Goal: Task Accomplishment & Management: Manage account settings

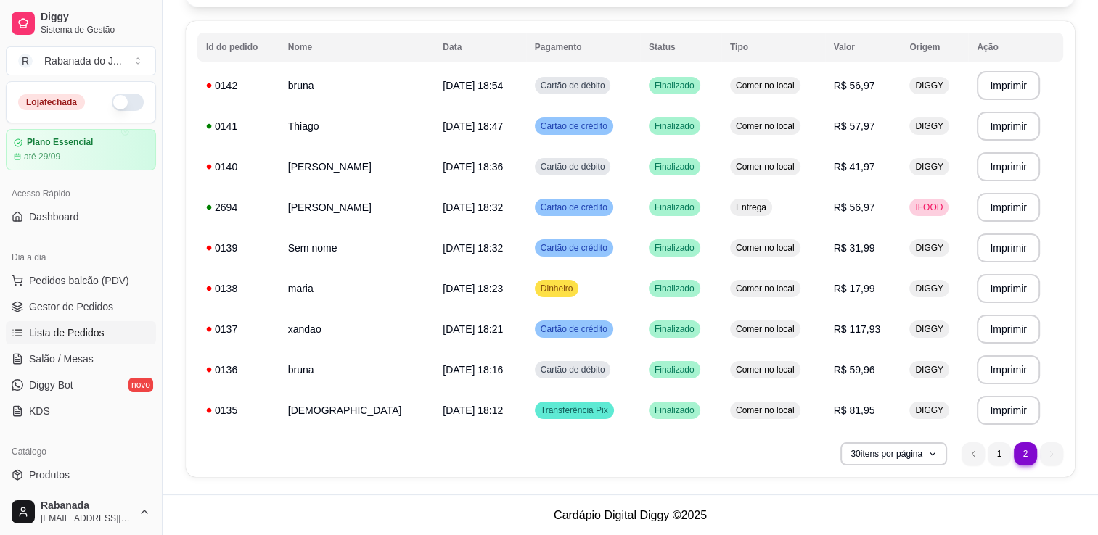
scroll to position [218, 0]
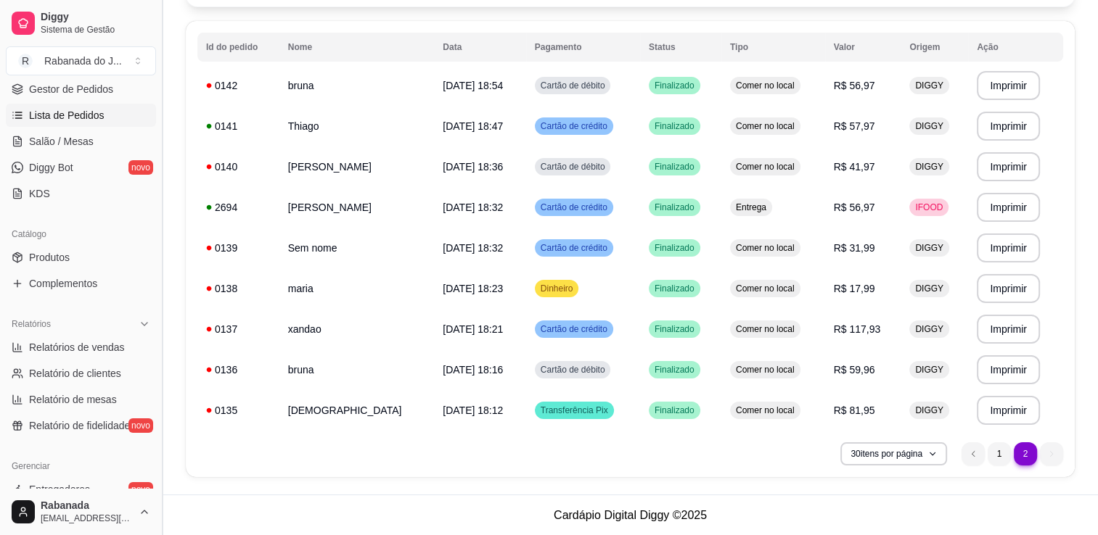
click at [156, 466] on button "Toggle Sidebar" at bounding box center [162, 267] width 12 height 535
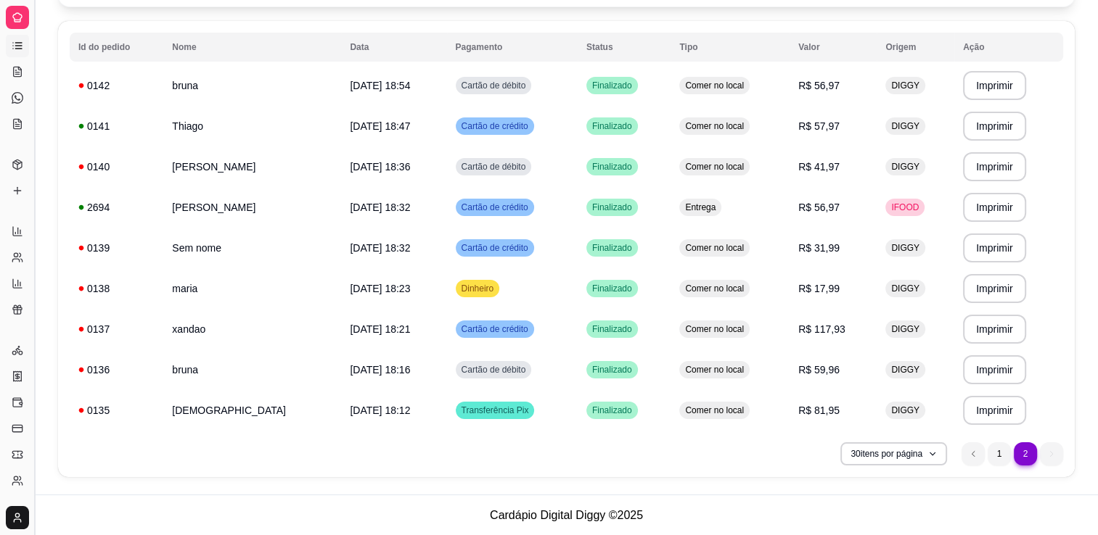
scroll to position [96, 0]
click at [28, 413] on link "Controle de caixa" at bounding box center [17, 406] width 23 height 23
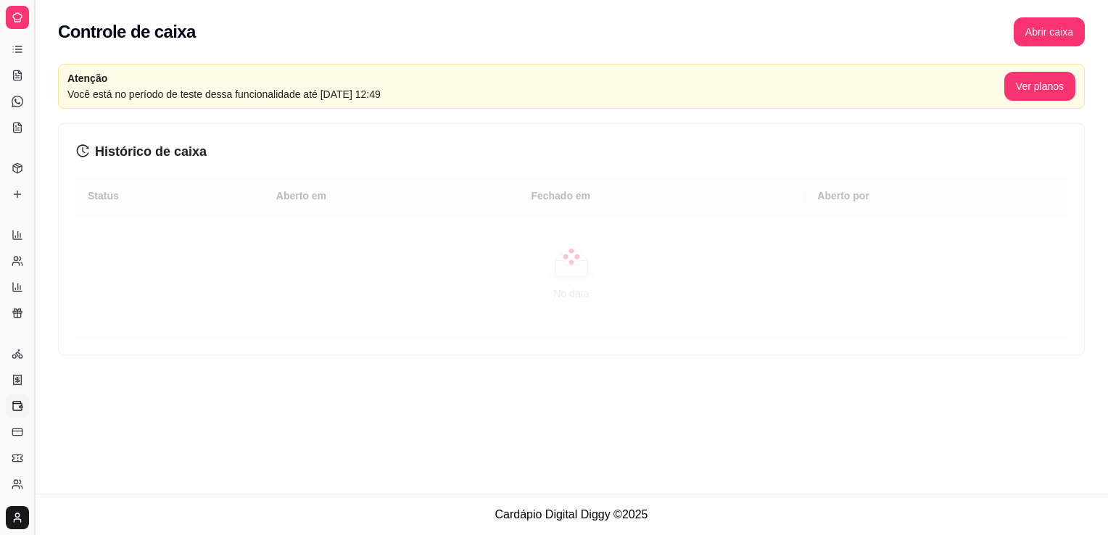
click at [34, 418] on button "Toggle Sidebar" at bounding box center [34, 267] width 12 height 535
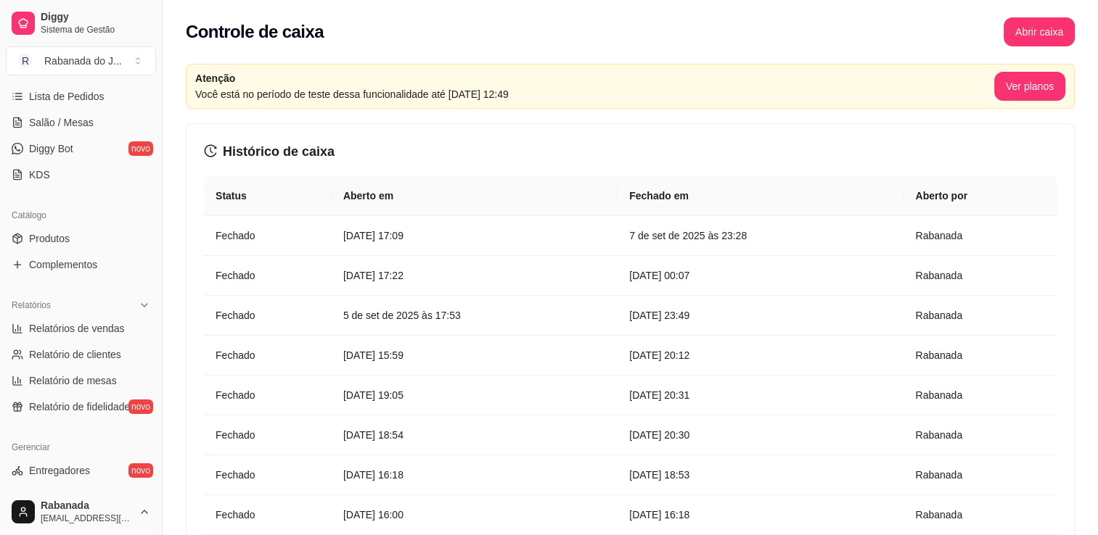
scroll to position [508, 0]
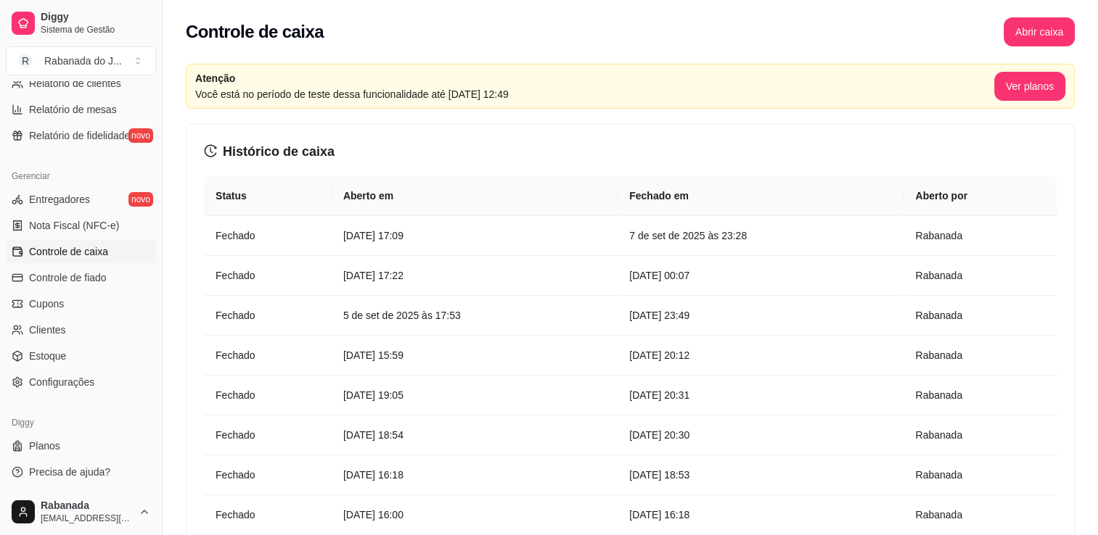
click at [75, 245] on span "Controle de caixa" at bounding box center [68, 251] width 79 height 15
click at [1035, 39] on button "Abrir caixa" at bounding box center [1038, 32] width 69 height 28
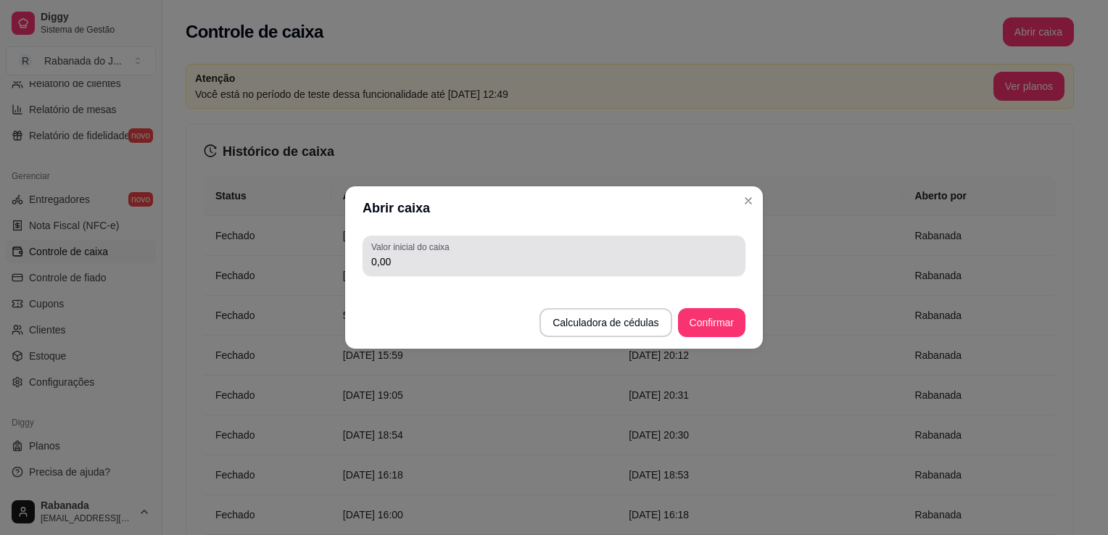
click at [677, 239] on div "Valor inicial do caixa 0,00" at bounding box center [554, 256] width 383 height 41
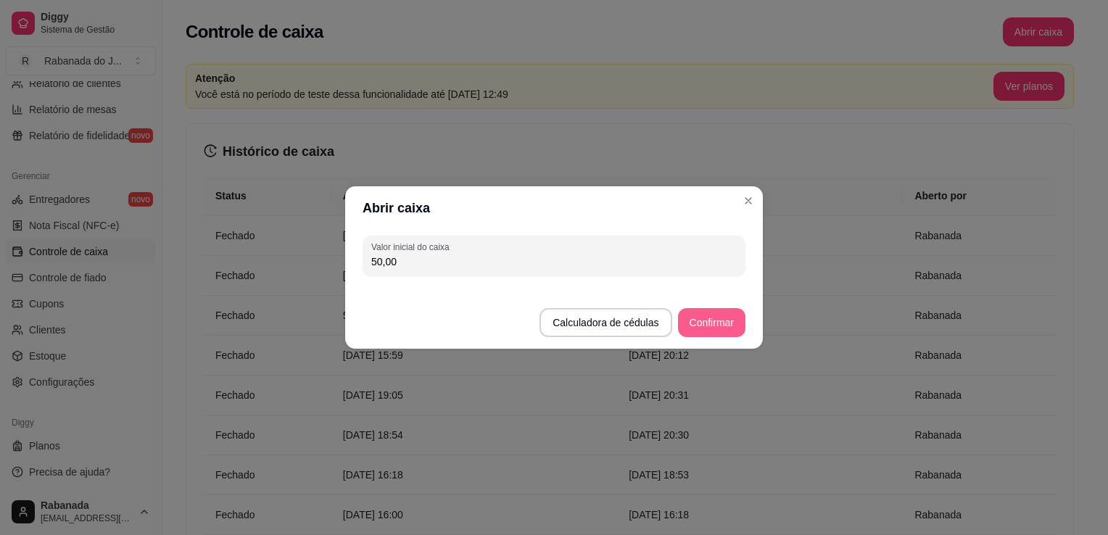
type input "50,00"
click at [734, 324] on button "Confirmar" at bounding box center [712, 323] width 66 height 28
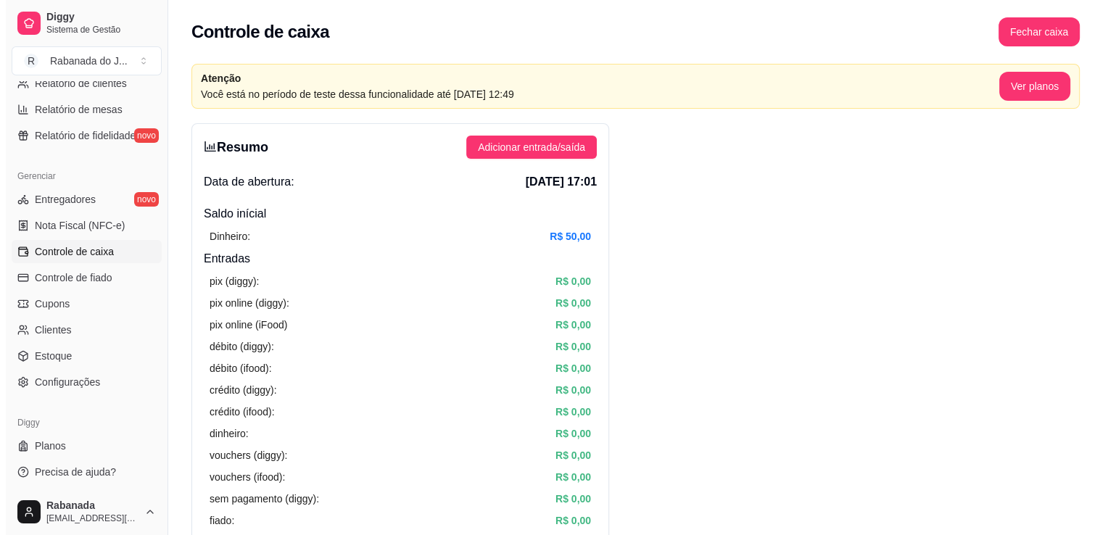
scroll to position [151, 0]
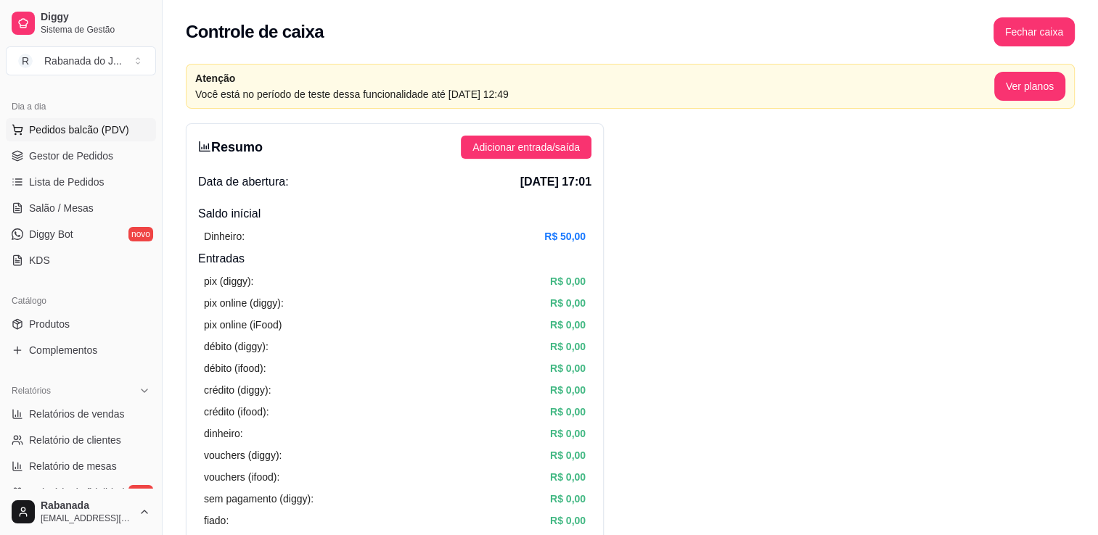
click at [99, 133] on span "Pedidos balcão (PDV)" at bounding box center [79, 130] width 100 height 15
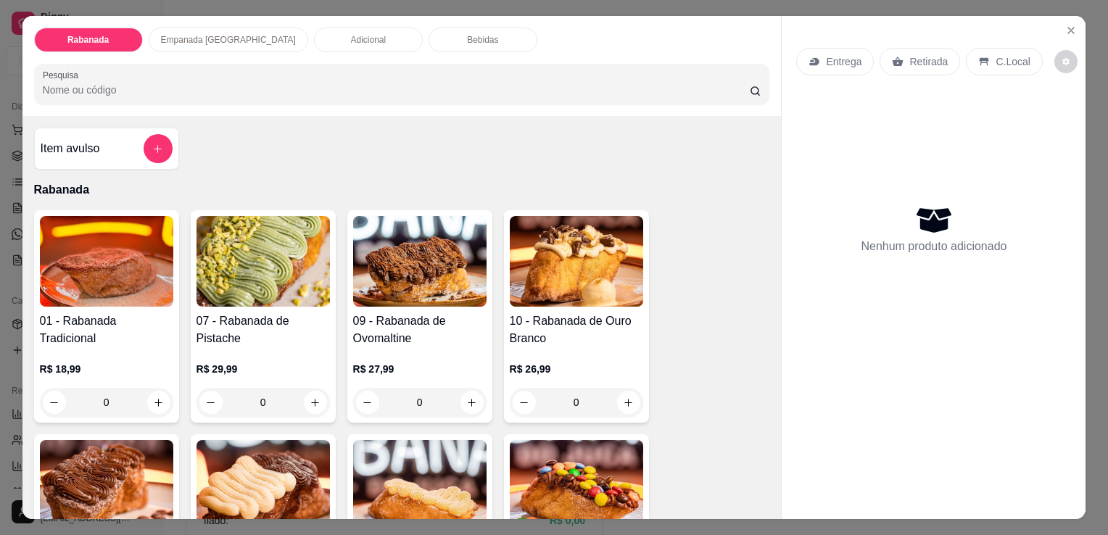
click at [182, 34] on p "Empanada Argentina" at bounding box center [228, 40] width 135 height 12
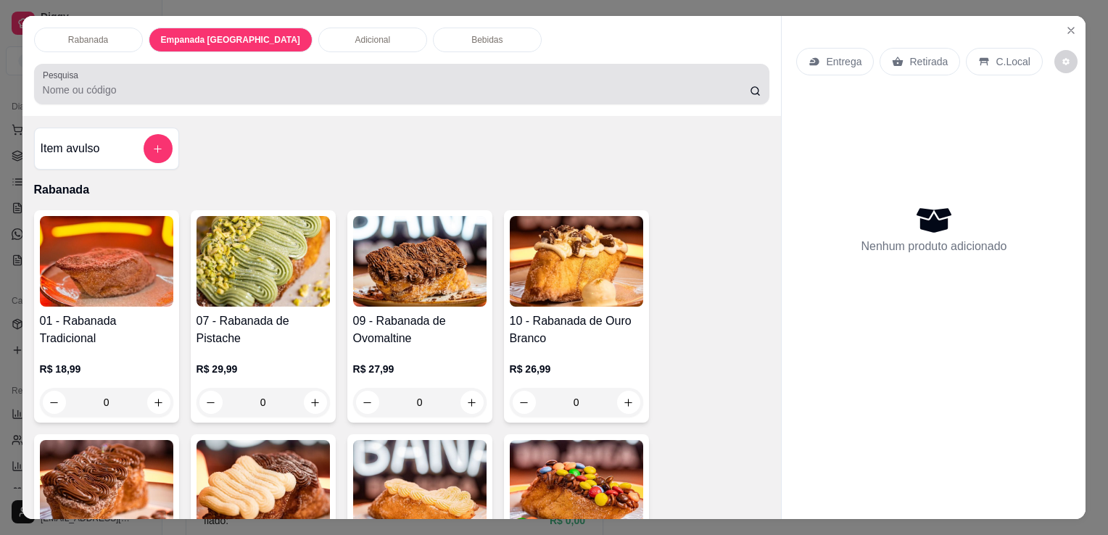
scroll to position [36, 0]
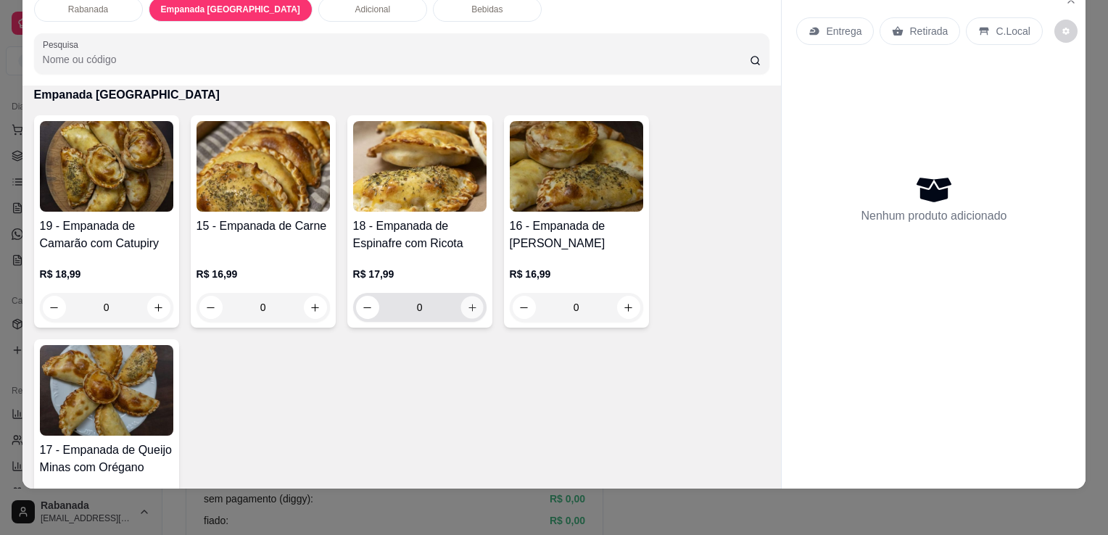
click at [464, 300] on button "increase-product-quantity" at bounding box center [472, 308] width 22 height 22
type input "1"
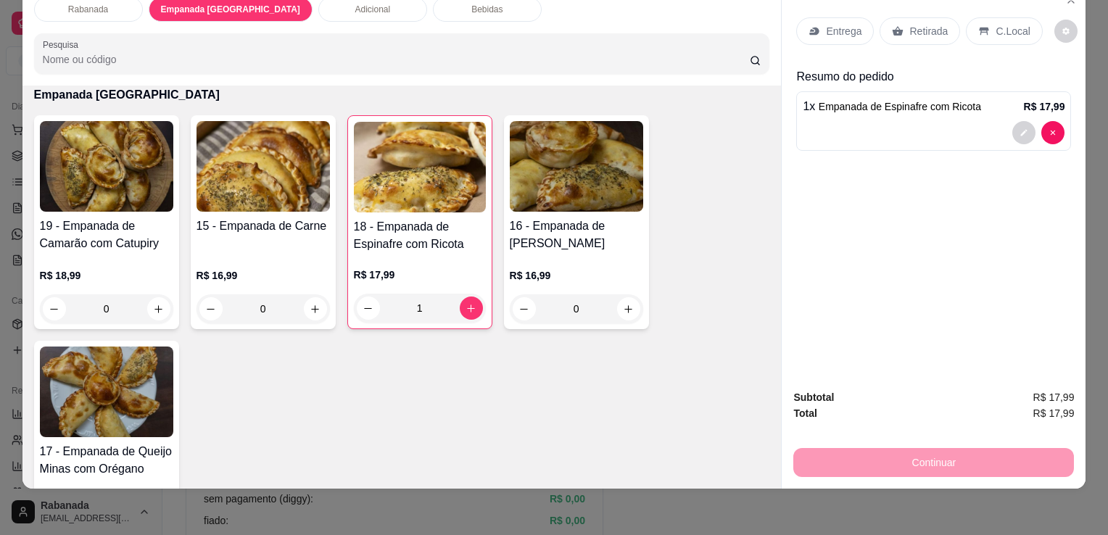
scroll to position [413, 0]
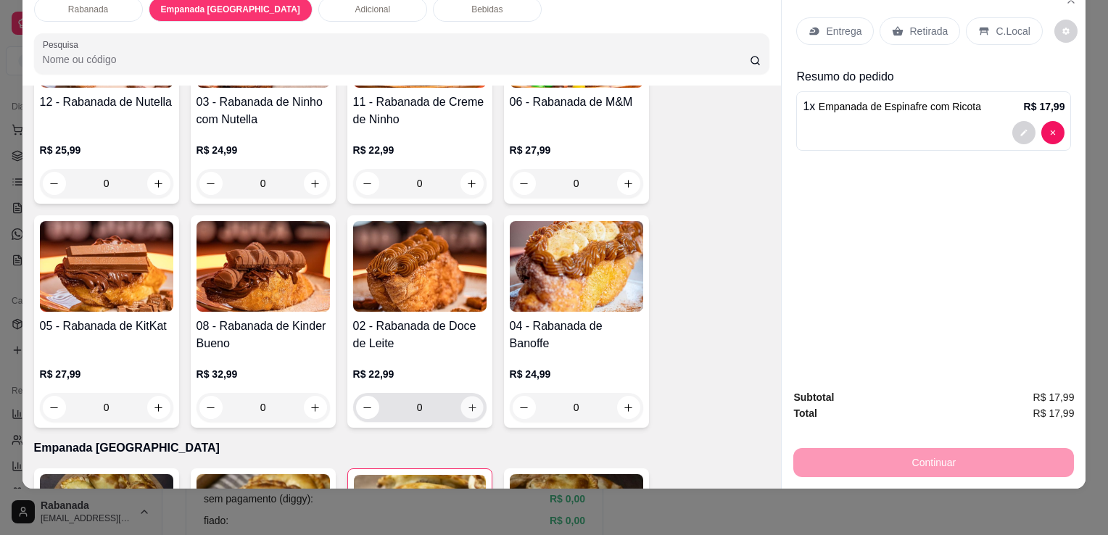
click at [466, 403] on icon "increase-product-quantity" at bounding box center [471, 408] width 11 height 11
type input "1"
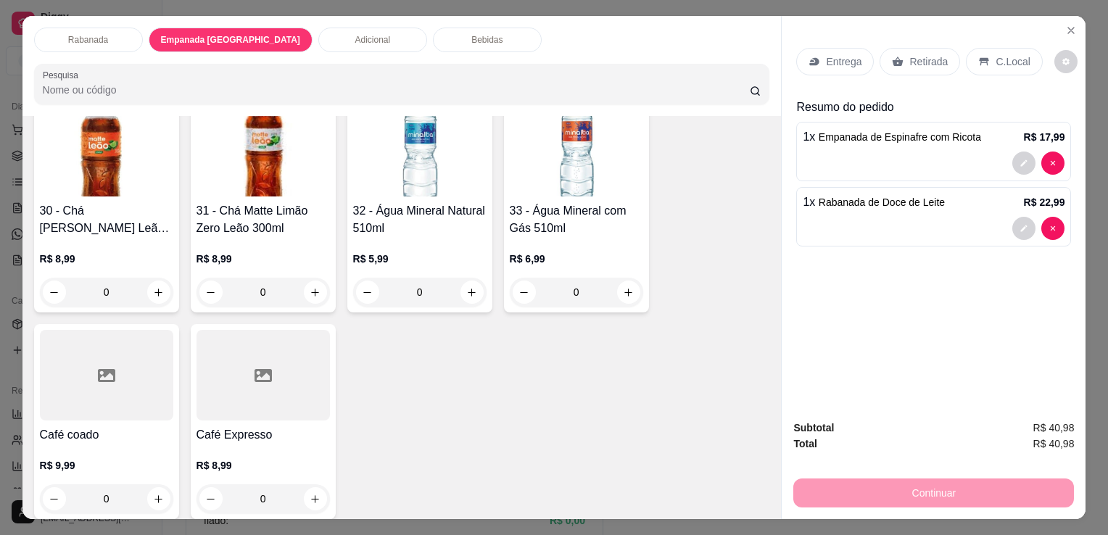
scroll to position [2004, 0]
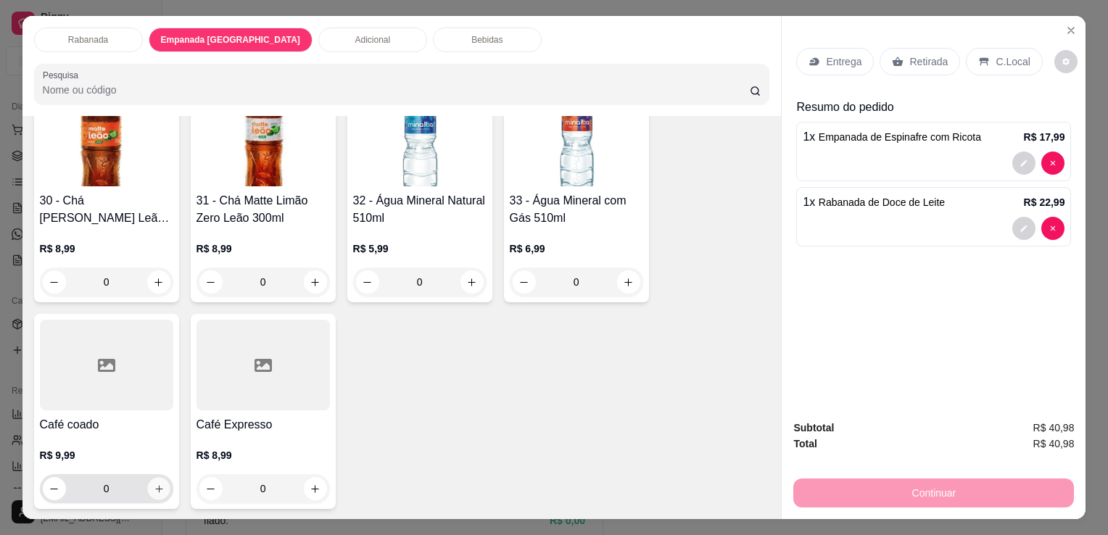
click at [157, 484] on icon "increase-product-quantity" at bounding box center [158, 489] width 11 height 11
type input "1"
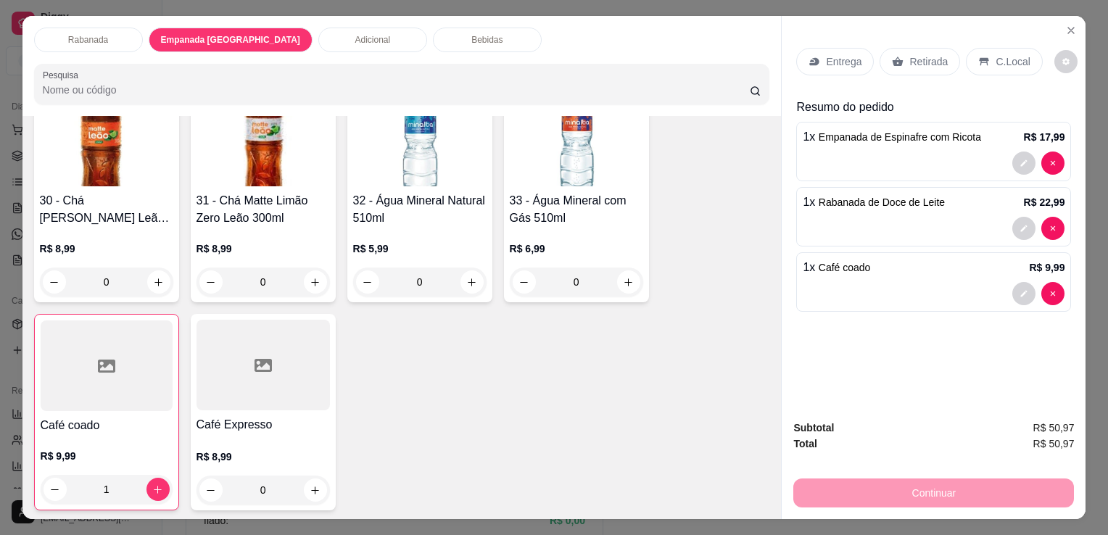
click at [1004, 56] on p "C.Local" at bounding box center [1013, 61] width 34 height 15
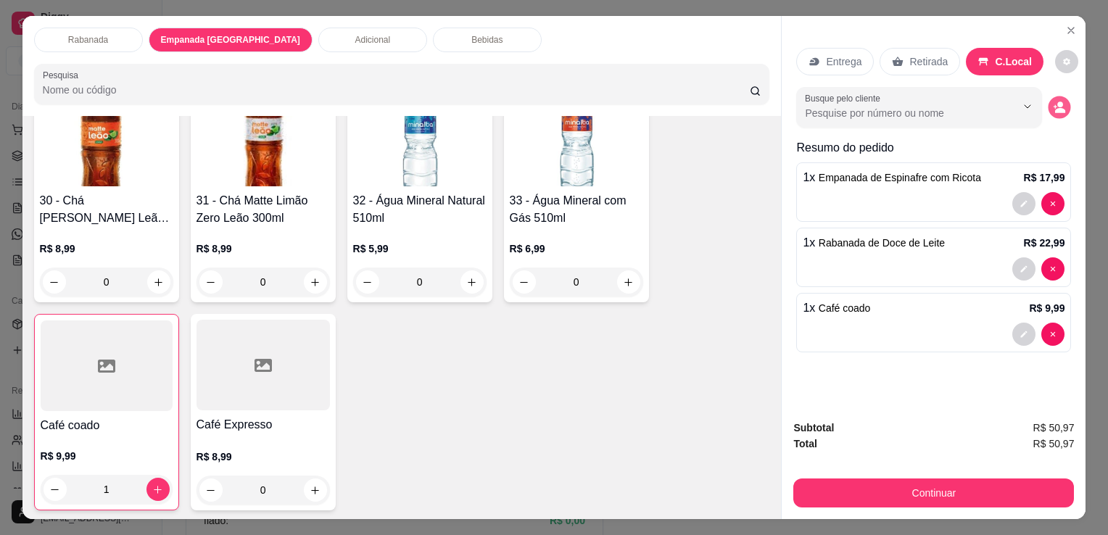
click at [1057, 102] on icon "decrease-product-quantity" at bounding box center [1060, 107] width 12 height 12
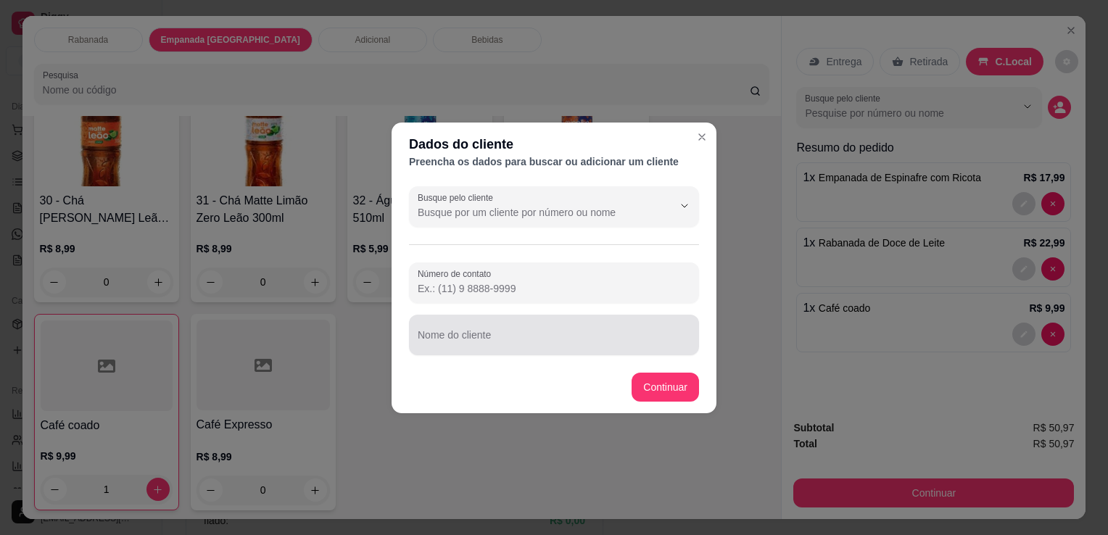
click at [530, 324] on div at bounding box center [554, 335] width 273 height 29
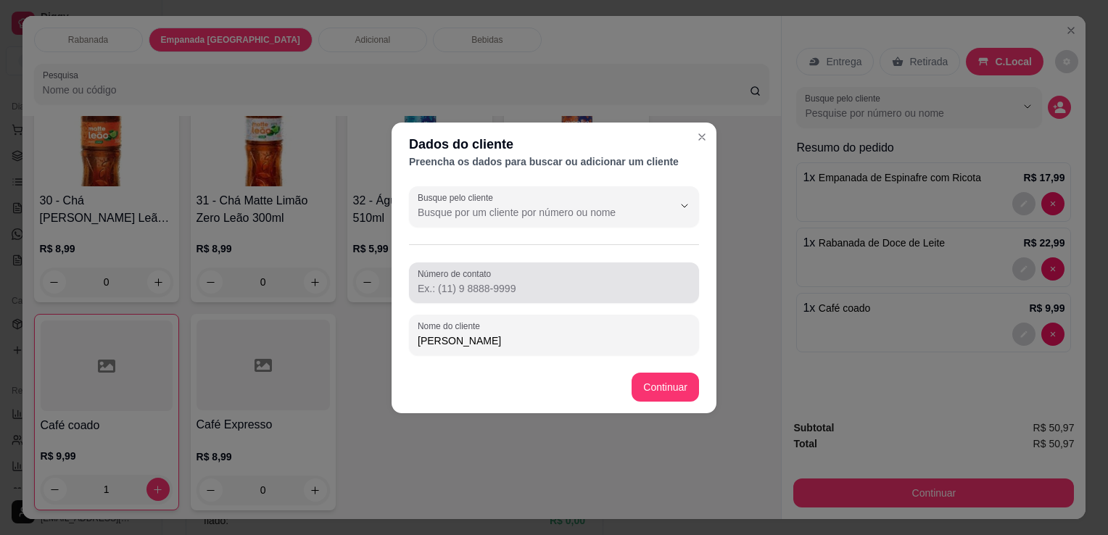
type input "Fabio"
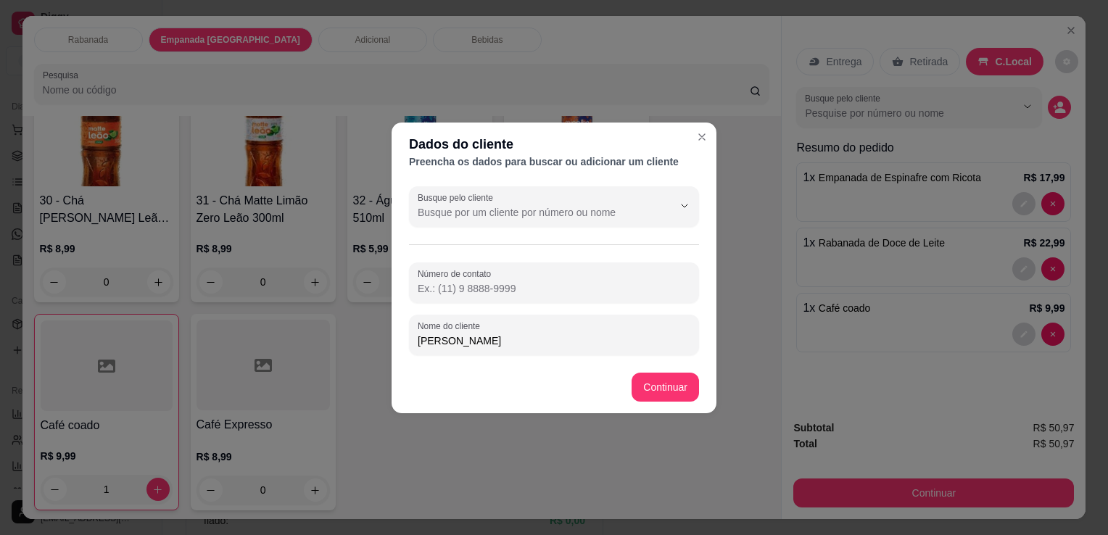
click at [506, 281] on input "Número de contato" at bounding box center [554, 288] width 273 height 15
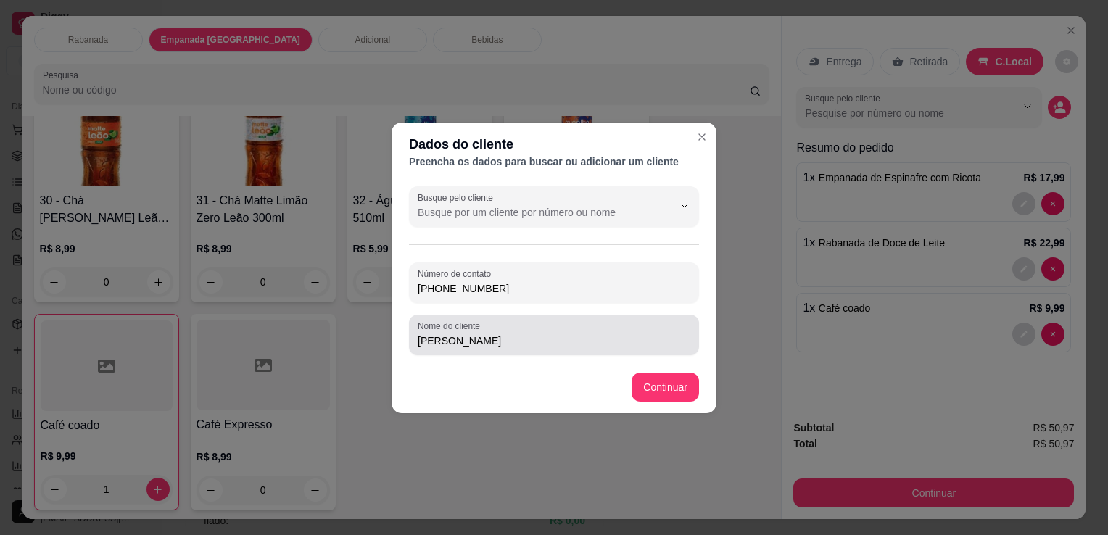
type input "(21) 98809-7054"
click at [580, 344] on input "Fabio" at bounding box center [554, 341] width 273 height 15
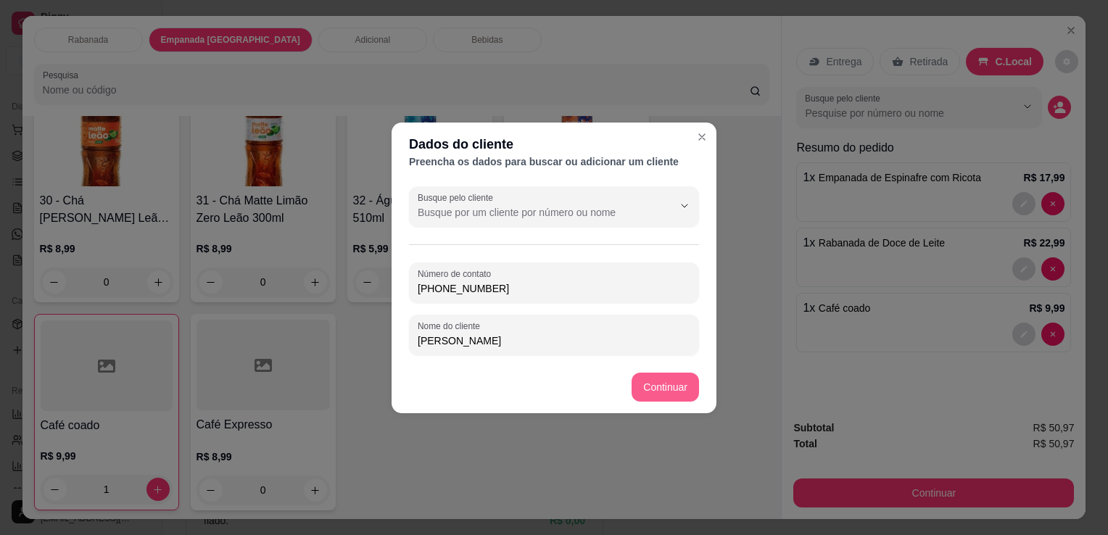
type input "Fabio Gomes"
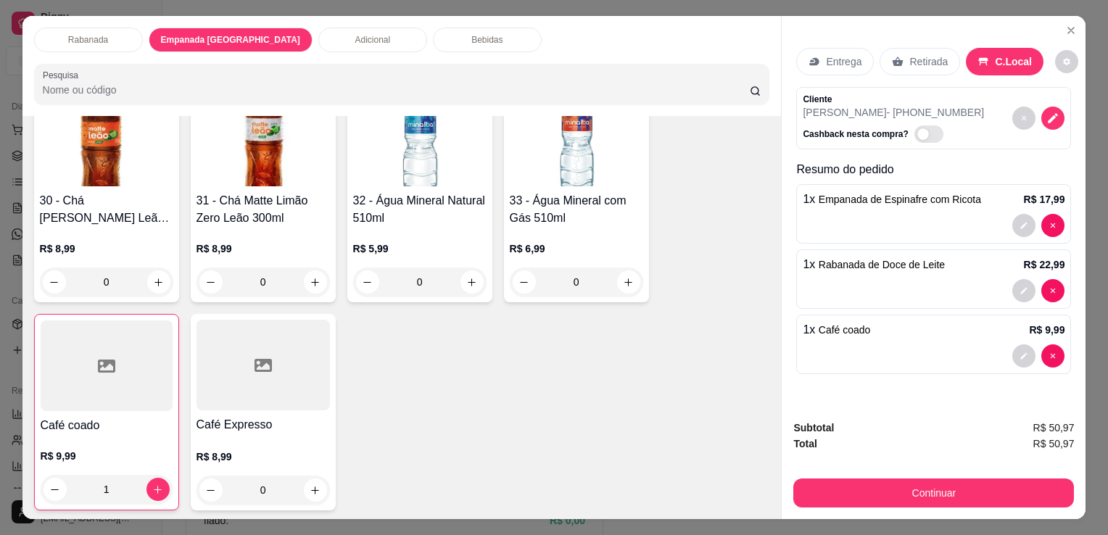
click at [995, 62] on p "C.Local" at bounding box center [1013, 61] width 37 height 15
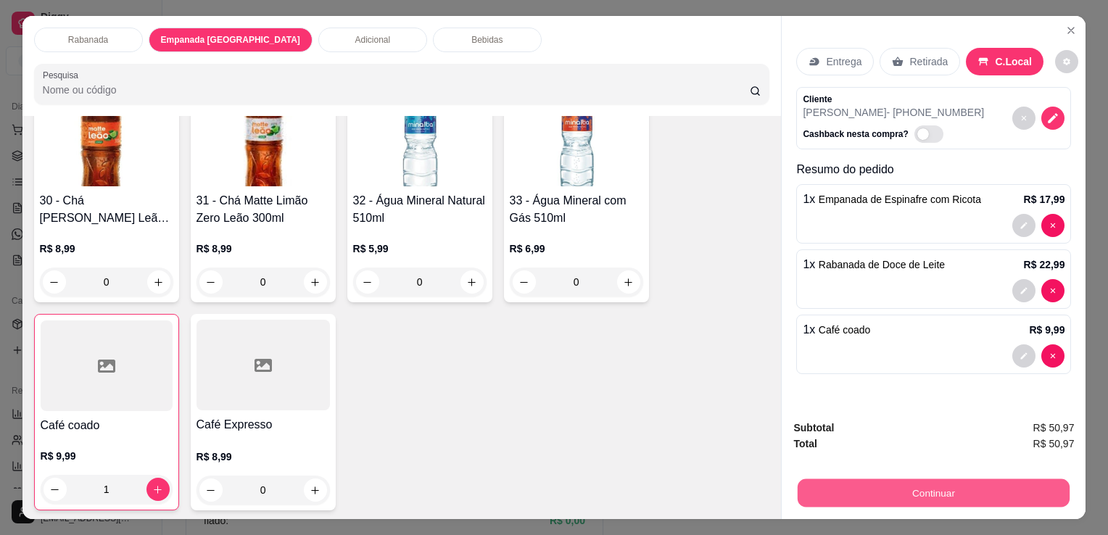
click at [924, 492] on button "Continuar" at bounding box center [934, 493] width 272 height 28
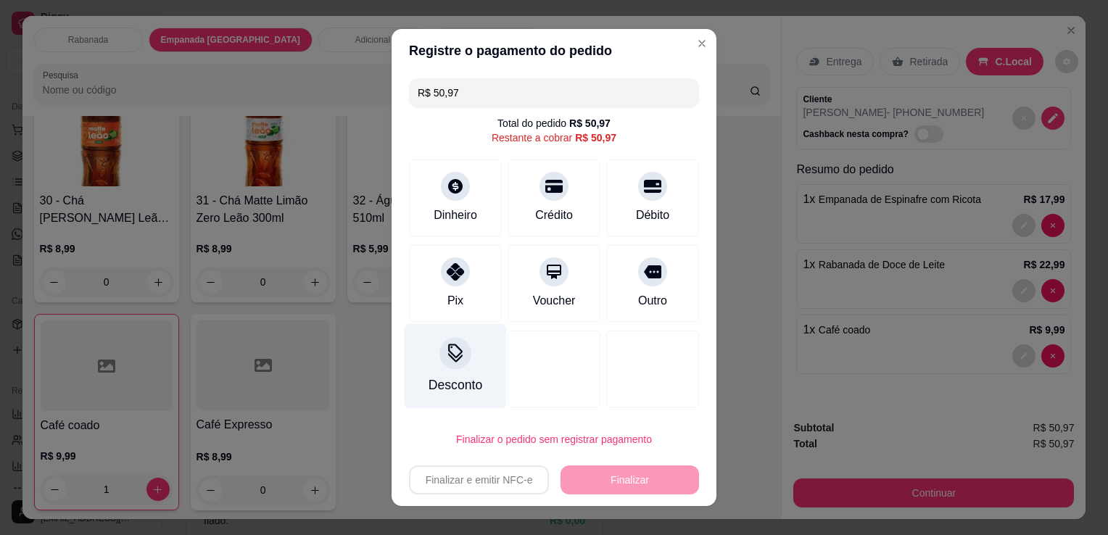
click at [450, 366] on div at bounding box center [456, 353] width 32 height 32
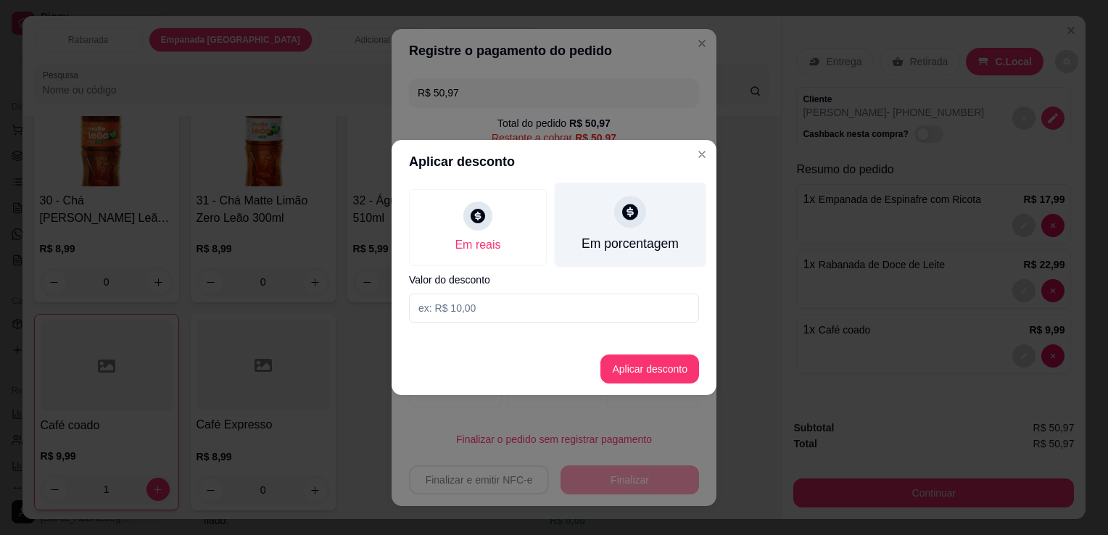
click at [632, 246] on div "Em porcentagem" at bounding box center [630, 243] width 97 height 19
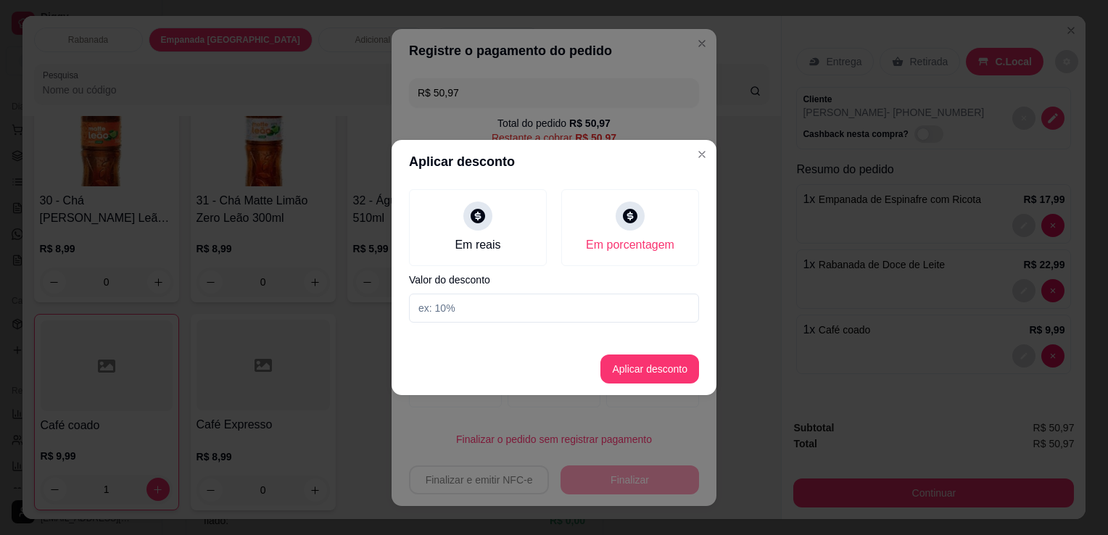
click at [557, 312] on input at bounding box center [554, 308] width 290 height 29
type input "10"
click at [664, 367] on button "Aplicar desconto" at bounding box center [650, 369] width 95 height 28
type input "R$ 45,88"
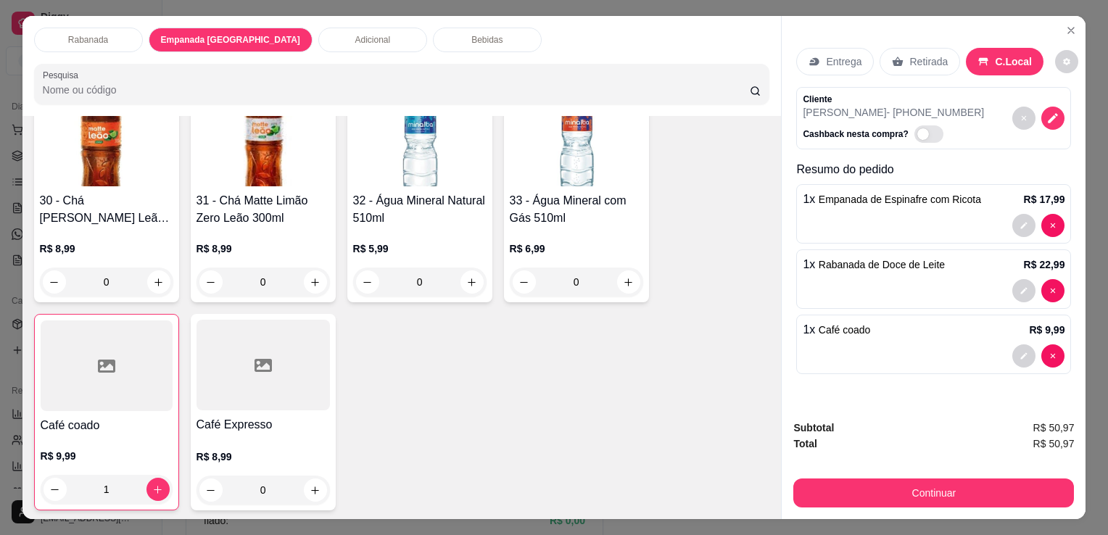
click at [999, 57] on p "C.Local" at bounding box center [1013, 61] width 37 height 15
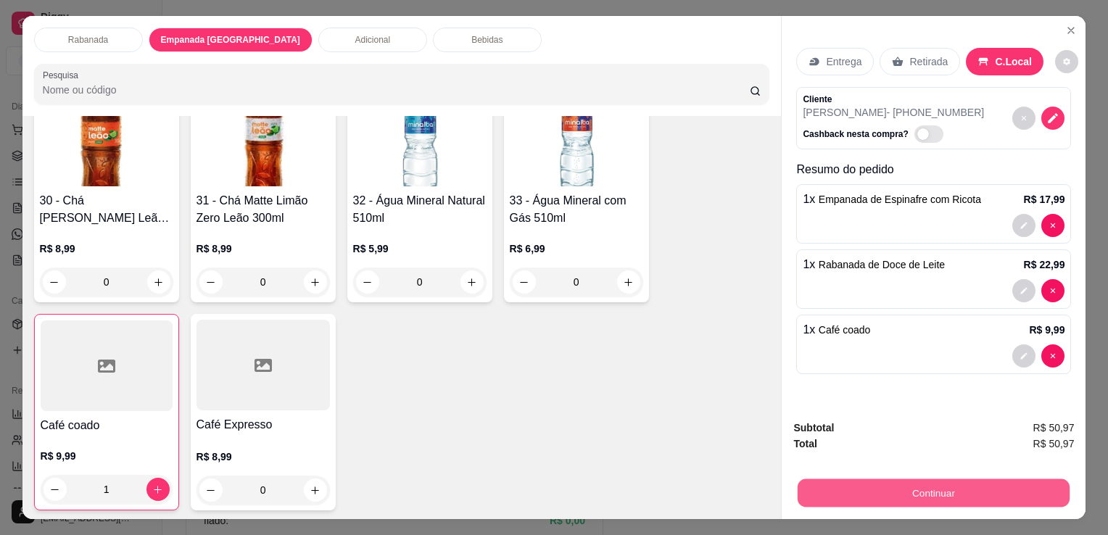
click at [936, 483] on button "Continuar" at bounding box center [934, 493] width 272 height 28
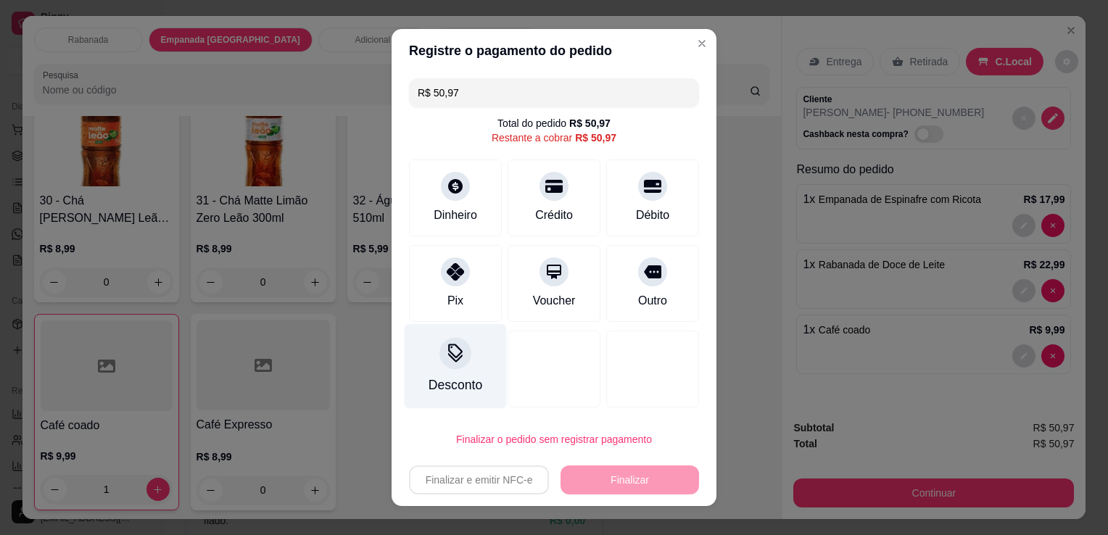
click at [450, 374] on div "Desconto" at bounding box center [456, 366] width 102 height 85
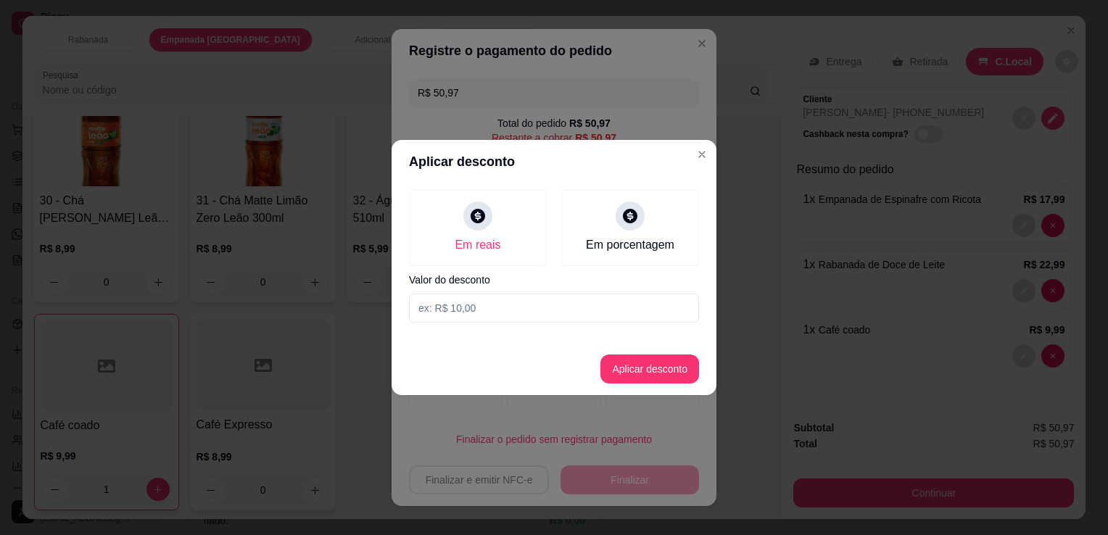
click at [500, 300] on input at bounding box center [554, 308] width 290 height 29
type input "4,10"
click at [640, 364] on button "Aplicar desconto" at bounding box center [650, 369] width 95 height 28
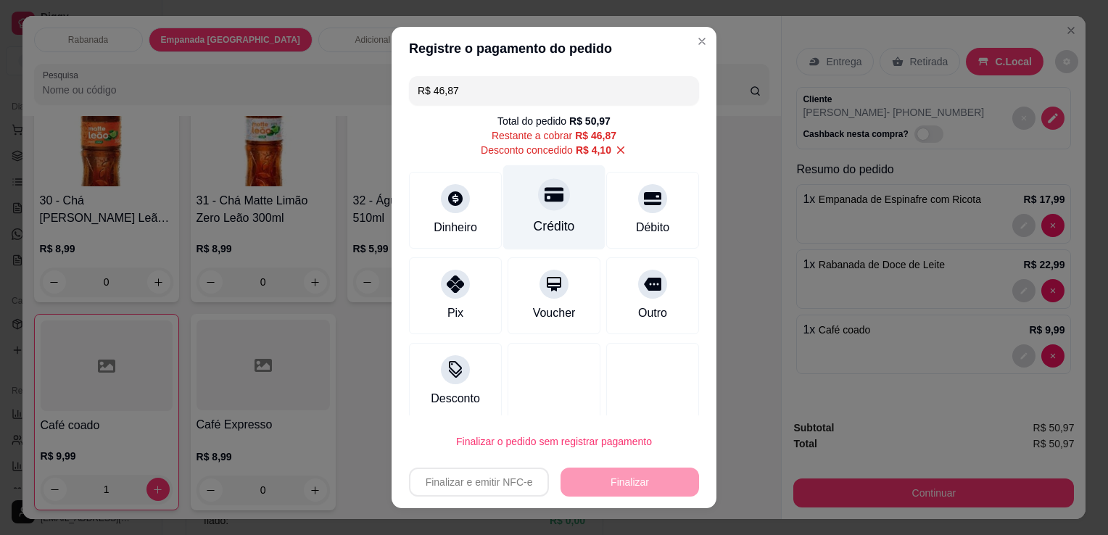
click at [545, 187] on icon at bounding box center [554, 194] width 19 height 15
type input "R$ 0,00"
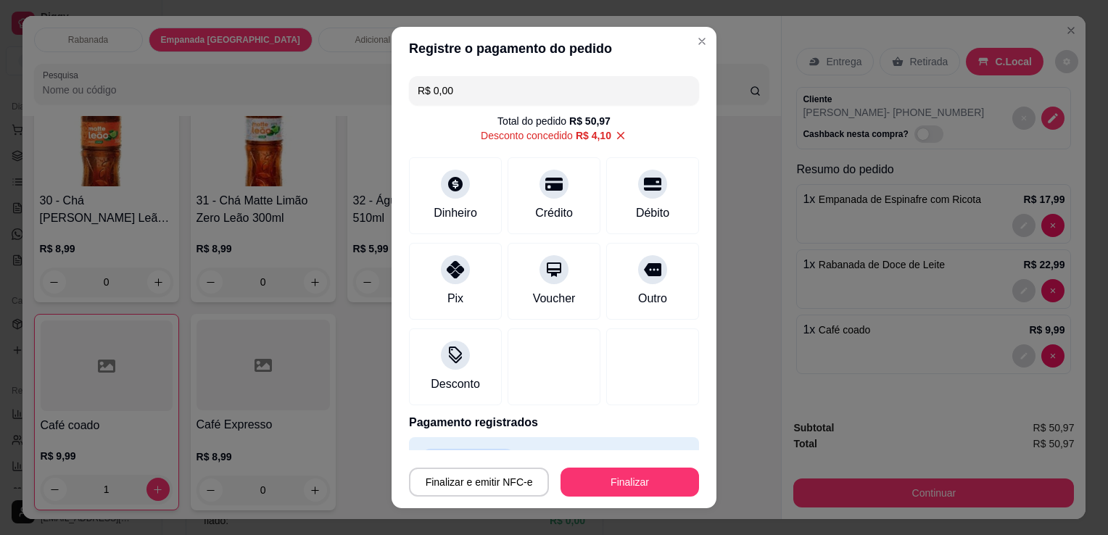
scroll to position [35, 0]
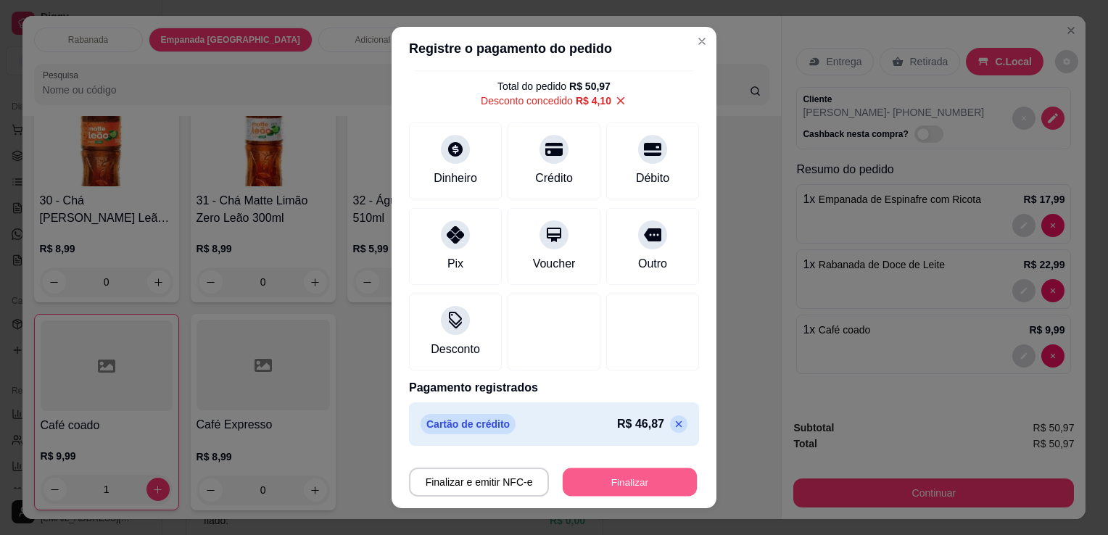
click at [624, 474] on button "Finalizar" at bounding box center [630, 483] width 134 height 28
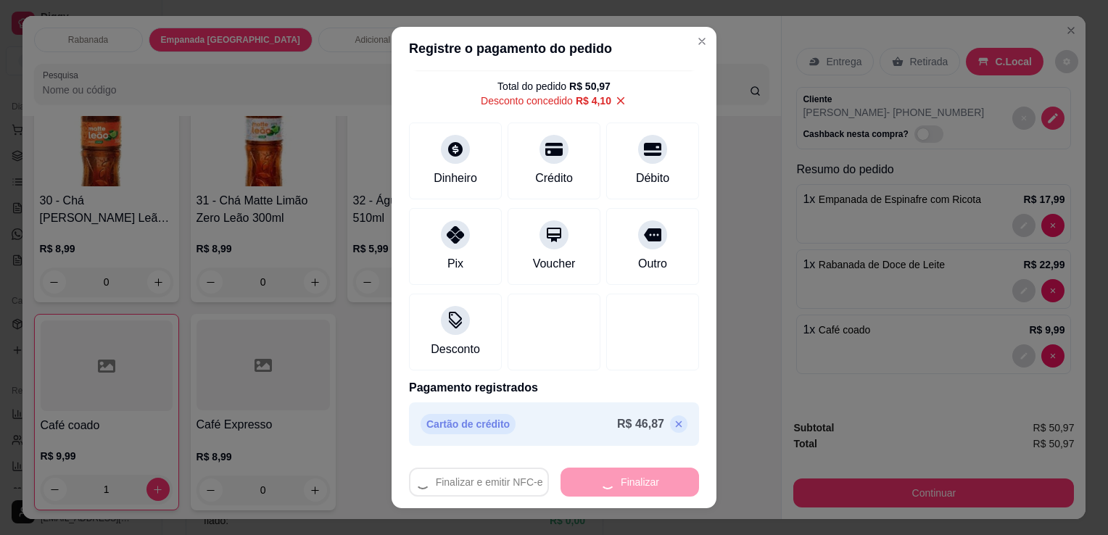
type input "0"
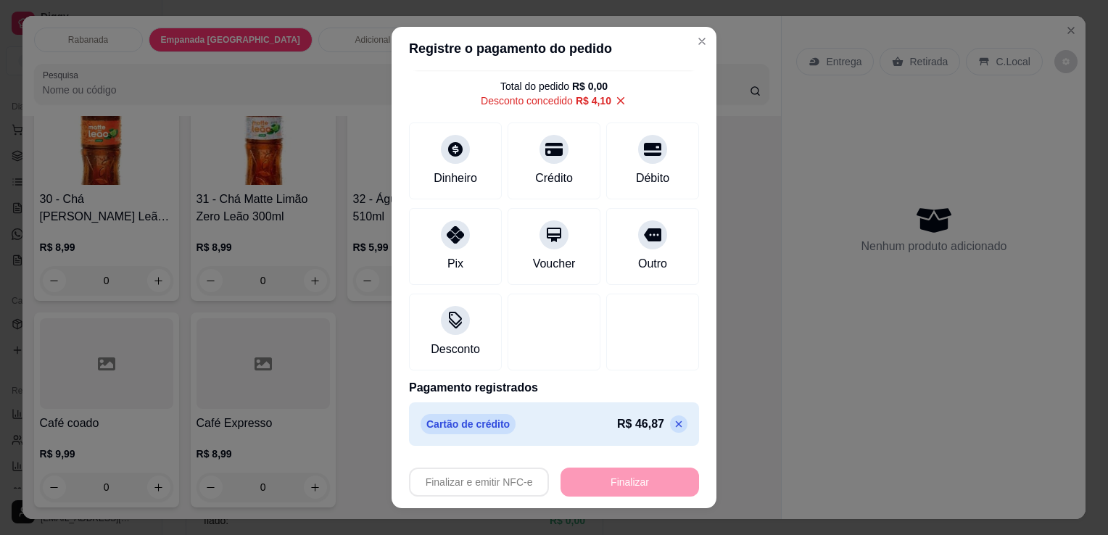
type input "-R$ 50,97"
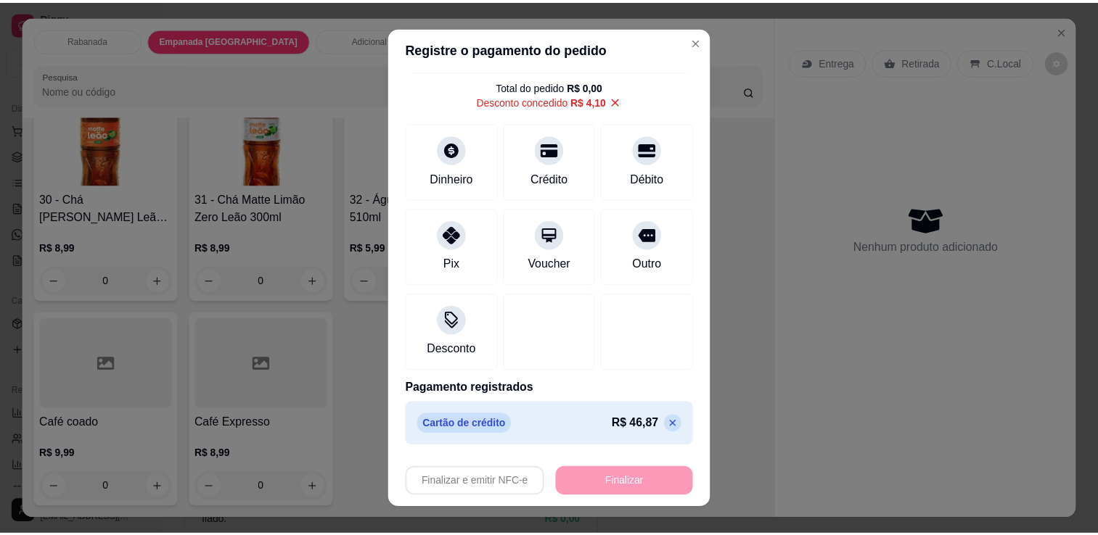
scroll to position [2001, 0]
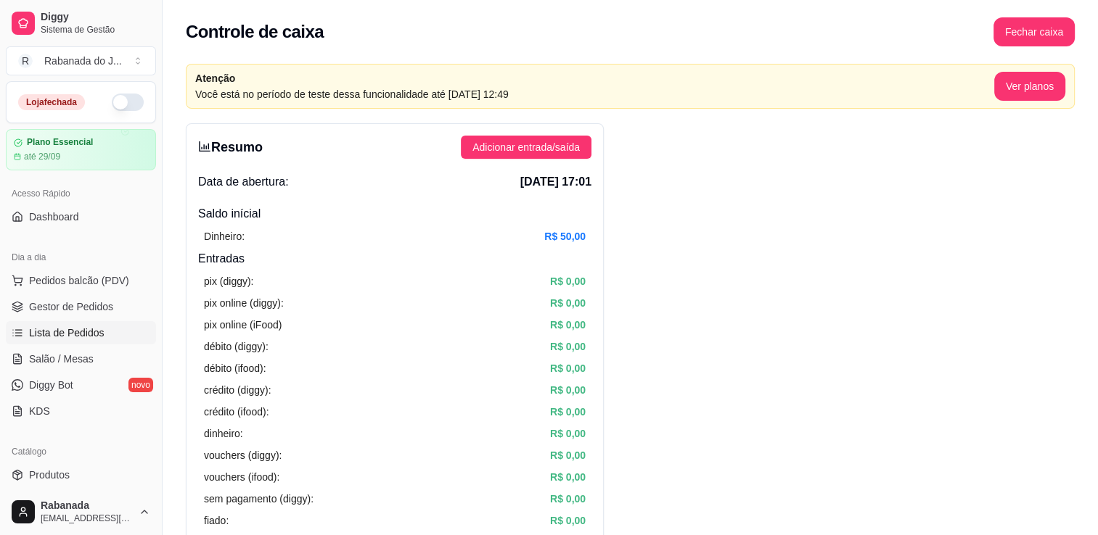
click at [86, 330] on span "Lista de Pedidos" at bounding box center [66, 333] width 75 height 15
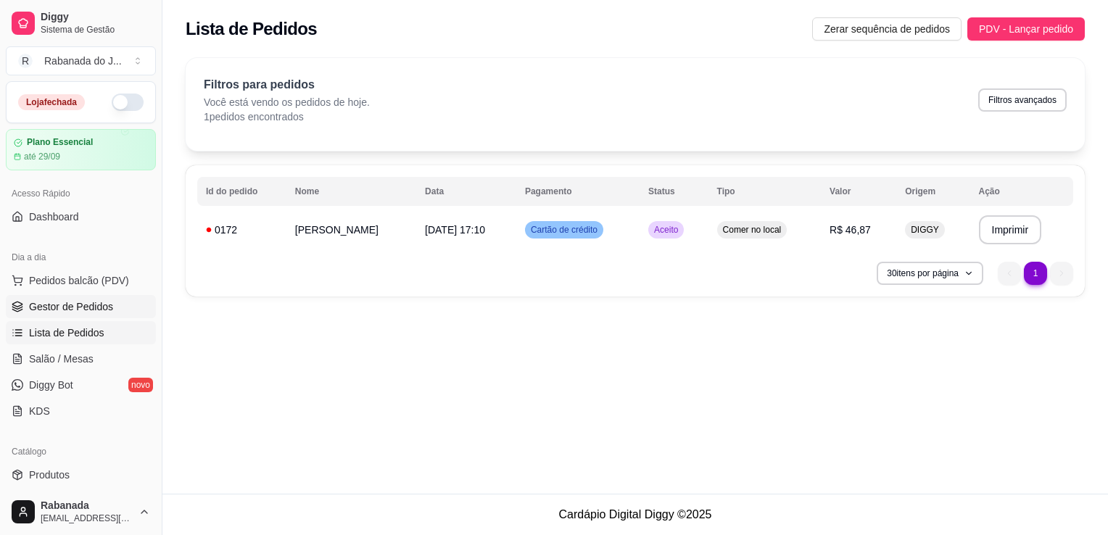
click at [79, 312] on span "Gestor de Pedidos" at bounding box center [71, 307] width 84 height 15
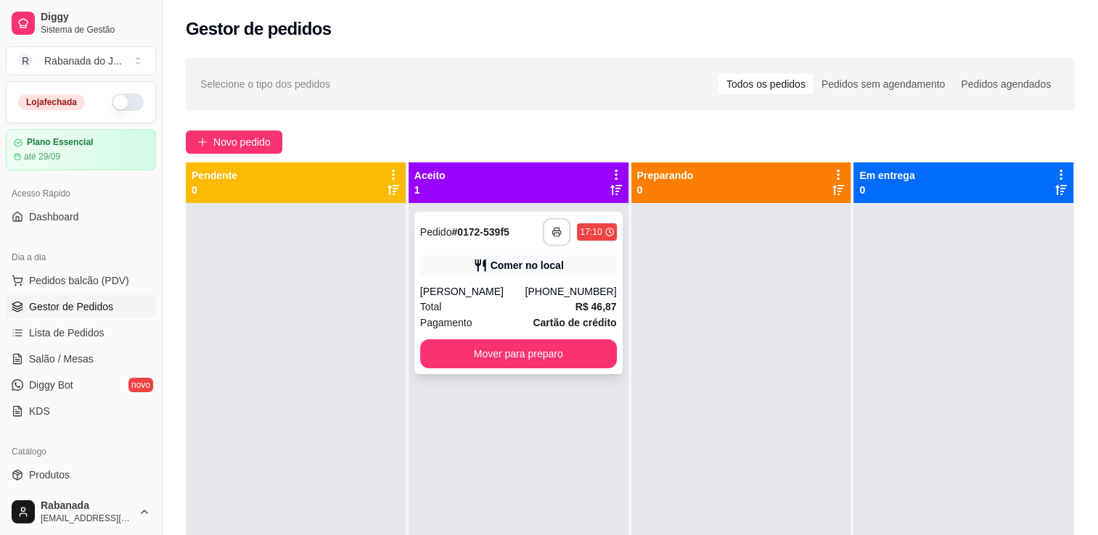
click at [556, 234] on icon "button" at bounding box center [557, 233] width 8 height 4
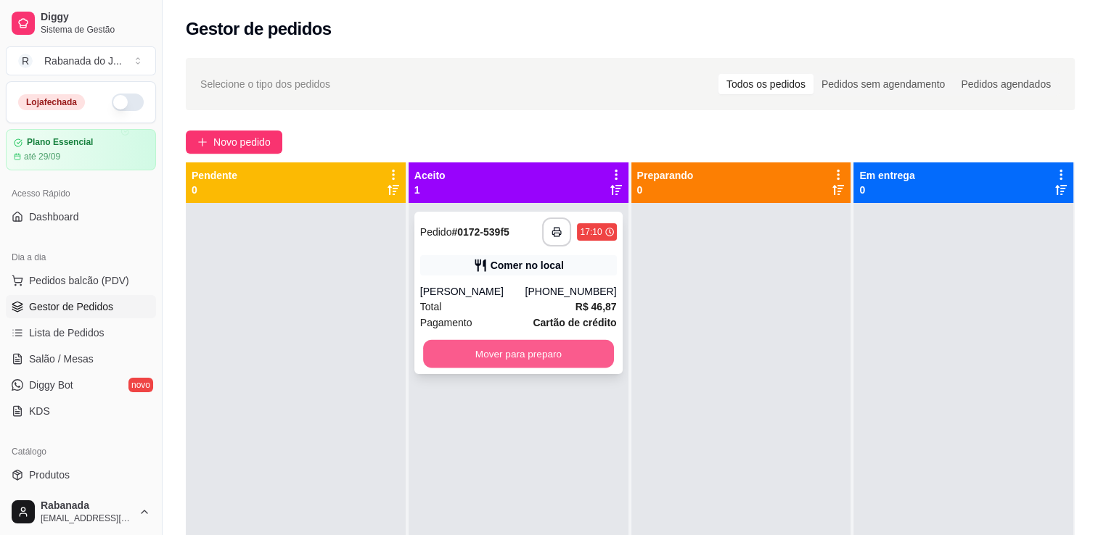
click at [529, 349] on button "Mover para preparo" at bounding box center [518, 354] width 191 height 28
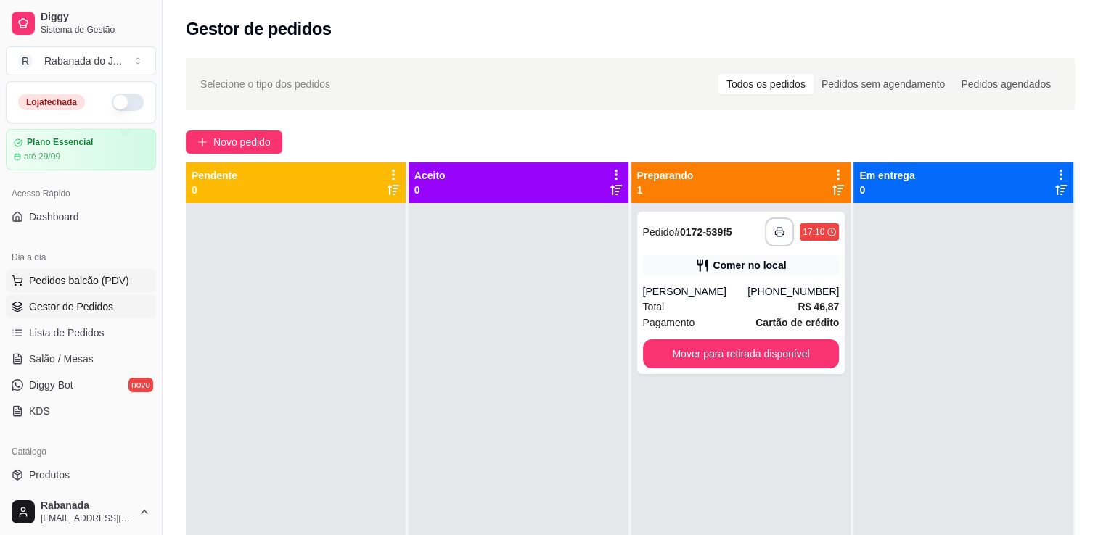
click at [93, 280] on span "Pedidos balcão (PDV)" at bounding box center [79, 280] width 100 height 15
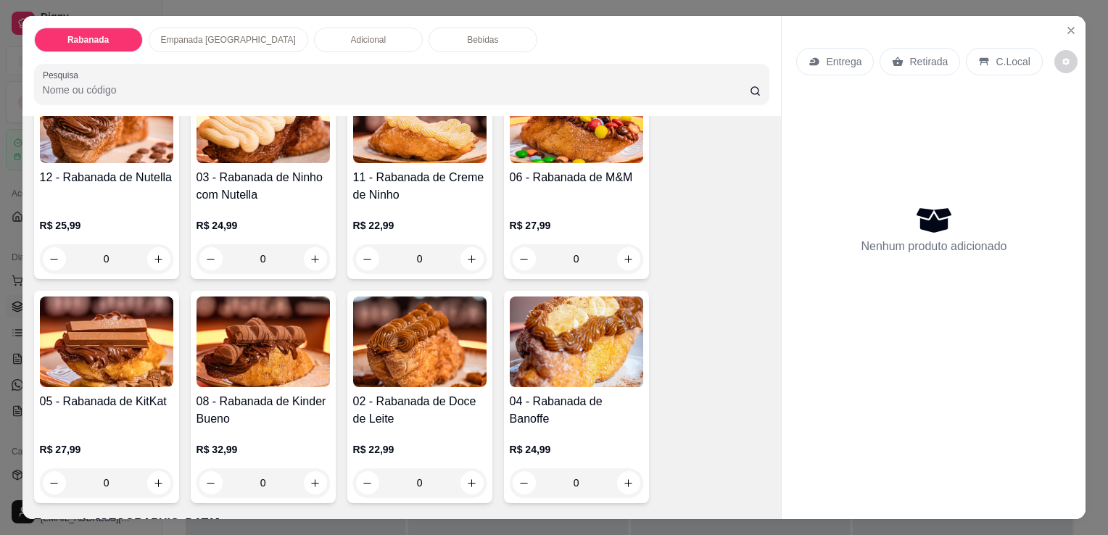
scroll to position [376, 0]
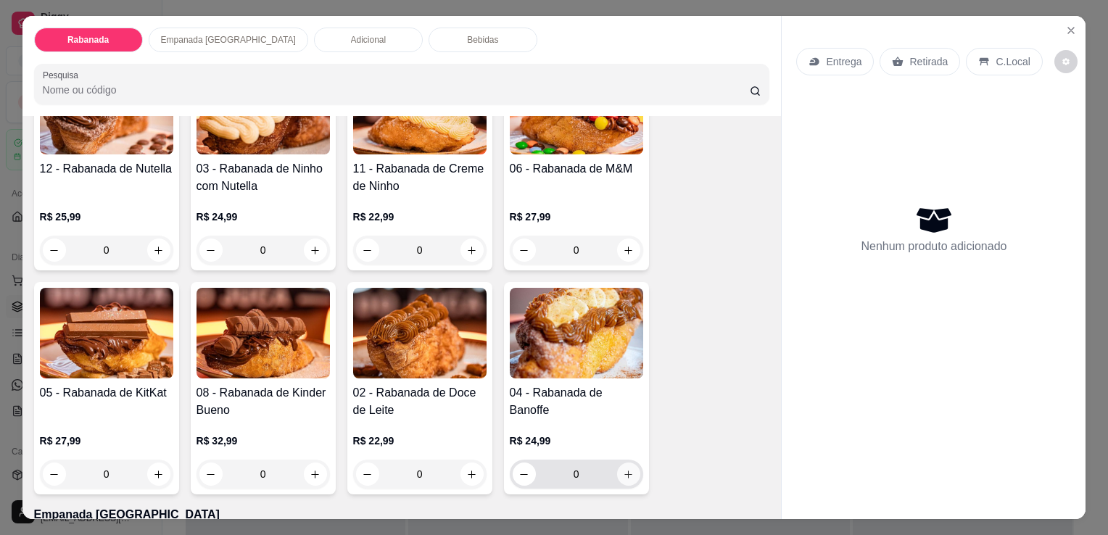
click at [621, 477] on button "increase-product-quantity" at bounding box center [628, 474] width 23 height 23
type input "1"
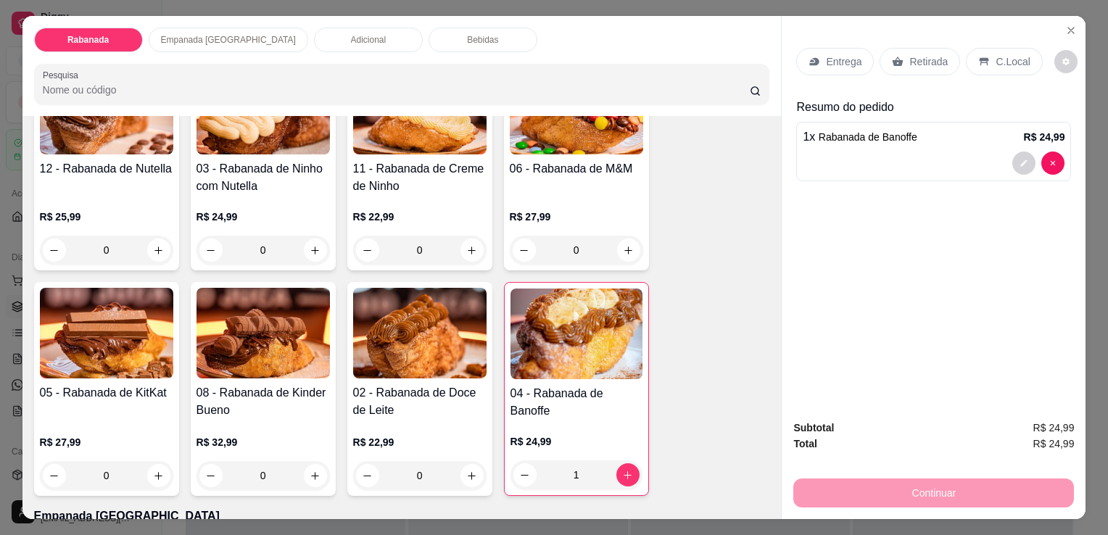
click at [996, 54] on p "C.Local" at bounding box center [1013, 61] width 34 height 15
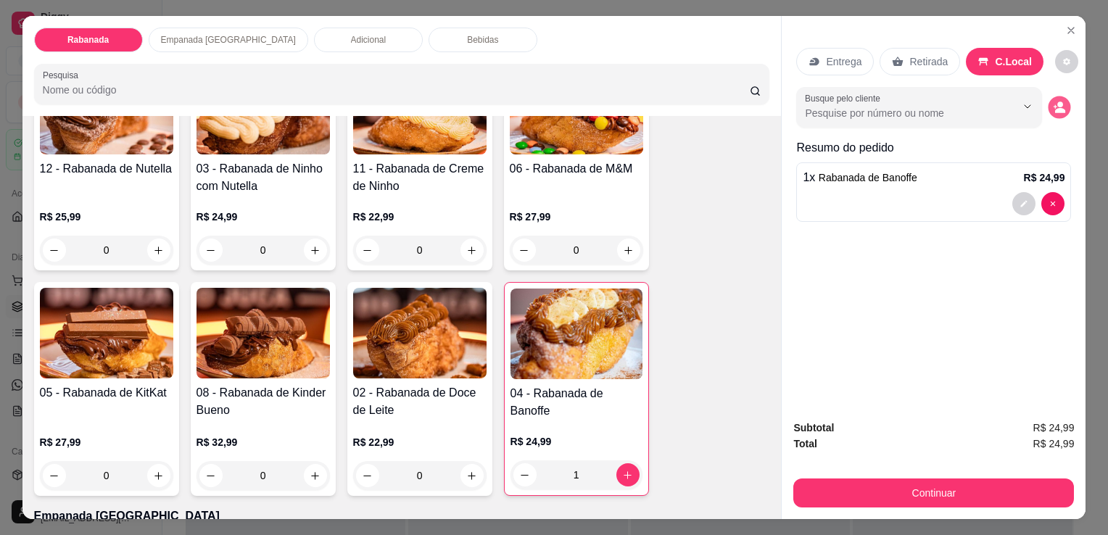
click at [1059, 108] on button "decrease-product-quantity" at bounding box center [1060, 107] width 22 height 22
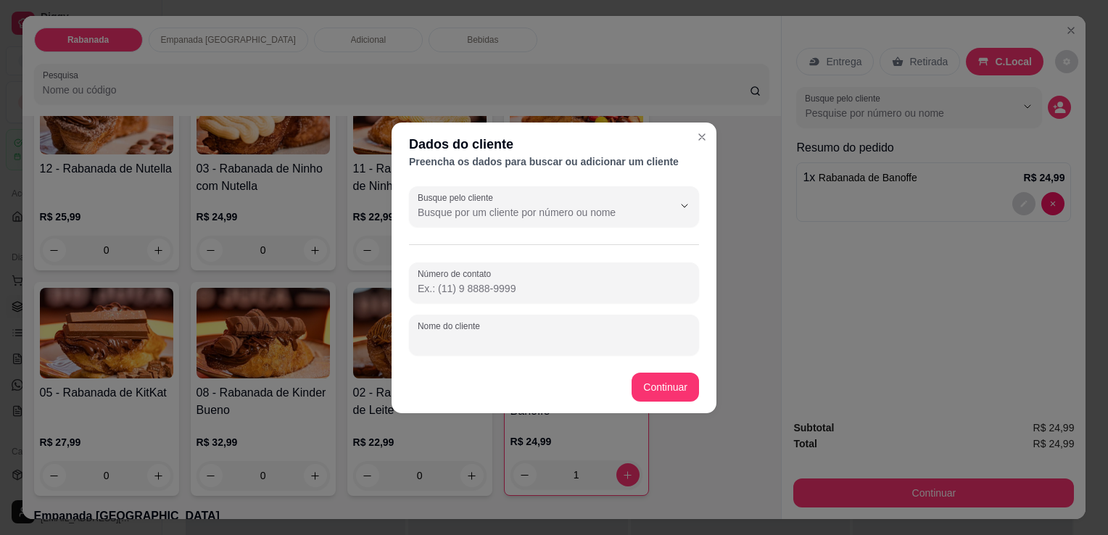
click at [538, 335] on input "Nome do cliente" at bounding box center [554, 341] width 273 height 15
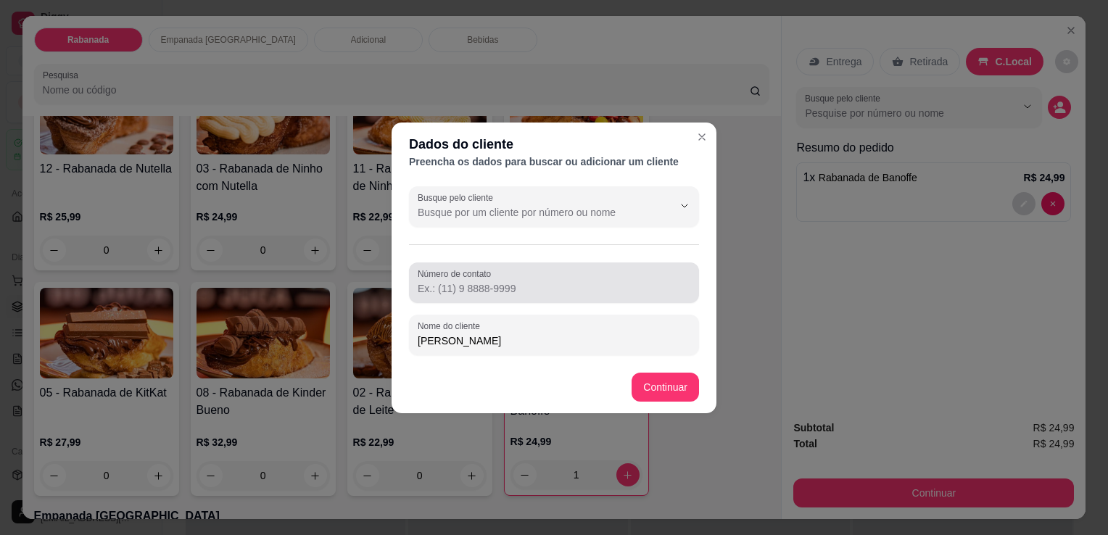
type input "Arthur"
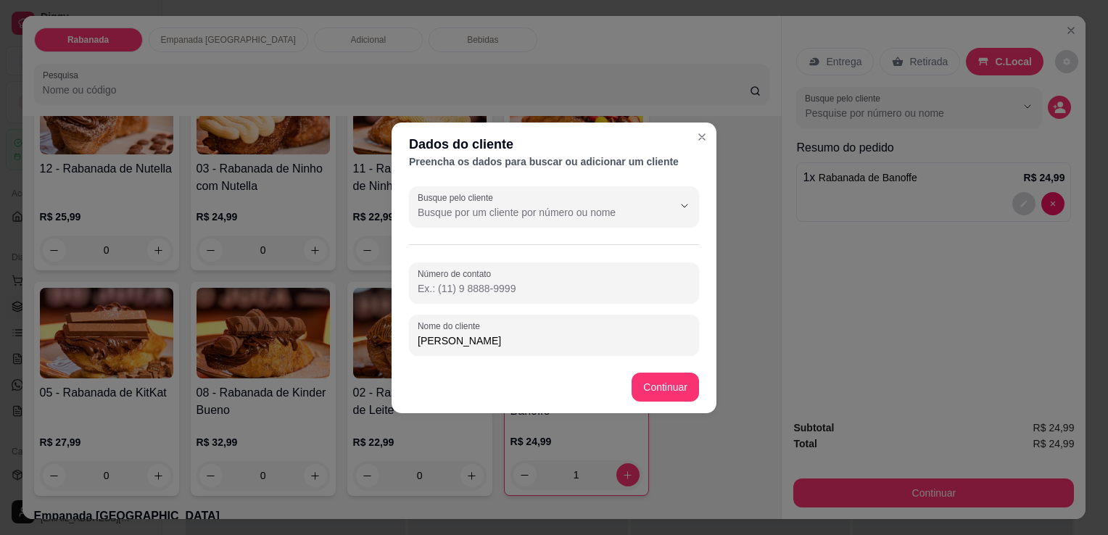
click at [533, 292] on input "Número de contato" at bounding box center [554, 288] width 273 height 15
type input "(21) 99914-0981"
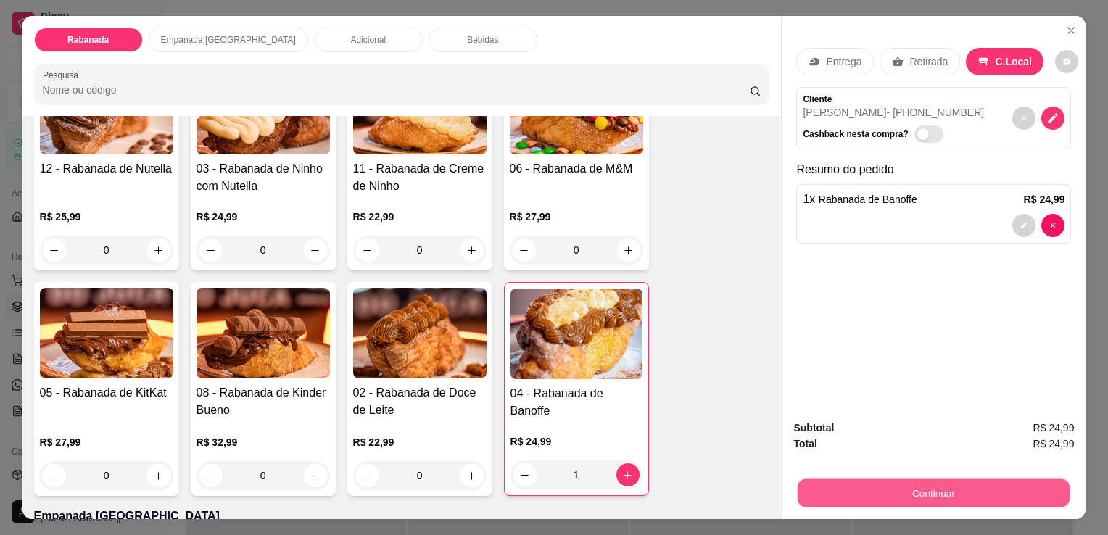
click at [931, 483] on button "Continuar" at bounding box center [934, 493] width 272 height 28
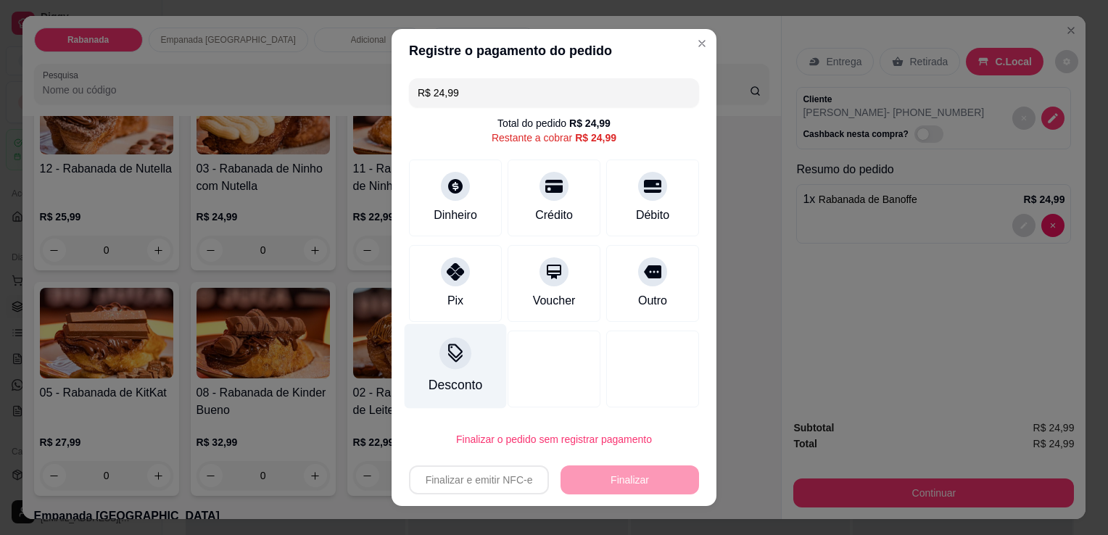
click at [447, 366] on div at bounding box center [456, 353] width 32 height 32
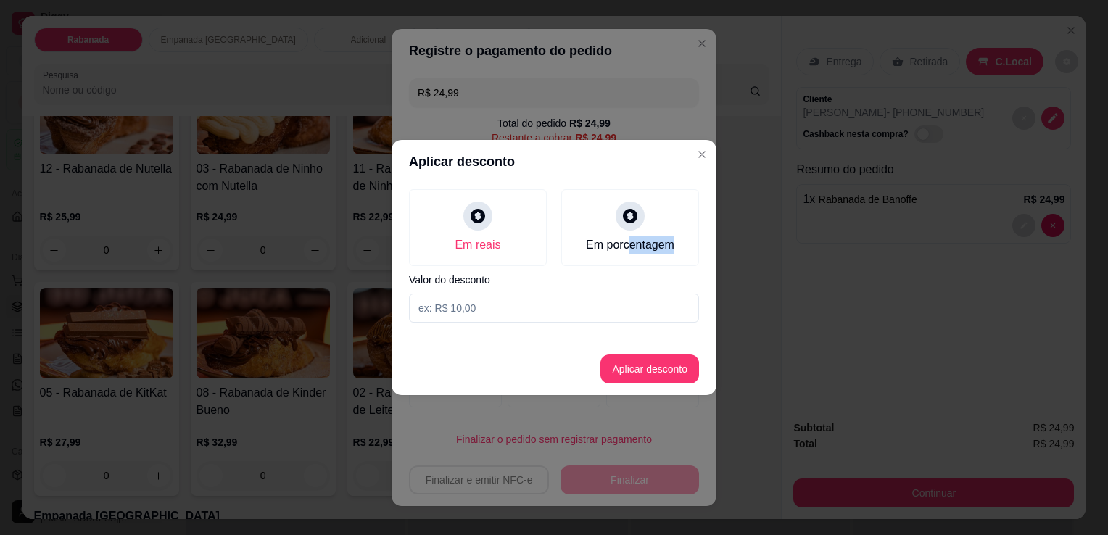
drag, startPoint x: 630, startPoint y: 235, endPoint x: 562, endPoint y: 305, distance: 98.0
click at [562, 305] on div "Em reais Em porcentagem Valor do desconto" at bounding box center [554, 256] width 325 height 145
click at [562, 305] on input at bounding box center [554, 308] width 290 height 29
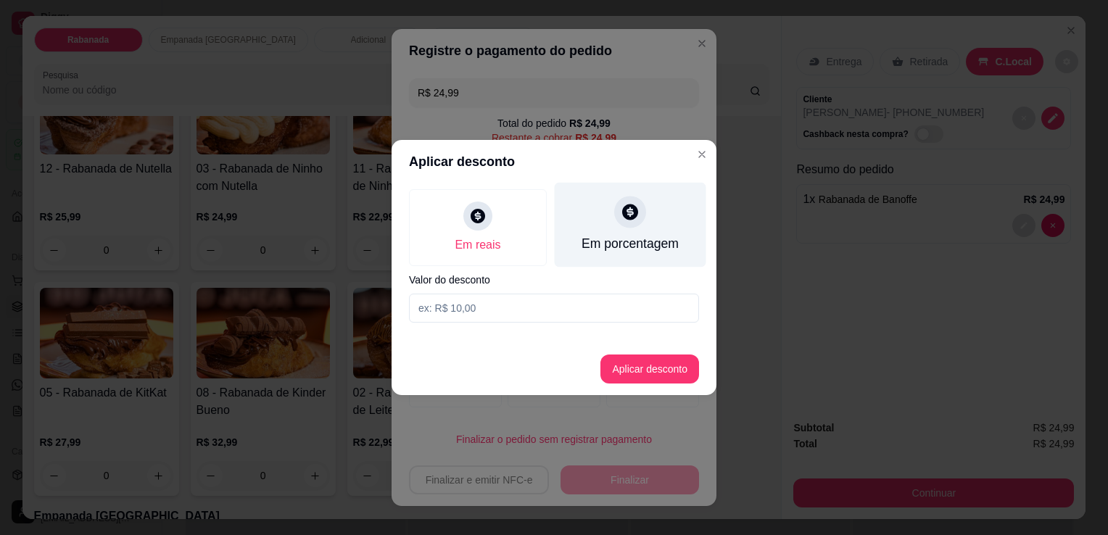
click at [633, 207] on icon at bounding box center [630, 212] width 16 height 16
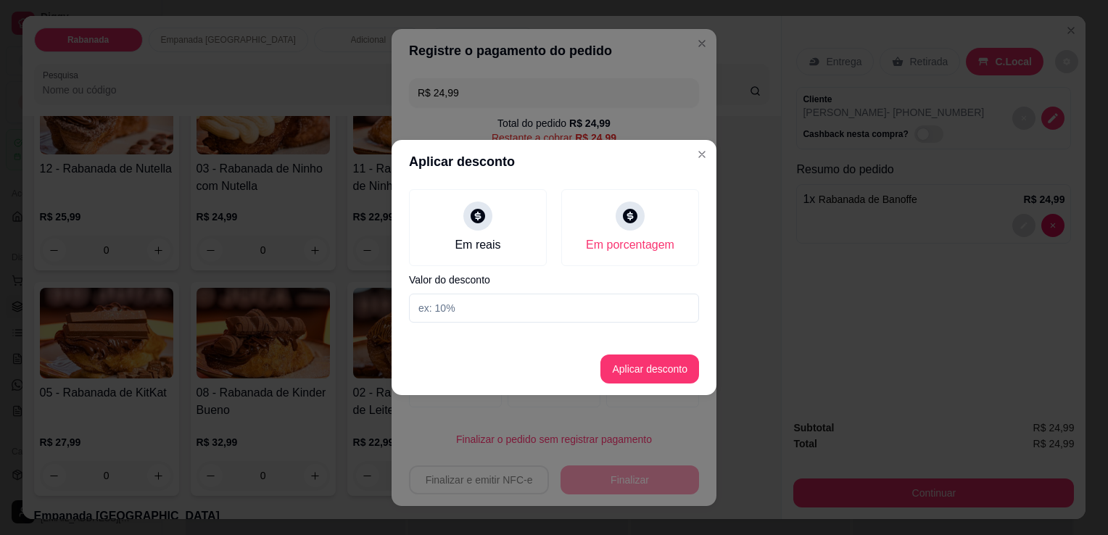
click at [575, 303] on input at bounding box center [554, 308] width 290 height 29
type input "10"
click at [631, 376] on button "Aplicar desconto" at bounding box center [650, 369] width 95 height 28
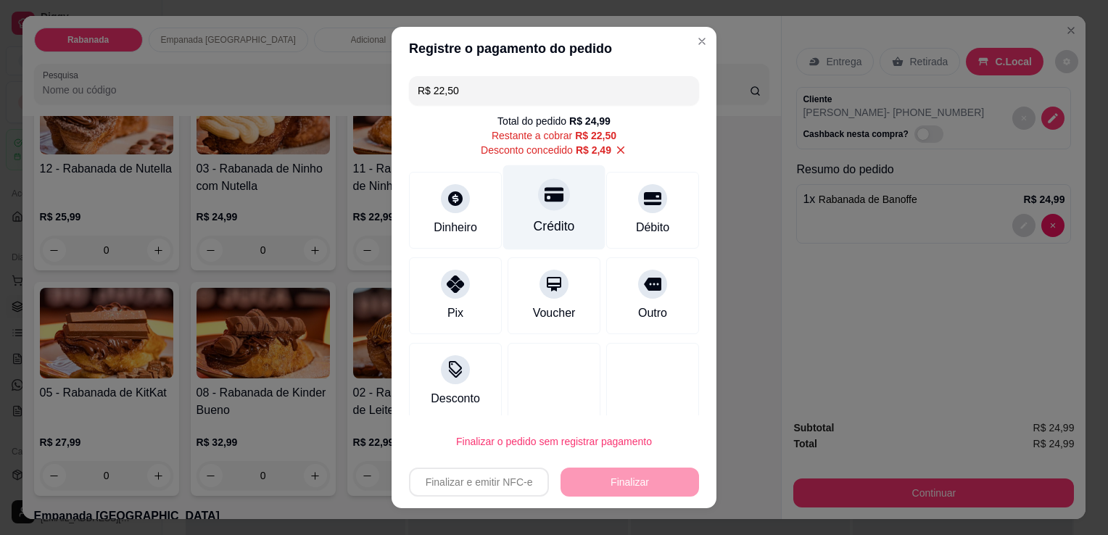
click at [534, 222] on div "Crédito" at bounding box center [554, 226] width 41 height 19
type input "R$ 0,00"
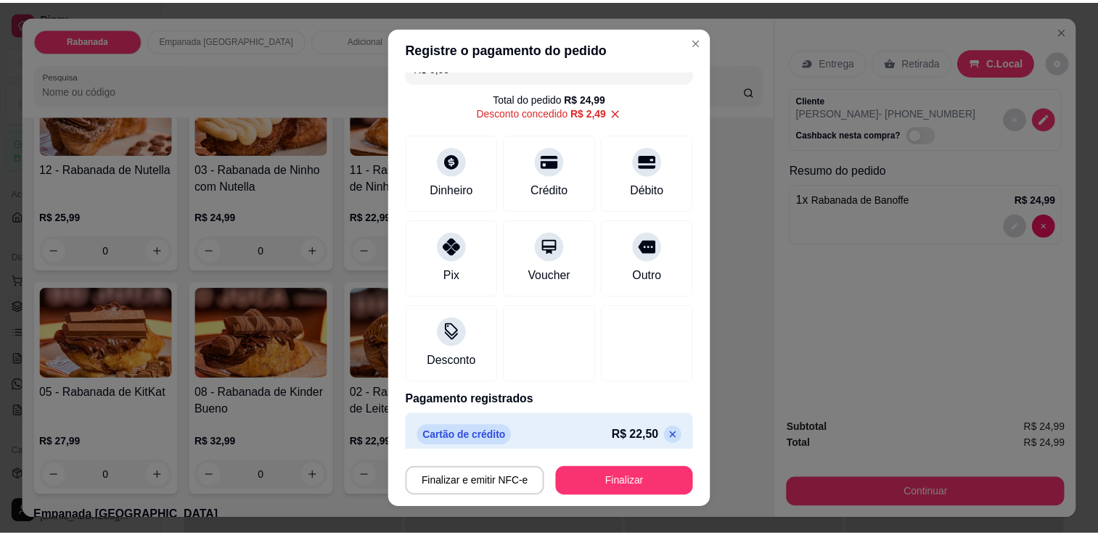
scroll to position [35, 0]
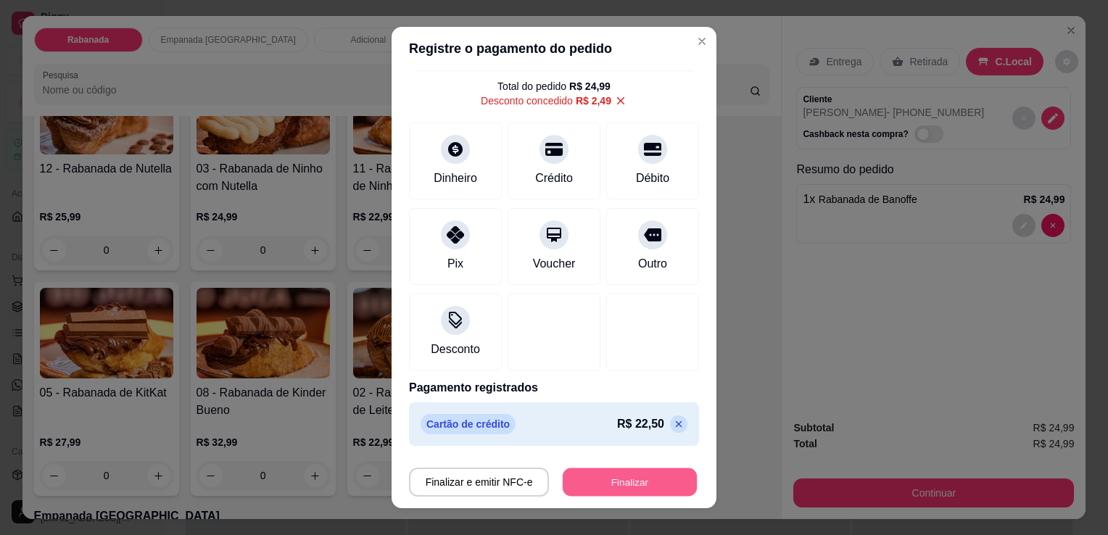
click at [646, 482] on button "Finalizar" at bounding box center [630, 483] width 134 height 28
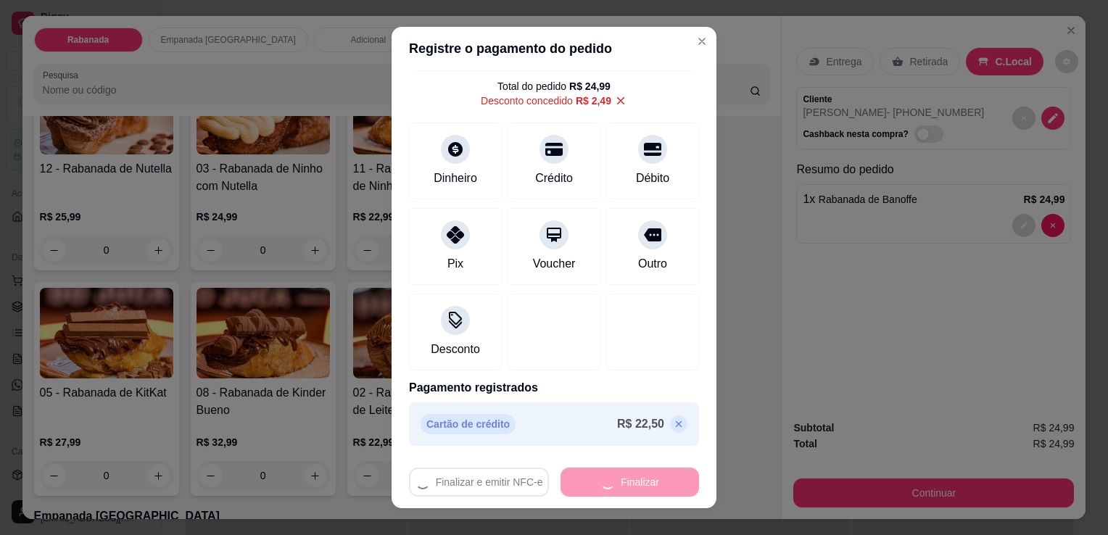
type input "0"
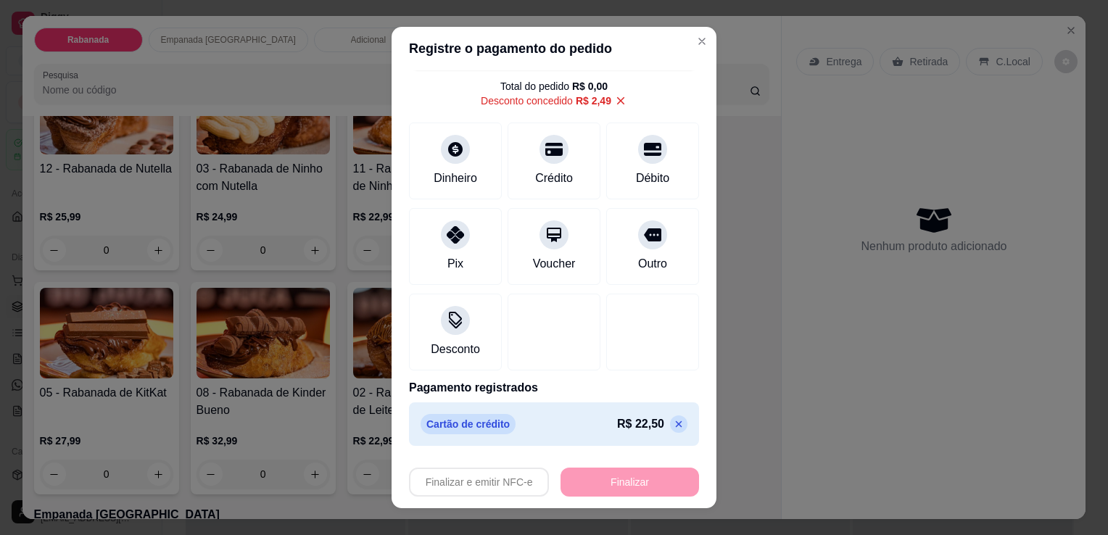
type input "-R$ 24,99"
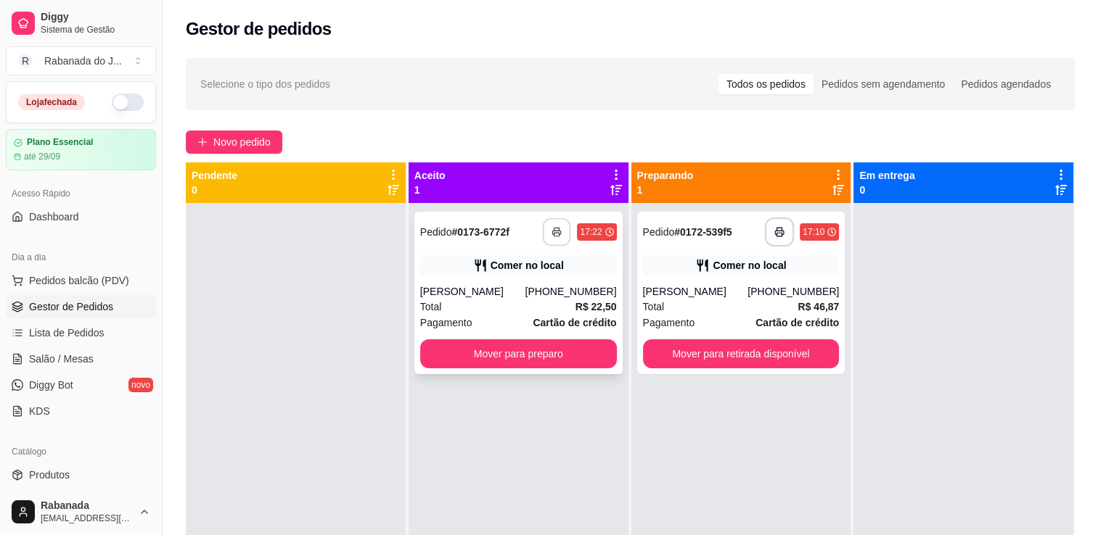
click at [543, 236] on button "button" at bounding box center [557, 232] width 28 height 28
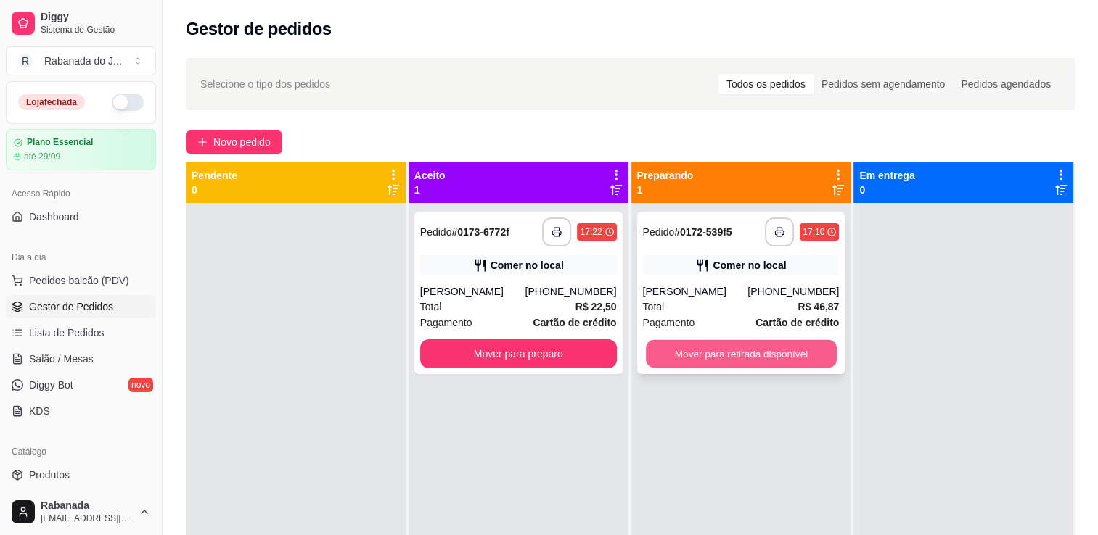
click at [804, 355] on button "Mover para retirada disponível" at bounding box center [741, 354] width 191 height 28
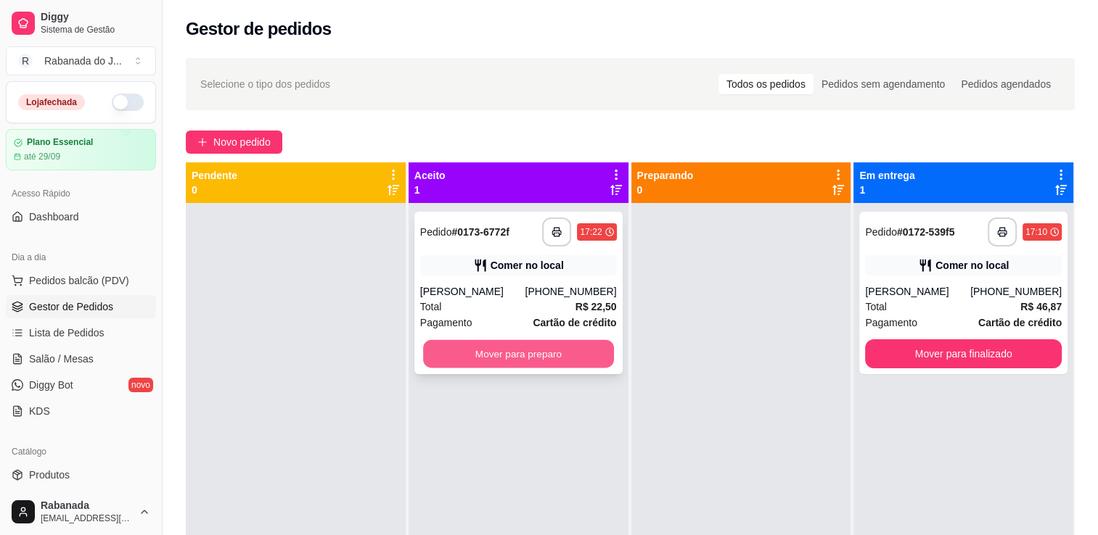
click at [601, 352] on button "Mover para preparo" at bounding box center [518, 354] width 191 height 28
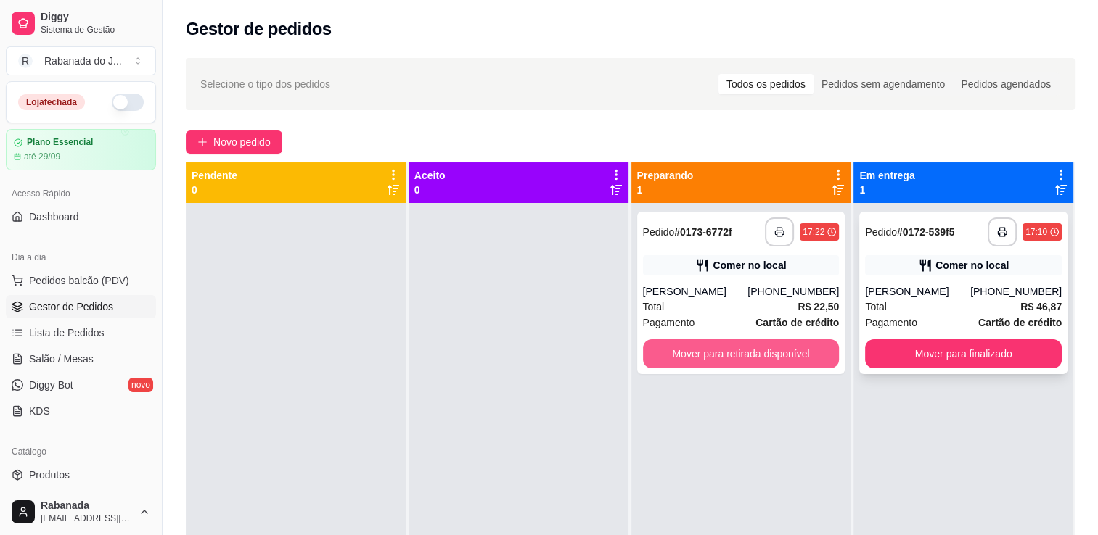
click at [778, 353] on div "**********" at bounding box center [630, 429] width 889 height 535
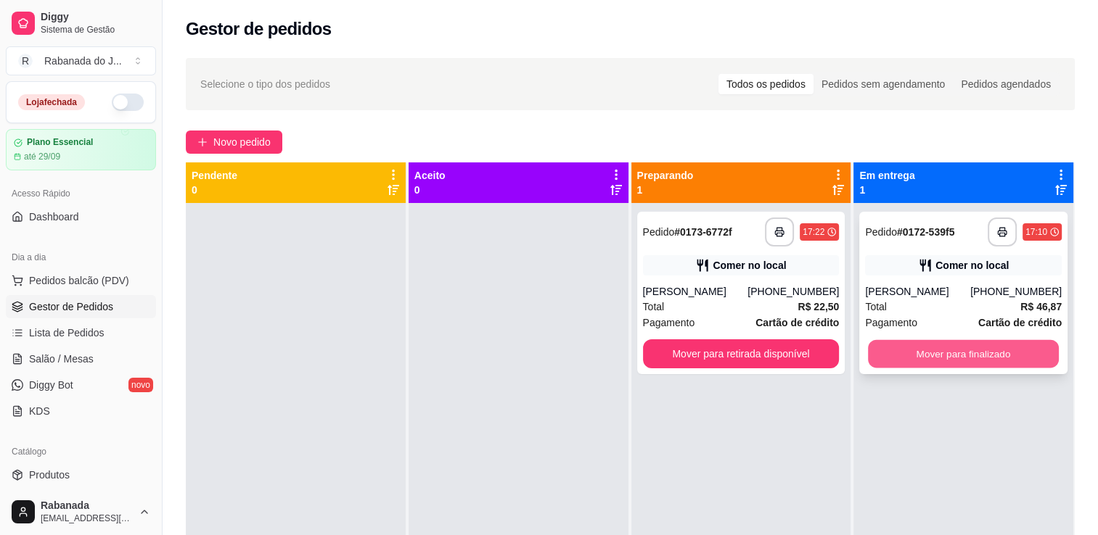
click at [908, 355] on button "Mover para finalizado" at bounding box center [963, 354] width 191 height 28
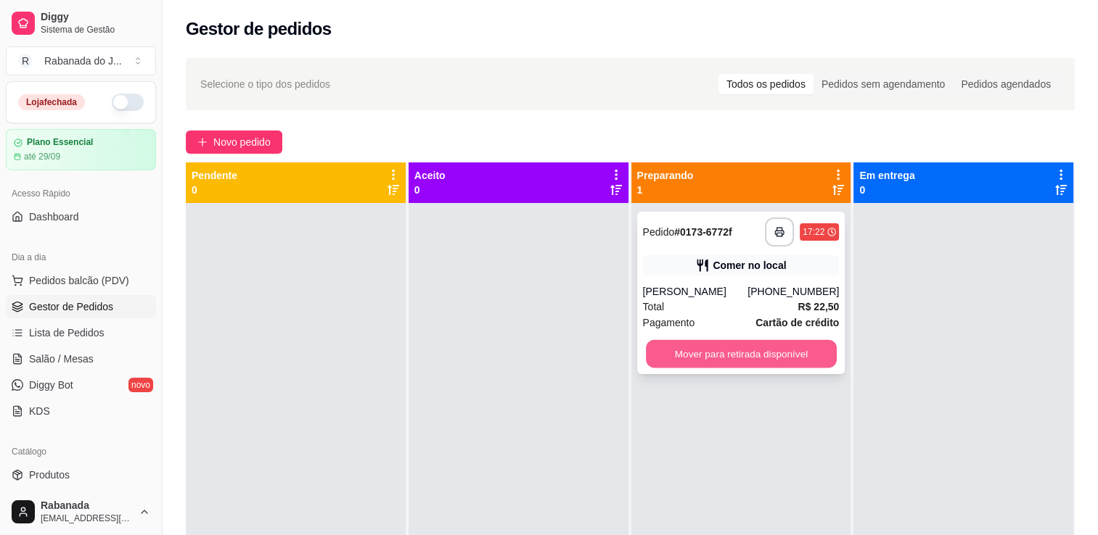
click at [796, 350] on button "Mover para retirada disponível" at bounding box center [741, 354] width 191 height 28
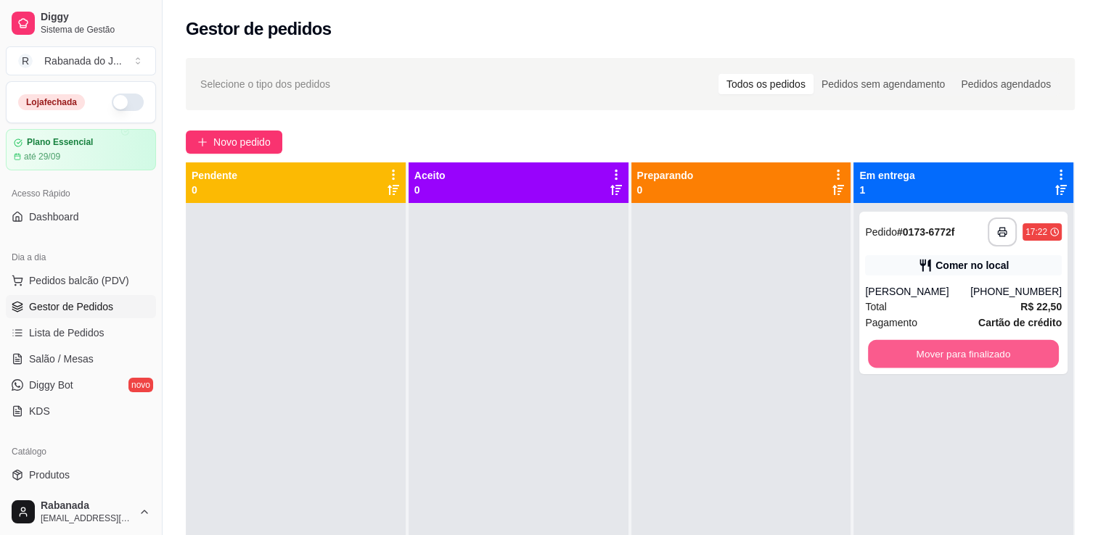
click at [892, 349] on button "Mover para finalizado" at bounding box center [963, 354] width 191 height 28
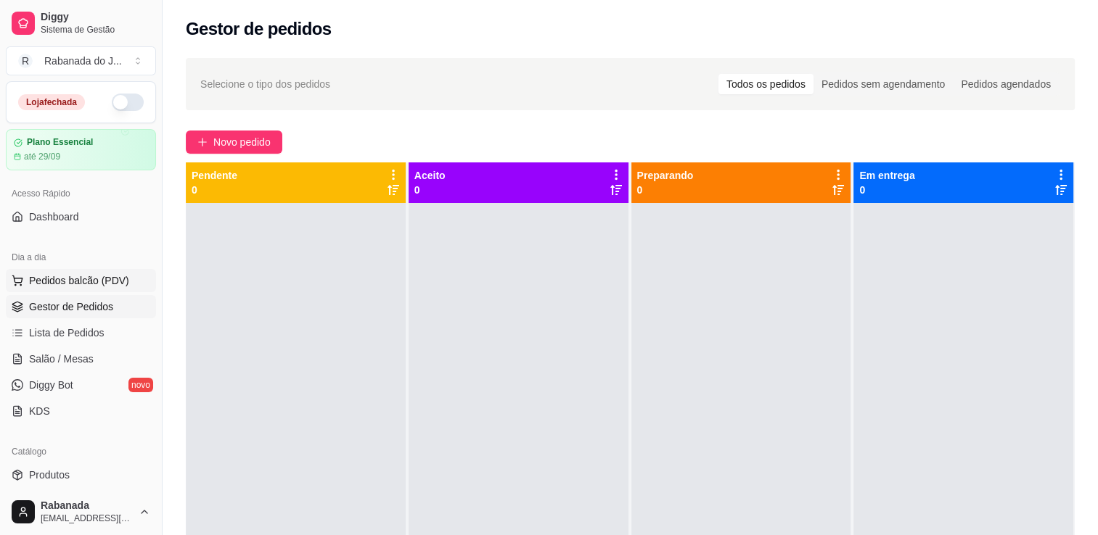
click at [109, 274] on span "Pedidos balcão (PDV)" at bounding box center [79, 280] width 100 height 15
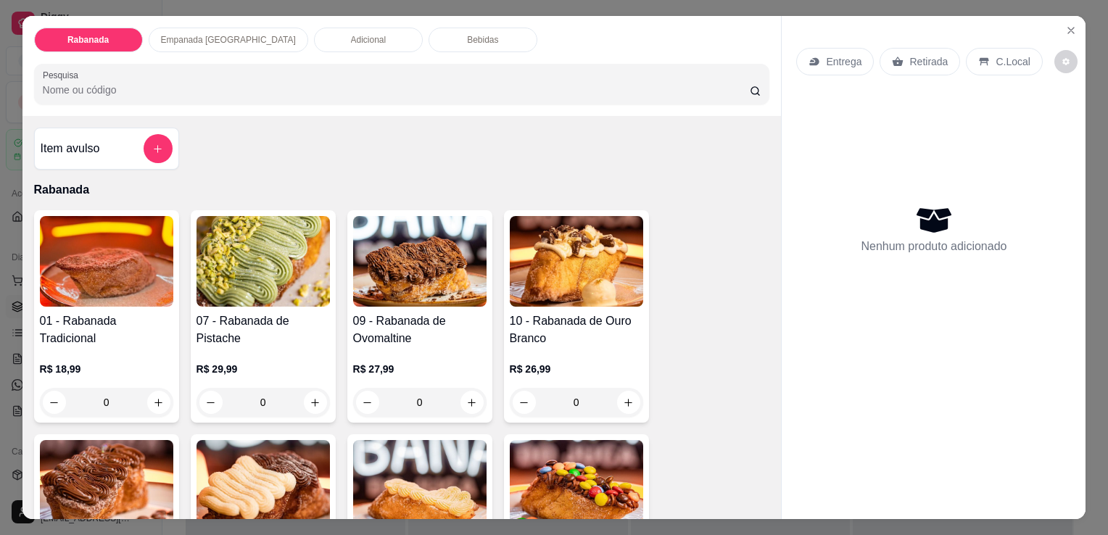
click at [176, 34] on p "Empanada Argentina" at bounding box center [228, 40] width 135 height 12
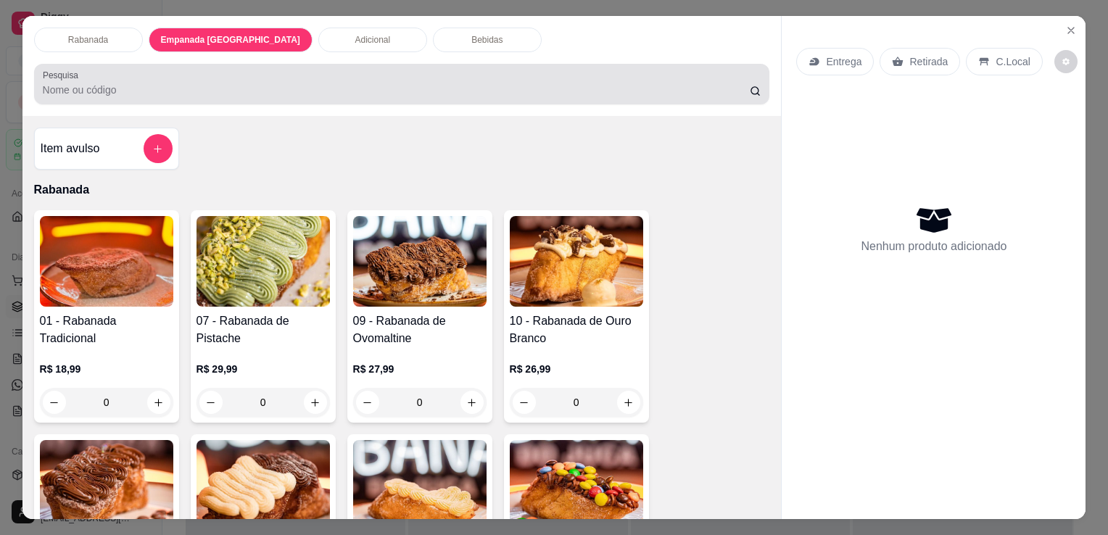
scroll to position [36, 0]
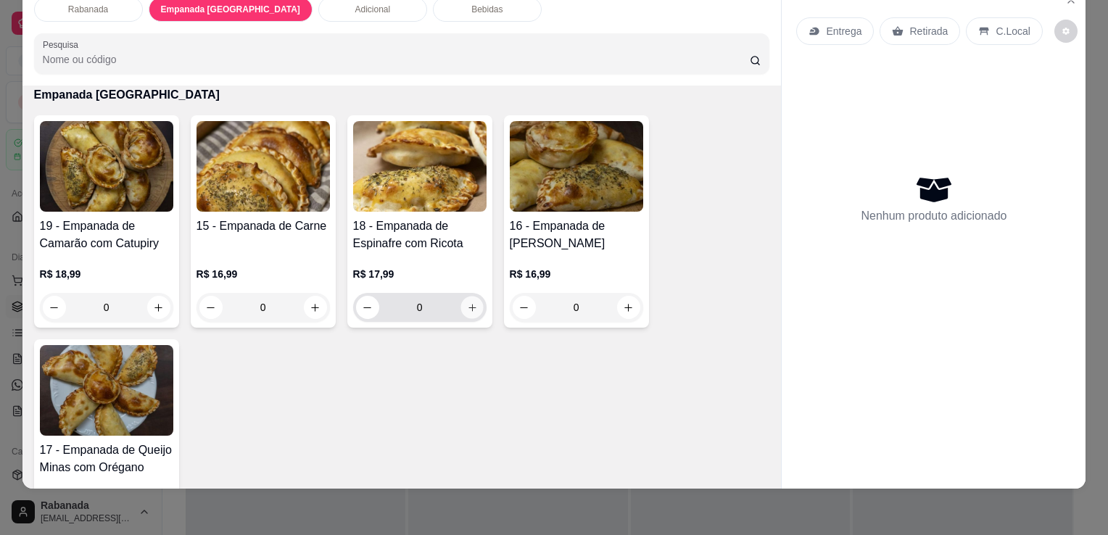
click at [466, 302] on icon "increase-product-quantity" at bounding box center [471, 307] width 11 height 11
type input "1"
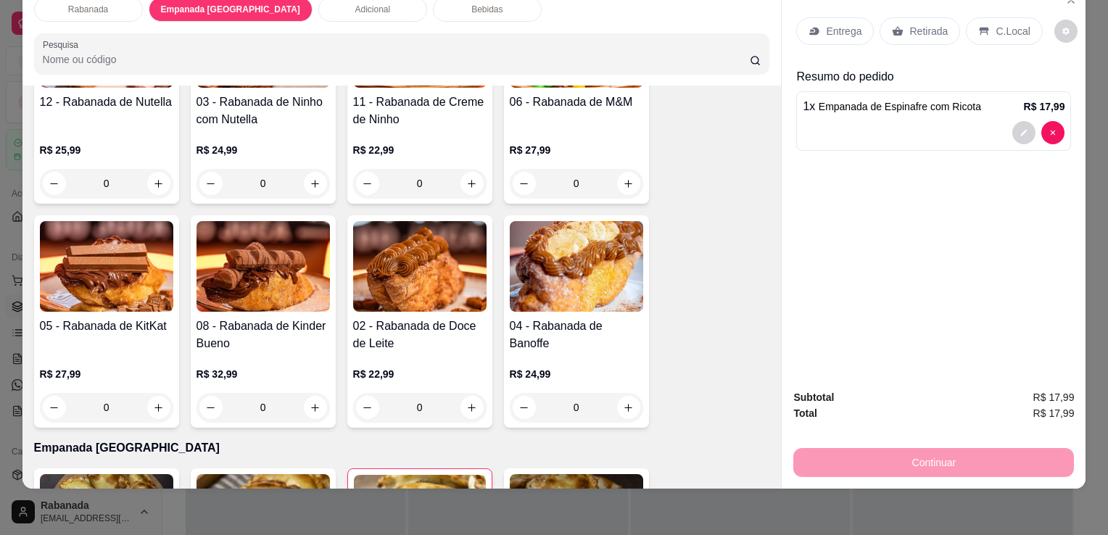
scroll to position [59, 0]
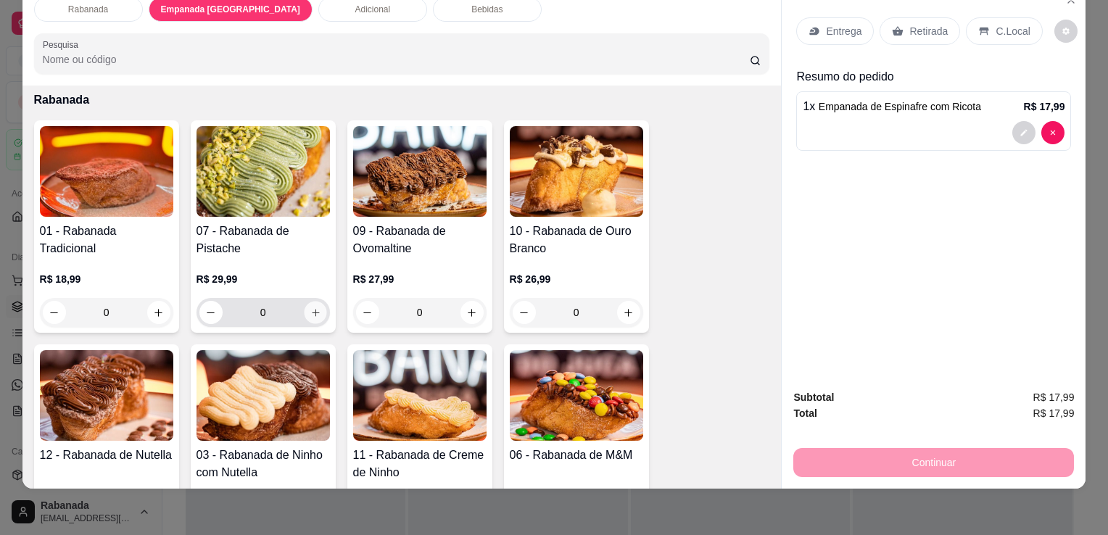
click at [310, 308] on icon "increase-product-quantity" at bounding box center [315, 313] width 11 height 11
type input "1"
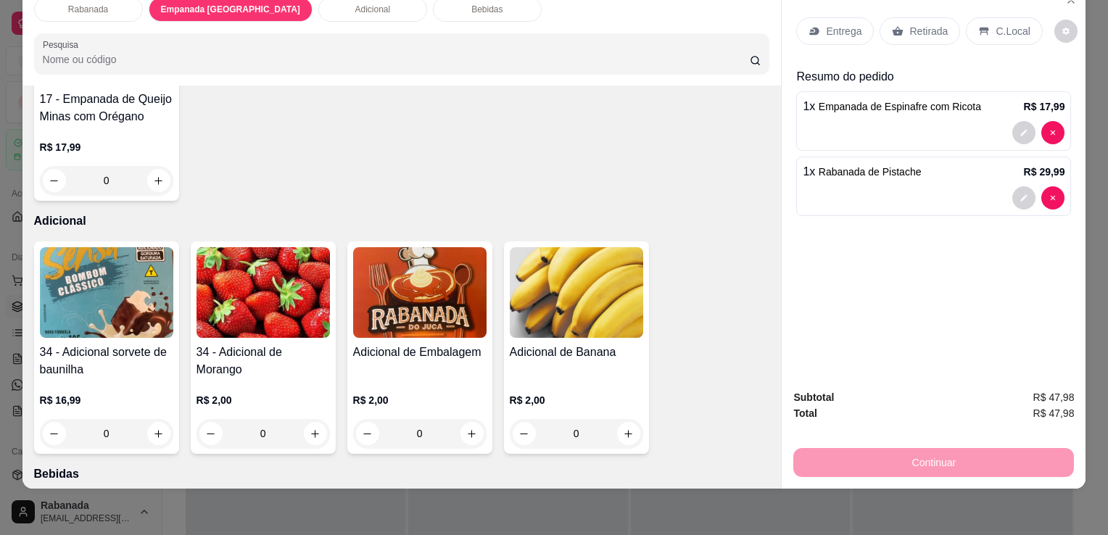
scroll to position [1473, 0]
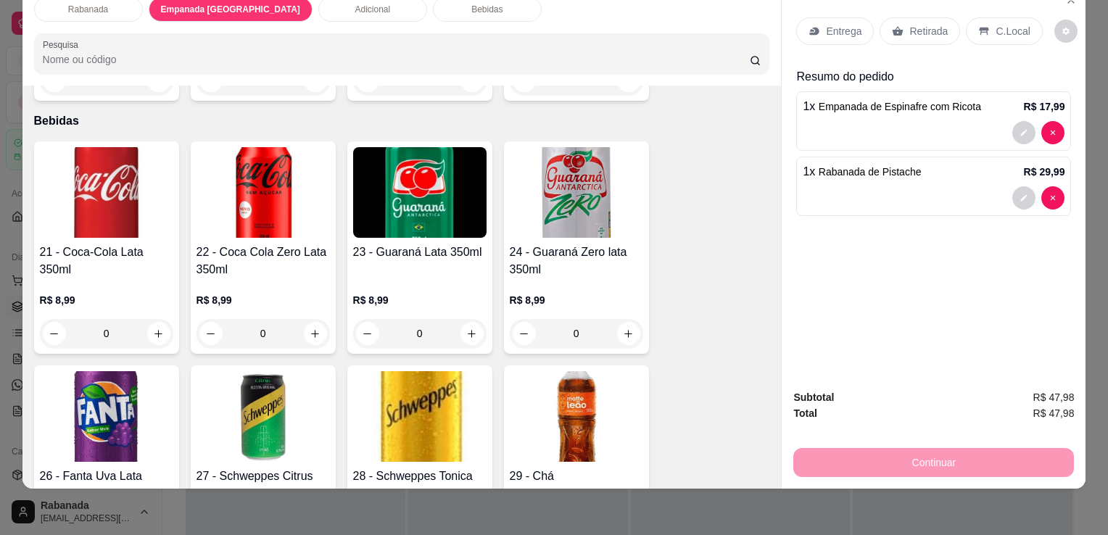
click at [781, 425] on div "Entrega Retirada C.Local Resumo do pedido 1 x Empanada de Espinafre com Ricota …" at bounding box center [933, 236] width 305 height 503
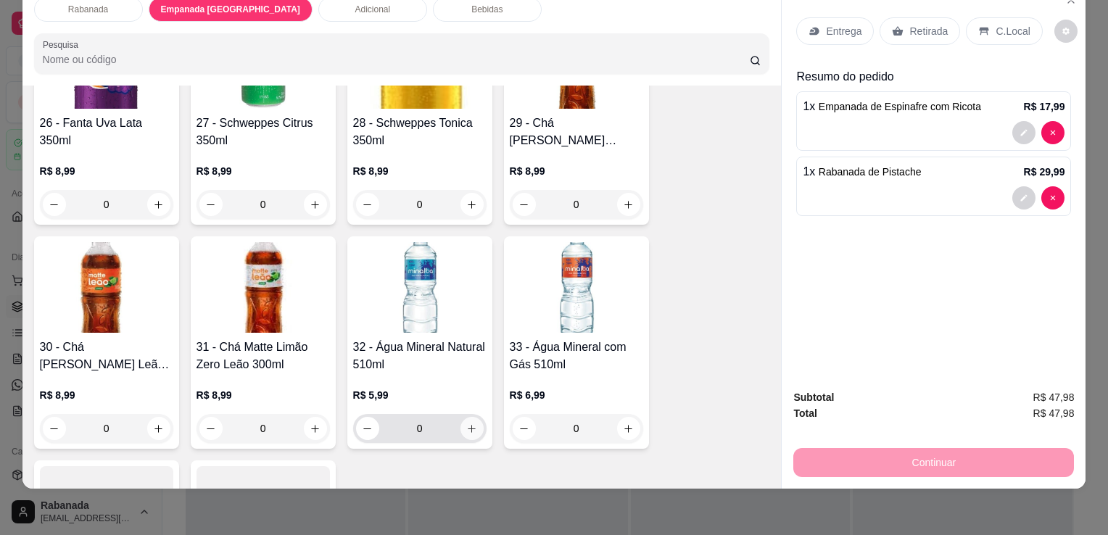
click at [472, 417] on button "increase-product-quantity" at bounding box center [472, 428] width 23 height 23
type input "1"
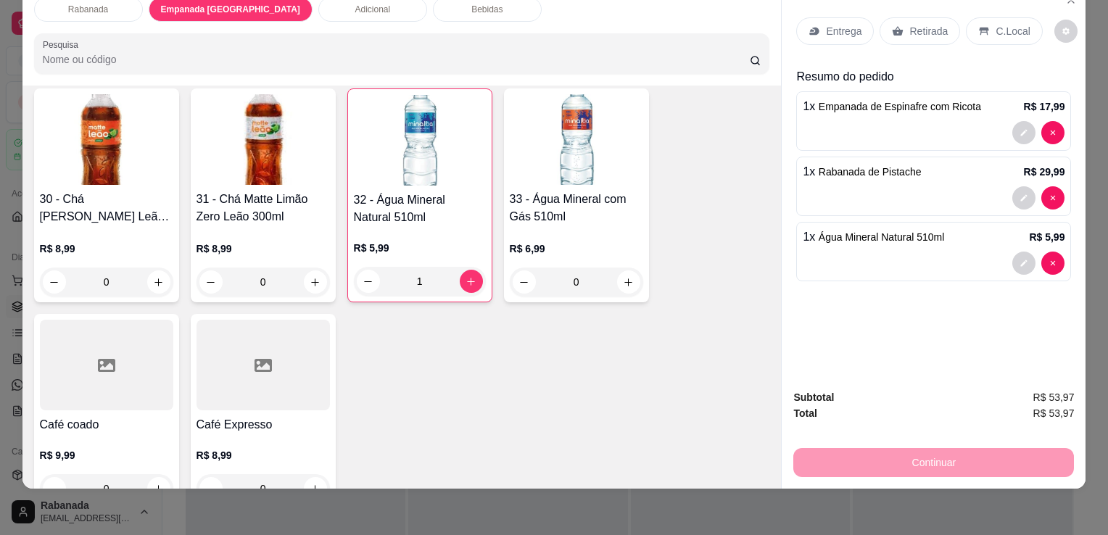
scroll to position [2005, 0]
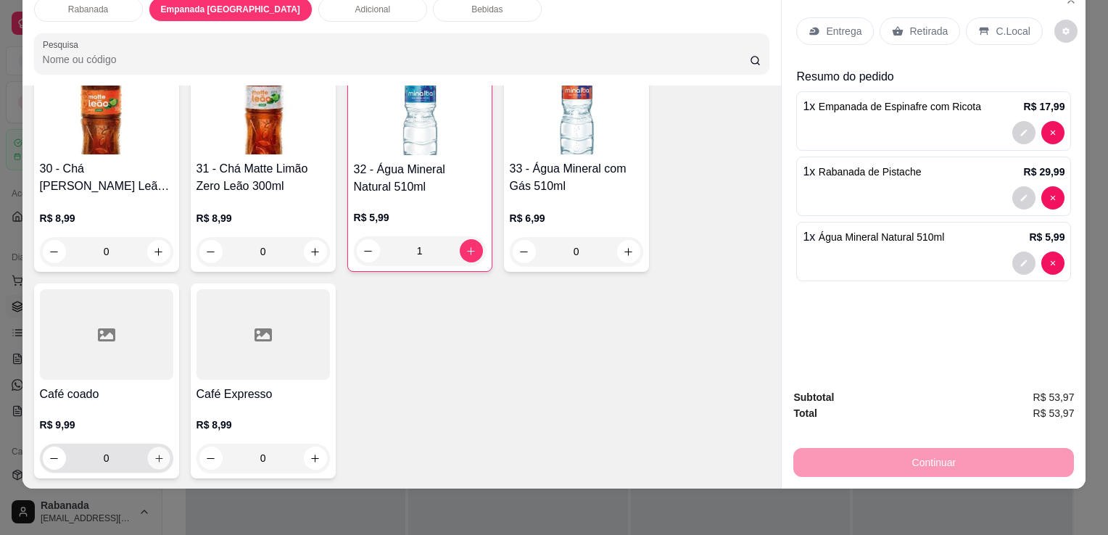
click at [155, 453] on icon "increase-product-quantity" at bounding box center [158, 458] width 11 height 11
click at [155, 454] on icon "increase-product-quantity" at bounding box center [157, 459] width 11 height 11
type input "2"
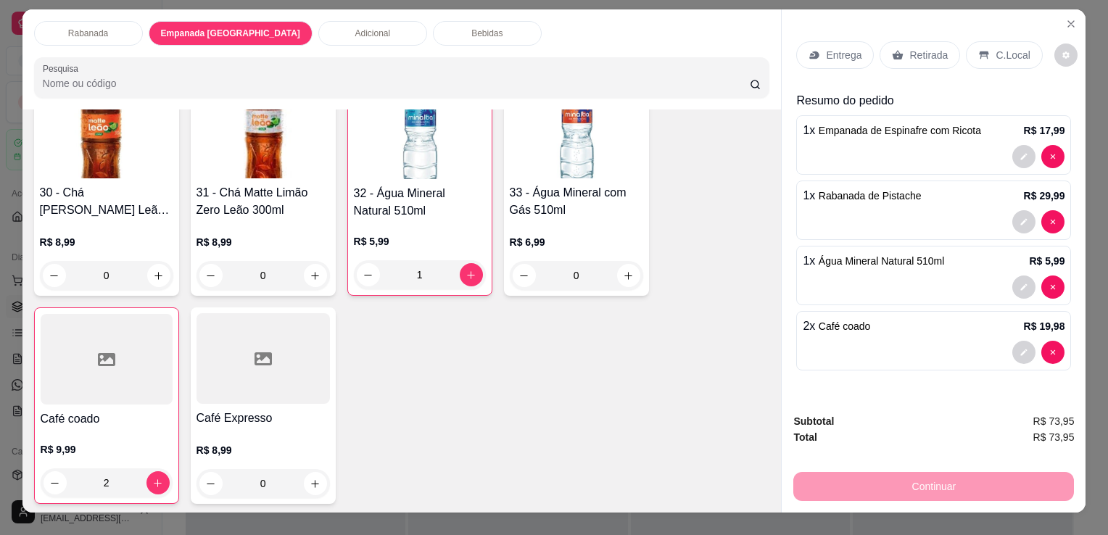
scroll to position [0, 0]
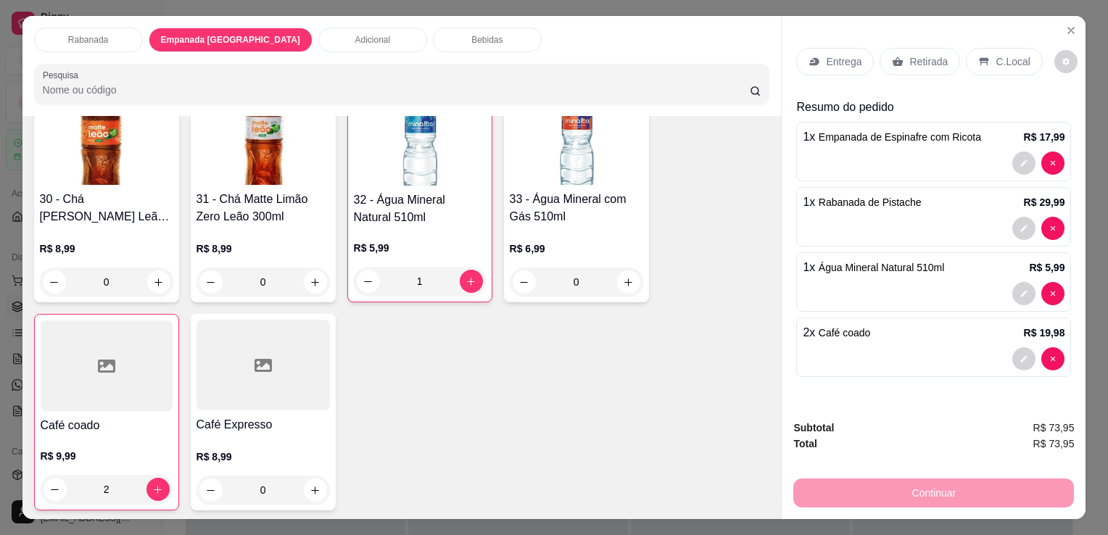
click at [1008, 61] on p "C.Local" at bounding box center [1013, 61] width 34 height 15
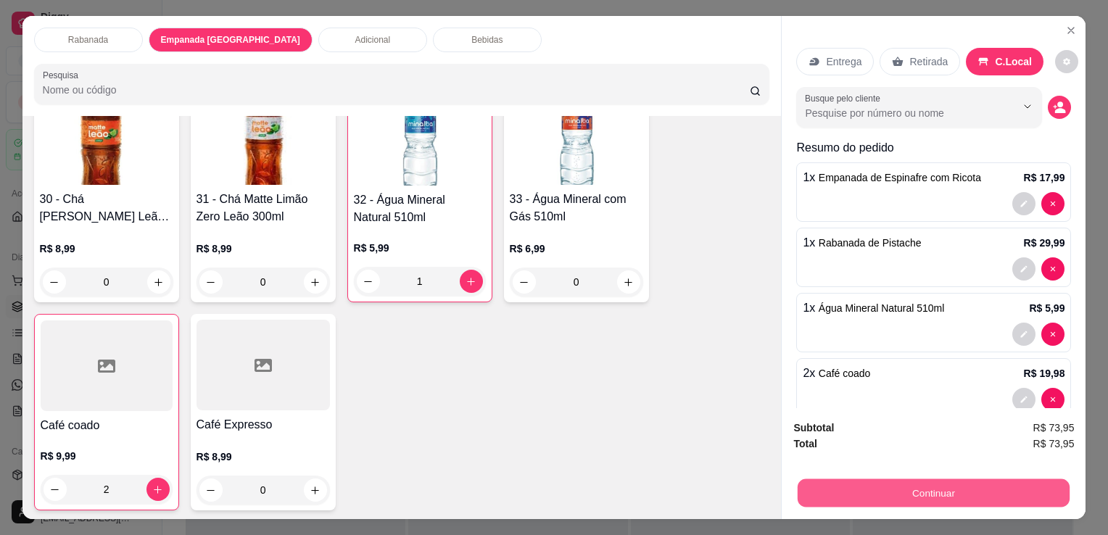
click at [909, 490] on button "Continuar" at bounding box center [934, 493] width 272 height 28
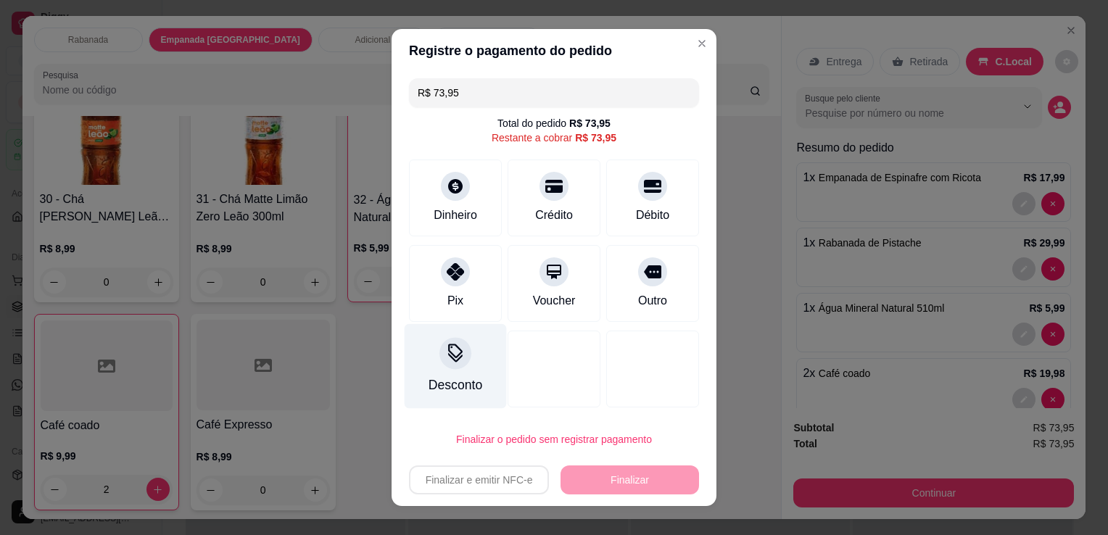
click at [466, 369] on div "Desconto" at bounding box center [456, 366] width 102 height 85
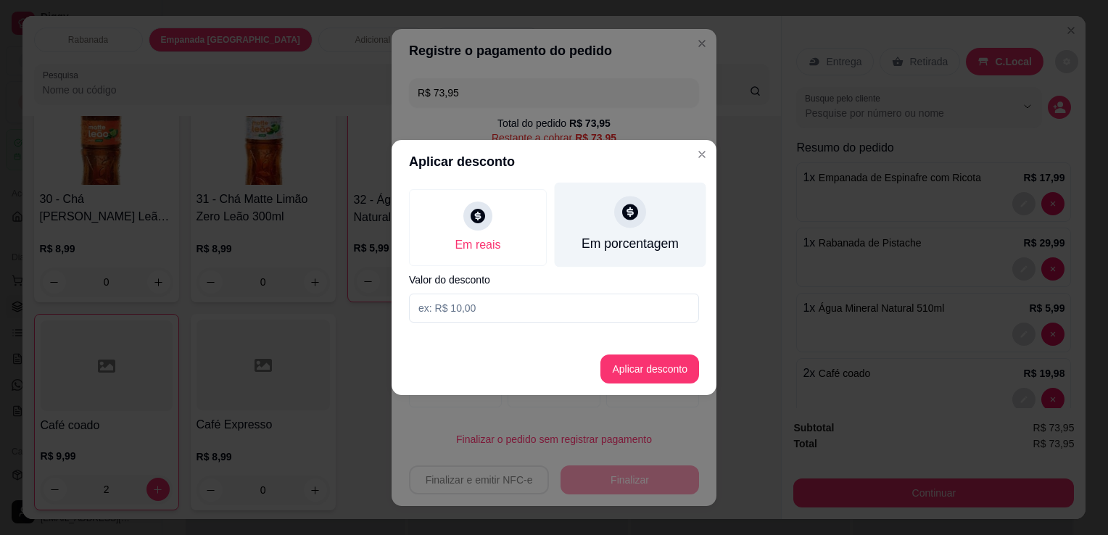
click at [625, 234] on div "Em porcentagem" at bounding box center [631, 225] width 152 height 85
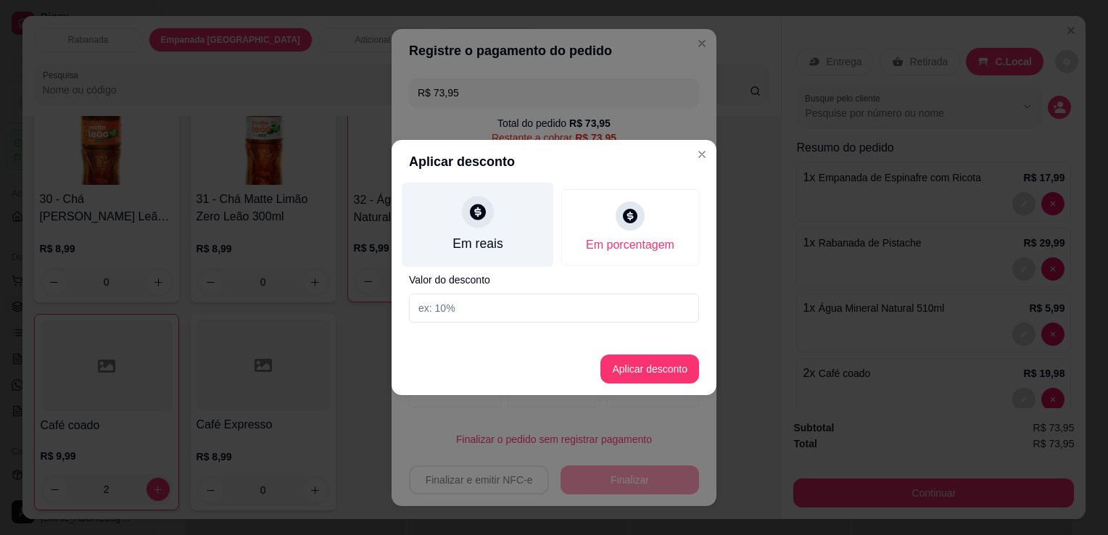
click at [485, 234] on div "Em reais" at bounding box center [478, 243] width 50 height 19
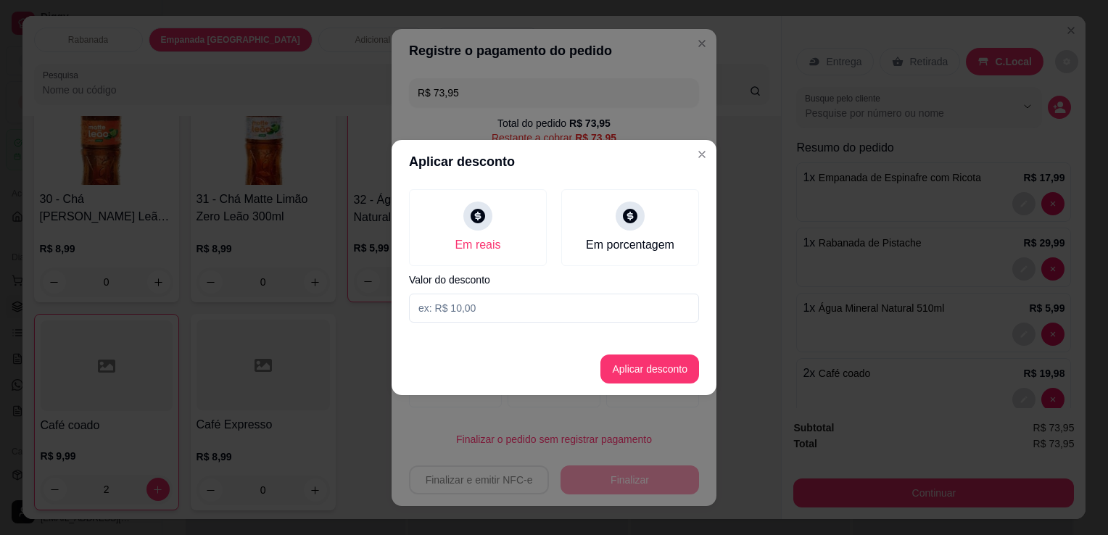
click at [485, 307] on input at bounding box center [554, 308] width 290 height 29
type input "4,80"
click at [635, 369] on button "Aplicar desconto" at bounding box center [650, 369] width 95 height 28
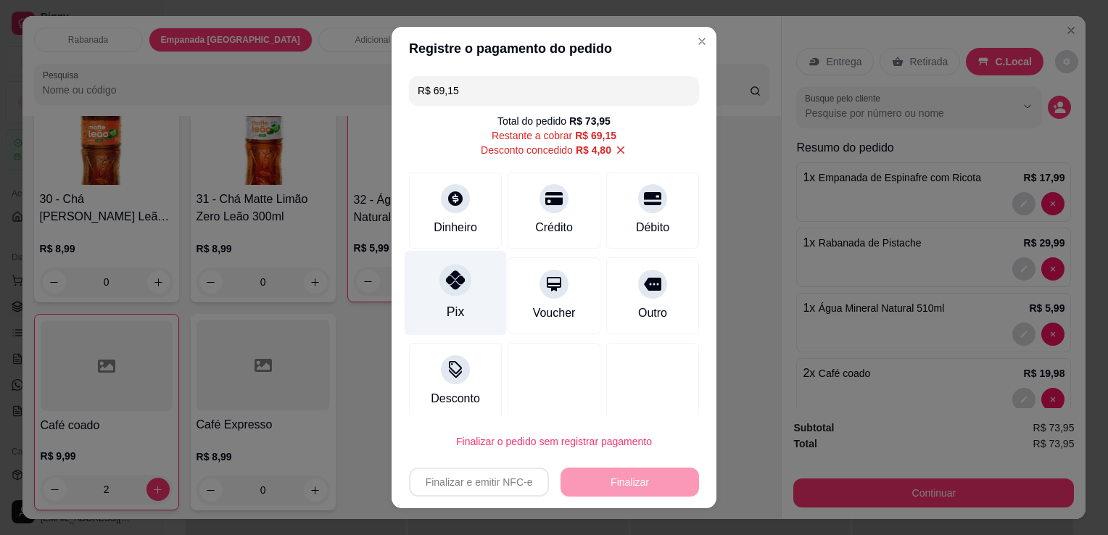
click at [455, 278] on icon at bounding box center [455, 280] width 19 height 19
type input "R$ 0,00"
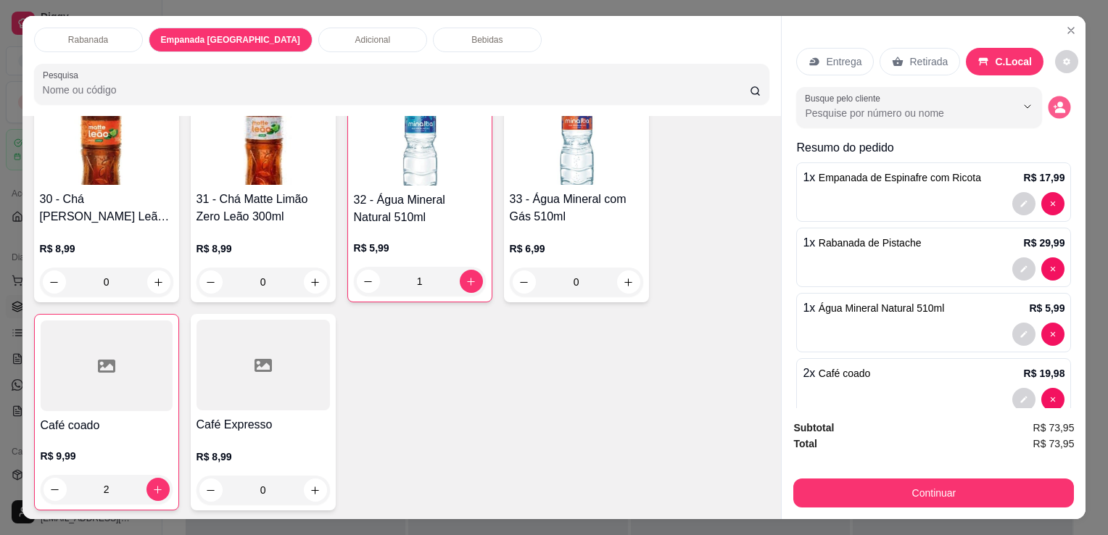
click at [1054, 105] on icon "decrease-product-quantity" at bounding box center [1060, 107] width 12 height 12
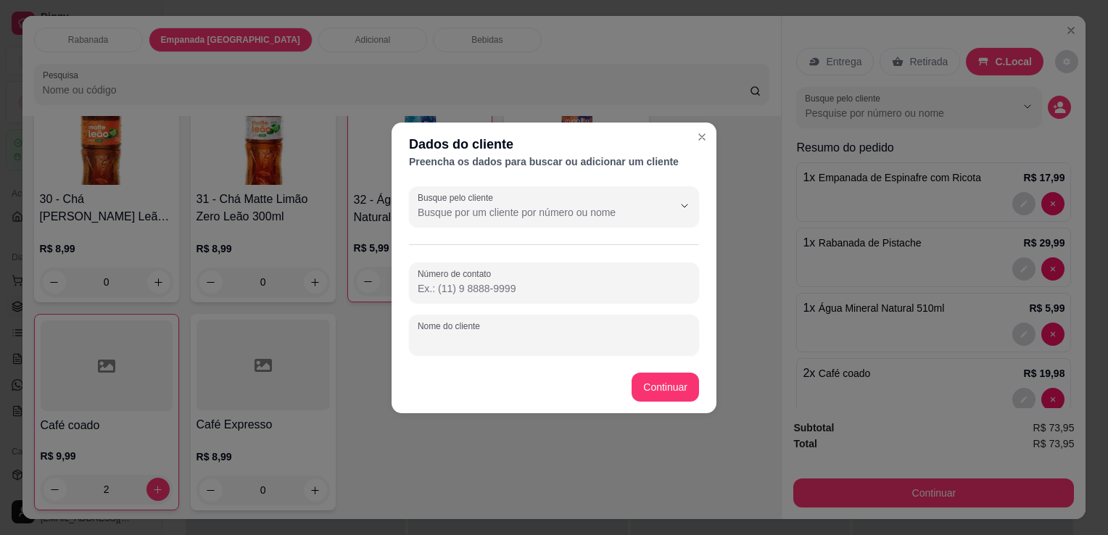
click at [606, 335] on input "Nome do cliente" at bounding box center [554, 341] width 273 height 15
type input "Angela"
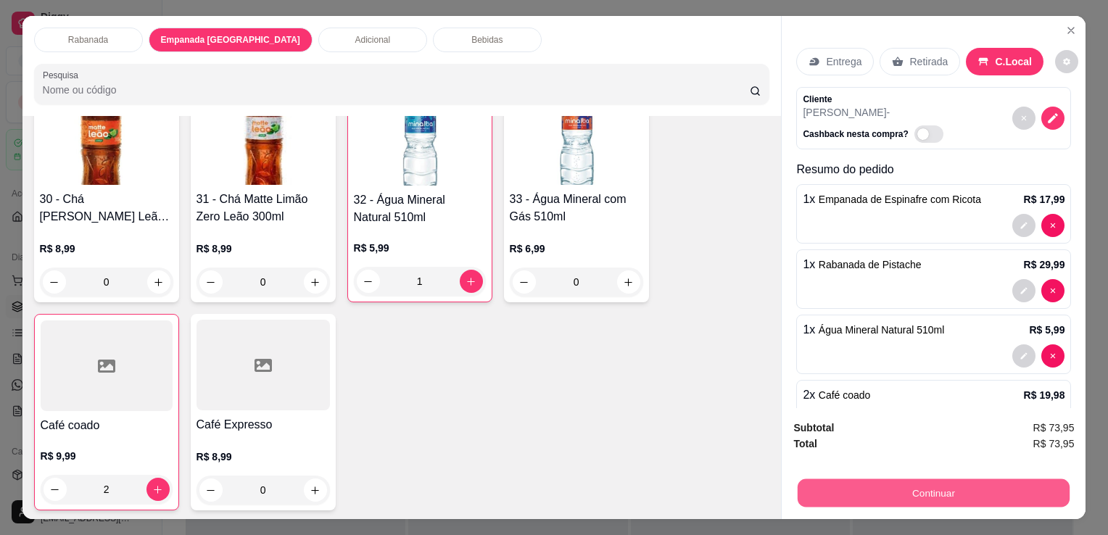
click at [913, 490] on button "Continuar" at bounding box center [934, 493] width 272 height 28
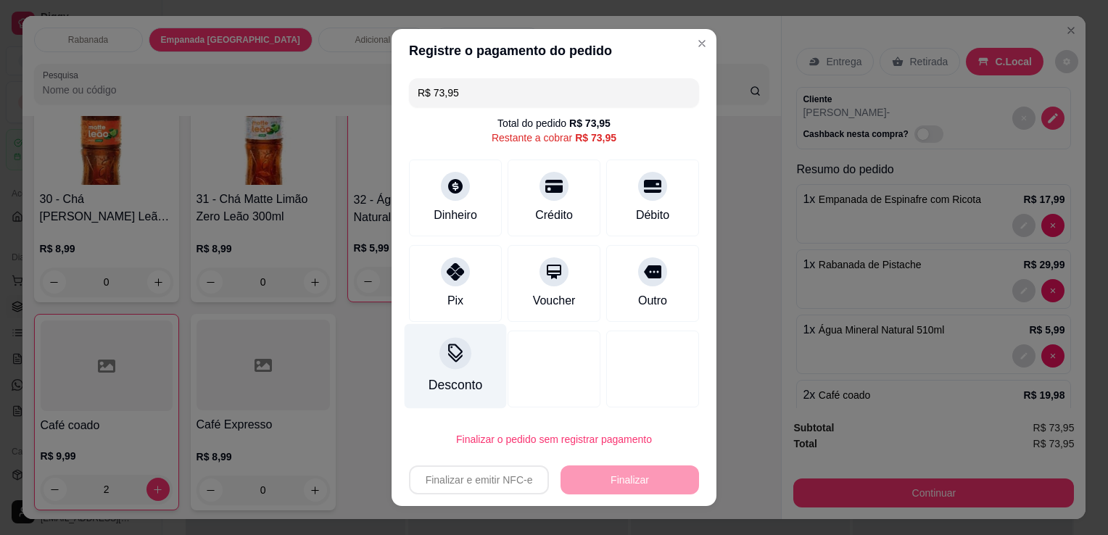
click at [452, 358] on icon at bounding box center [455, 357] width 15 height 9
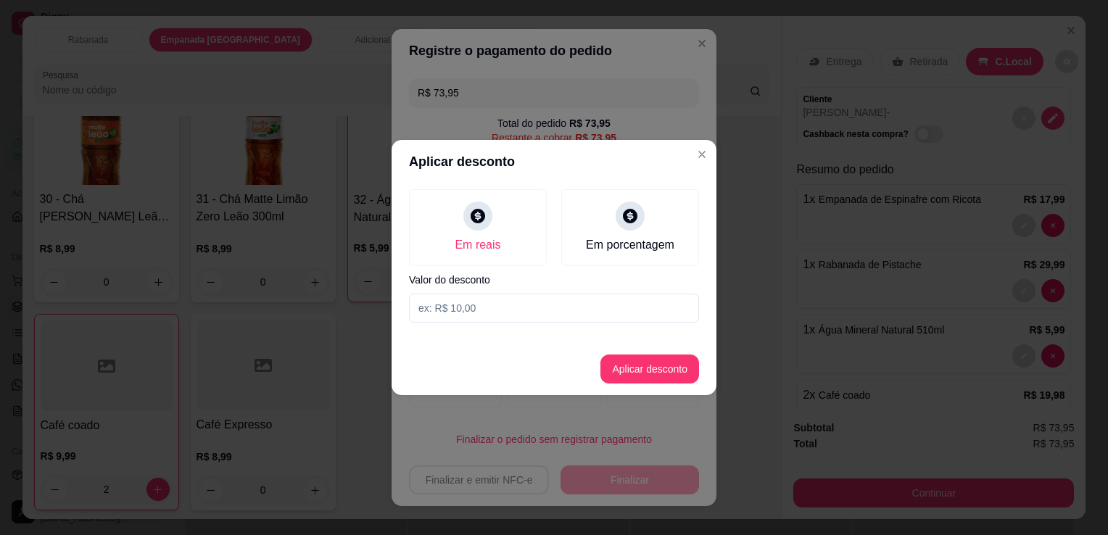
click at [483, 316] on input at bounding box center [554, 308] width 290 height 29
type input "4,80"
click at [630, 373] on button "Aplicar desconto" at bounding box center [650, 369] width 95 height 28
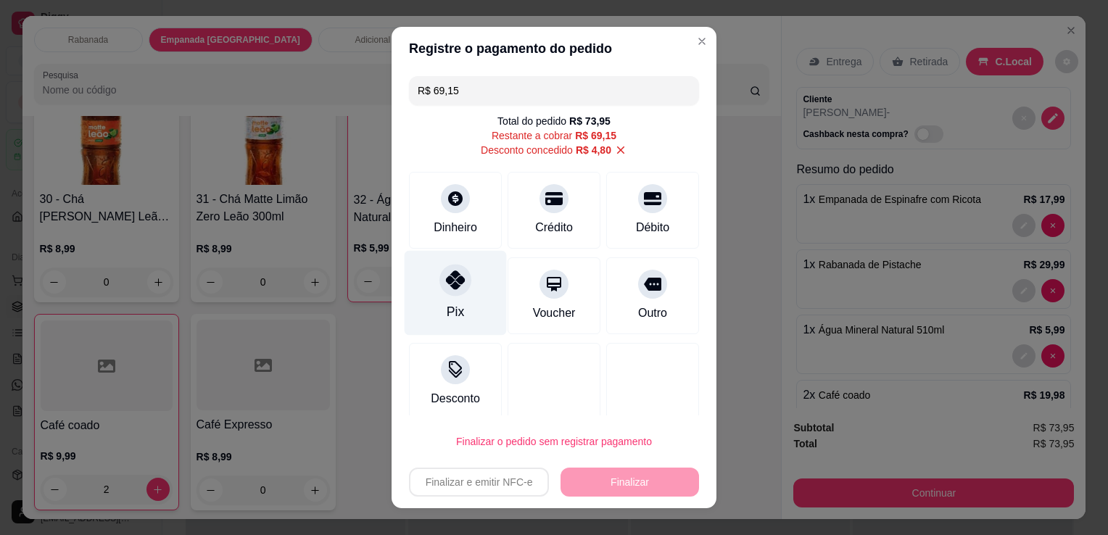
click at [447, 302] on div "Pix" at bounding box center [455, 311] width 17 height 19
type input "R$ 0,00"
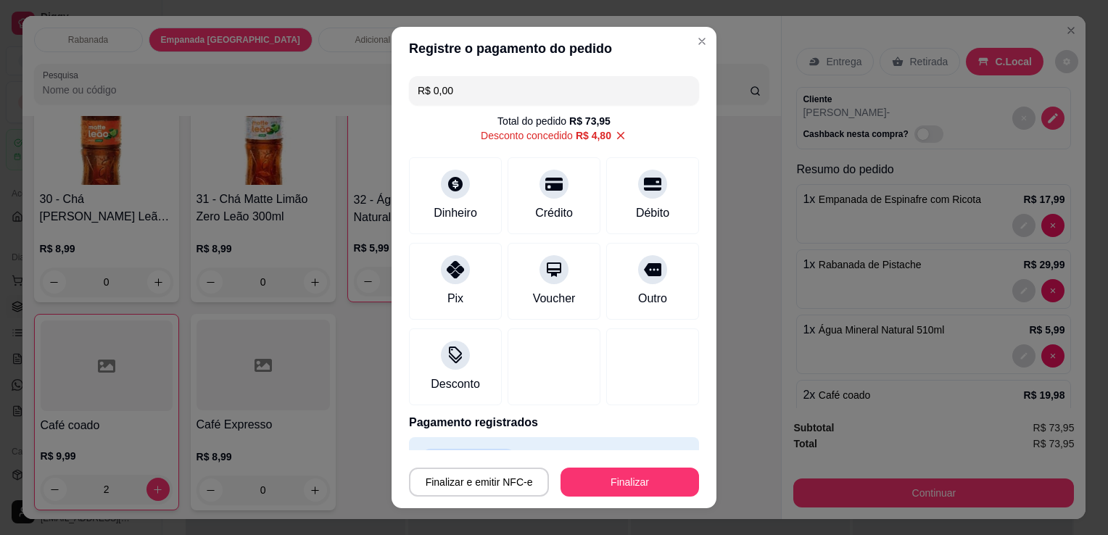
scroll to position [35, 0]
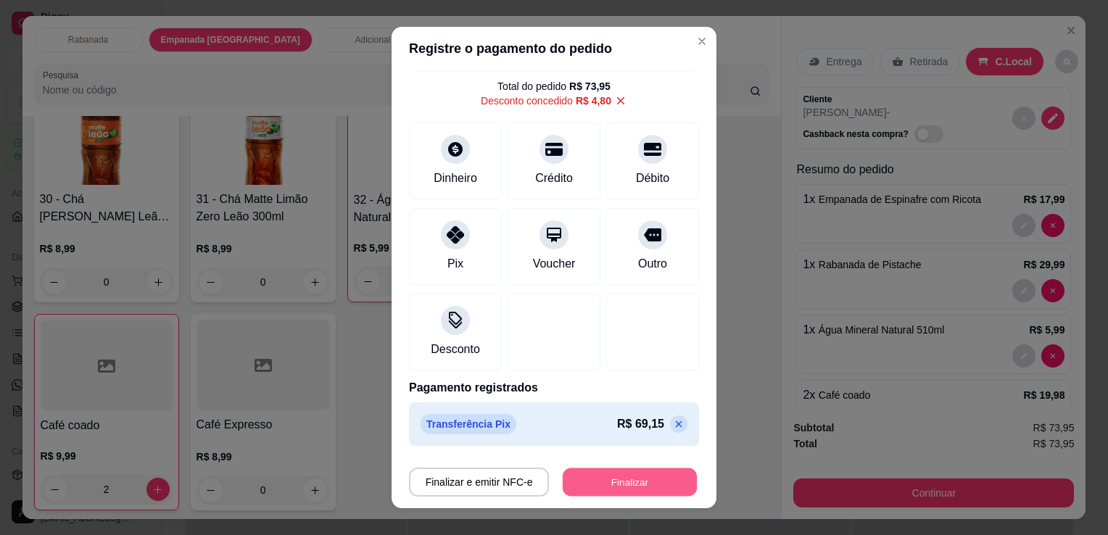
click at [635, 477] on button "Finalizar" at bounding box center [630, 483] width 134 height 28
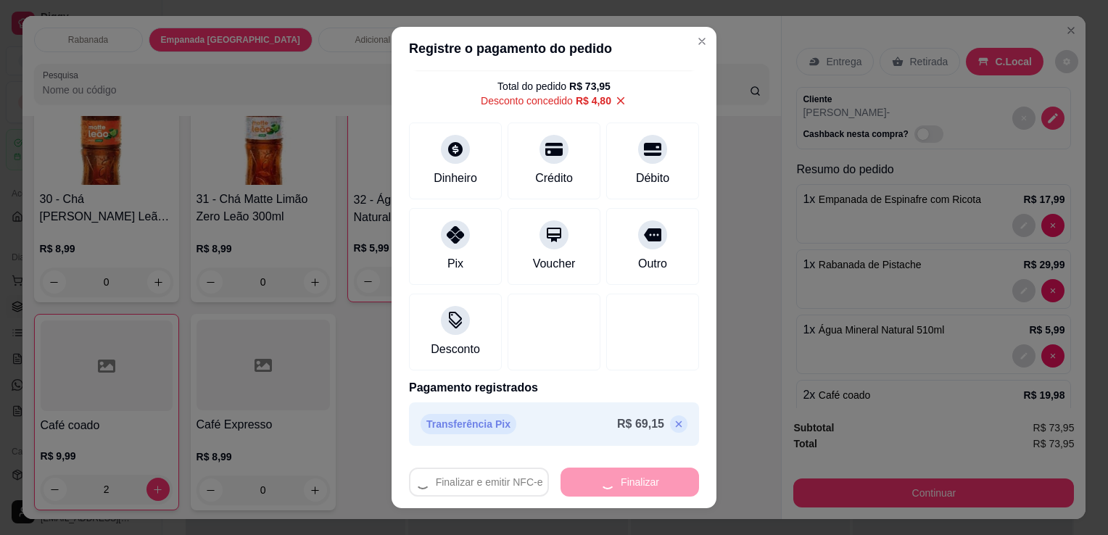
type input "0"
type input "-R$ 73,95"
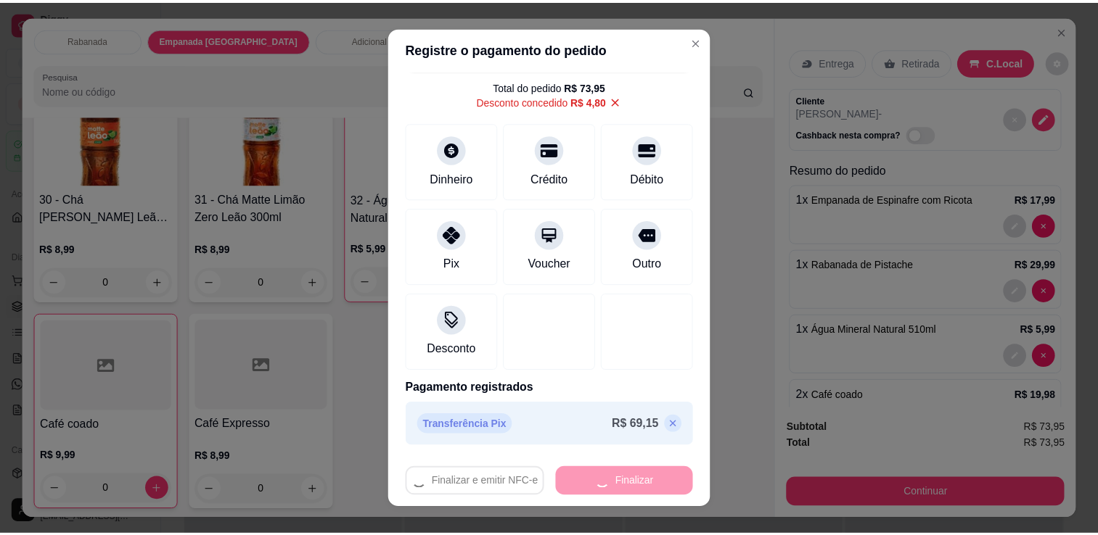
scroll to position [2001, 0]
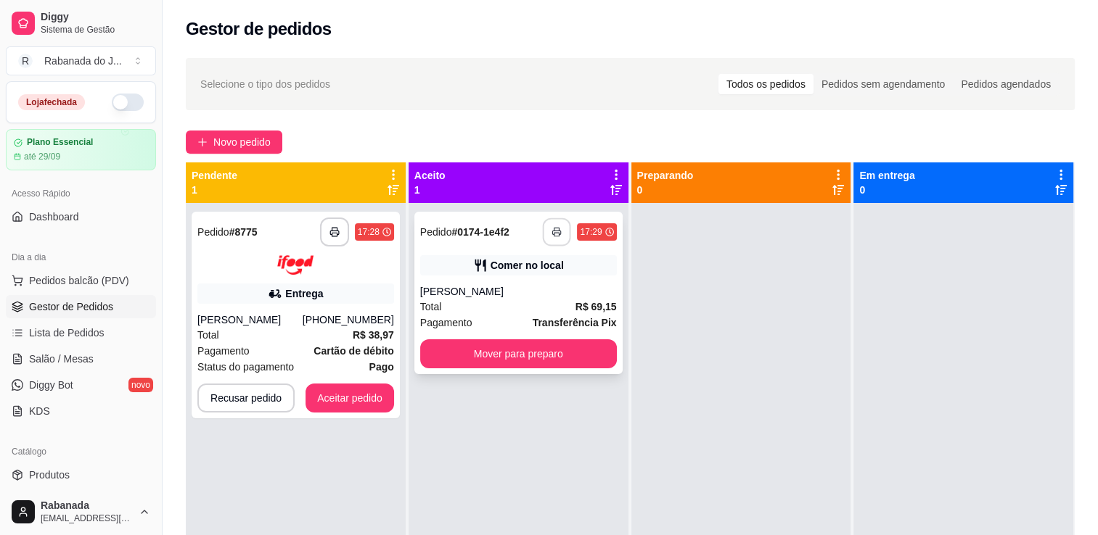
click at [552, 234] on icon "button" at bounding box center [557, 232] width 10 height 10
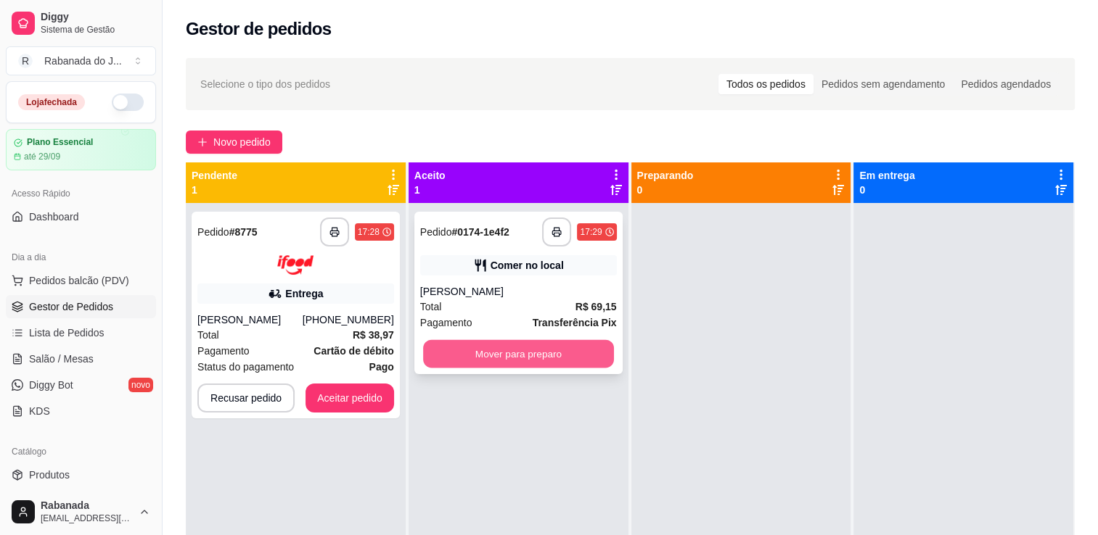
click at [544, 358] on button "Mover para preparo" at bounding box center [518, 354] width 191 height 28
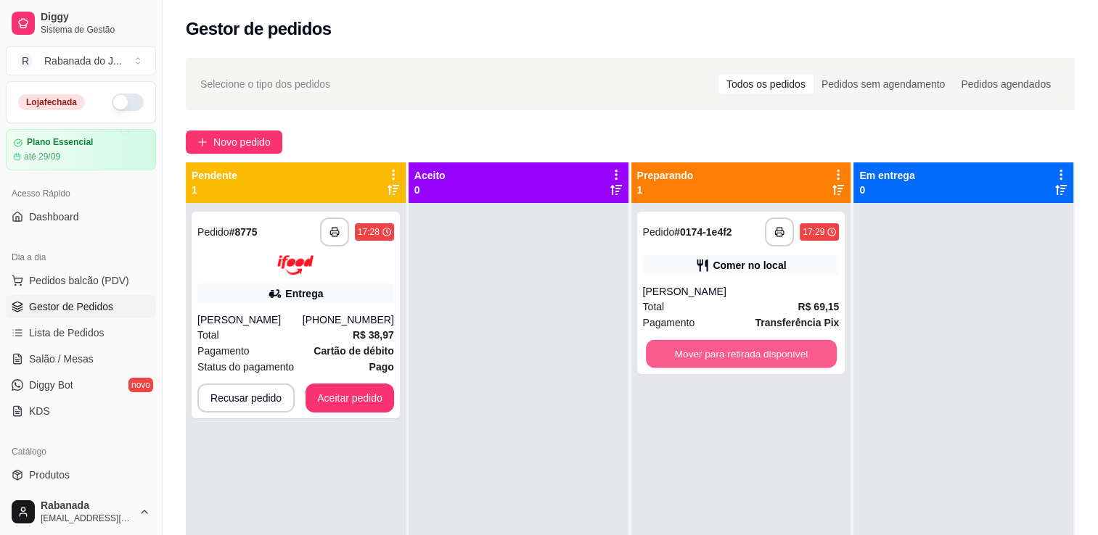
click at [710, 345] on button "Mover para retirada disponível" at bounding box center [741, 354] width 191 height 28
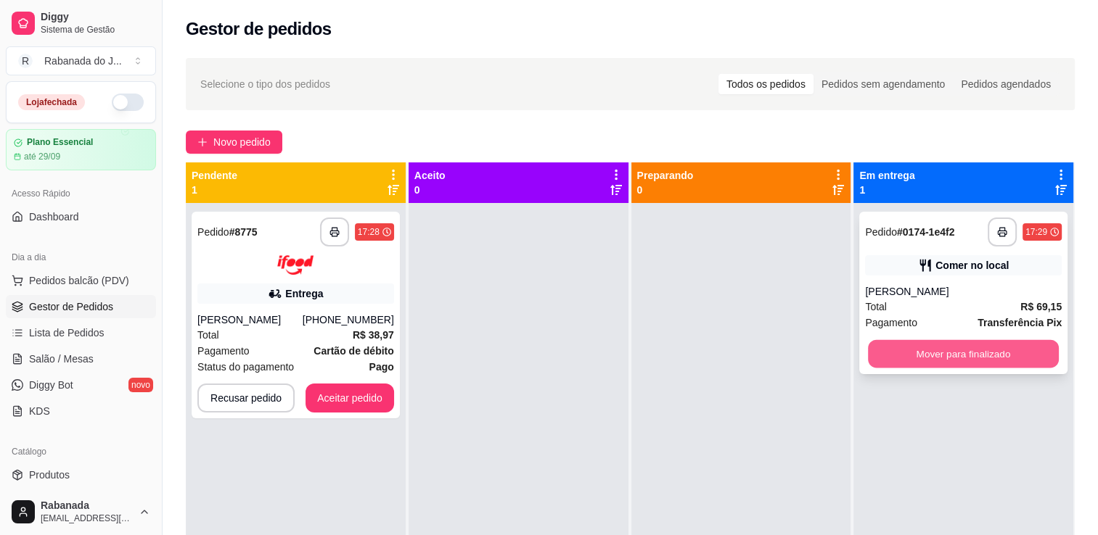
click at [967, 358] on button "Mover para finalizado" at bounding box center [963, 354] width 191 height 28
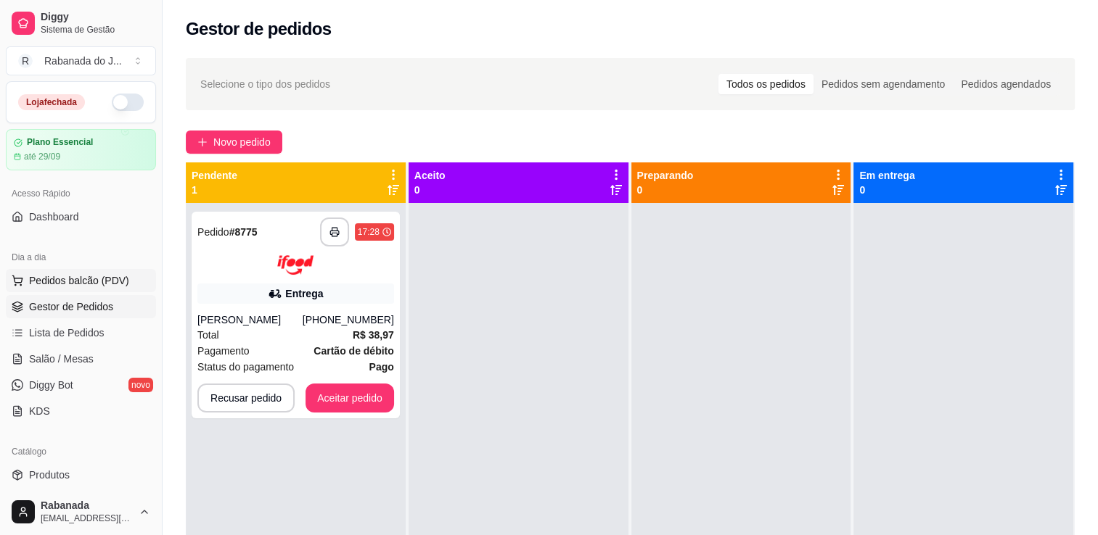
click at [76, 289] on button "Pedidos balcão (PDV)" at bounding box center [81, 280] width 150 height 23
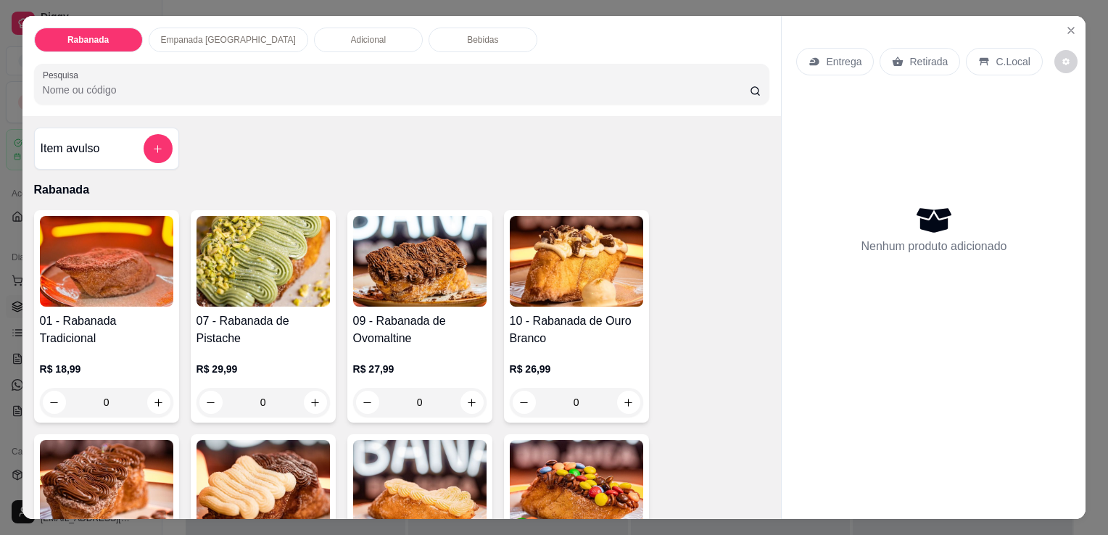
click at [221, 36] on p "Empanada Argentina" at bounding box center [228, 40] width 135 height 12
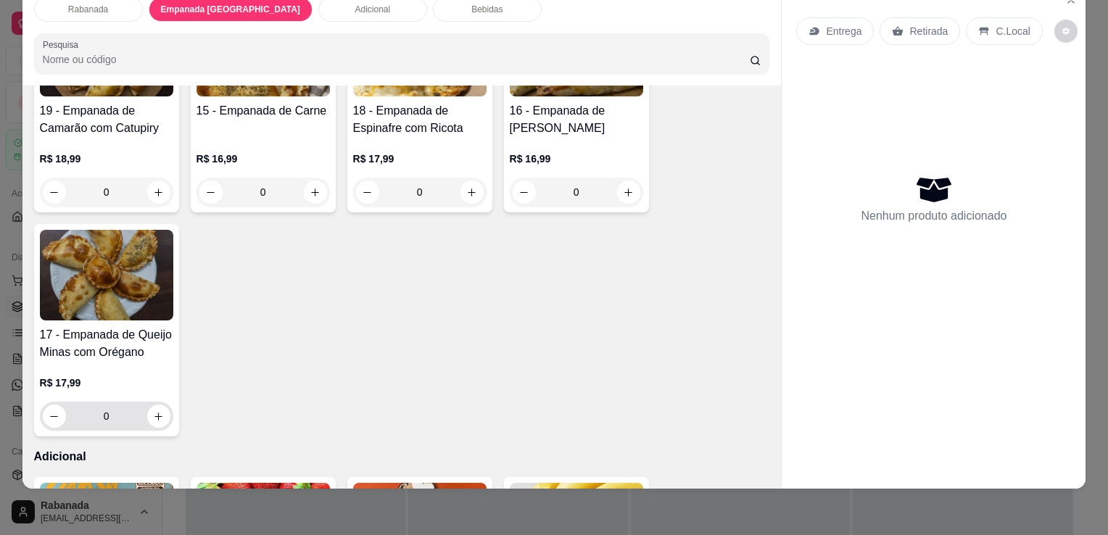
scroll to position [882, 0]
click at [154, 411] on icon "increase-product-quantity" at bounding box center [158, 416] width 11 height 11
type input "1"
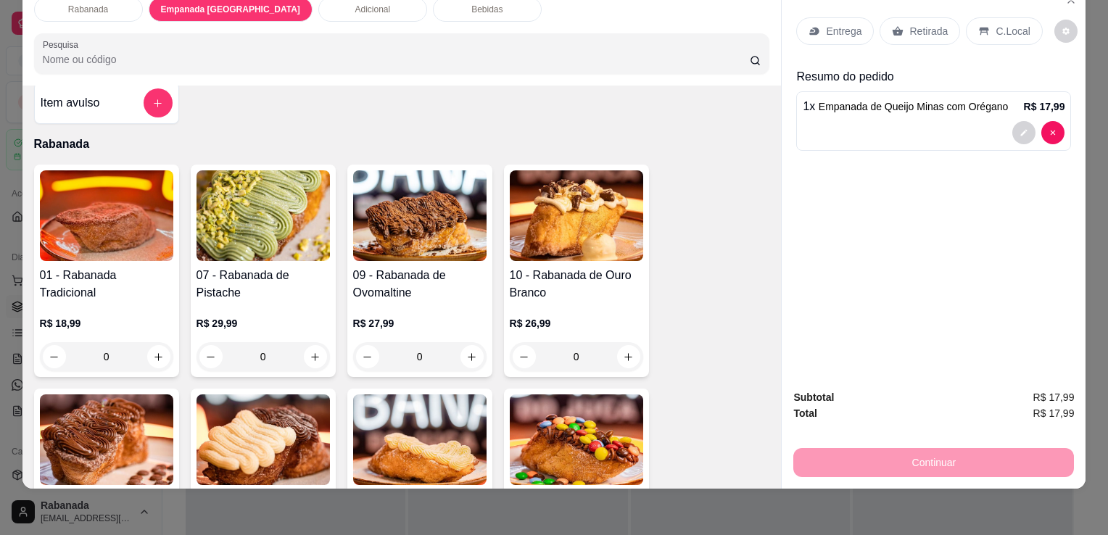
scroll to position [0, 0]
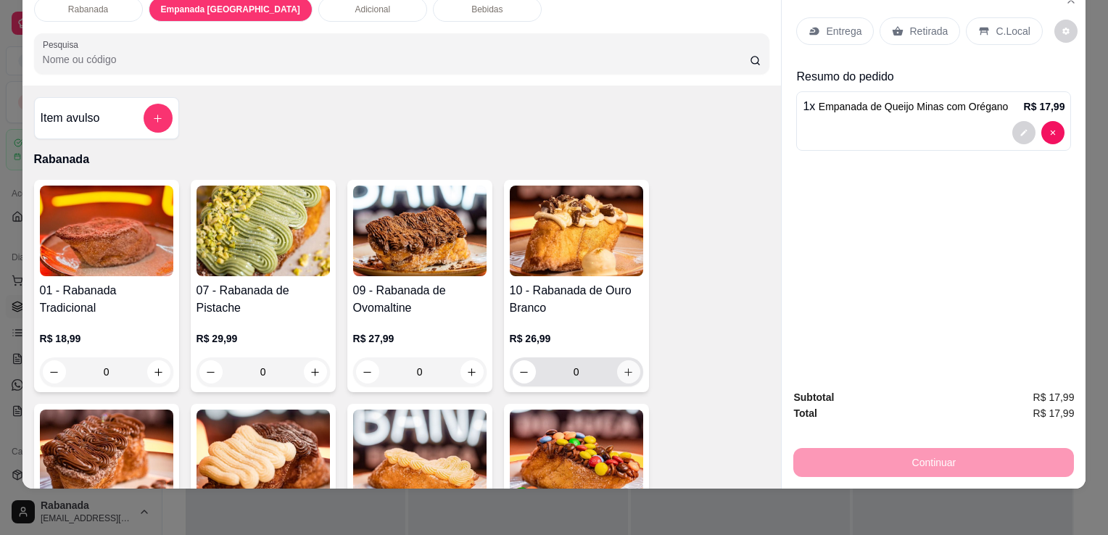
click at [623, 367] on icon "increase-product-quantity" at bounding box center [628, 372] width 11 height 11
type input "1"
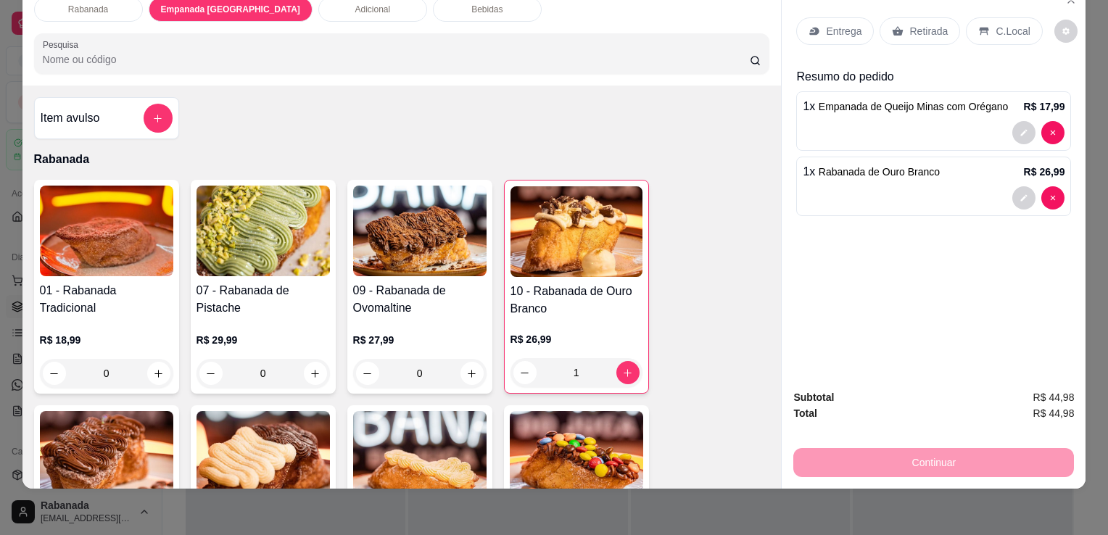
click at [978, 28] on div "C.Local" at bounding box center [1004, 31] width 76 height 28
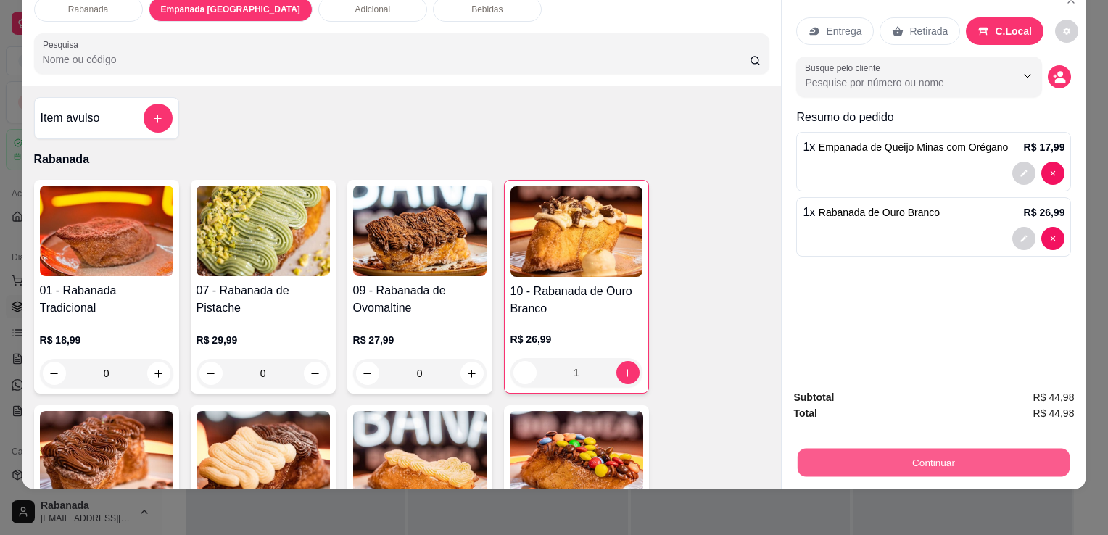
click at [924, 461] on button "Continuar" at bounding box center [934, 462] width 272 height 28
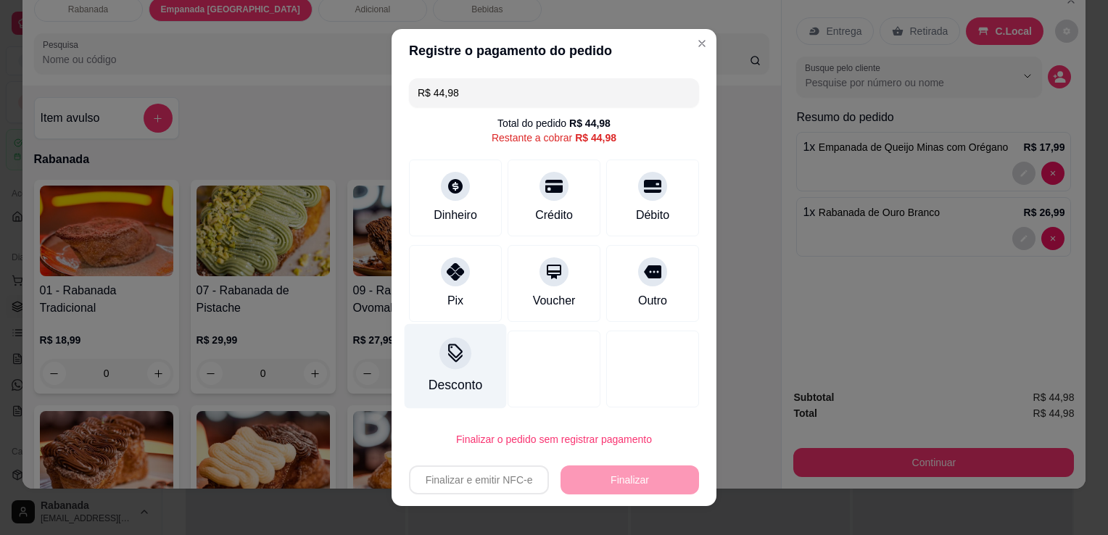
click at [448, 375] on div "Desconto" at bounding box center [456, 366] width 102 height 85
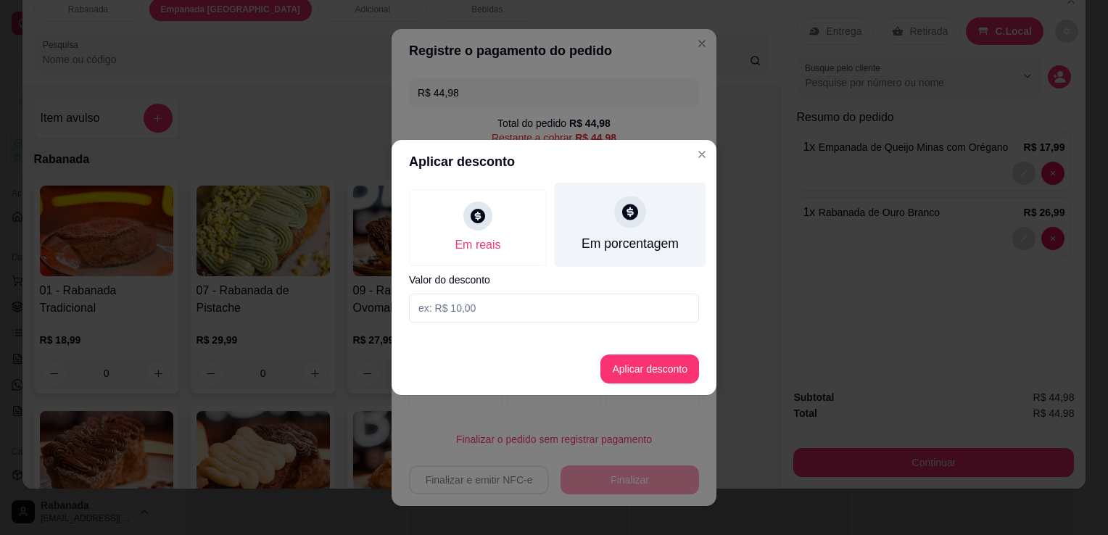
click at [630, 252] on div "Em porcentagem" at bounding box center [630, 243] width 97 height 19
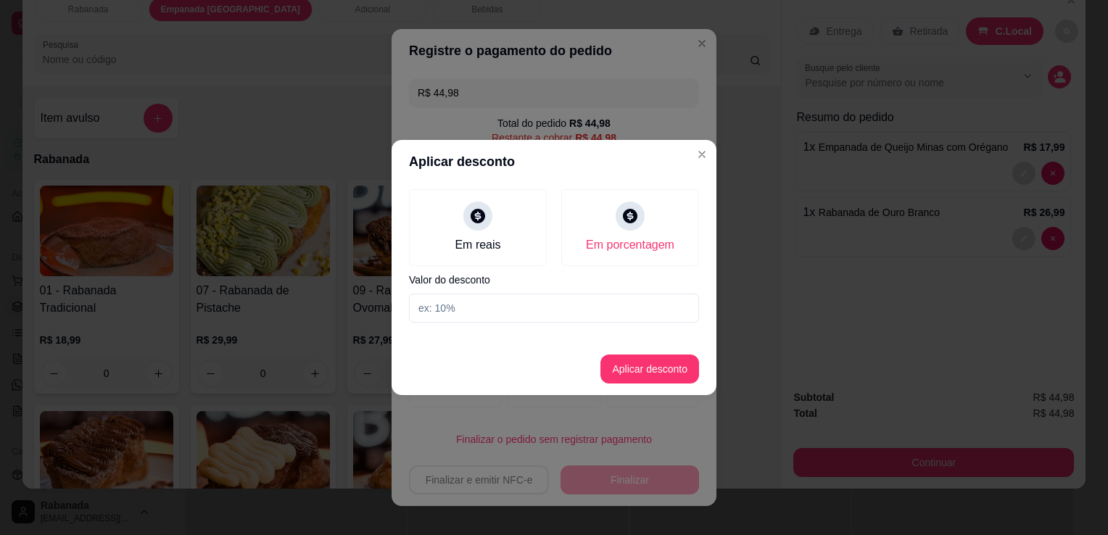
click at [554, 303] on input at bounding box center [554, 308] width 290 height 29
type input "10"
click at [640, 367] on button "Aplicar desconto" at bounding box center [650, 369] width 95 height 28
type input "R$ 40,49"
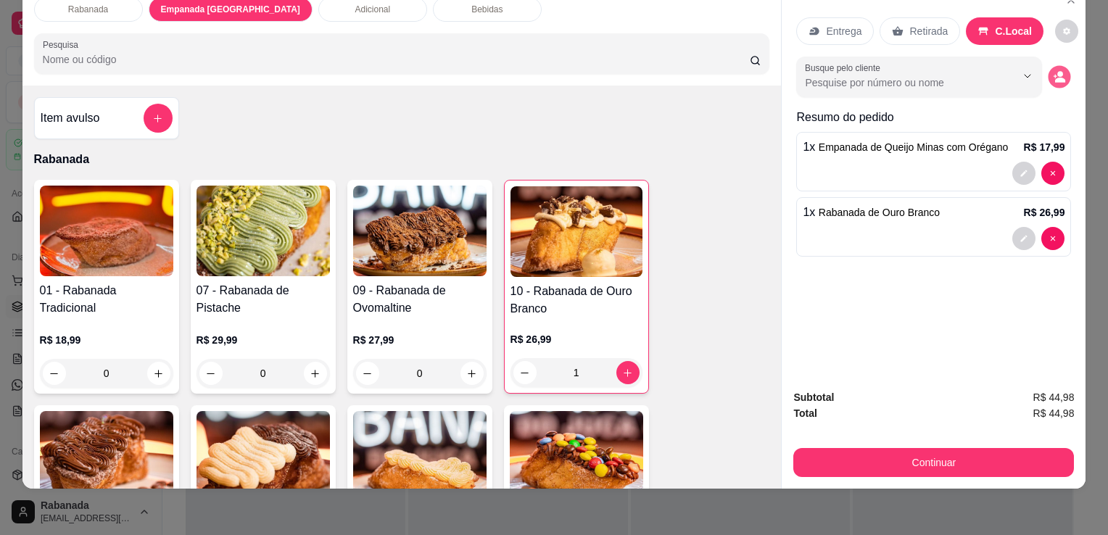
click at [1054, 70] on icon "decrease-product-quantity" at bounding box center [1060, 76] width 12 height 12
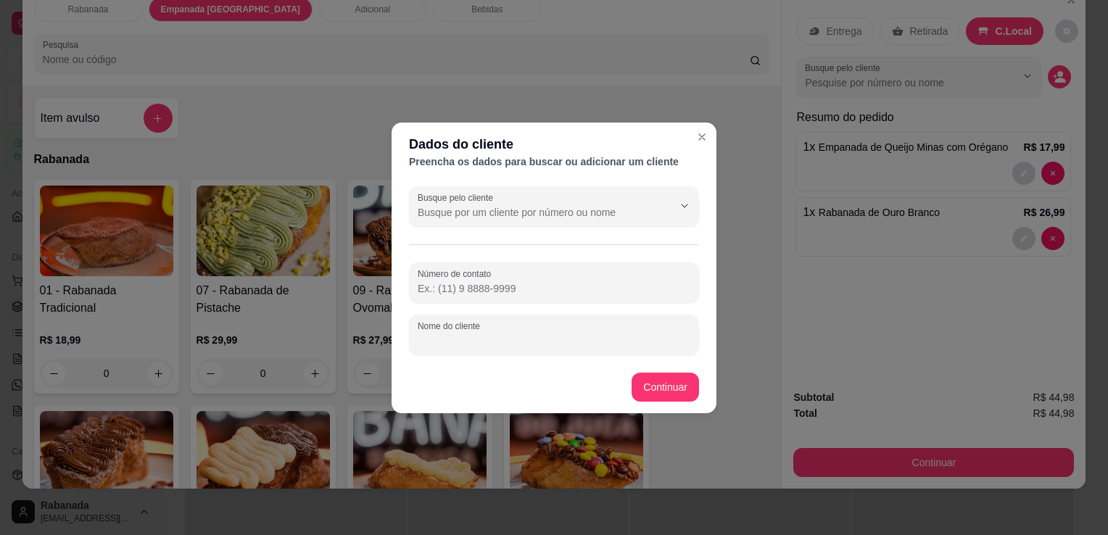
click at [593, 334] on input "Nome do cliente" at bounding box center [554, 341] width 273 height 15
type input "Mariane"
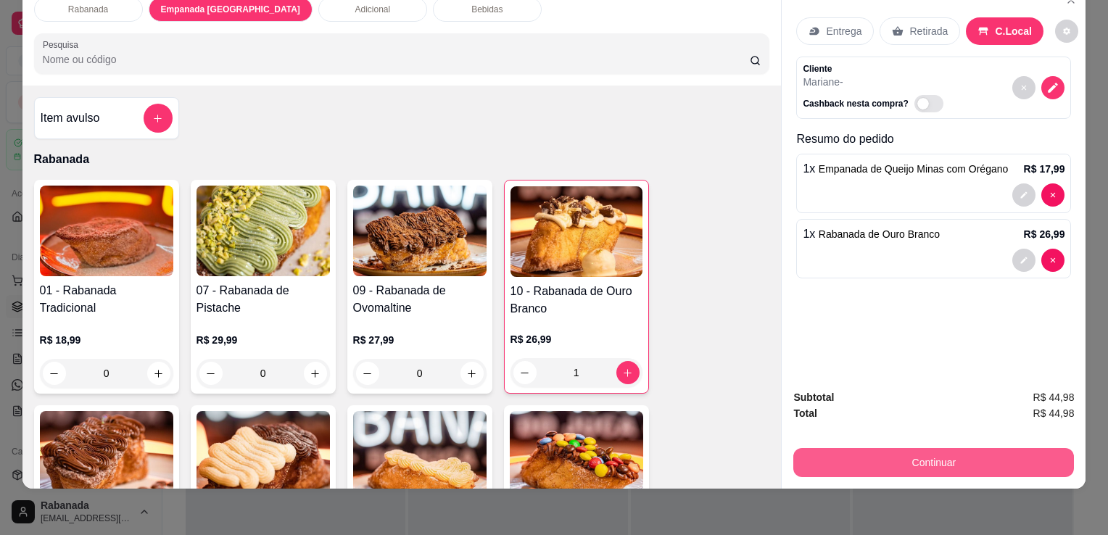
click at [969, 448] on button "Continuar" at bounding box center [934, 462] width 281 height 29
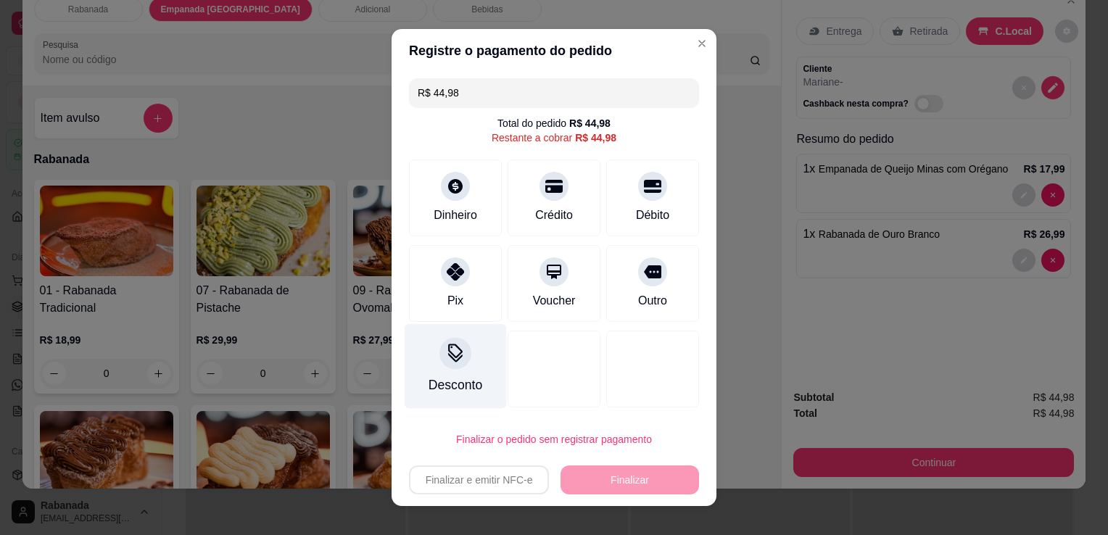
click at [440, 345] on div at bounding box center [456, 353] width 32 height 32
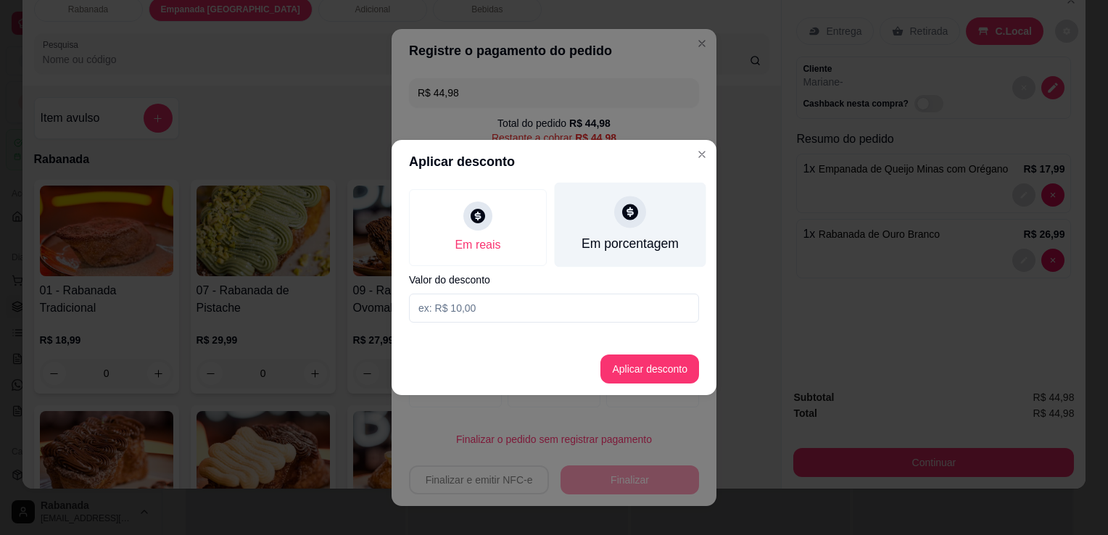
click at [633, 248] on div "Em porcentagem" at bounding box center [630, 243] width 97 height 19
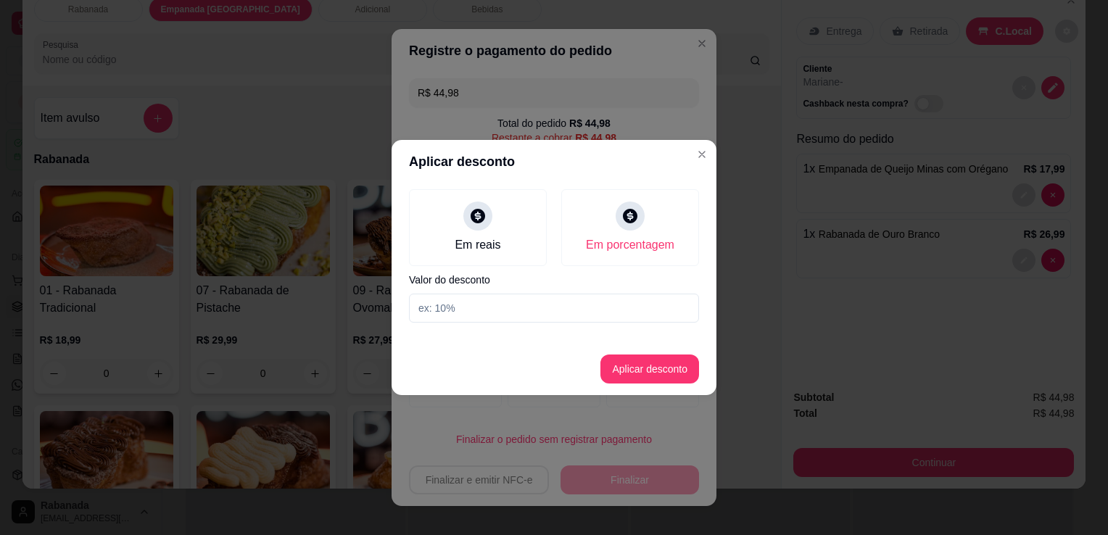
click at [592, 315] on input at bounding box center [554, 308] width 290 height 29
type input "10"
click at [652, 376] on button "Aplicar desconto" at bounding box center [650, 369] width 95 height 28
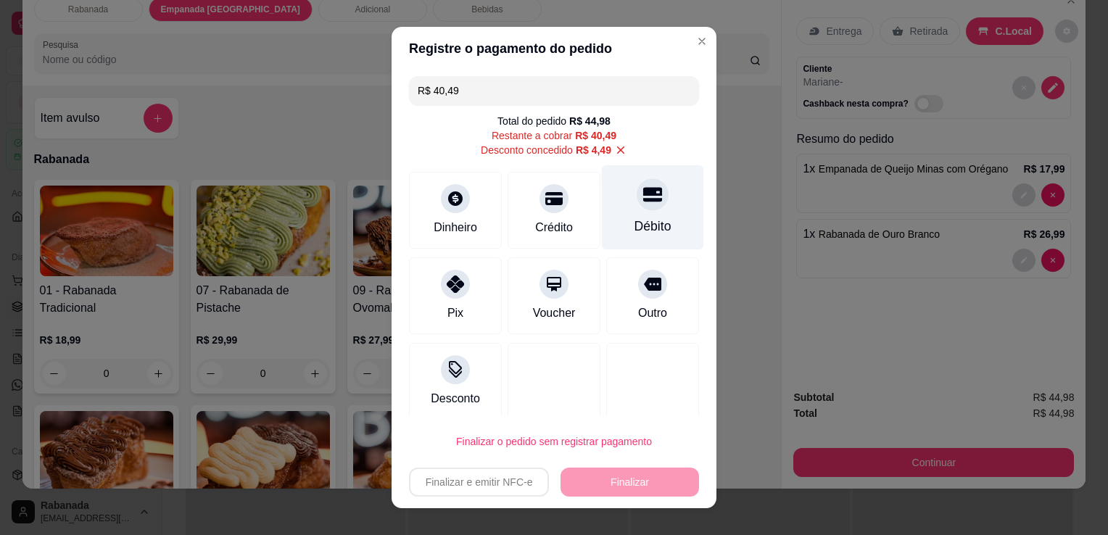
click at [635, 226] on div "Débito" at bounding box center [653, 226] width 37 height 19
type input "R$ 0,00"
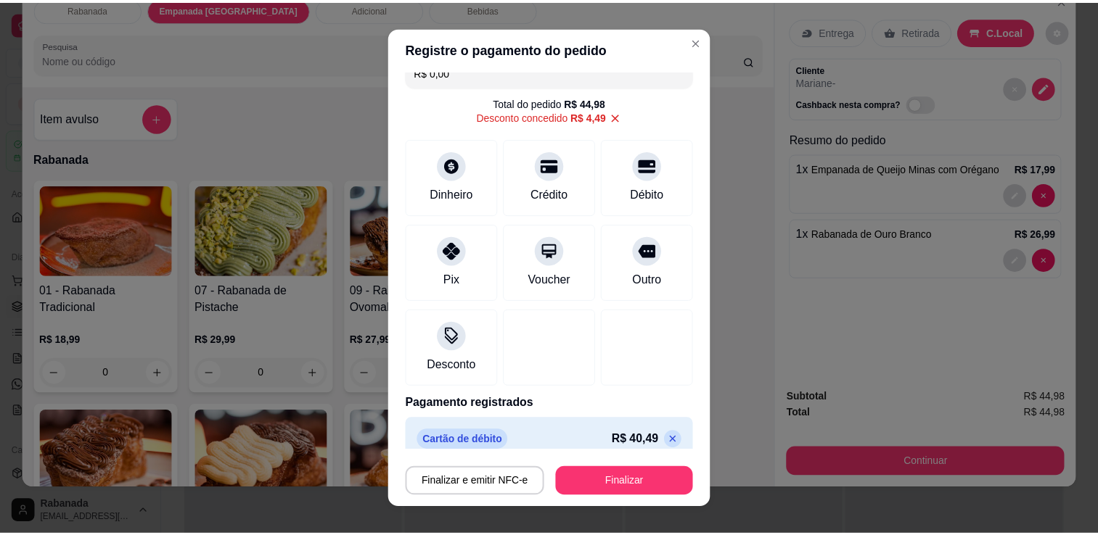
scroll to position [29, 0]
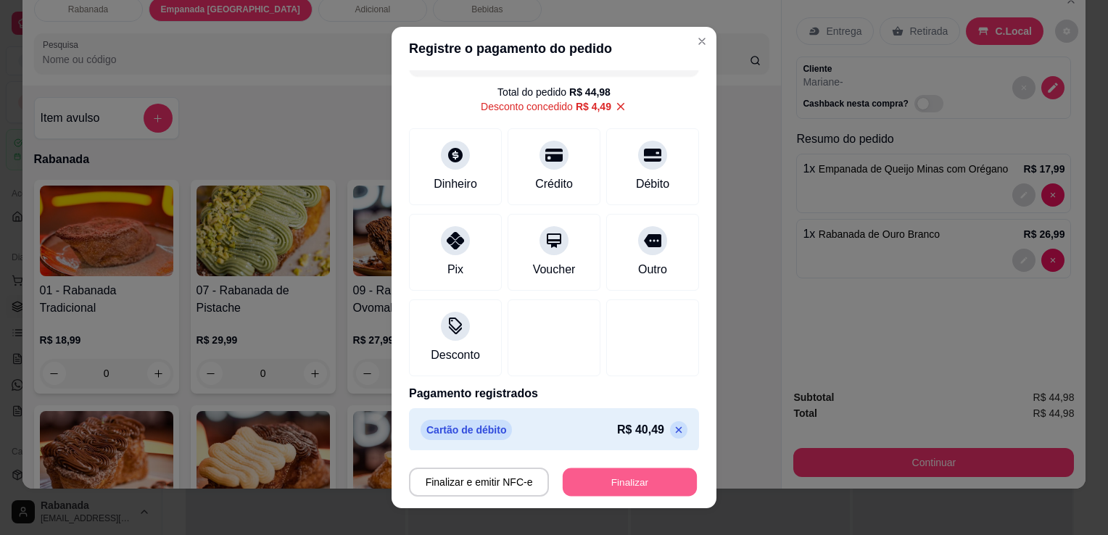
click at [641, 487] on button "Finalizar" at bounding box center [630, 483] width 134 height 28
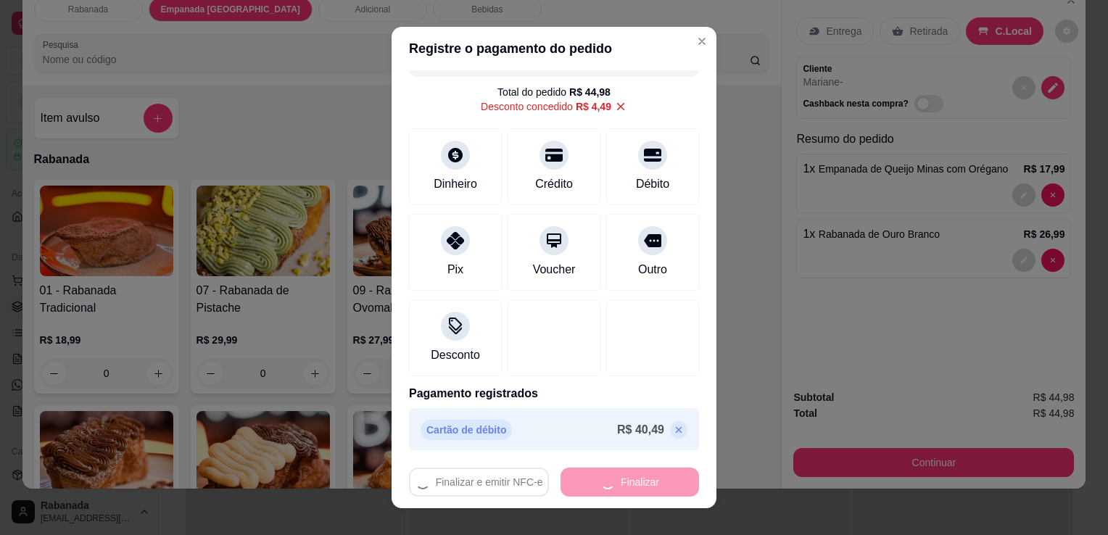
type input "0"
type input "-R$ 44,98"
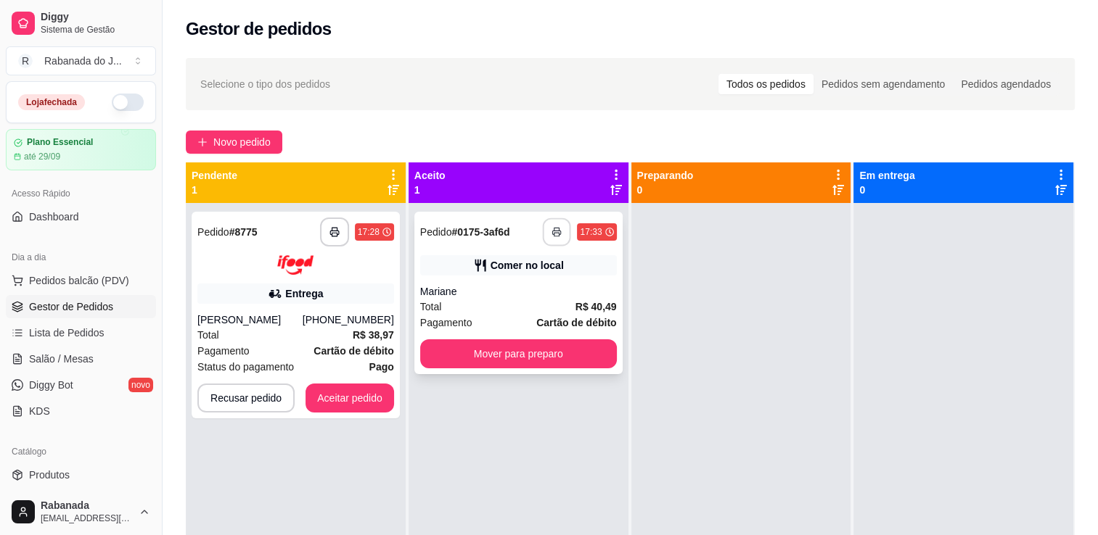
click at [552, 231] on icon "button" at bounding box center [557, 232] width 10 height 10
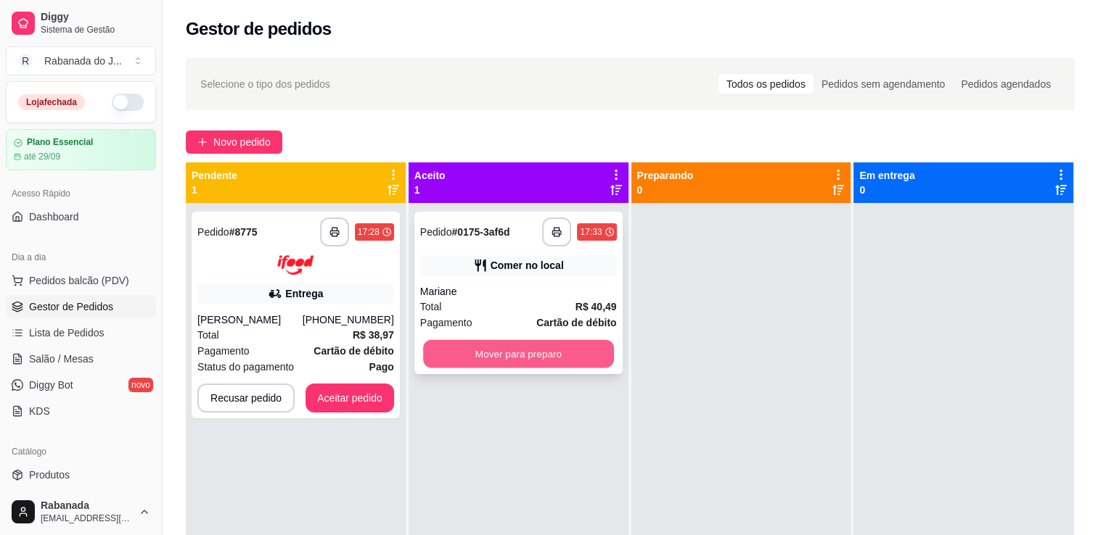
click at [495, 353] on button "Mover para preparo" at bounding box center [518, 354] width 191 height 28
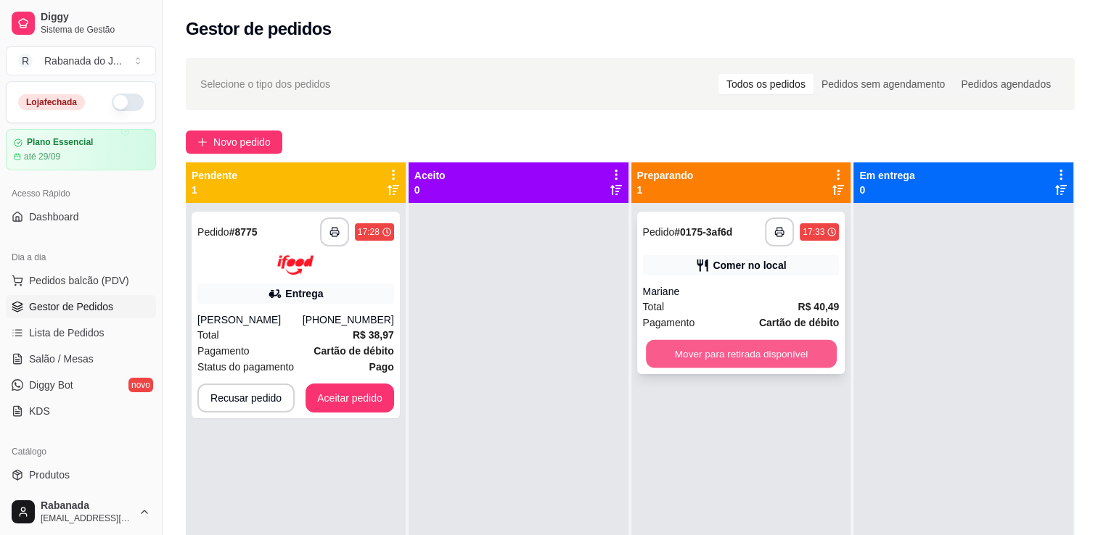
click at [699, 353] on button "Mover para retirada disponível" at bounding box center [741, 354] width 191 height 28
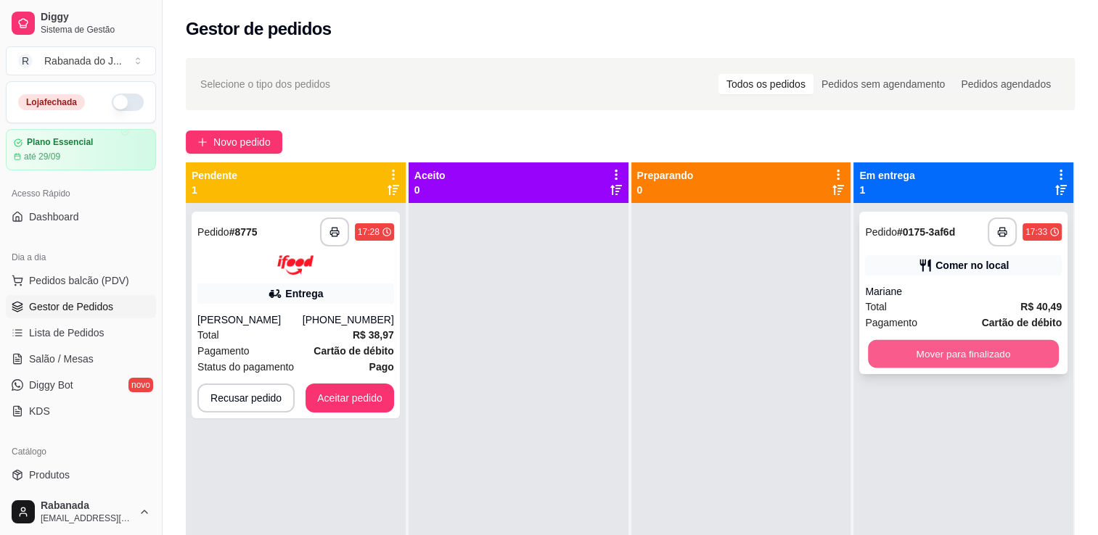
click at [926, 361] on button "Mover para finalizado" at bounding box center [963, 354] width 191 height 28
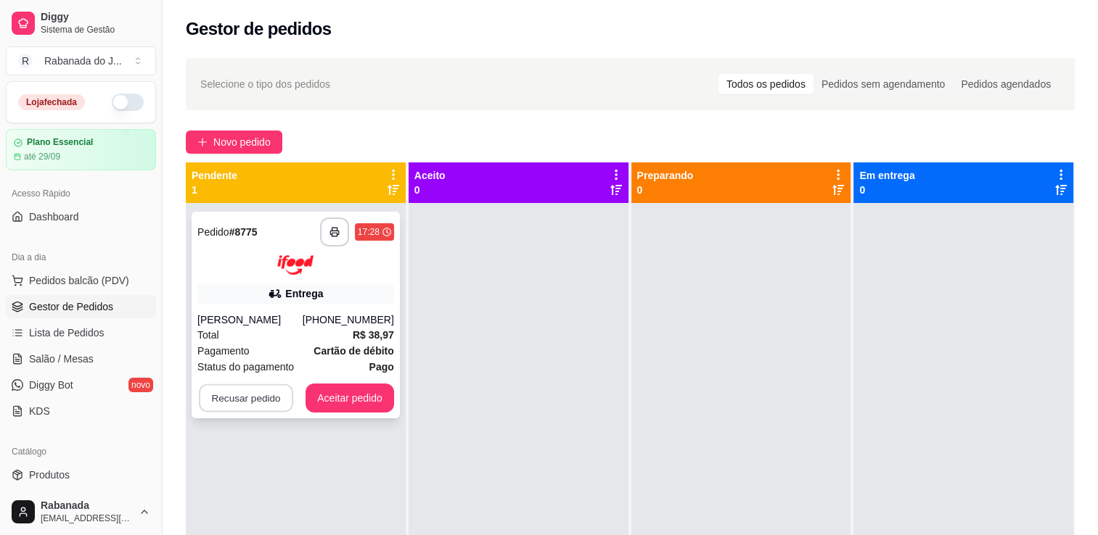
click at [245, 397] on button "Recusar pedido" at bounding box center [246, 398] width 94 height 28
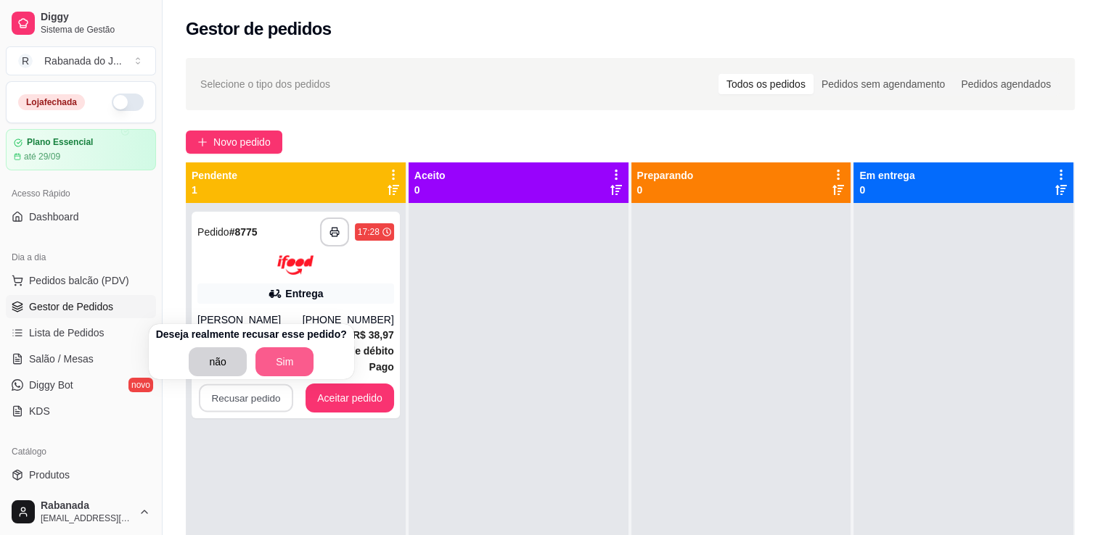
click at [270, 358] on button "Sim" at bounding box center [284, 361] width 58 height 29
click at [281, 357] on button "Sim" at bounding box center [284, 361] width 58 height 29
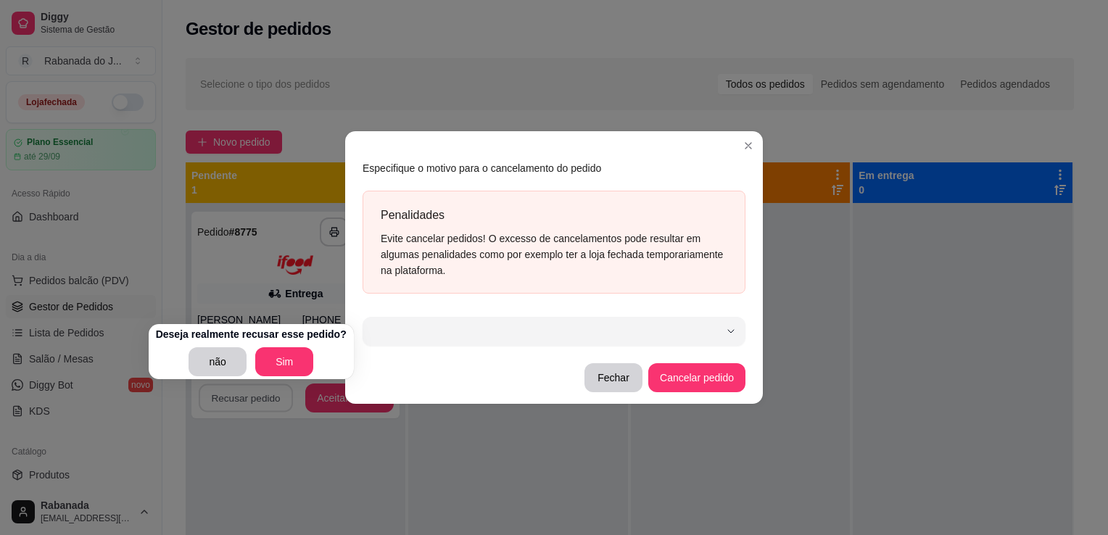
click at [744, 147] on section "Especifique o motivo para o cancelamento do pedido Penalidades Evite cancelar p…" at bounding box center [554, 267] width 418 height 272
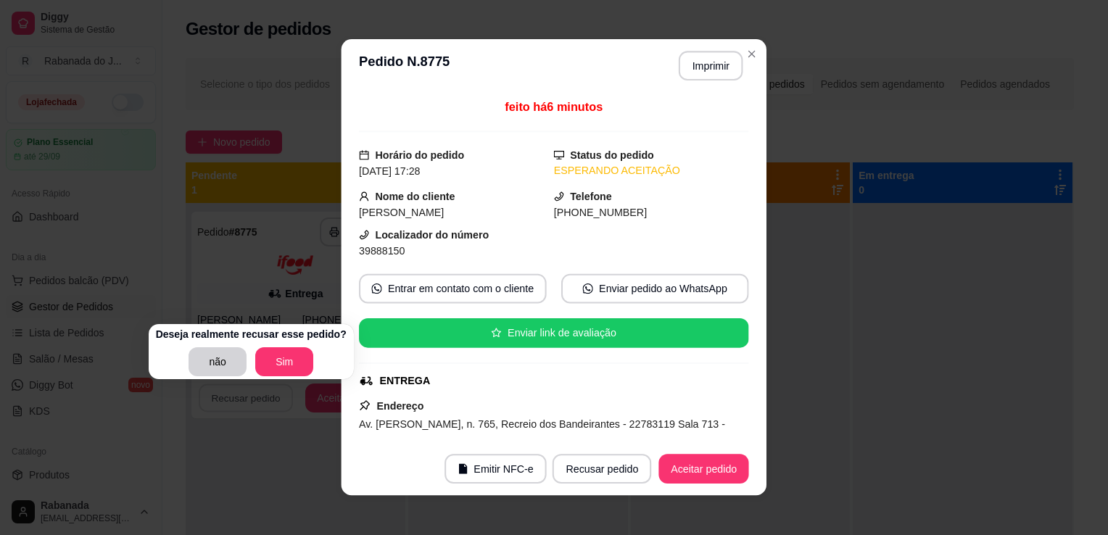
click at [744, 147] on div "feito há 6 minutos Horário do pedido 09/09/2025 17:28 Status do pedido ESPERAND…" at bounding box center [554, 268] width 425 height 350
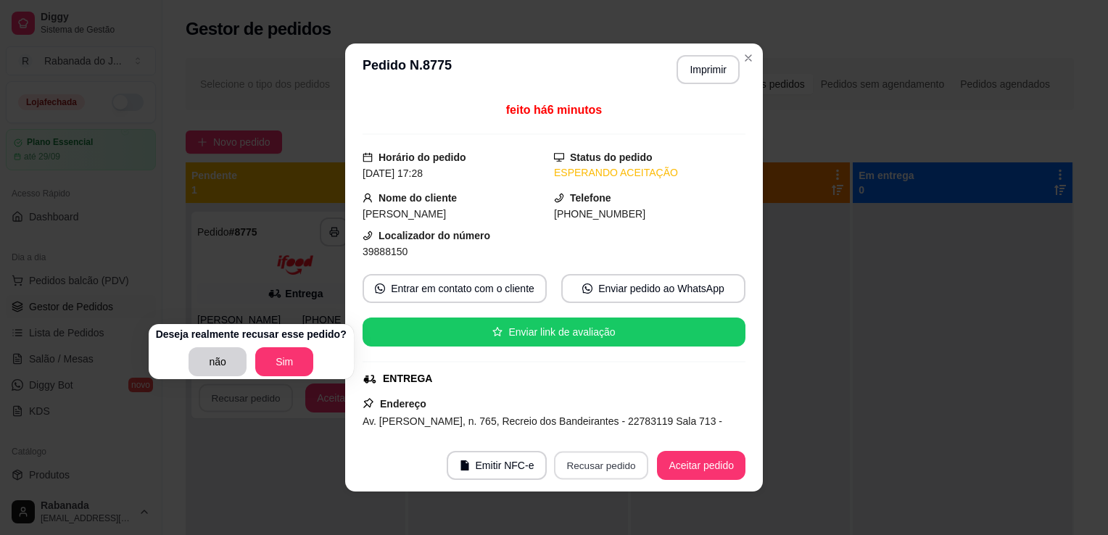
click at [587, 469] on button "Recusar pedido" at bounding box center [601, 466] width 94 height 28
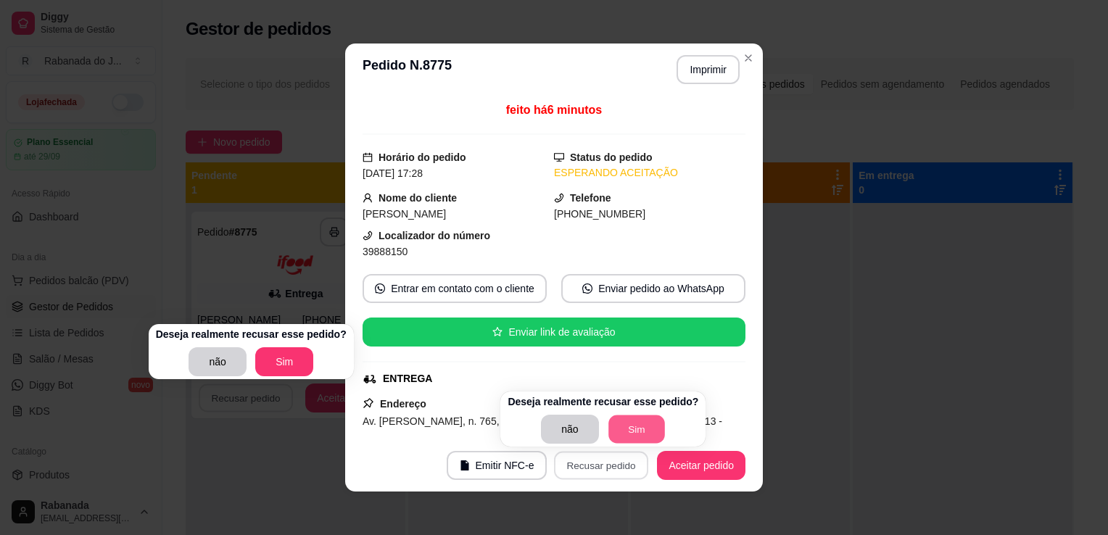
click at [641, 419] on button "Sim" at bounding box center [637, 430] width 57 height 28
click at [635, 430] on button "Sim" at bounding box center [637, 430] width 57 height 28
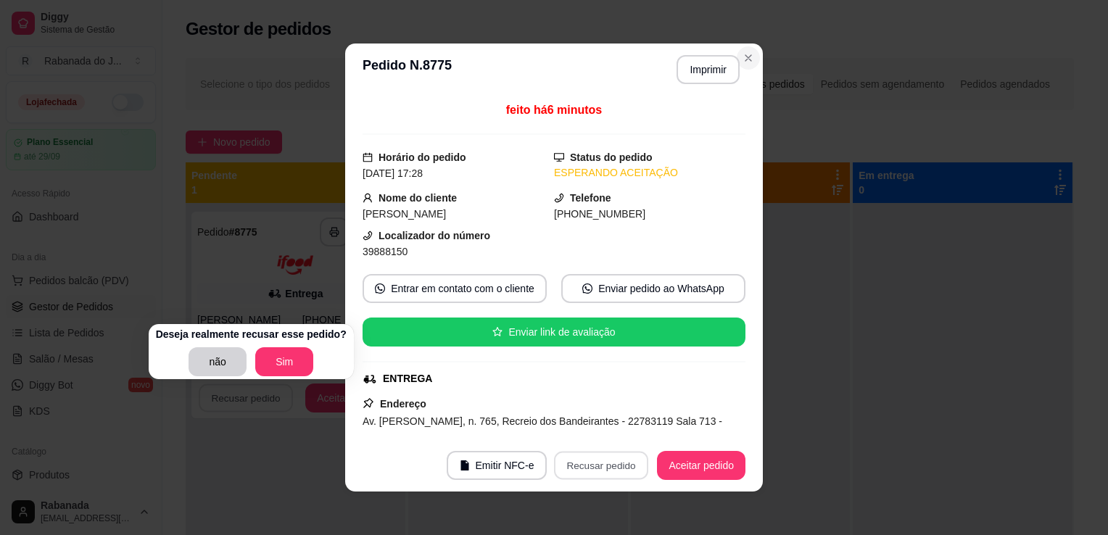
click at [743, 54] on icon "Close" at bounding box center [749, 58] width 12 height 12
click at [590, 464] on button "Recusar pedido" at bounding box center [601, 466] width 94 height 28
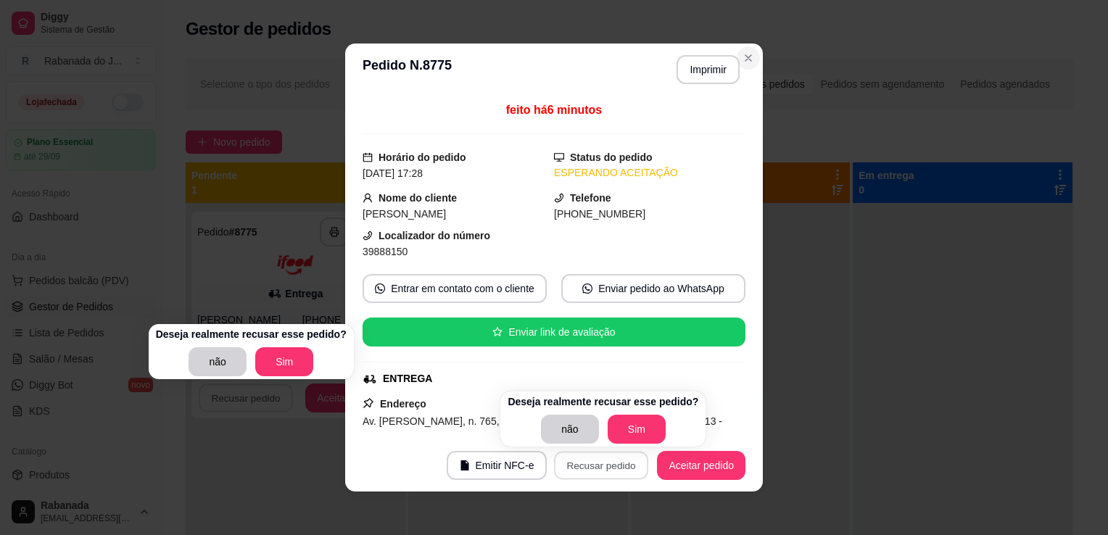
click at [746, 57] on icon "Close" at bounding box center [749, 58] width 12 height 12
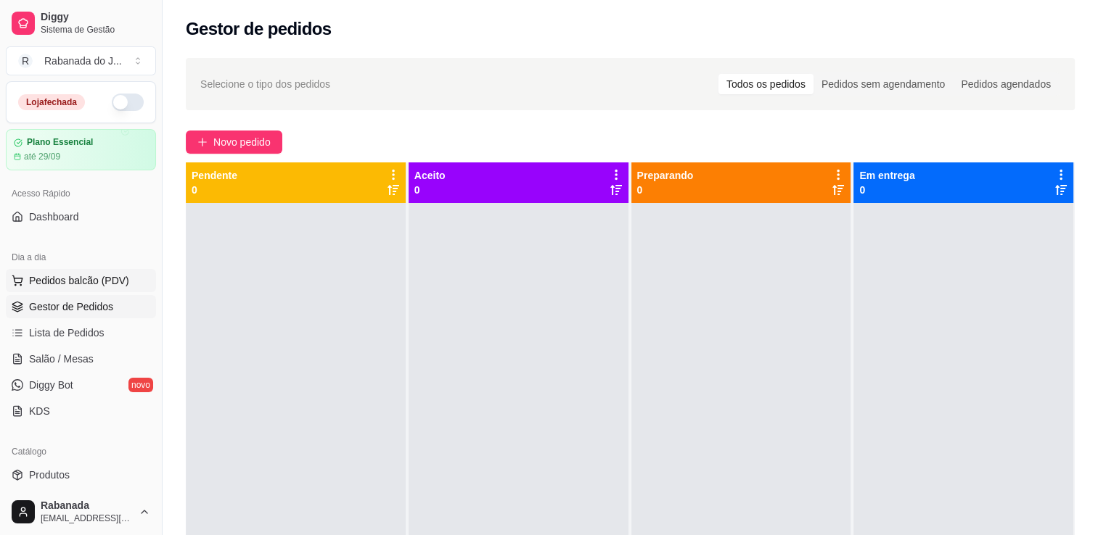
click at [83, 273] on span "Pedidos balcão (PDV)" at bounding box center [79, 280] width 100 height 15
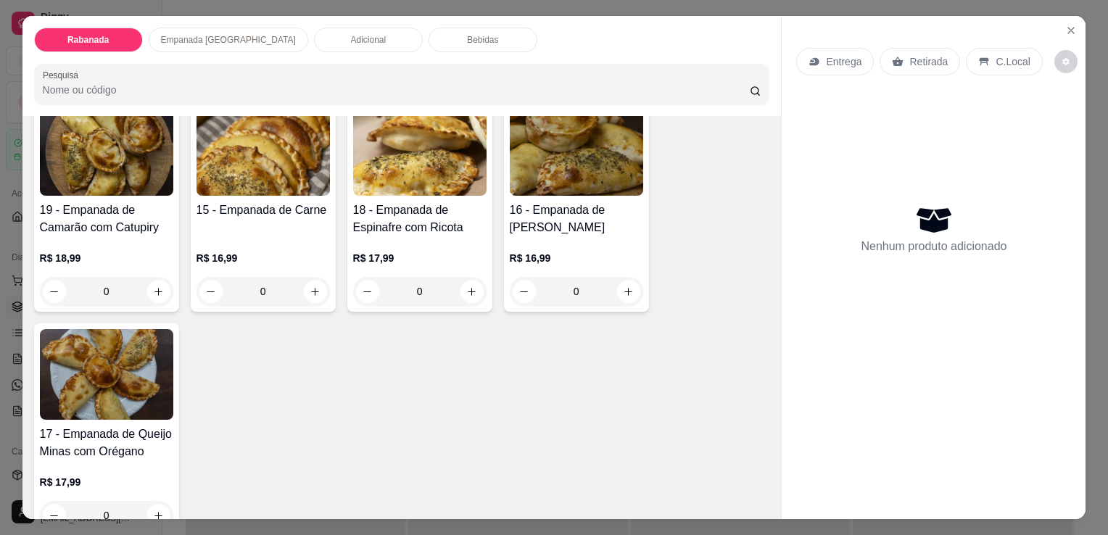
scroll to position [458, 0]
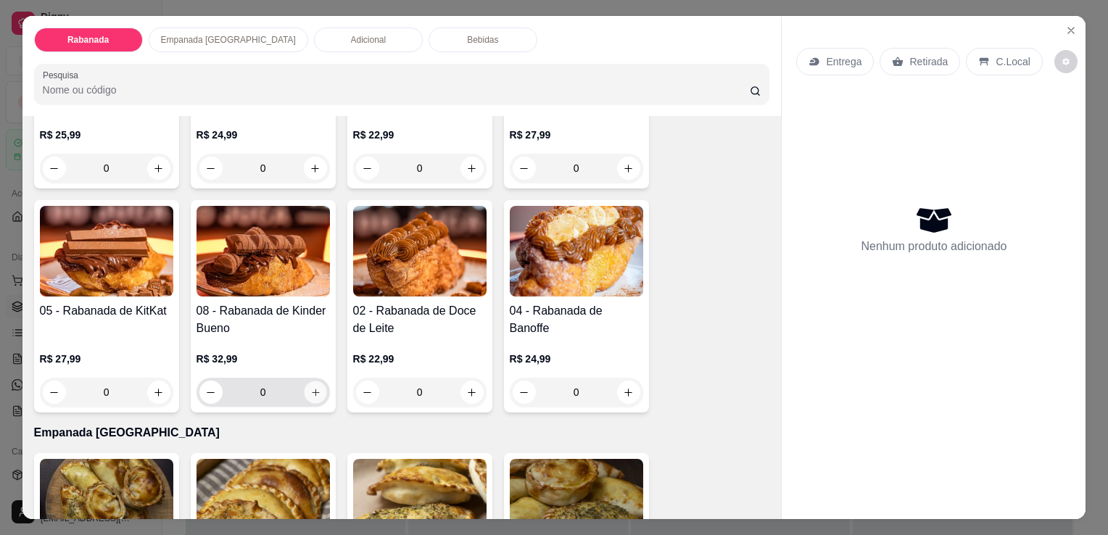
click at [310, 392] on button "increase-product-quantity" at bounding box center [315, 393] width 22 height 22
type input "1"
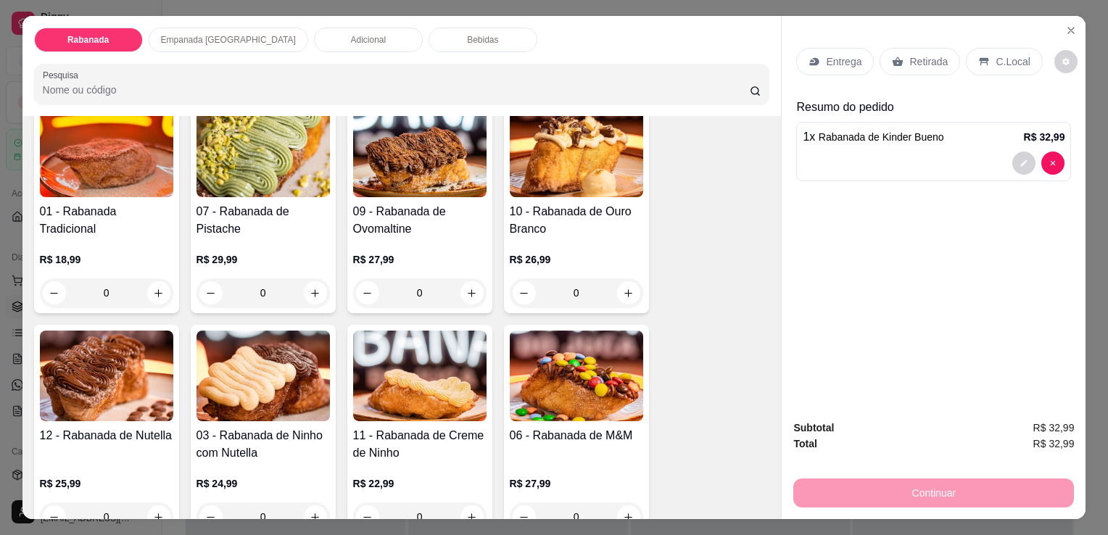
scroll to position [81, 0]
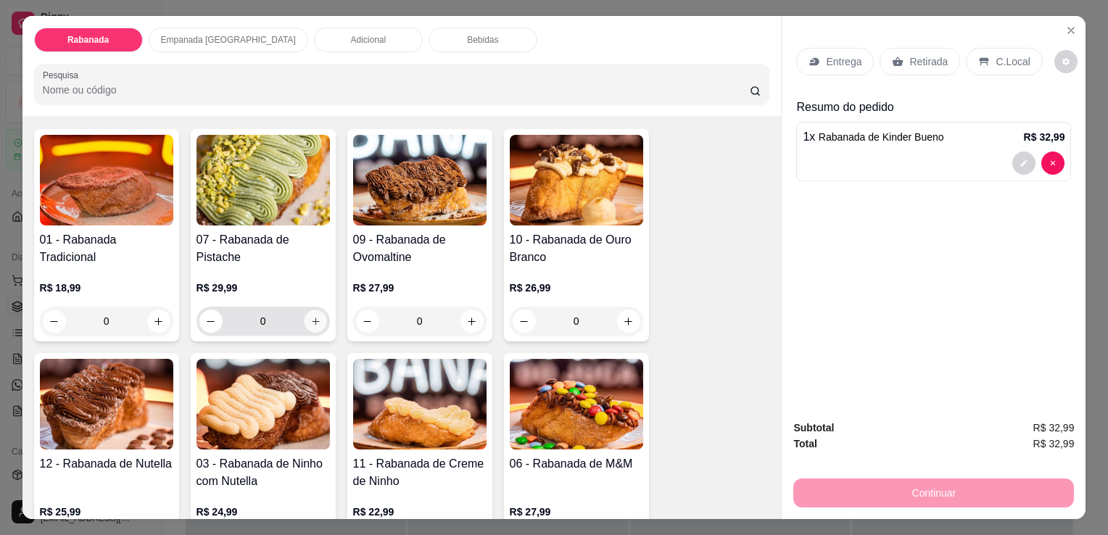
click at [312, 316] on icon "increase-product-quantity" at bounding box center [315, 321] width 11 height 11
type input "1"
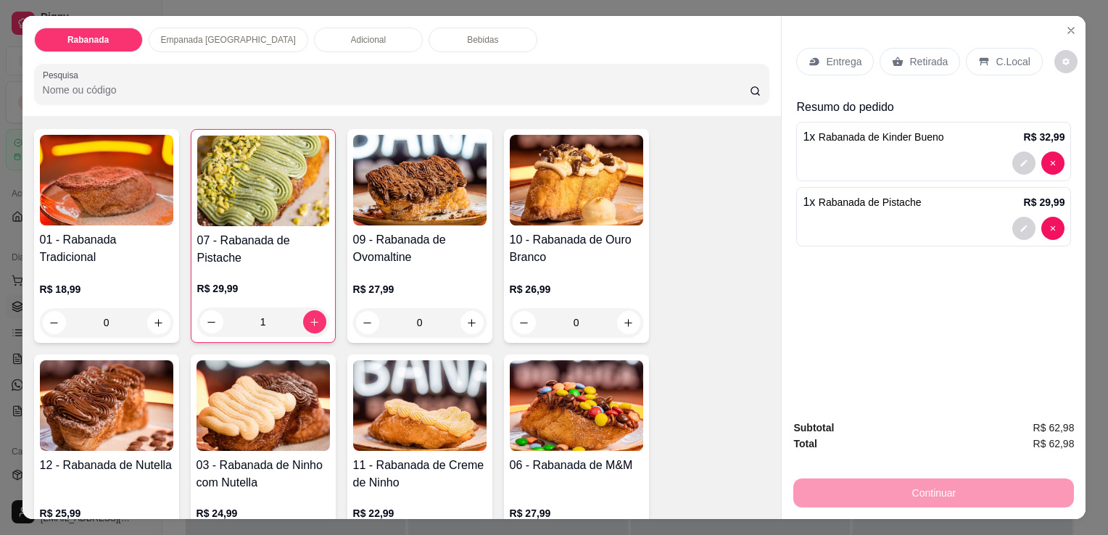
click at [997, 62] on p "C.Local" at bounding box center [1013, 61] width 34 height 15
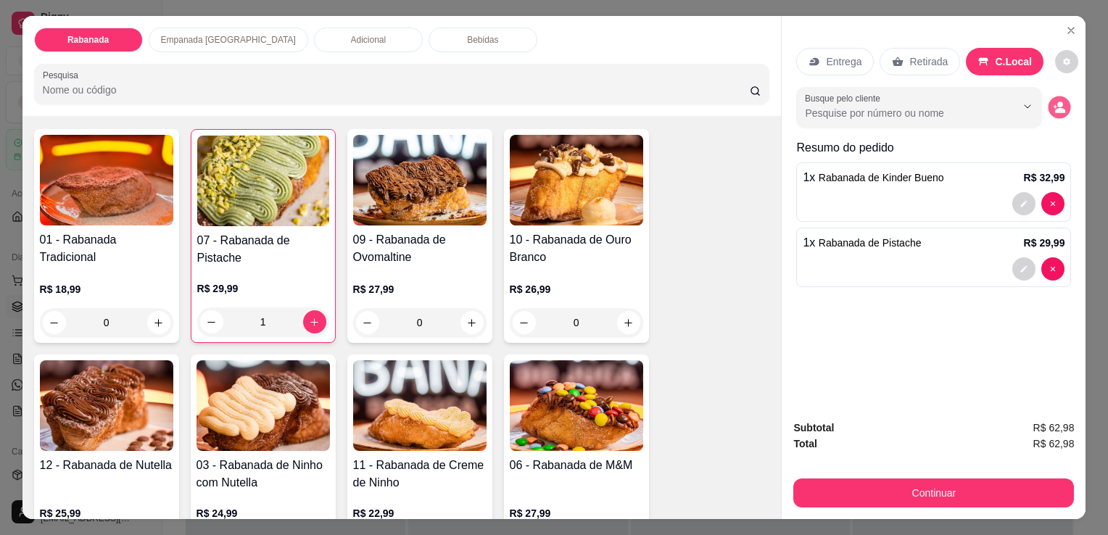
click at [1051, 109] on button "decrease-product-quantity" at bounding box center [1060, 107] width 22 height 22
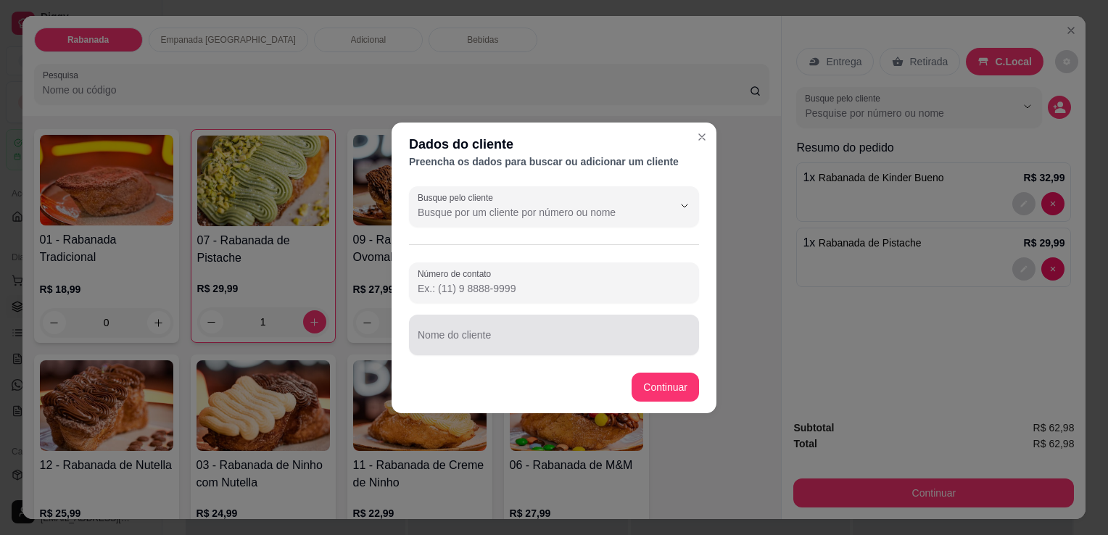
click at [506, 326] on div at bounding box center [554, 335] width 273 height 29
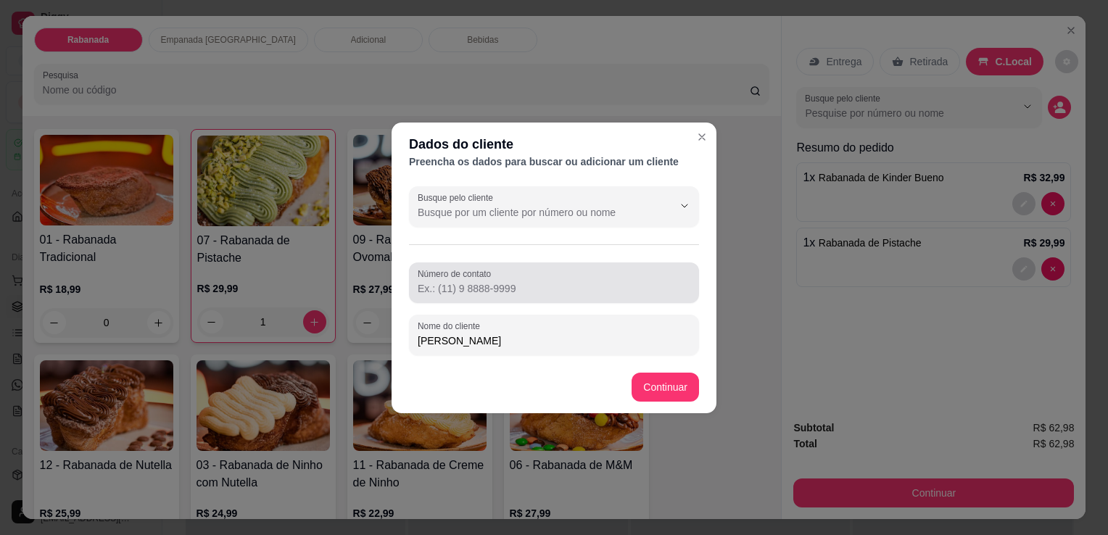
type input "Fabiana"
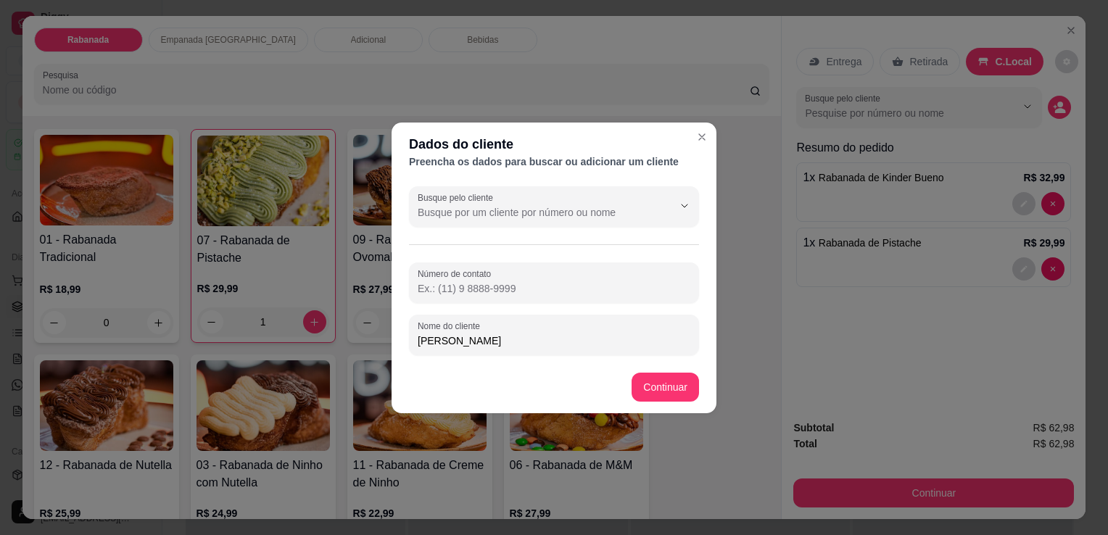
click at [478, 287] on input "Número de contato" at bounding box center [554, 288] width 273 height 15
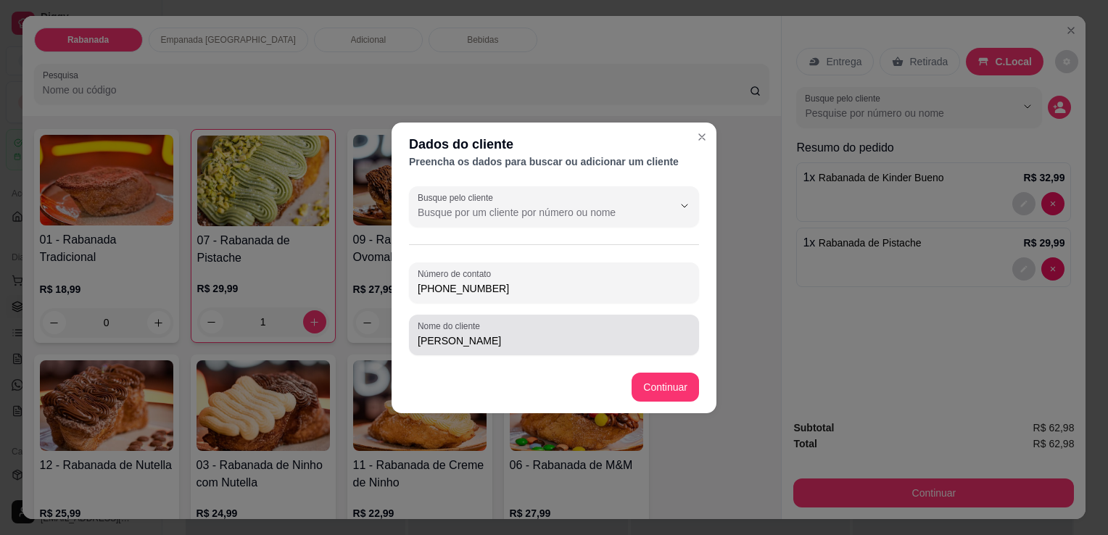
type input "(21) 98181-8279"
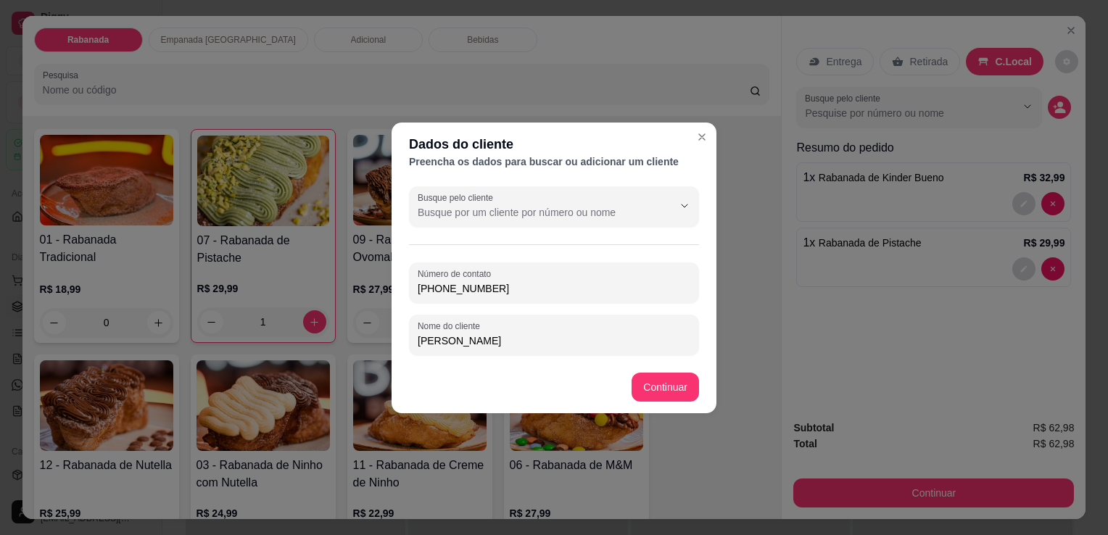
click at [490, 335] on input "Fabiana" at bounding box center [554, 341] width 273 height 15
type input "Fabiana Davi"
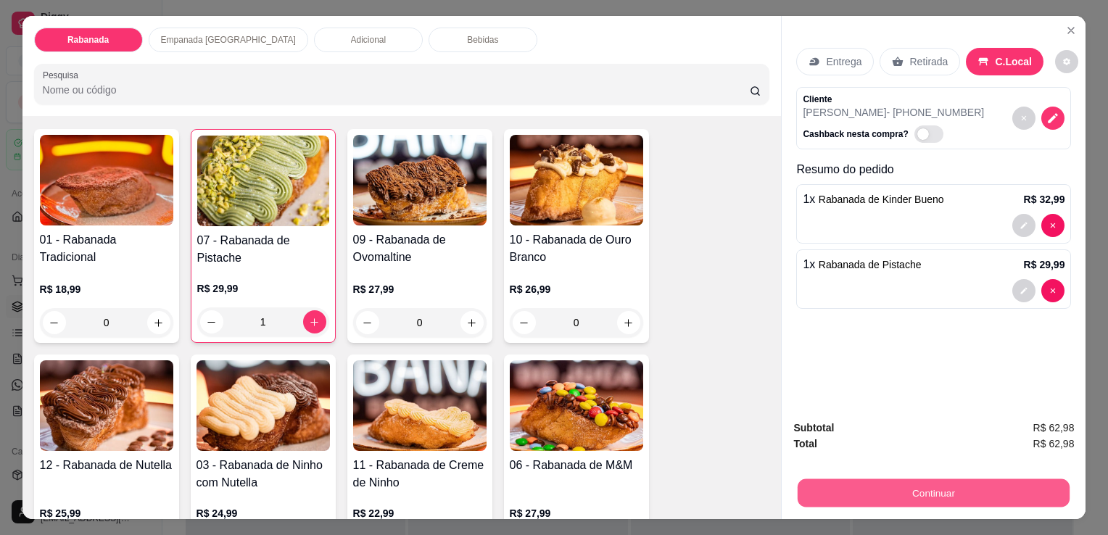
click at [934, 479] on button "Continuar" at bounding box center [934, 493] width 272 height 28
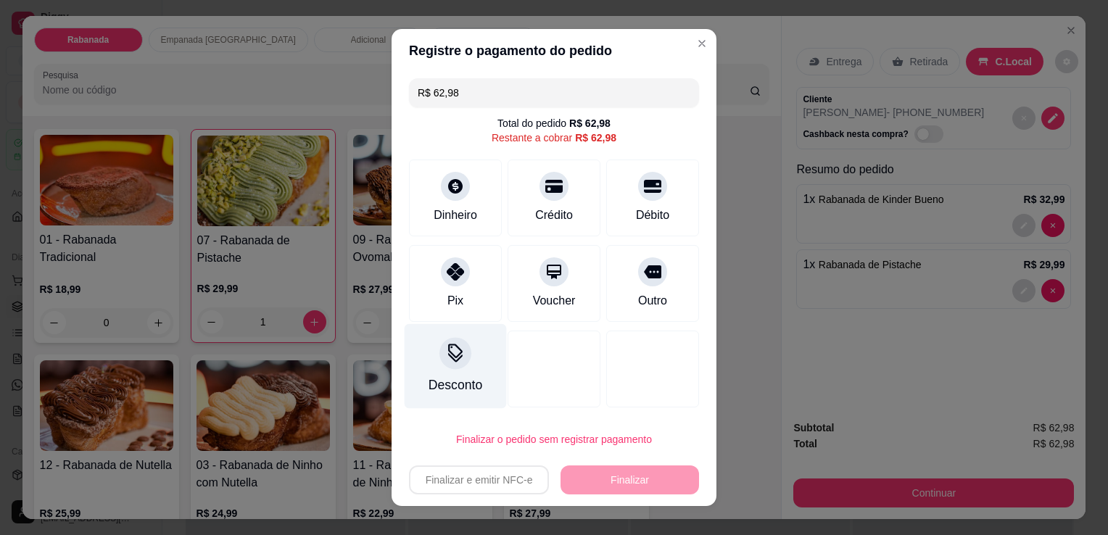
click at [437, 366] on div "Desconto" at bounding box center [456, 366] width 102 height 85
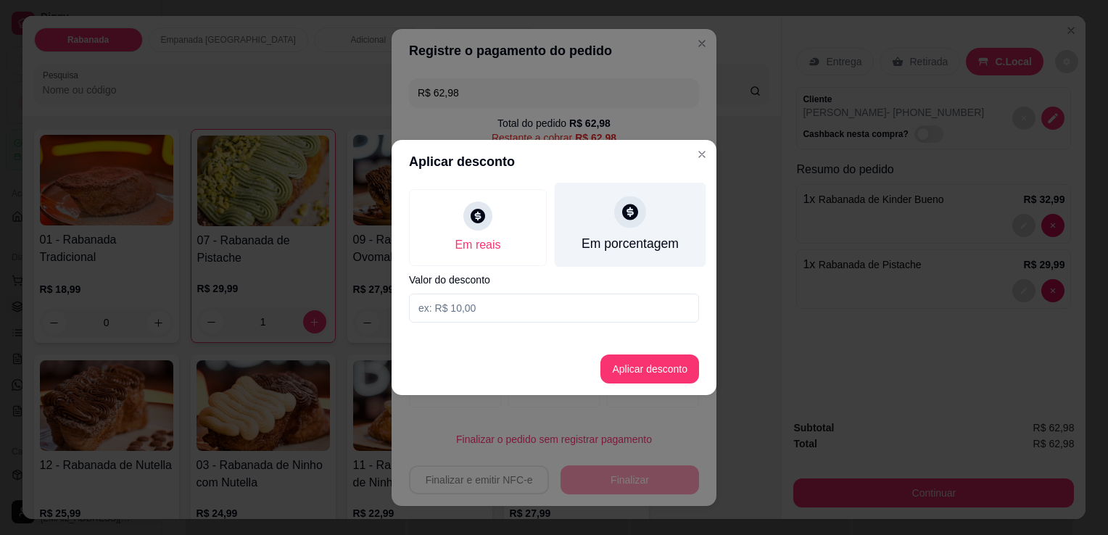
click at [642, 236] on div "Em porcentagem" at bounding box center [630, 243] width 97 height 19
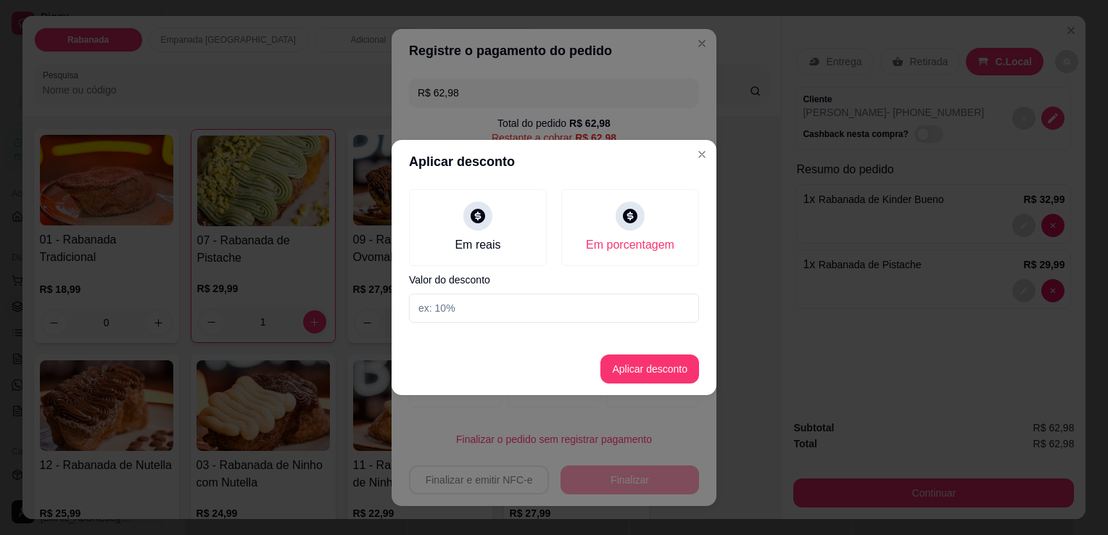
click at [576, 313] on input at bounding box center [554, 308] width 290 height 29
type input "10"
click at [649, 374] on button "Aplicar desconto" at bounding box center [650, 369] width 95 height 28
type input "R$ 56,69"
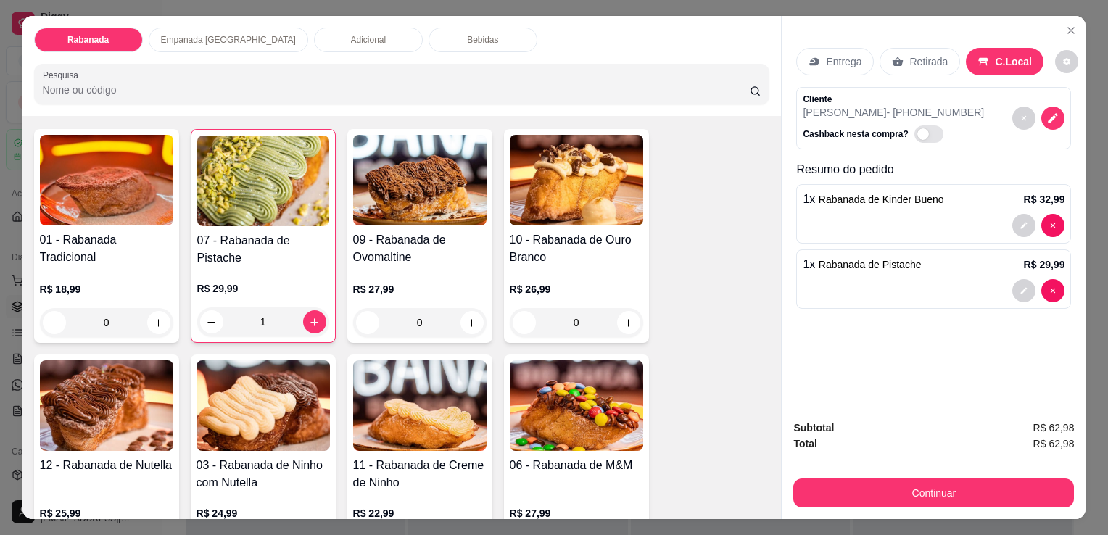
click at [210, 34] on p "Empanada Argentina" at bounding box center [228, 40] width 135 height 12
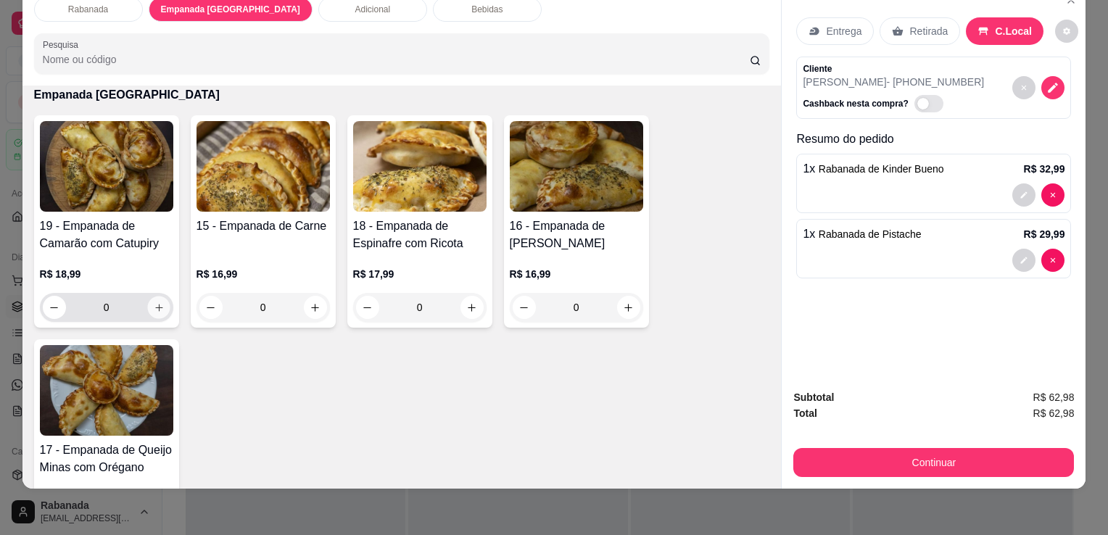
click at [149, 300] on button "increase-product-quantity" at bounding box center [158, 308] width 22 height 22
type input "1"
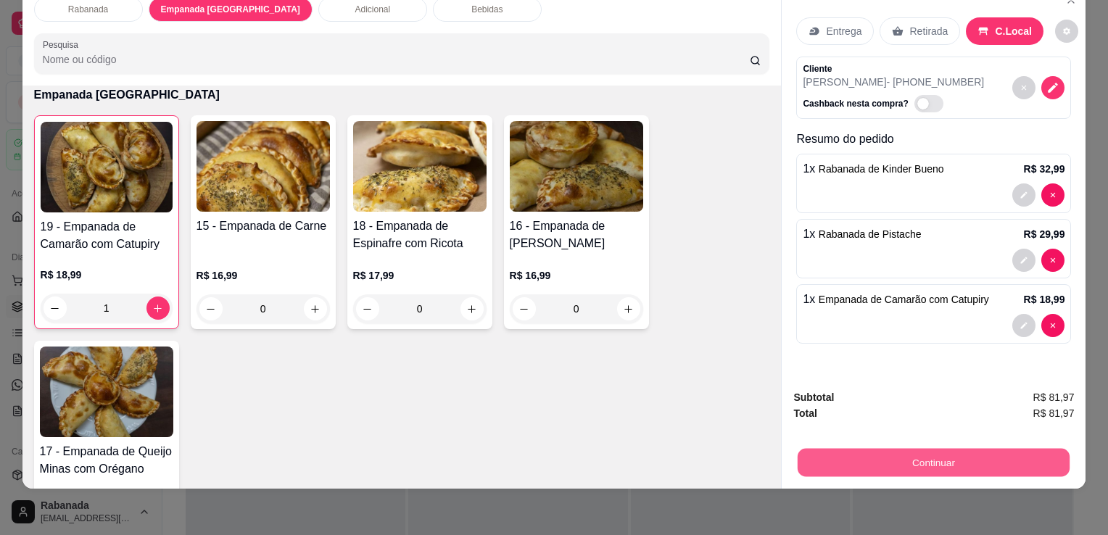
click at [938, 461] on button "Continuar" at bounding box center [934, 462] width 272 height 28
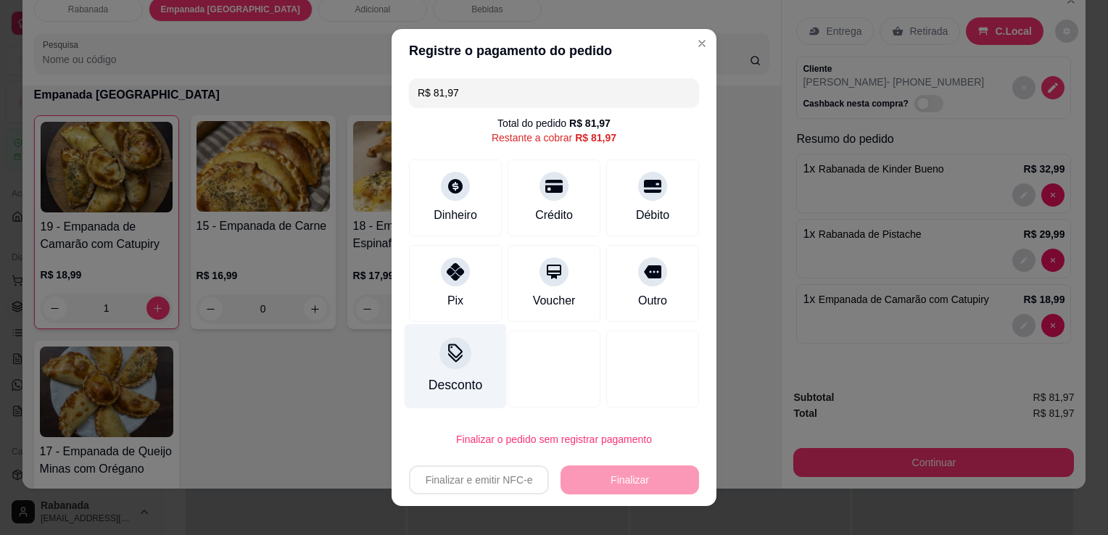
click at [444, 341] on div at bounding box center [456, 353] width 32 height 32
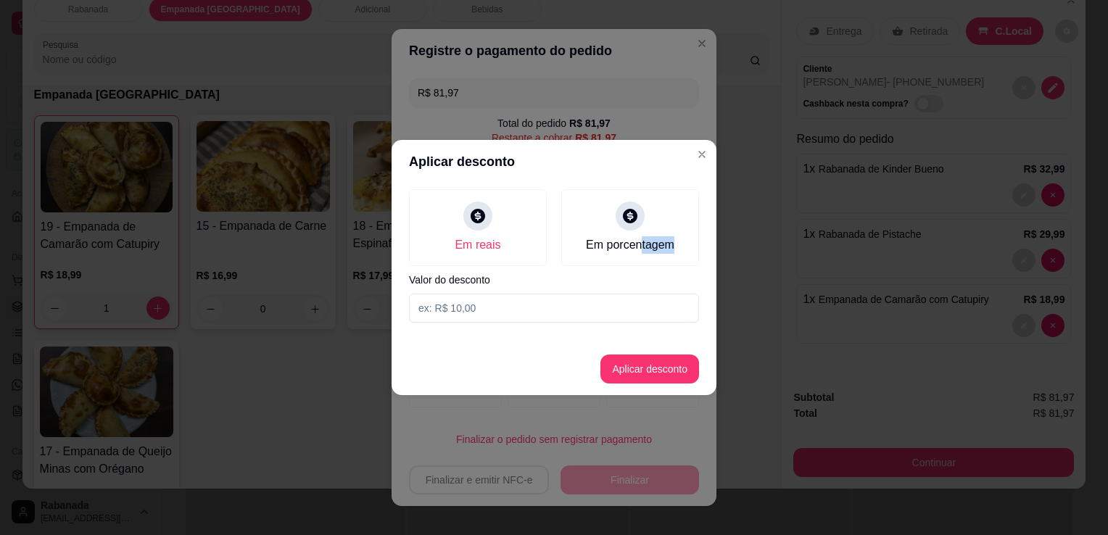
drag, startPoint x: 641, startPoint y: 240, endPoint x: 601, endPoint y: 303, distance: 74.7
click at [601, 303] on div "Em reais Em porcentagem Valor do desconto" at bounding box center [554, 256] width 325 height 145
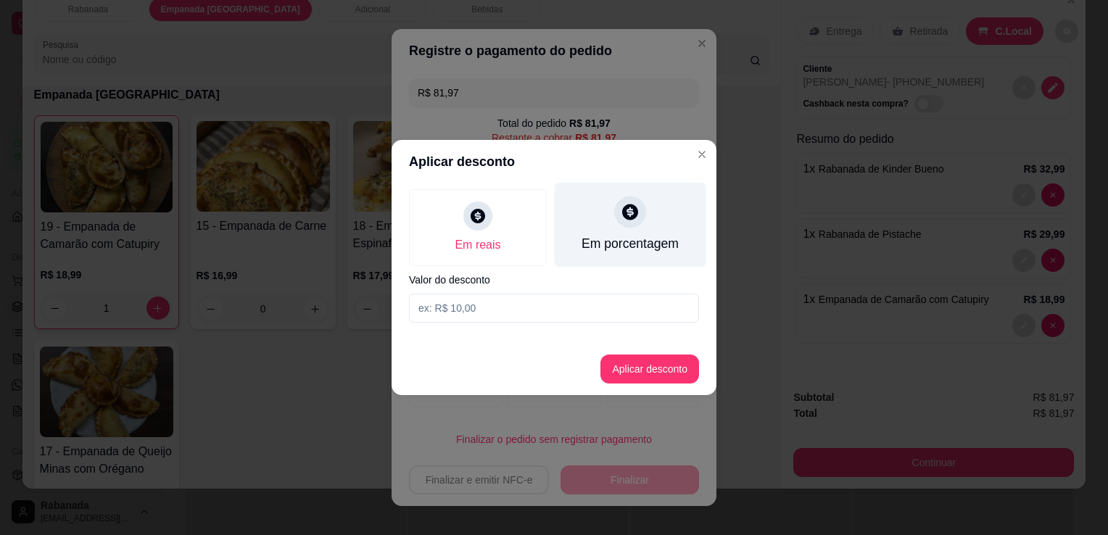
click at [607, 258] on div "Em porcentagem" at bounding box center [631, 225] width 152 height 85
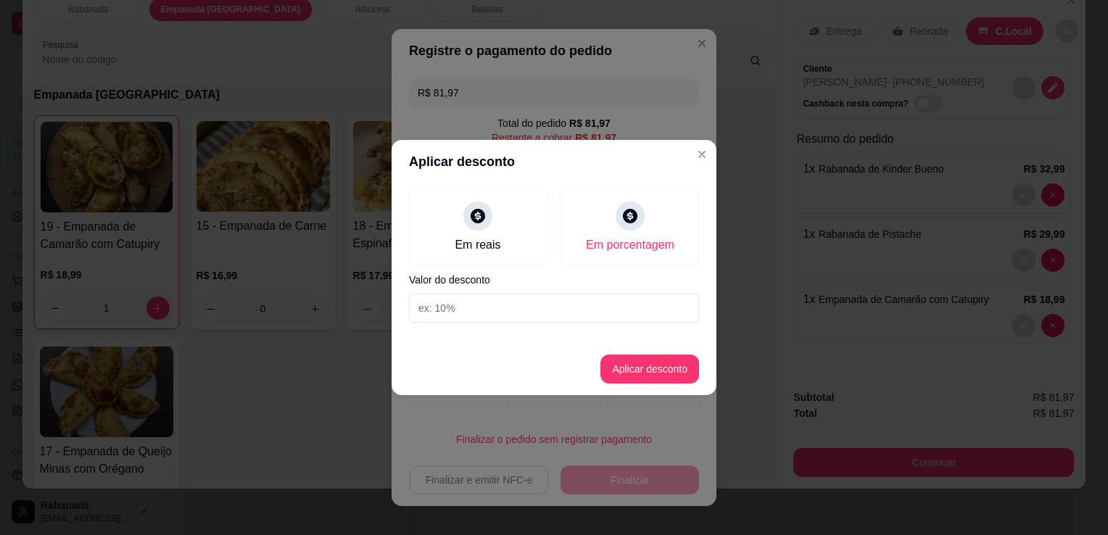
click at [556, 318] on input at bounding box center [554, 308] width 290 height 29
type input "10"
click at [641, 373] on button "Aplicar desconto" at bounding box center [650, 369] width 95 height 28
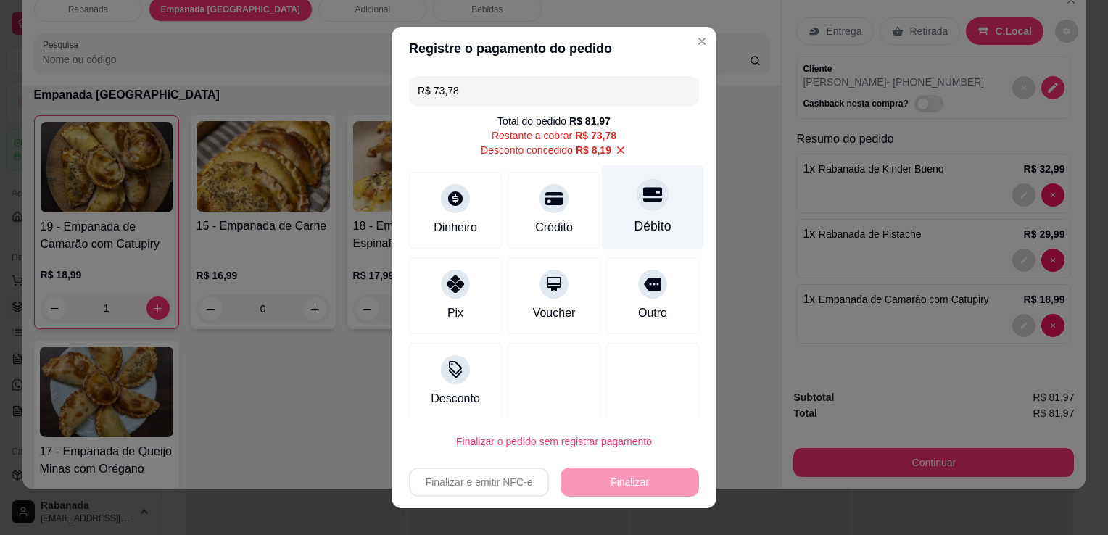
click at [633, 213] on div "Débito" at bounding box center [653, 207] width 102 height 85
type input "R$ 0,00"
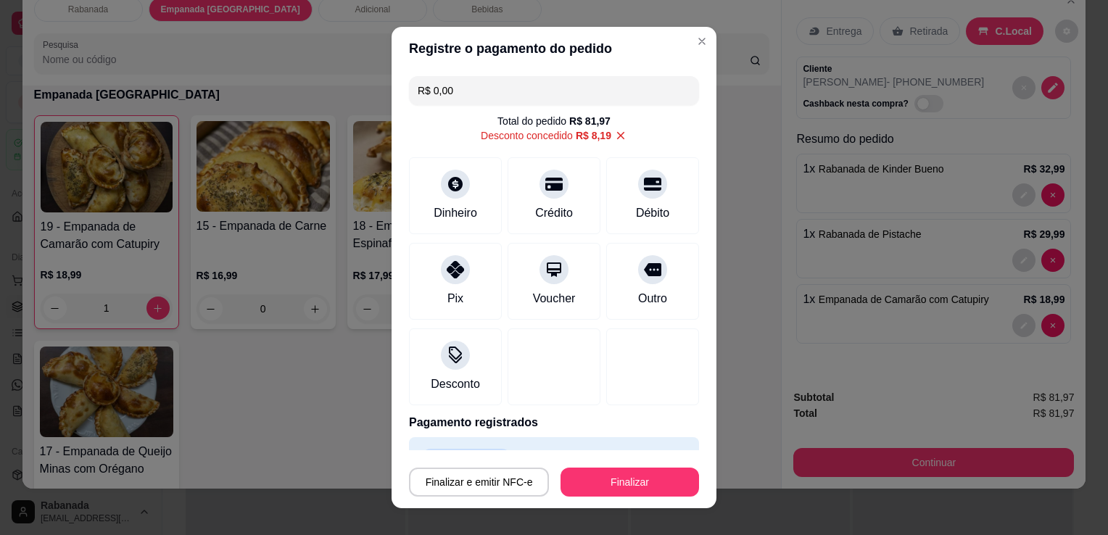
scroll to position [35, 0]
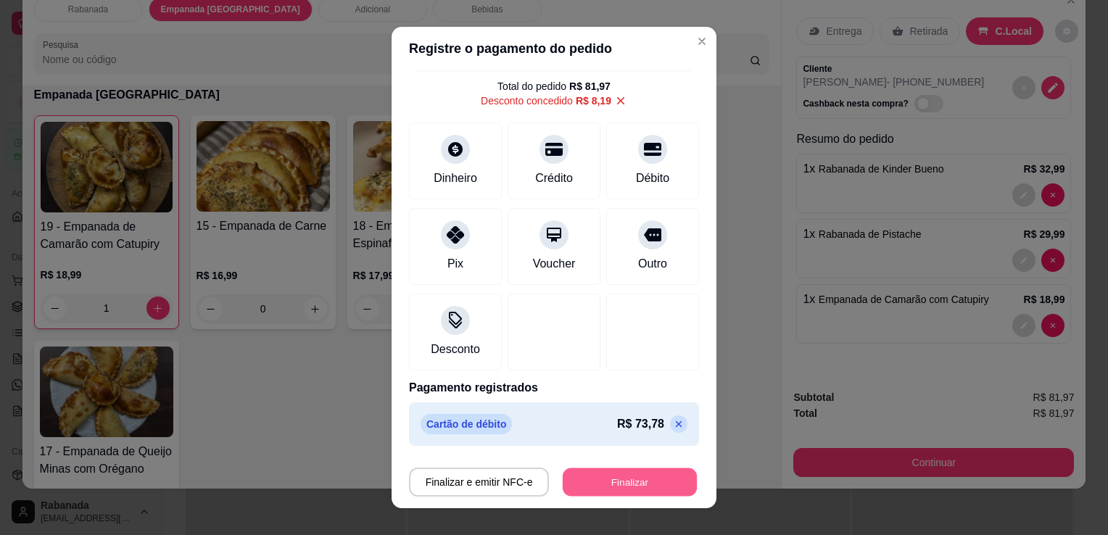
click at [635, 476] on button "Finalizar" at bounding box center [630, 483] width 134 height 28
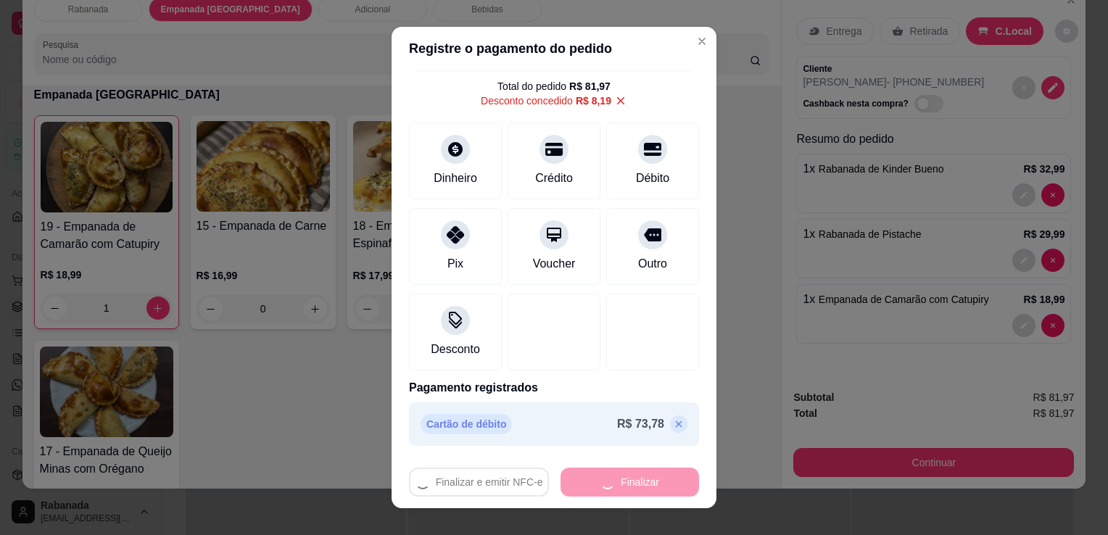
type input "0"
type input "-R$ 81,97"
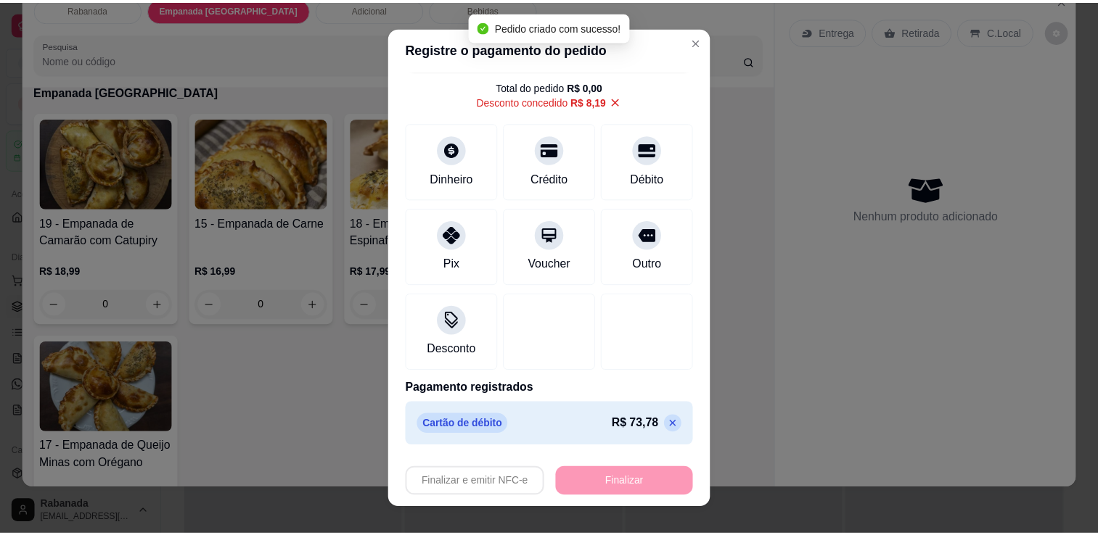
scroll to position [766, 0]
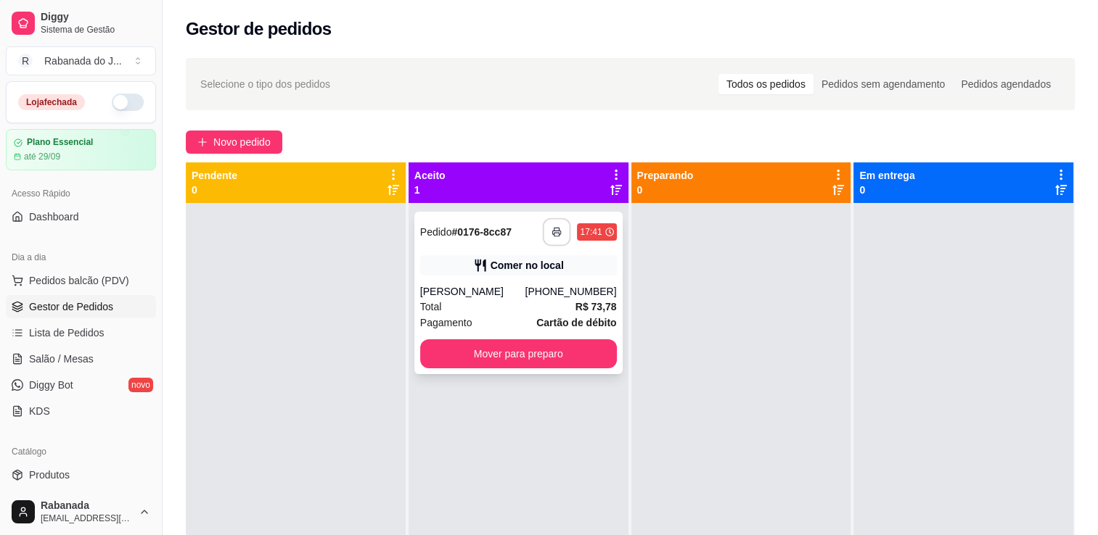
click at [556, 222] on button "button" at bounding box center [557, 232] width 28 height 28
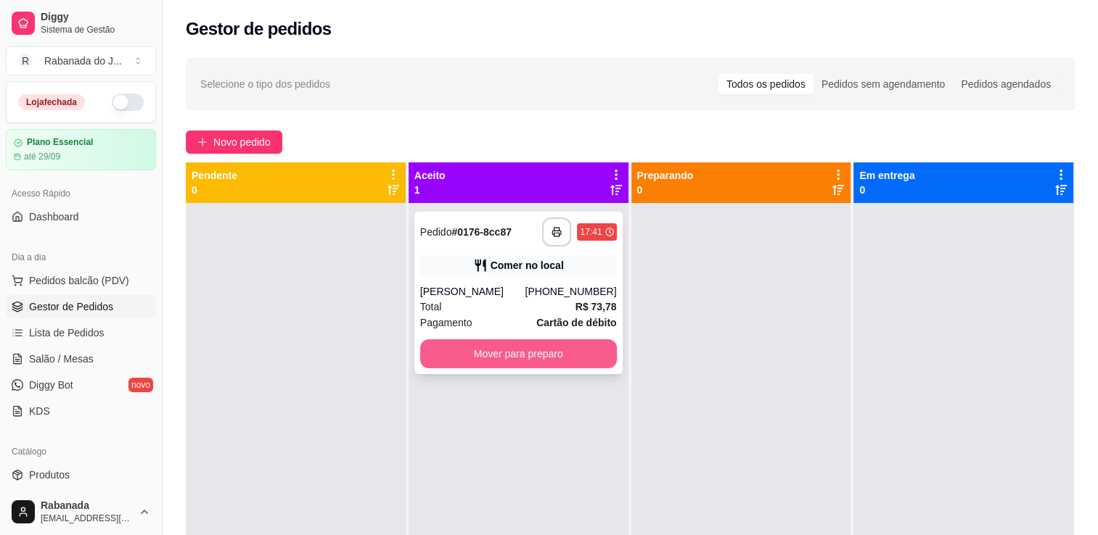
click at [506, 351] on button "Mover para preparo" at bounding box center [518, 353] width 197 height 29
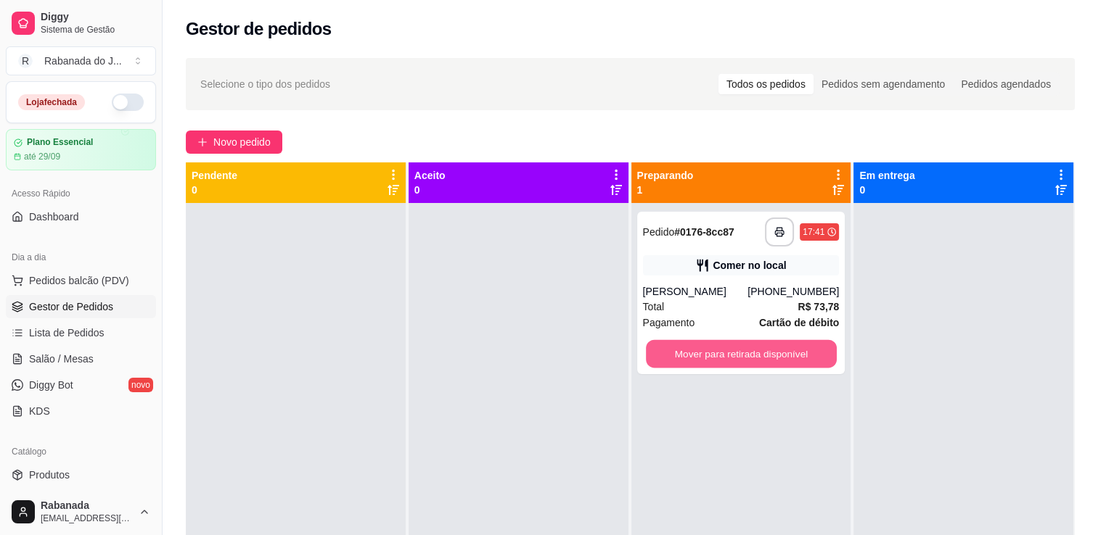
click at [712, 347] on button "Mover para retirada disponível" at bounding box center [741, 354] width 191 height 28
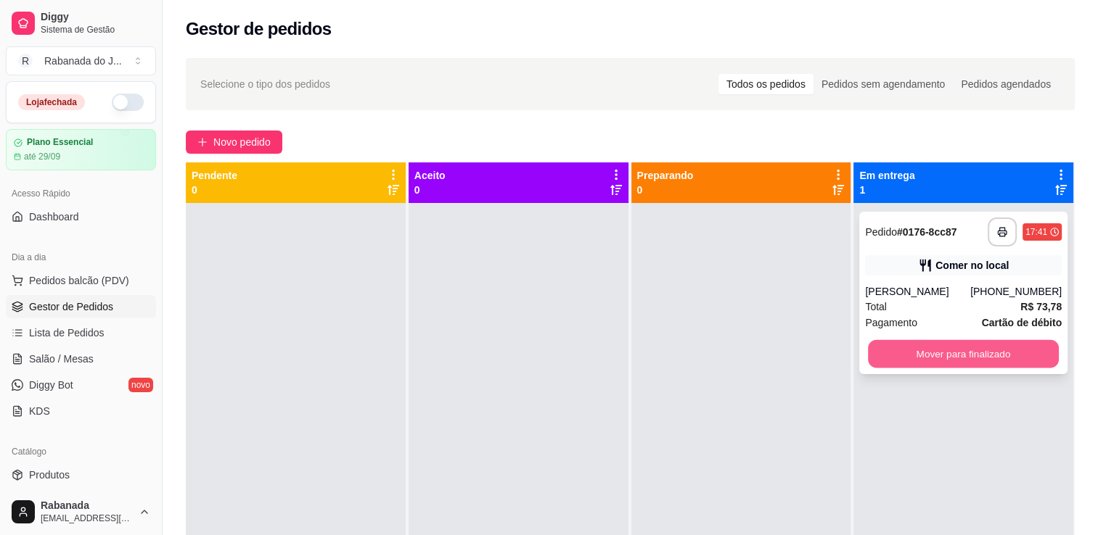
click at [926, 345] on button "Mover para finalizado" at bounding box center [963, 354] width 191 height 28
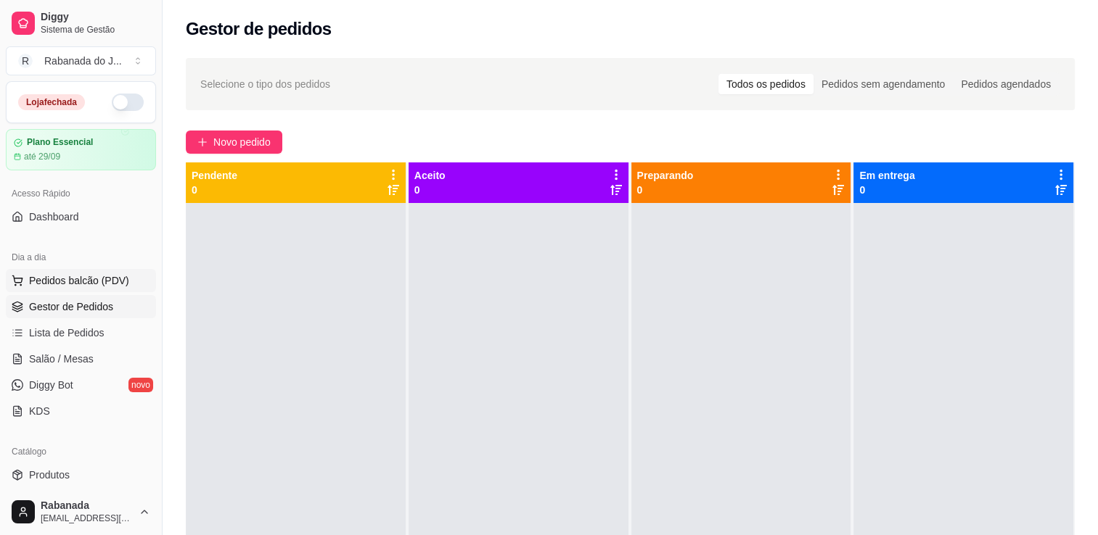
click at [102, 280] on span "Pedidos balcão (PDV)" at bounding box center [79, 280] width 100 height 15
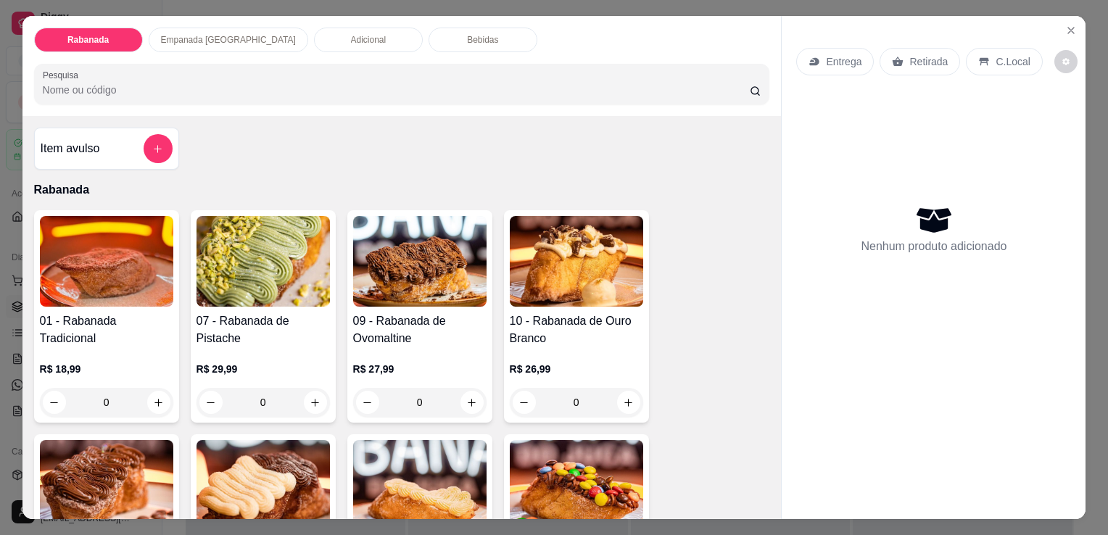
click at [139, 83] on input "Pesquisa" at bounding box center [396, 90] width 707 height 15
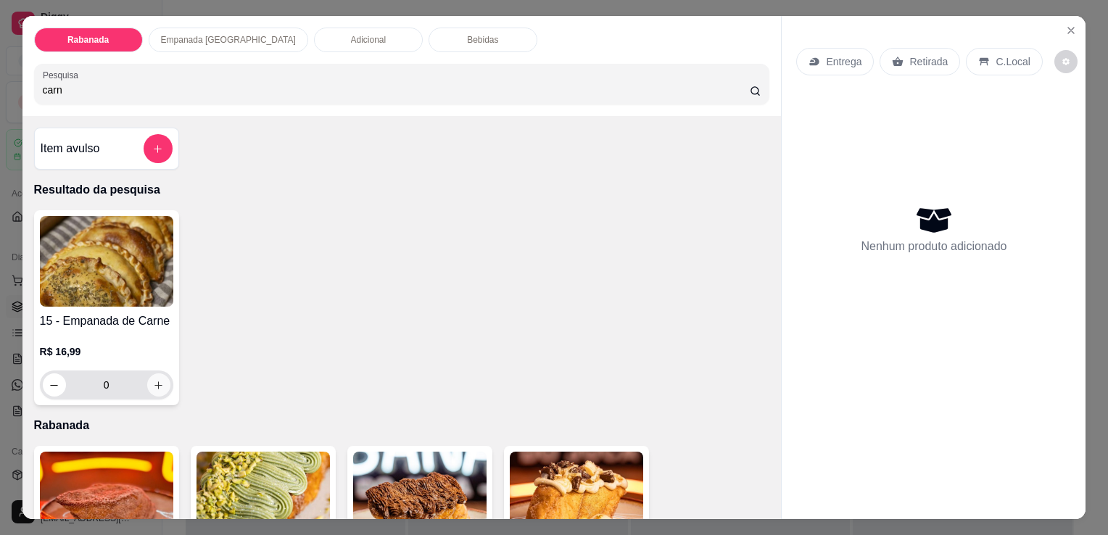
type input "carn"
click at [153, 380] on icon "increase-product-quantity" at bounding box center [158, 385] width 11 height 11
type input "1"
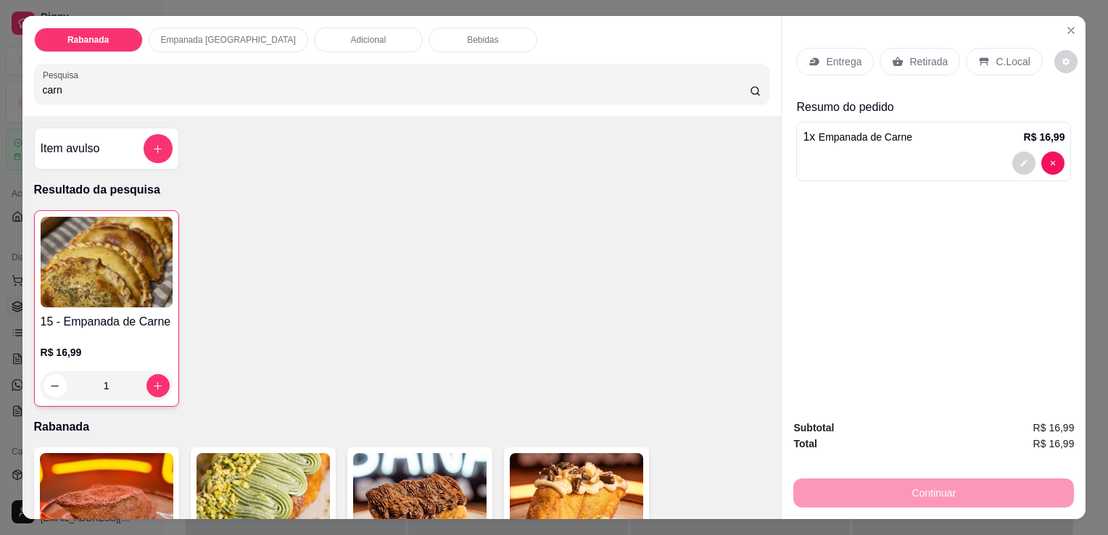
click at [219, 83] on input "carn" at bounding box center [396, 90] width 707 height 15
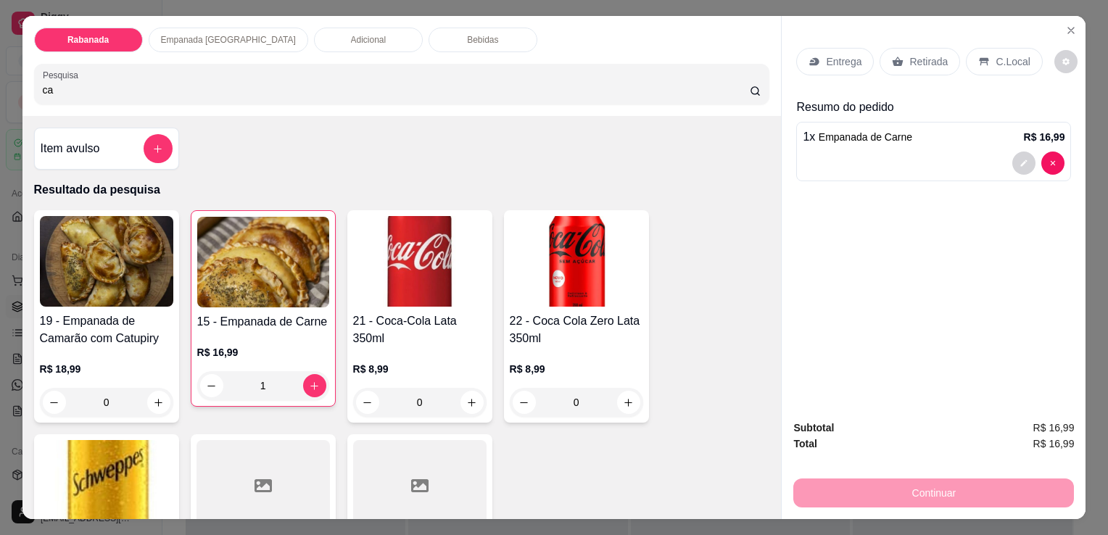
type input "c"
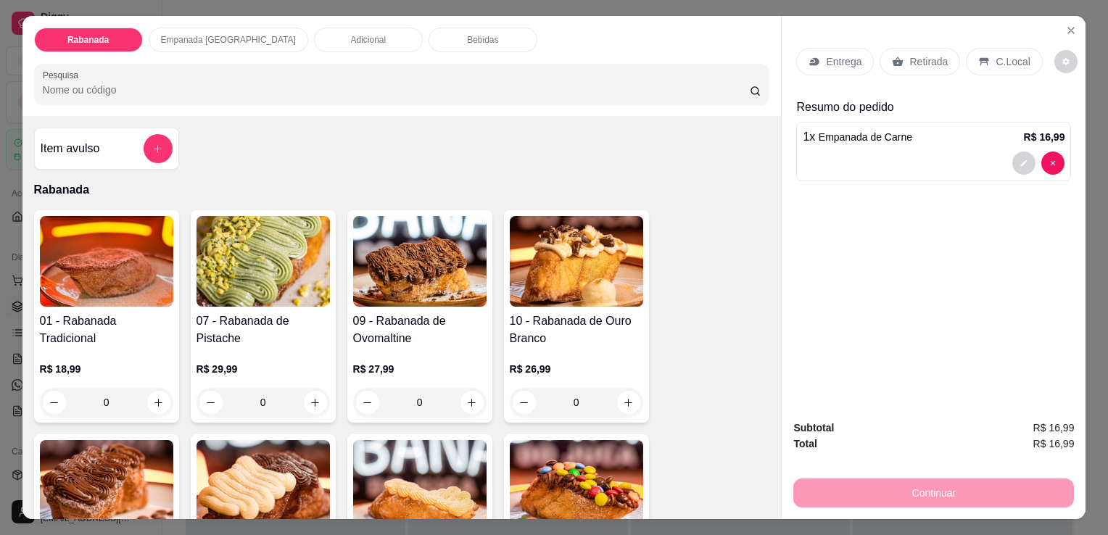
click at [458, 33] on div "Bebidas" at bounding box center [483, 40] width 109 height 25
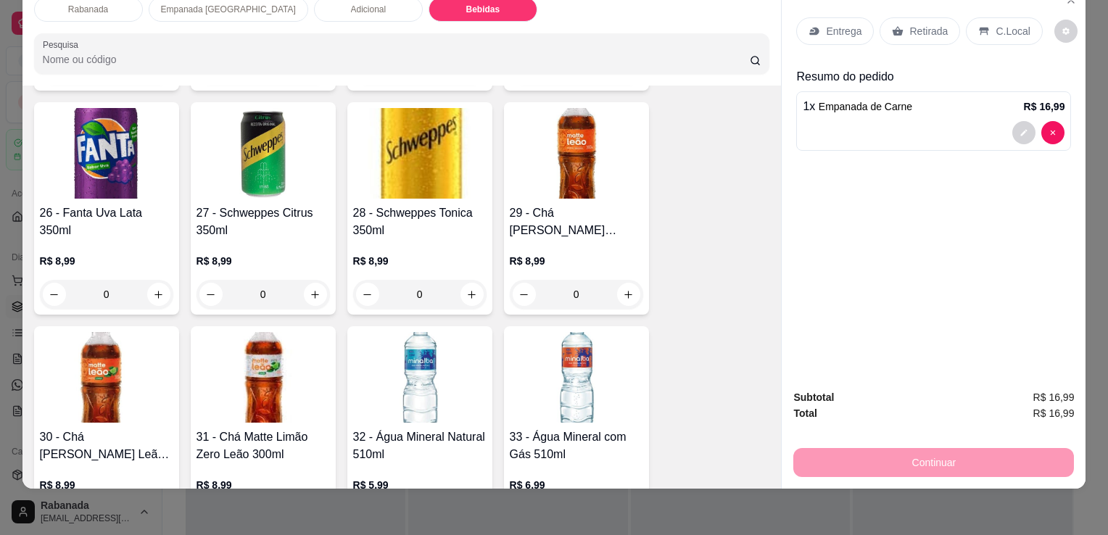
scroll to position [2001, 0]
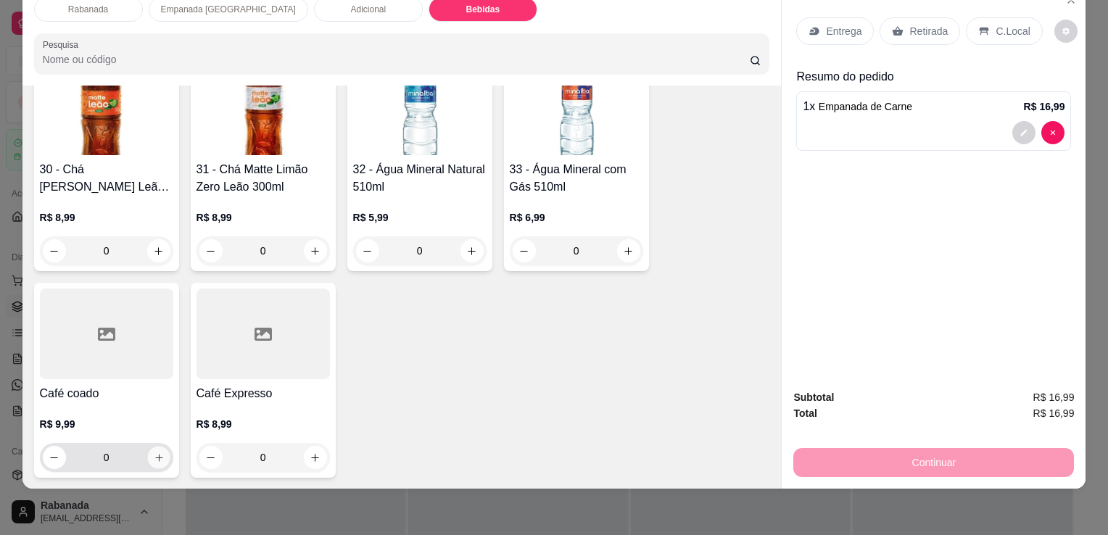
click at [141, 448] on div "0" at bounding box center [107, 457] width 128 height 29
type input "1"
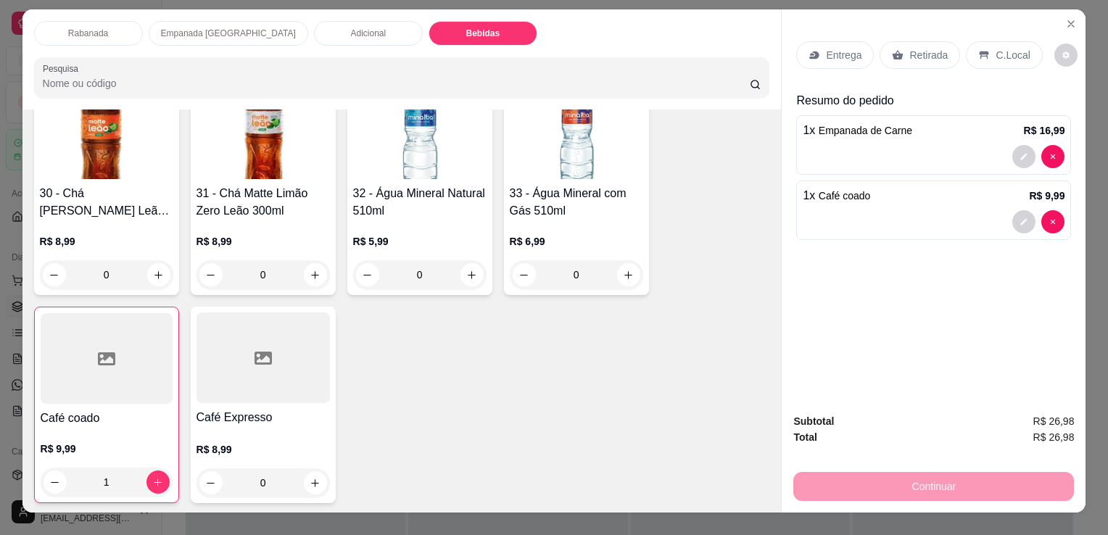
scroll to position [0, 0]
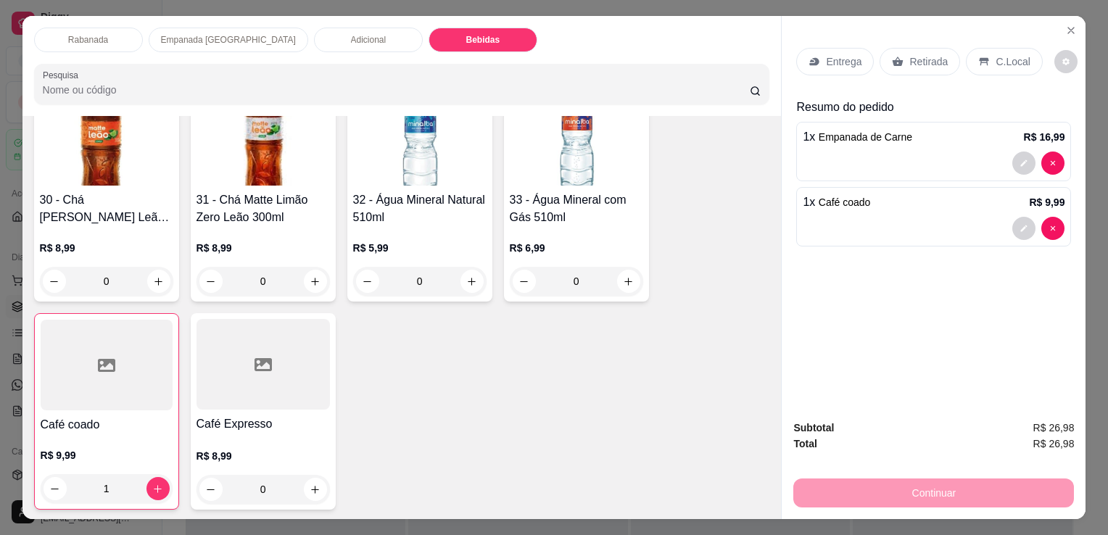
click at [996, 54] on p "C.Local" at bounding box center [1013, 61] width 34 height 15
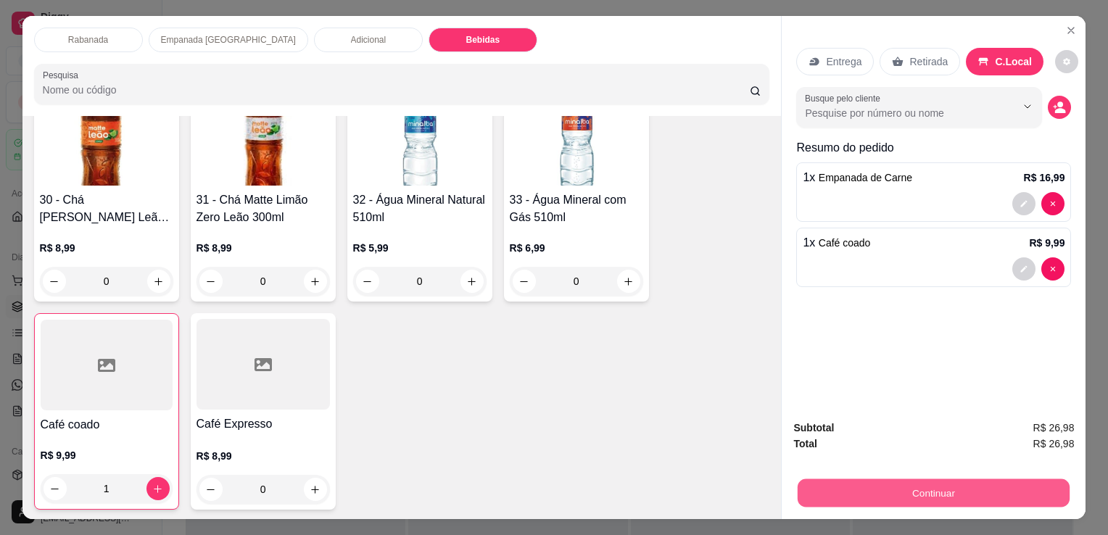
click at [934, 489] on button "Continuar" at bounding box center [934, 493] width 272 height 28
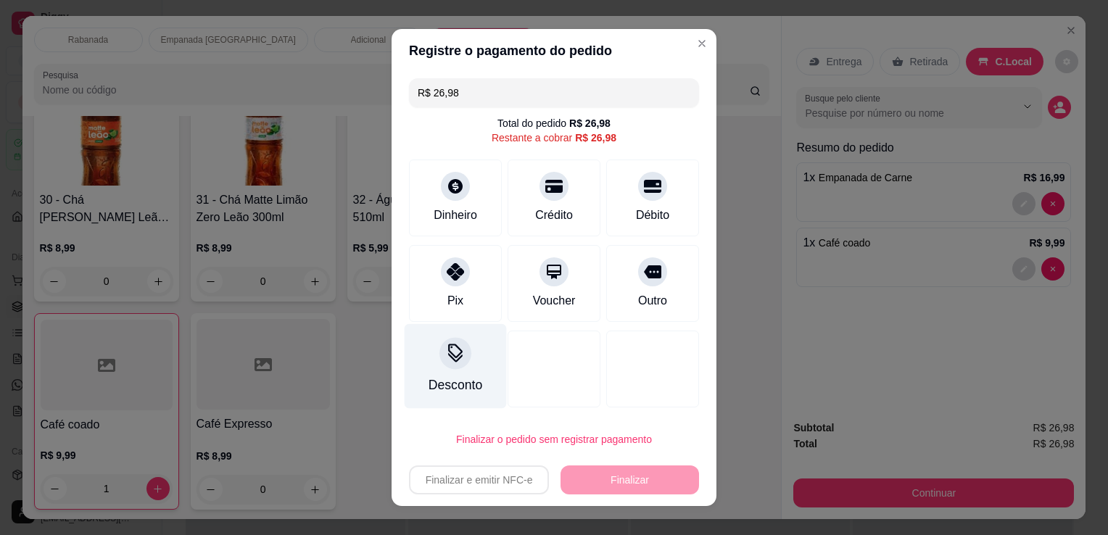
click at [446, 348] on icon at bounding box center [455, 353] width 19 height 19
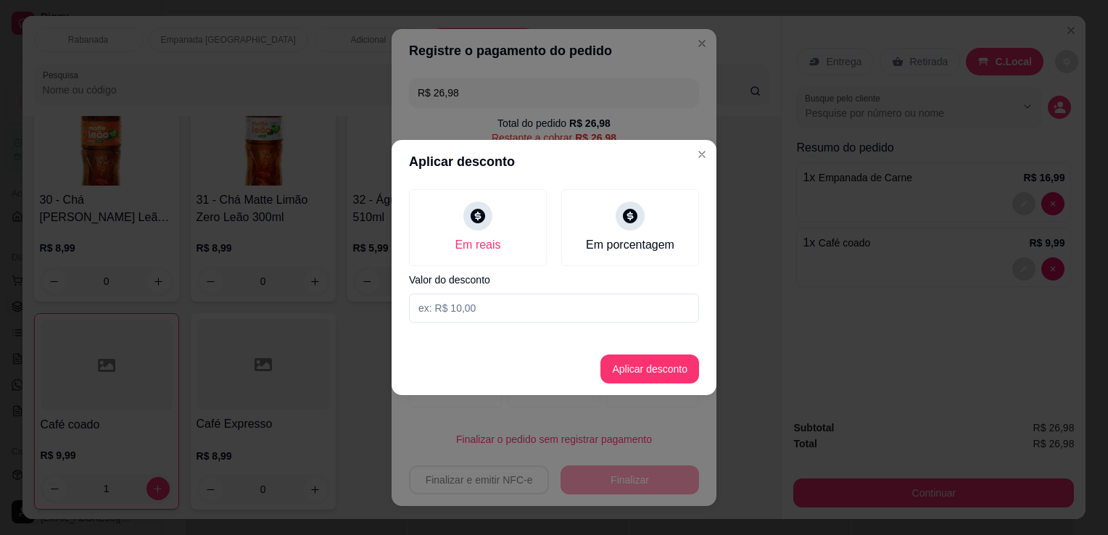
click at [482, 305] on input at bounding box center [554, 308] width 290 height 29
type input "1,70"
click at [682, 375] on button "Aplicar desconto" at bounding box center [650, 369] width 95 height 28
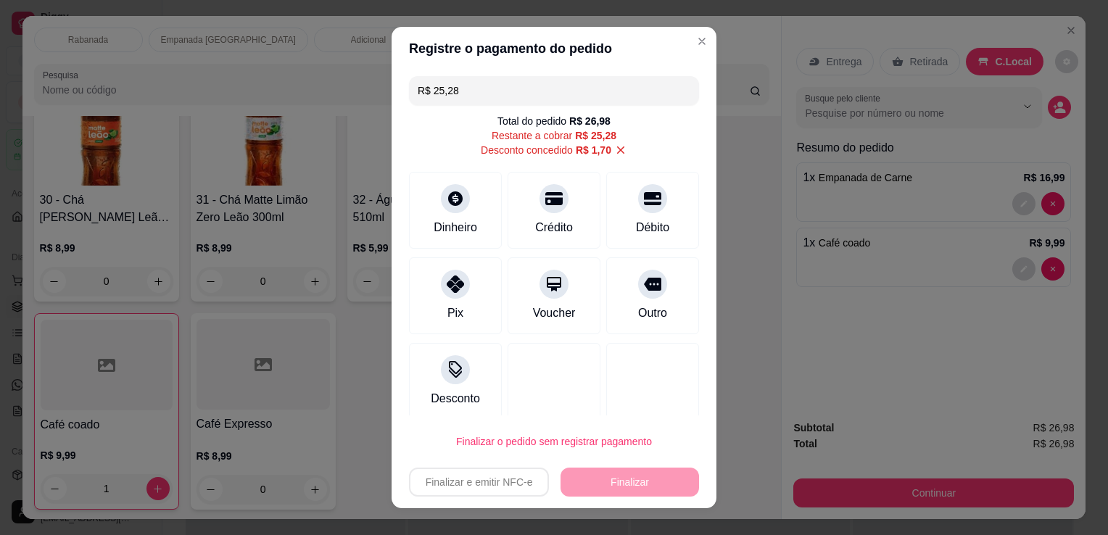
scroll to position [9, 0]
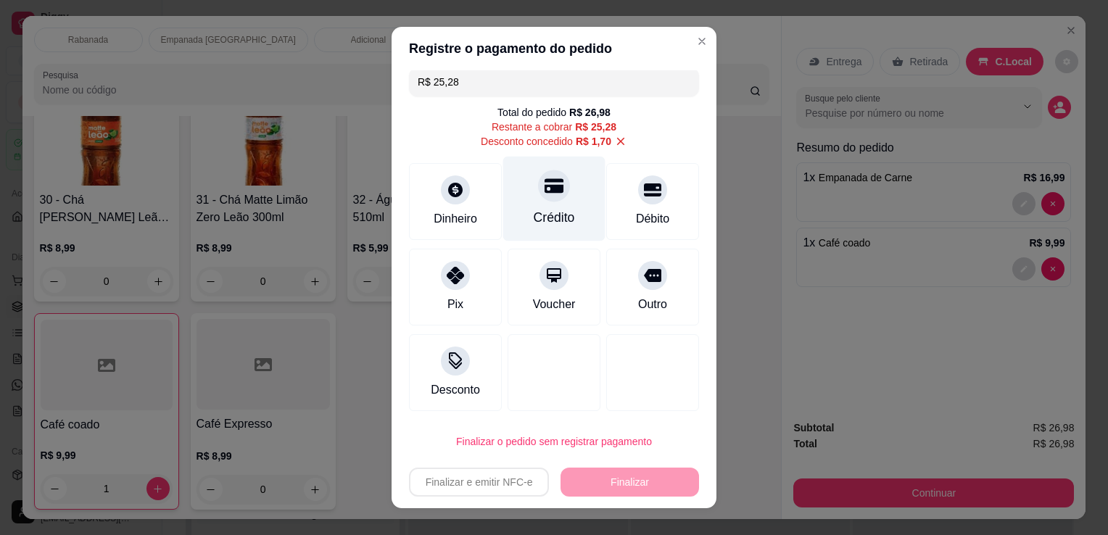
click at [538, 196] on div at bounding box center [554, 186] width 32 height 32
type input "R$ 0,00"
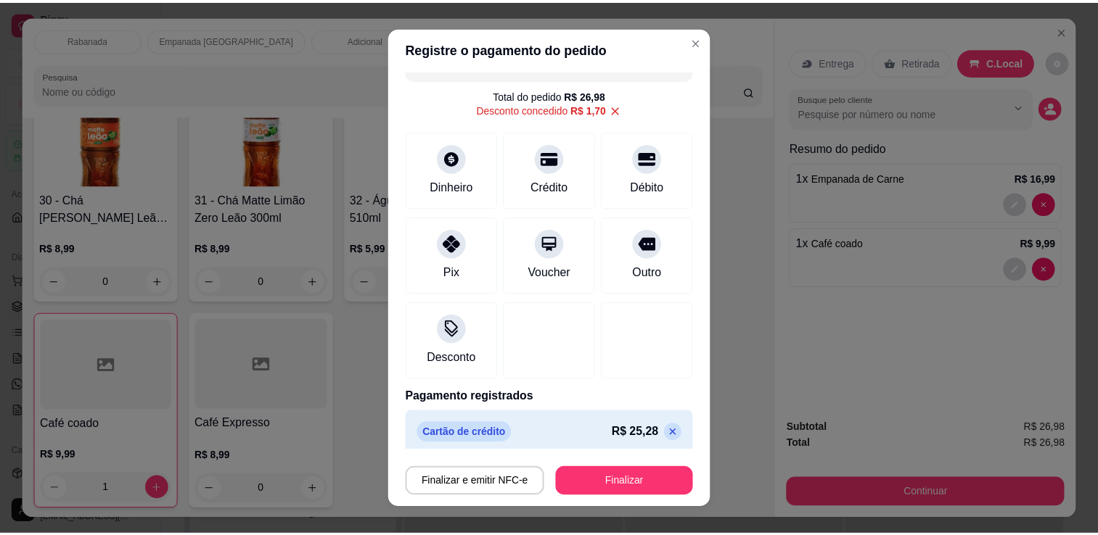
scroll to position [35, 0]
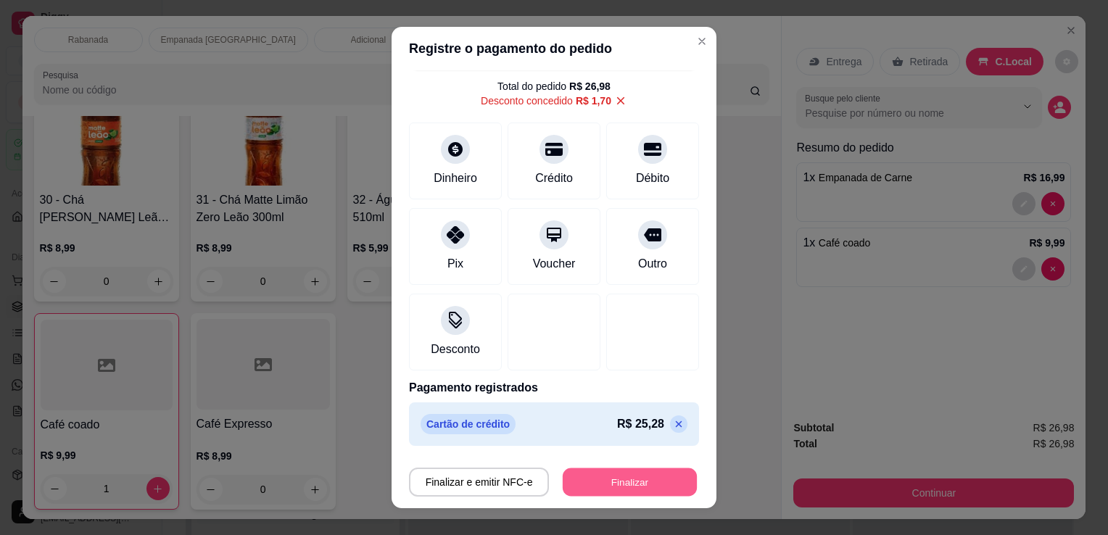
click at [638, 477] on button "Finalizar" at bounding box center [630, 483] width 134 height 28
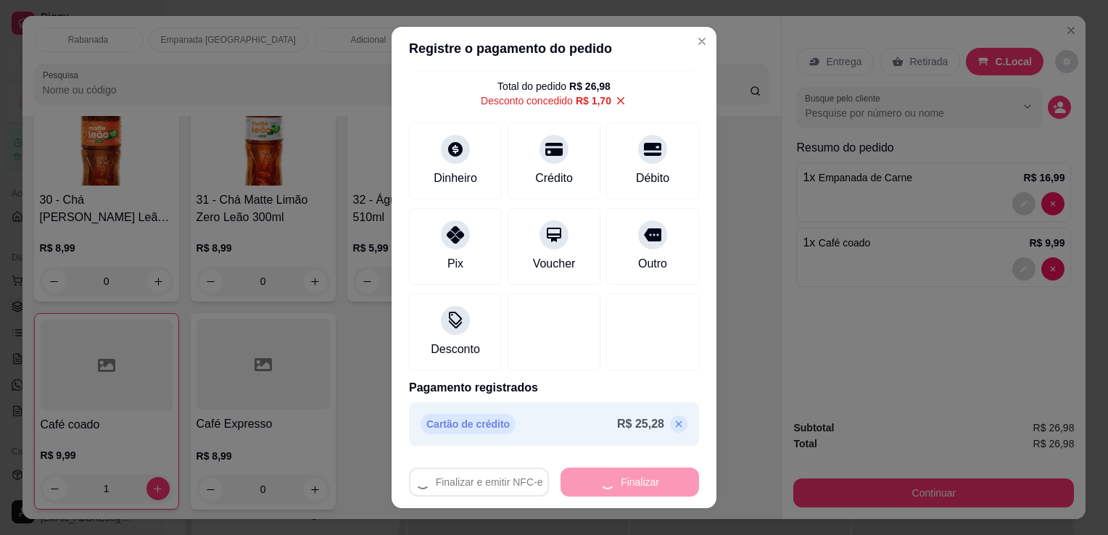
type input "0"
type input "-R$ 26,98"
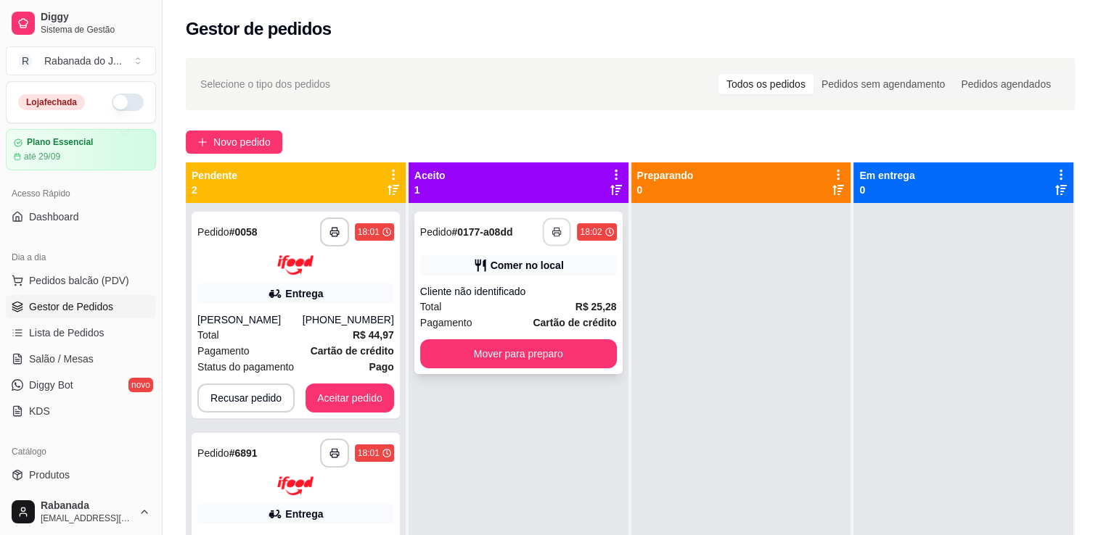
click at [553, 240] on button "button" at bounding box center [557, 232] width 28 height 28
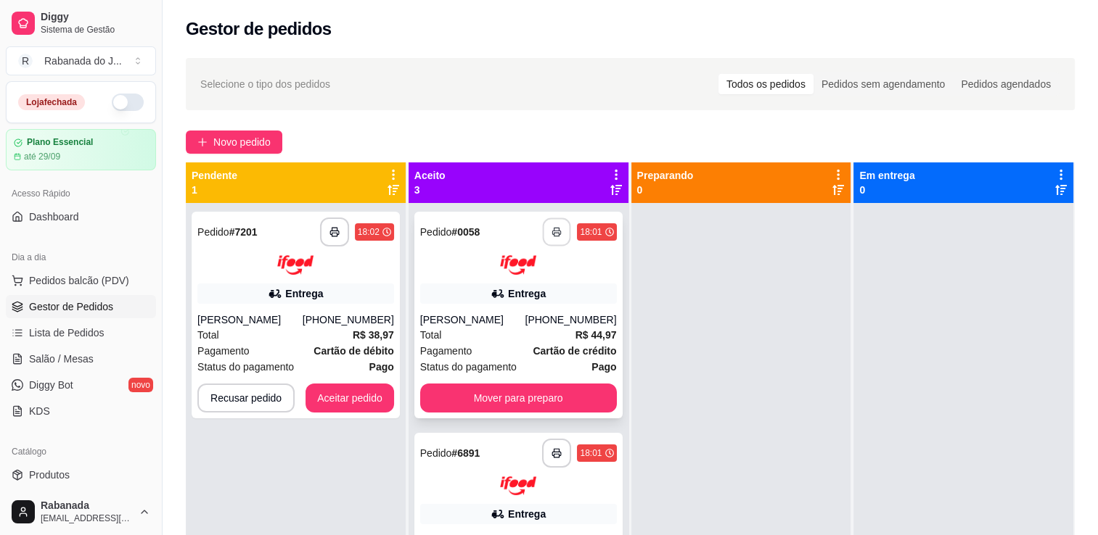
click at [552, 227] on icon "button" at bounding box center [557, 232] width 10 height 10
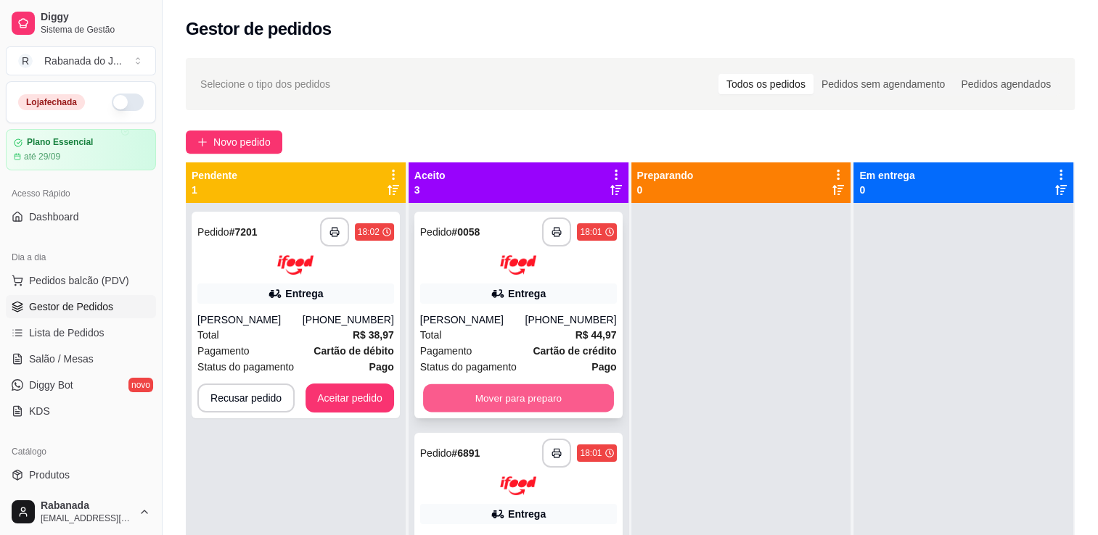
click at [514, 384] on button "Mover para preparo" at bounding box center [518, 398] width 191 height 28
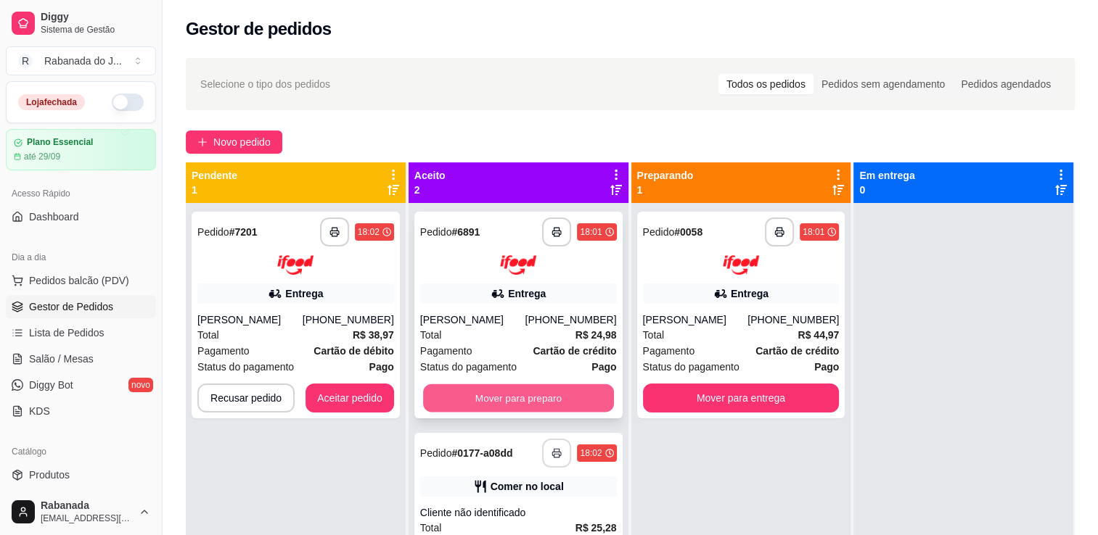
click at [502, 384] on button "Mover para preparo" at bounding box center [518, 398] width 191 height 28
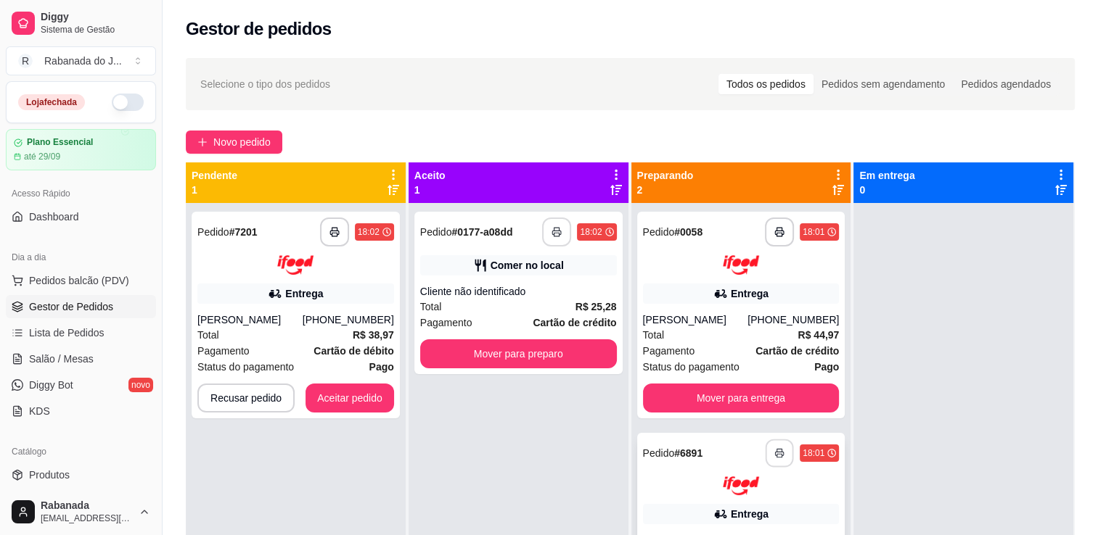
click at [774, 448] on icon "button" at bounding box center [779, 453] width 10 height 10
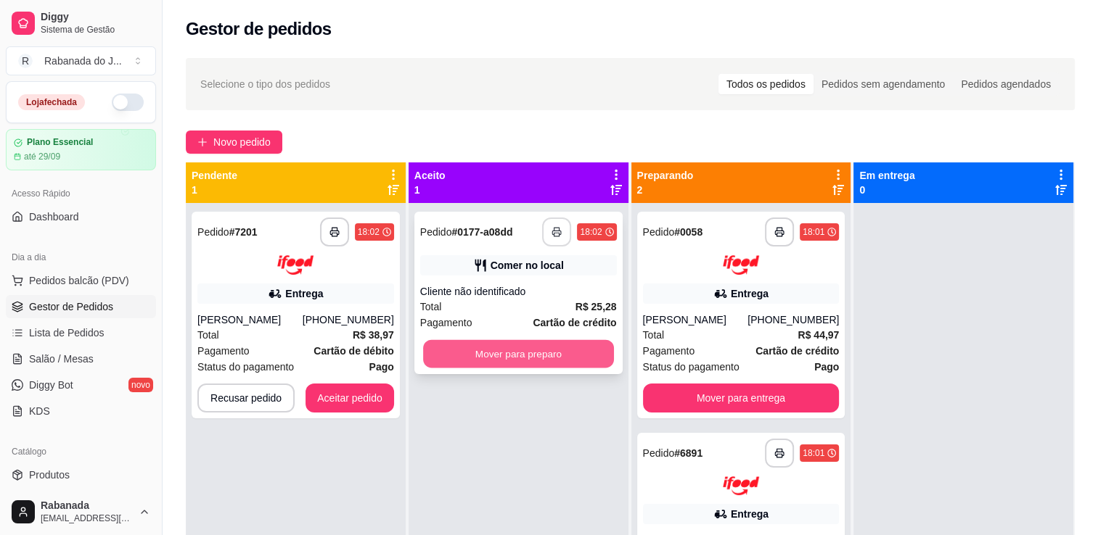
click at [499, 340] on button "Mover para preparo" at bounding box center [518, 354] width 191 height 28
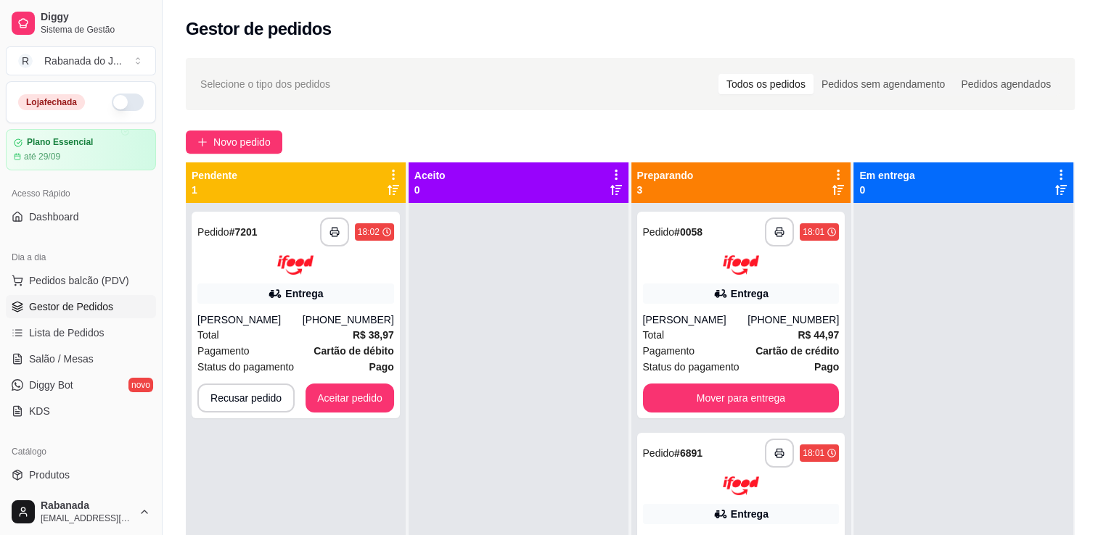
click at [842, 442] on div "**********" at bounding box center [741, 450] width 221 height 576
click at [329, 384] on button "Aceitar pedido" at bounding box center [350, 398] width 86 height 28
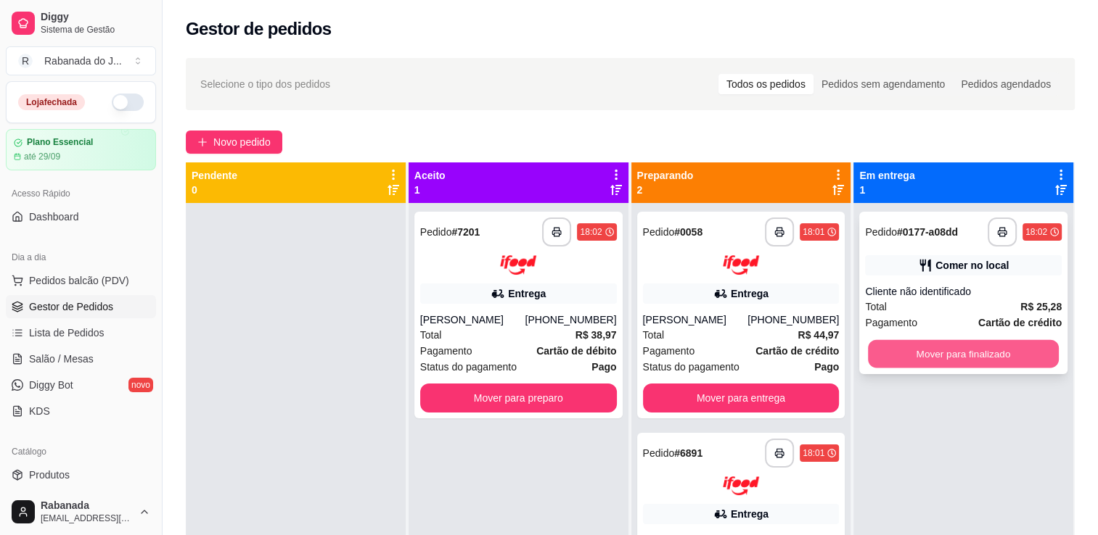
click at [996, 340] on button "Mover para finalizado" at bounding box center [963, 354] width 191 height 28
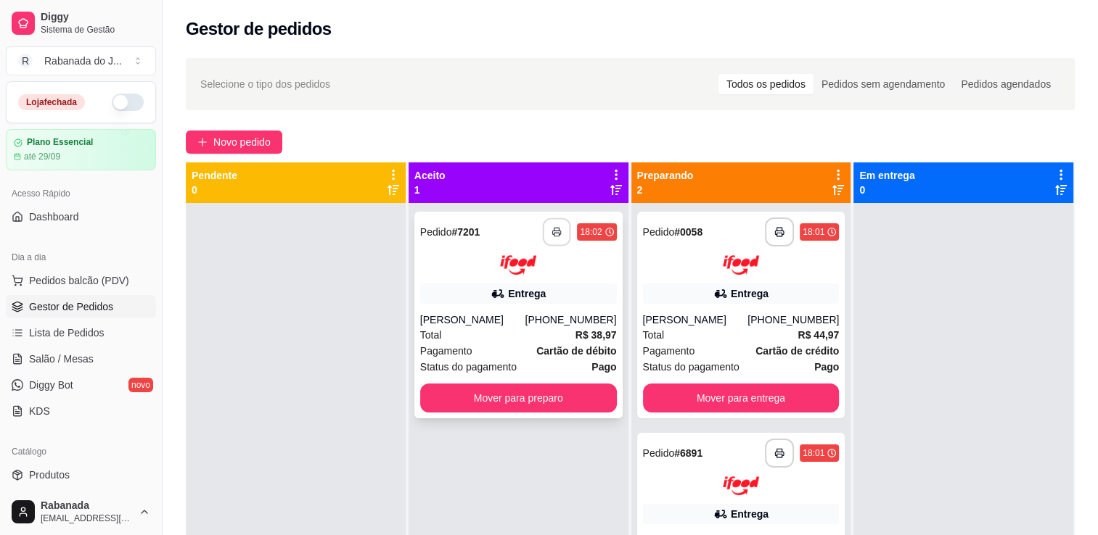
click at [552, 227] on icon "button" at bounding box center [557, 232] width 10 height 10
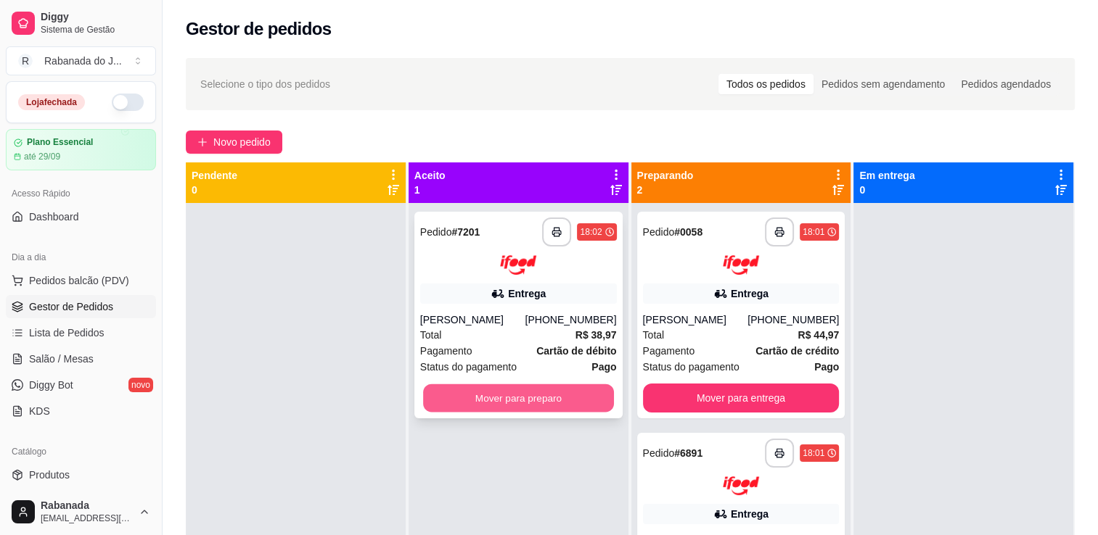
click at [507, 384] on button "Mover para preparo" at bounding box center [518, 398] width 191 height 28
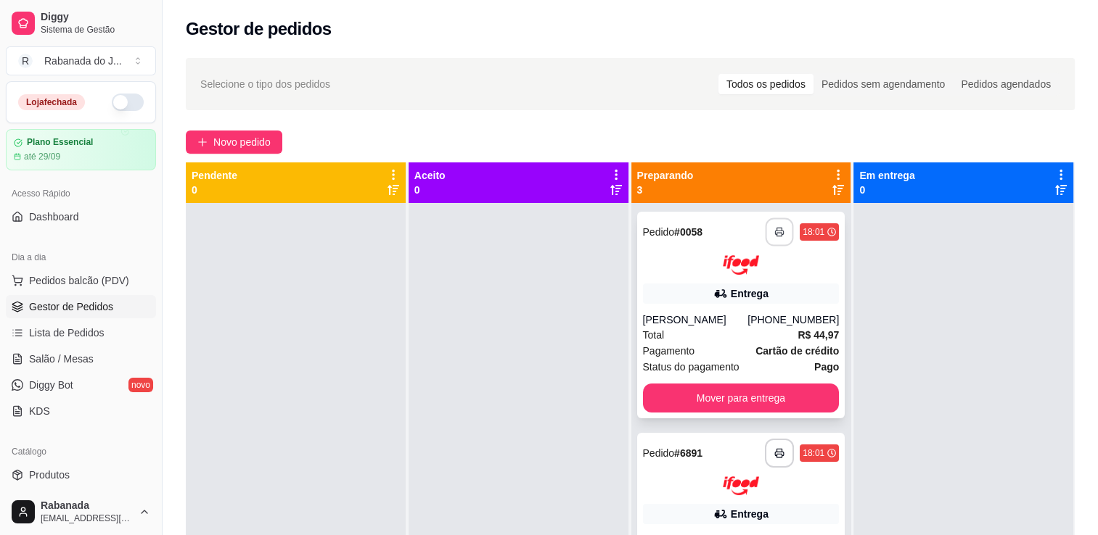
click at [774, 227] on icon "button" at bounding box center [779, 232] width 10 height 10
click at [774, 448] on icon "button" at bounding box center [779, 453] width 10 height 10
click at [775, 231] on icon "button" at bounding box center [779, 233] width 8 height 4
click at [774, 448] on icon "button" at bounding box center [779, 453] width 10 height 10
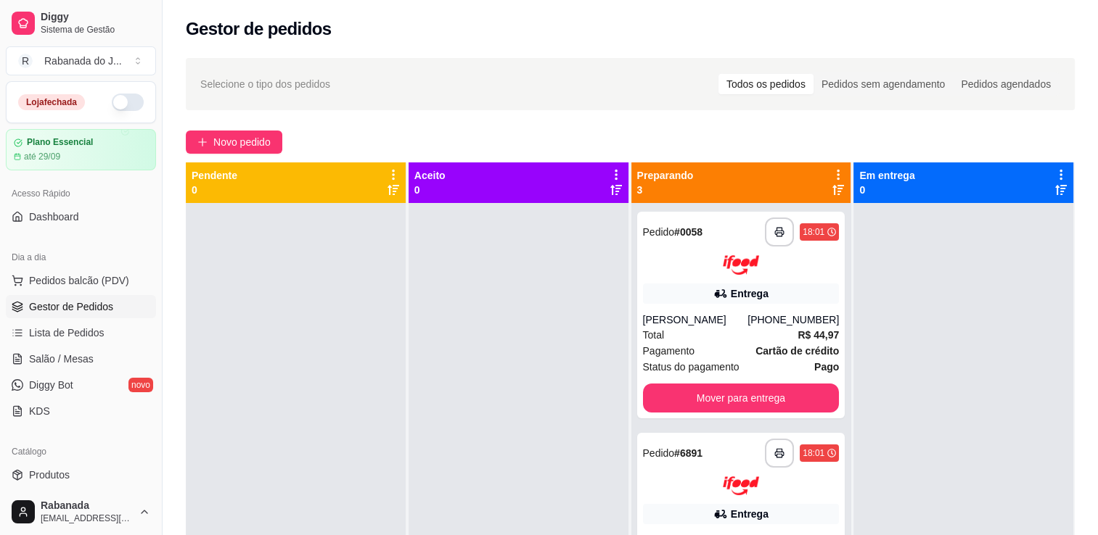
click at [842, 443] on div "**********" at bounding box center [741, 450] width 221 height 576
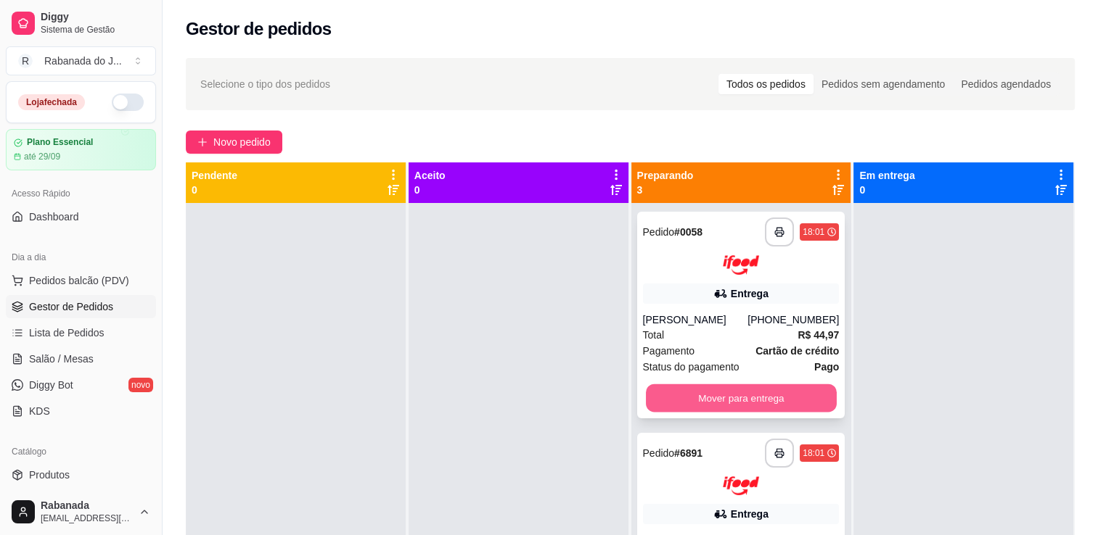
click at [784, 384] on button "Mover para entrega" at bounding box center [741, 398] width 191 height 28
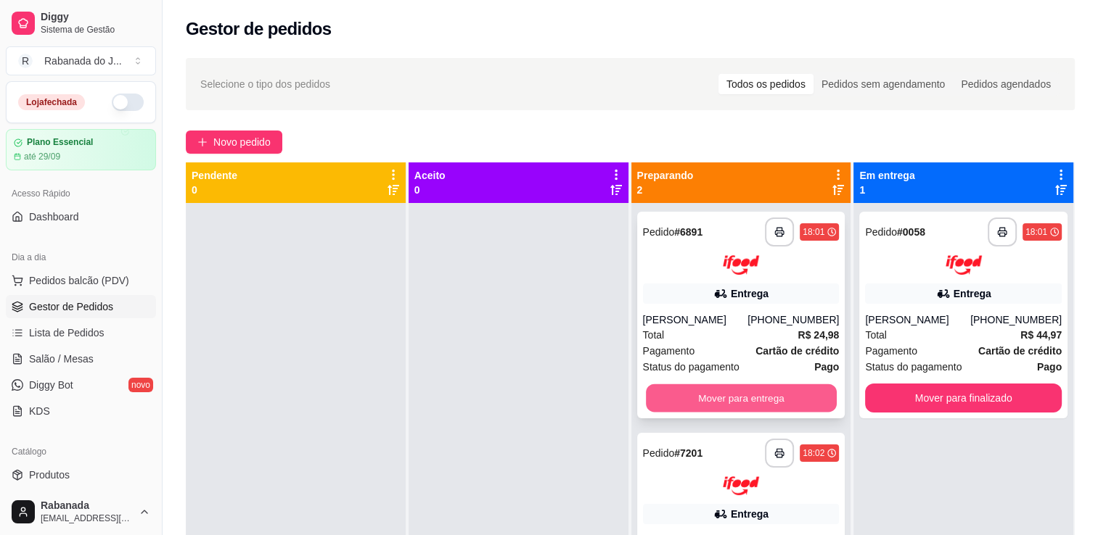
click at [757, 384] on button "Mover para entrega" at bounding box center [741, 398] width 191 height 28
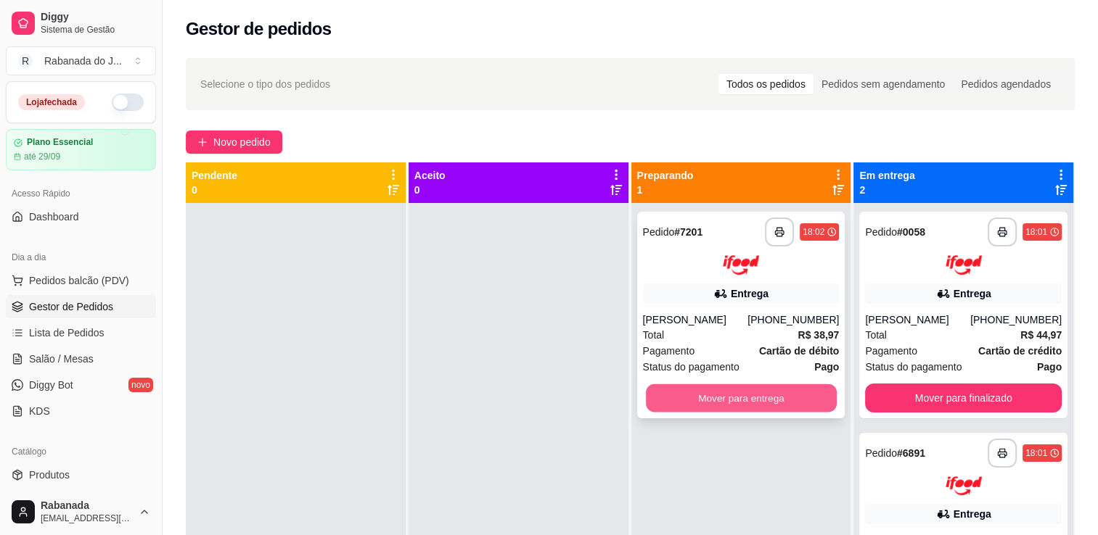
click at [693, 384] on button "Mover para entrega" at bounding box center [741, 398] width 191 height 28
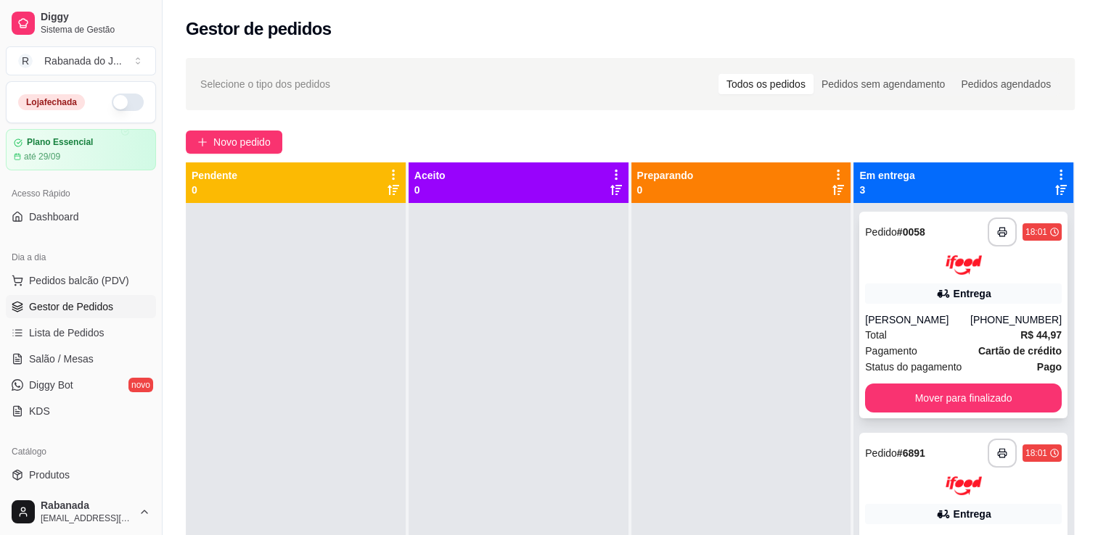
click at [960, 313] on div "Bruno Madeira" at bounding box center [917, 320] width 105 height 15
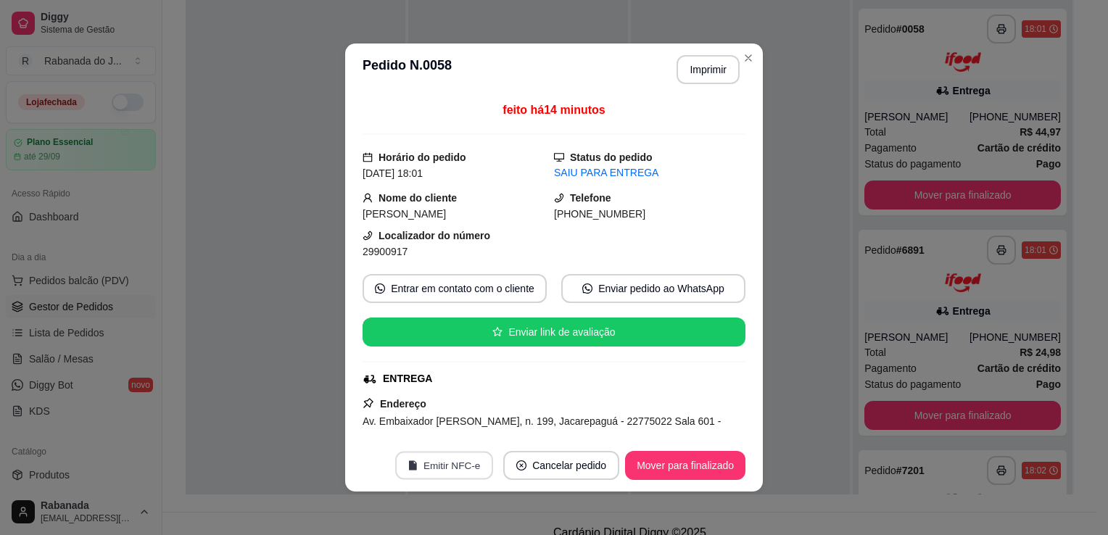
click at [433, 467] on button "Emitir NFC-e" at bounding box center [444, 466] width 98 height 28
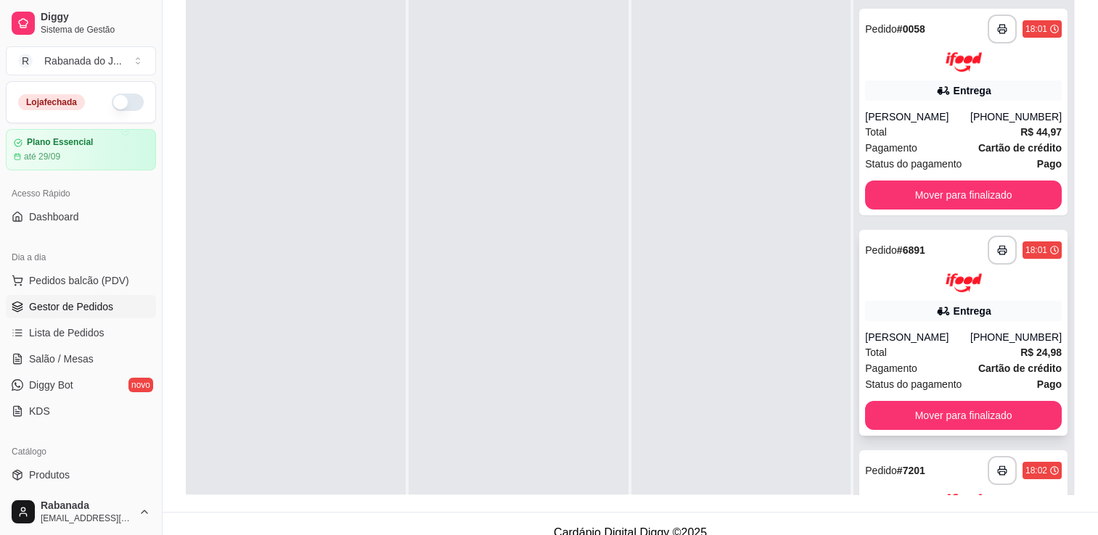
click at [945, 283] on img at bounding box center [963, 283] width 36 height 20
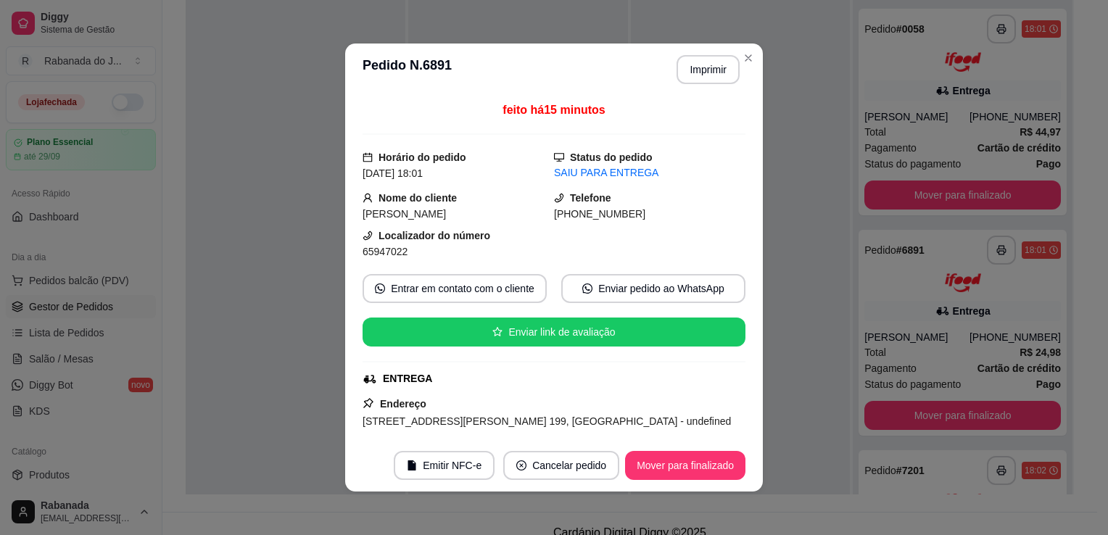
click at [345, 273] on div "feito há 15 minutos Horário do pedido 09/09/2025 18:01 Status do pedido SAIU PA…" at bounding box center [554, 268] width 418 height 344
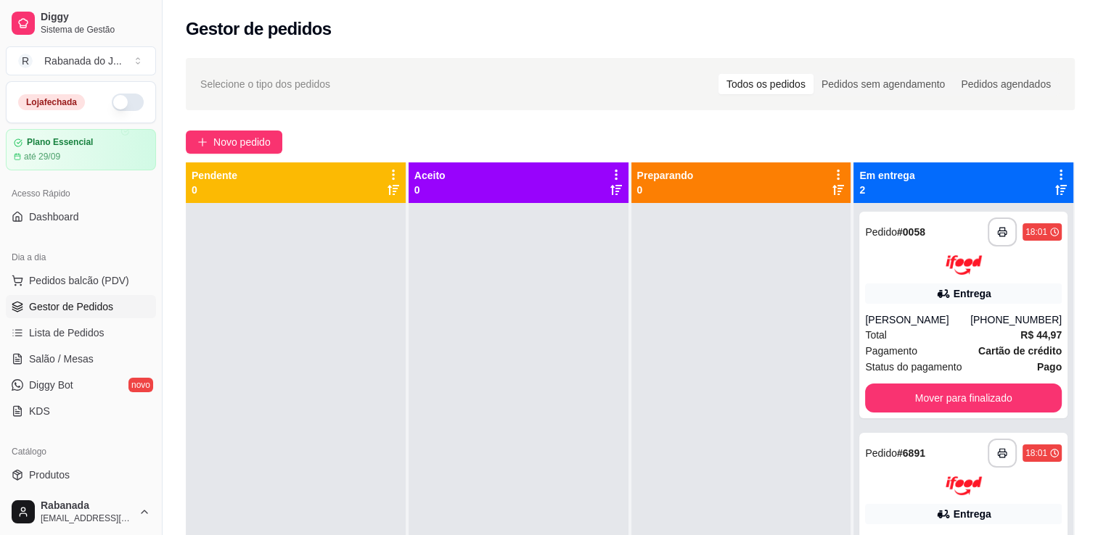
scroll to position [357, 0]
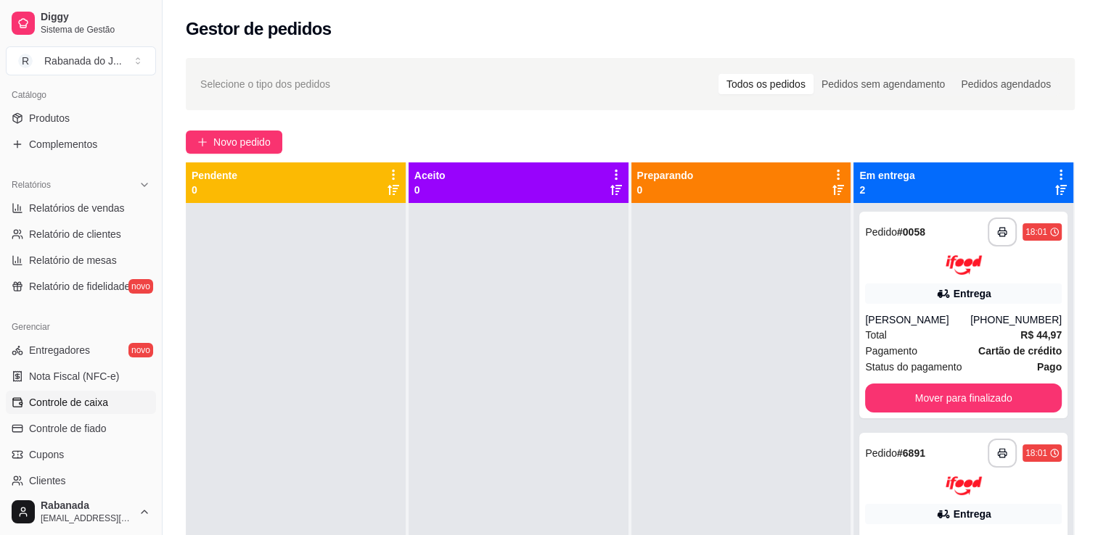
click at [104, 402] on span "Controle de caixa" at bounding box center [68, 402] width 79 height 15
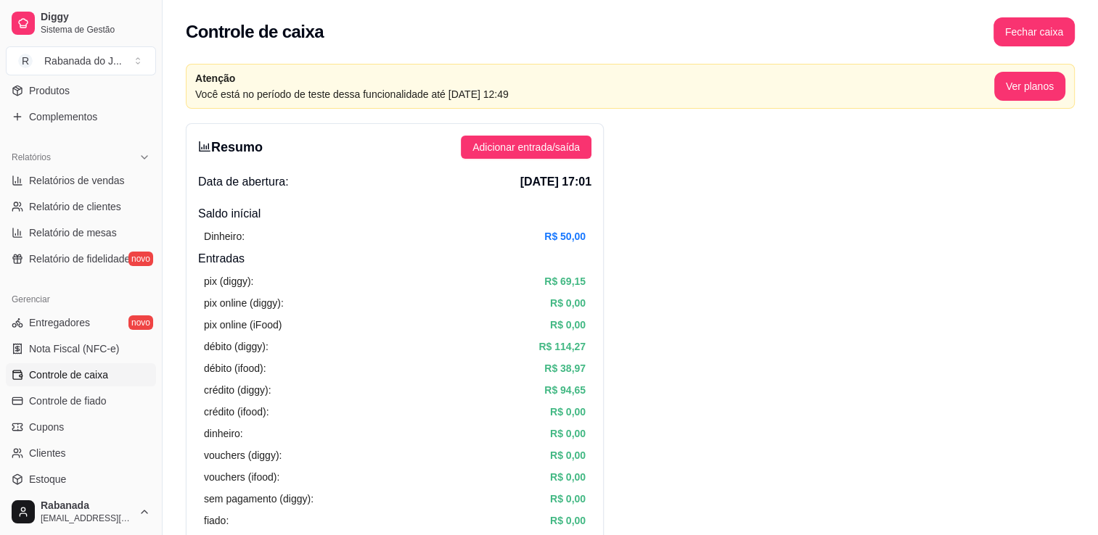
scroll to position [386, 0]
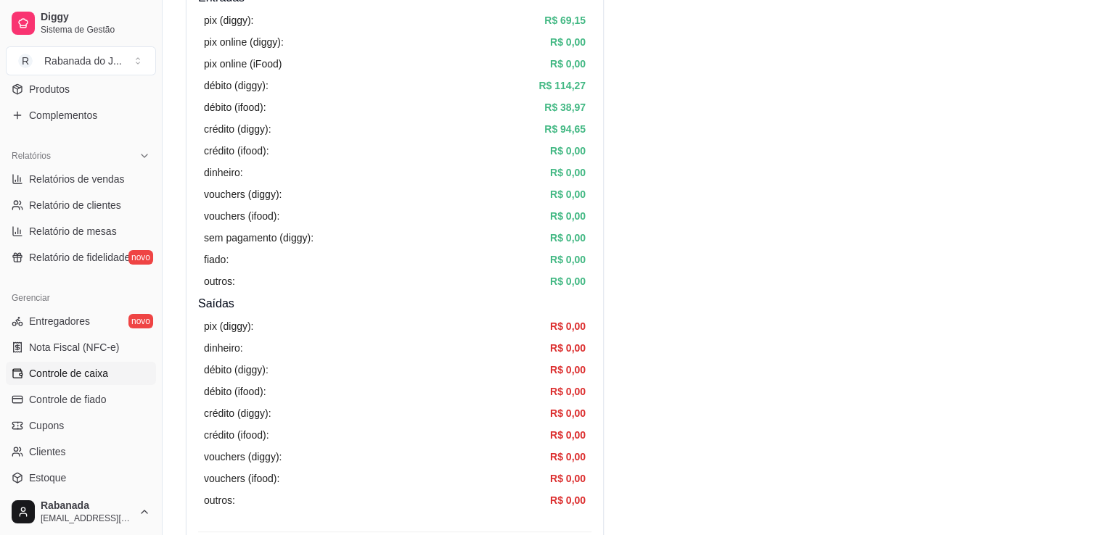
scroll to position [29, 0]
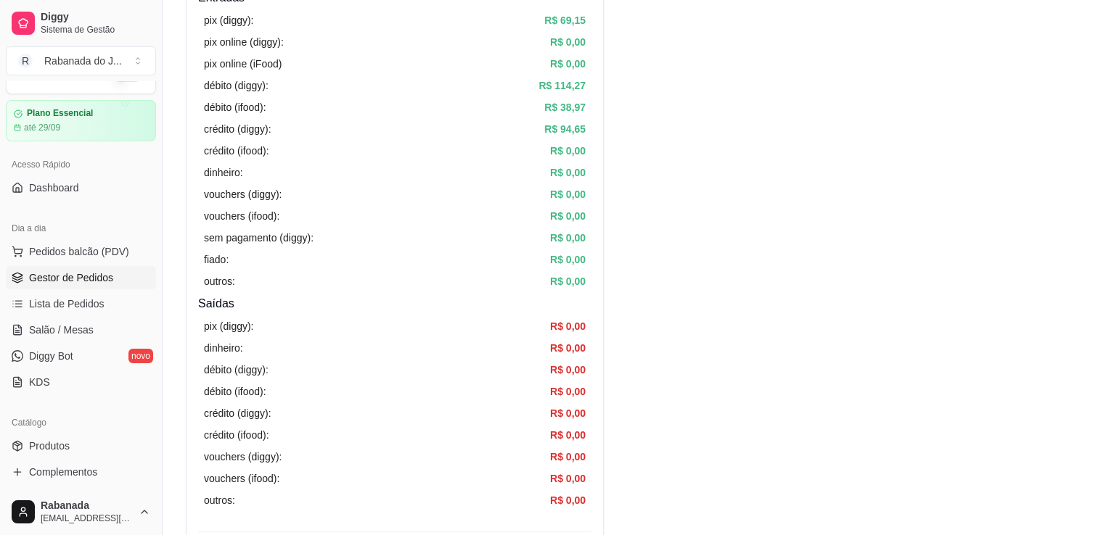
click at [105, 276] on span "Gestor de Pedidos" at bounding box center [71, 278] width 84 height 15
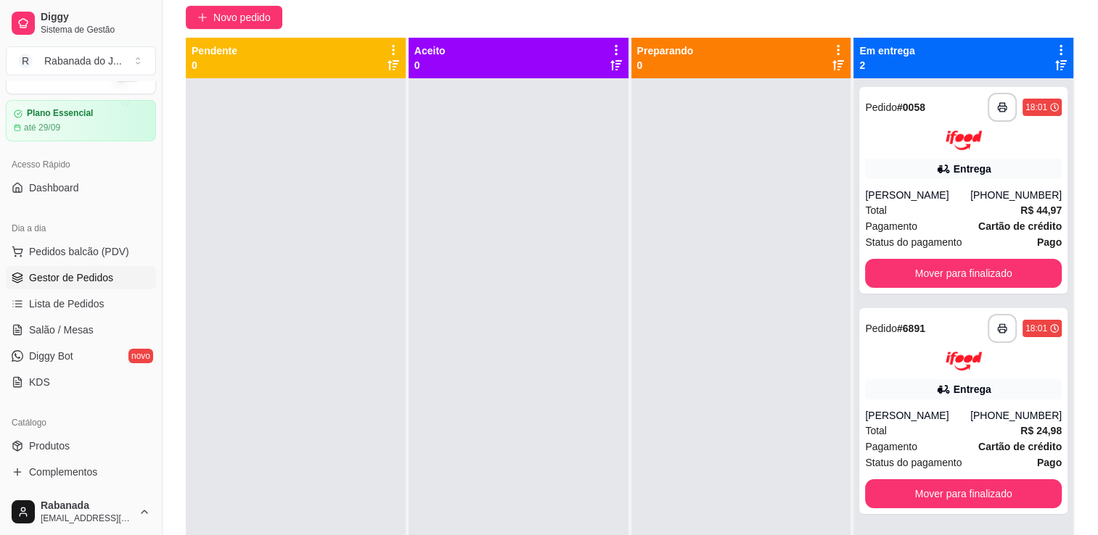
scroll to position [155, 0]
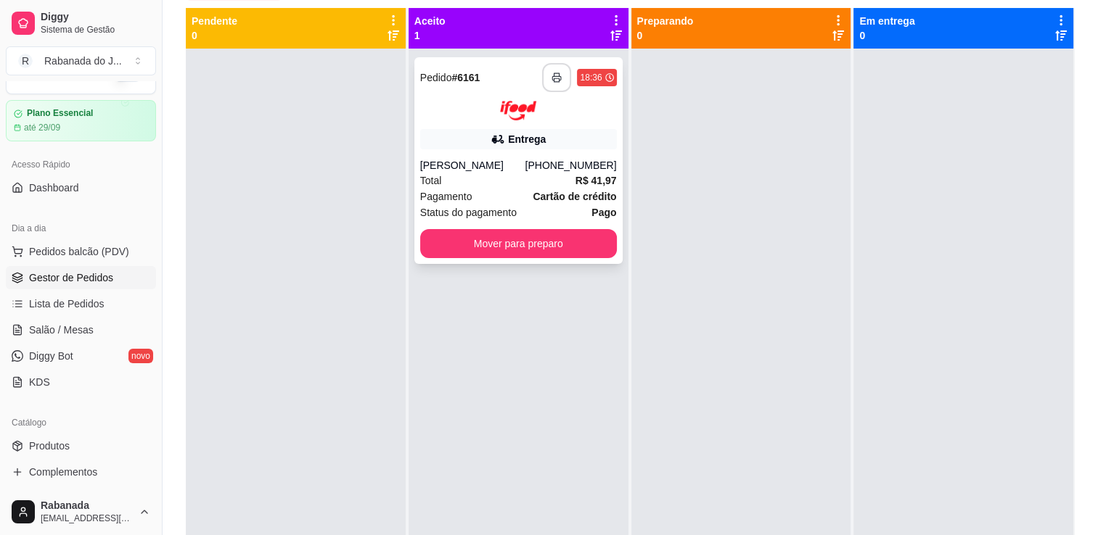
click at [552, 70] on button "button" at bounding box center [556, 77] width 29 height 29
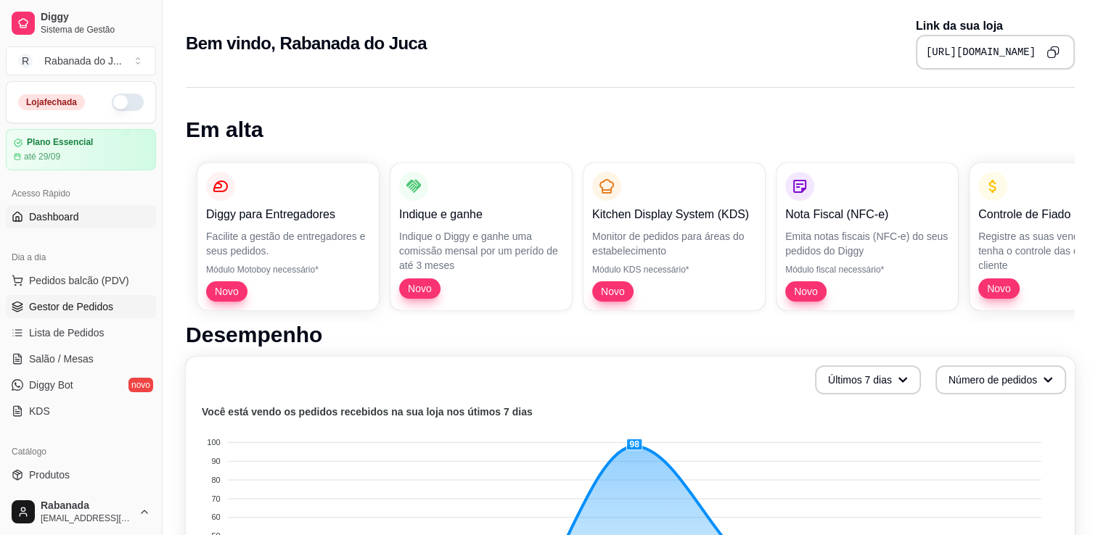
click at [105, 312] on span "Gestor de Pedidos" at bounding box center [71, 307] width 84 height 15
click at [93, 297] on link "Gestor de Pedidos" at bounding box center [81, 306] width 150 height 23
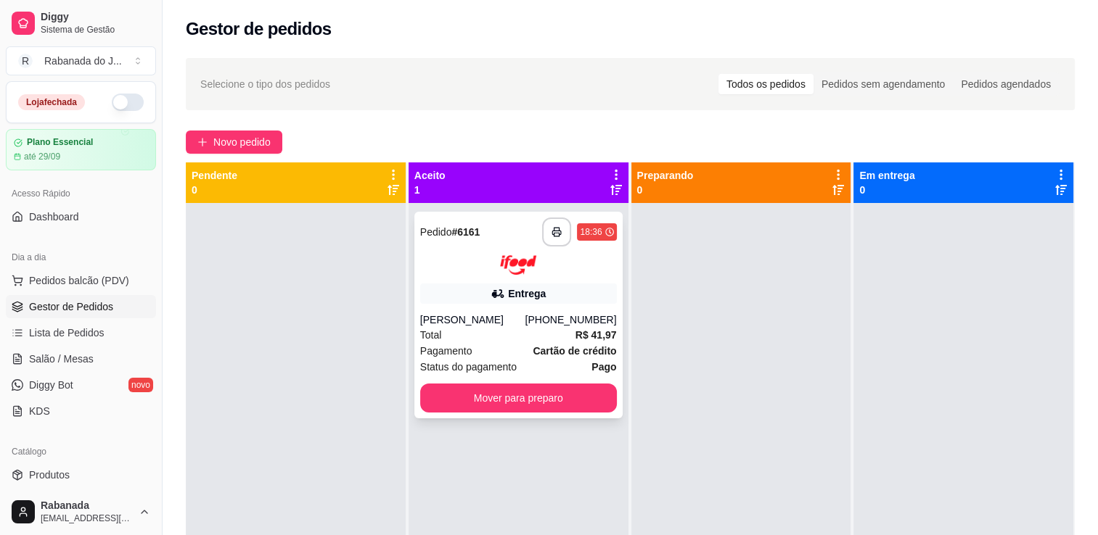
click at [495, 350] on div "Pagamento Cartão de crédito" at bounding box center [518, 351] width 197 height 16
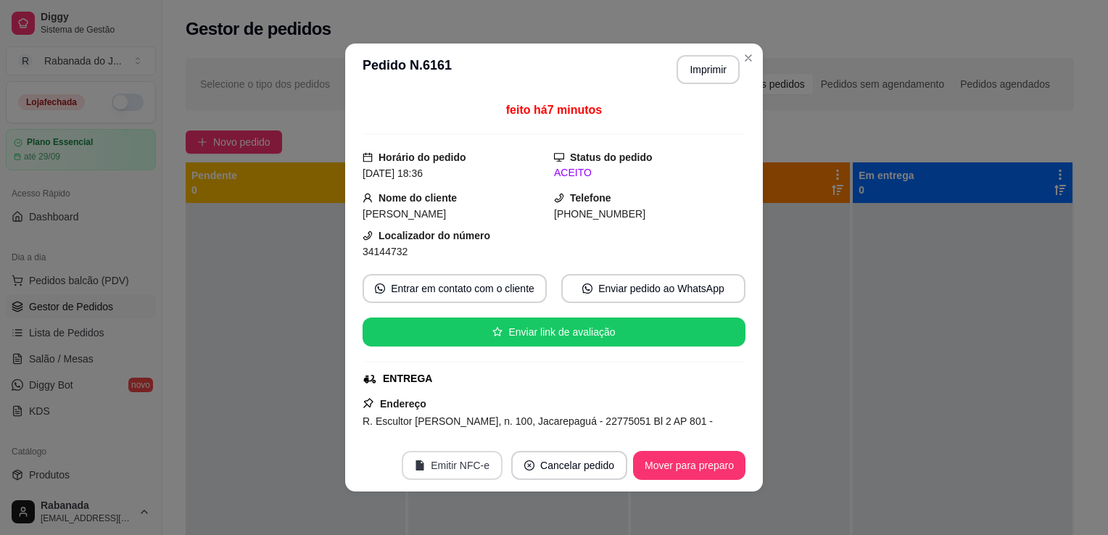
click at [440, 471] on button "Emitir NFC-e" at bounding box center [452, 465] width 101 height 29
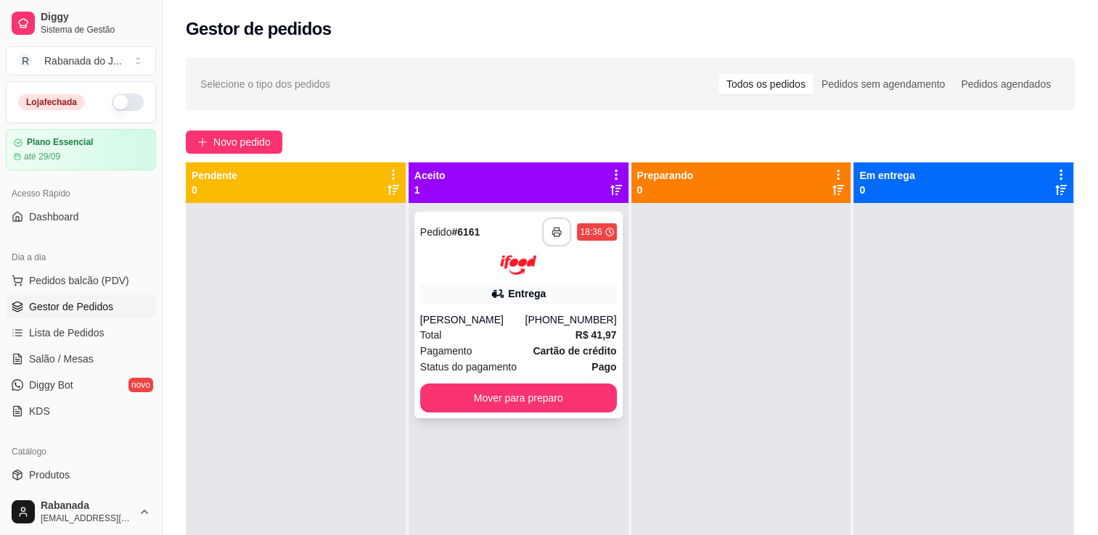
click at [553, 242] on button "button" at bounding box center [556, 232] width 29 height 29
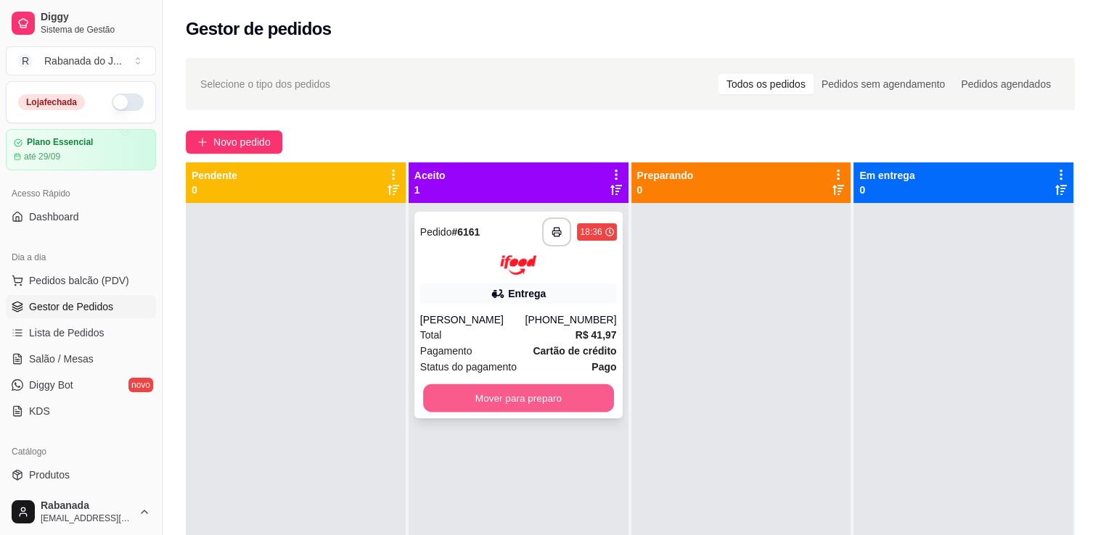
click at [524, 391] on button "Mover para preparo" at bounding box center [518, 398] width 191 height 28
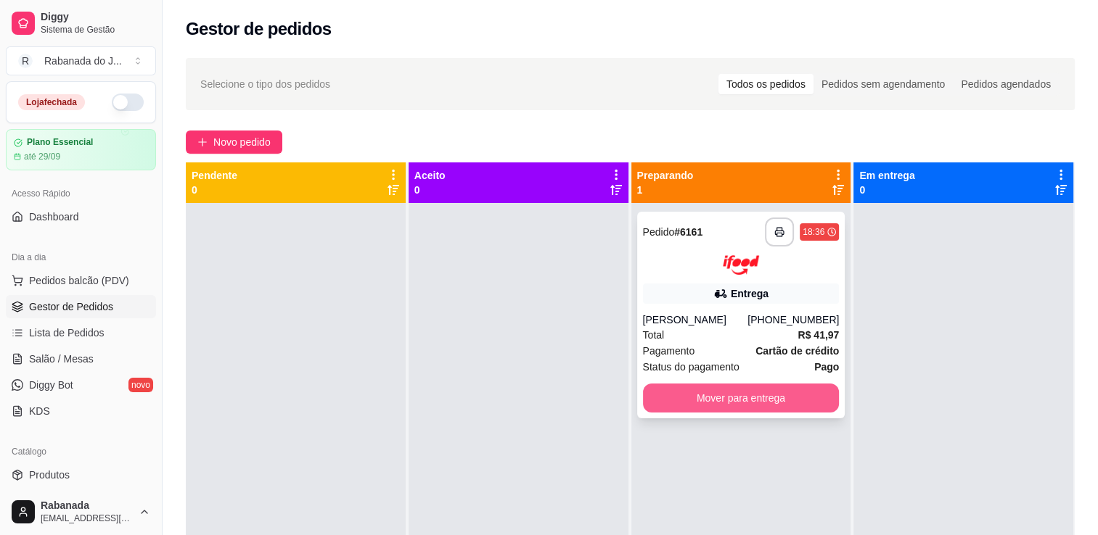
click at [712, 396] on button "Mover para entrega" at bounding box center [741, 398] width 197 height 29
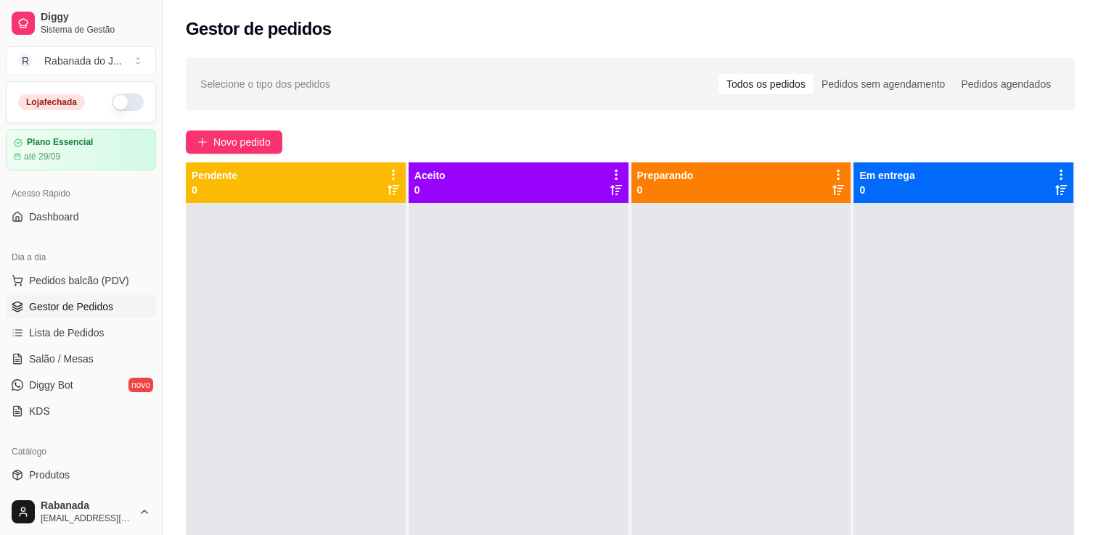
click at [84, 305] on span "Gestor de Pedidos" at bounding box center [71, 307] width 84 height 15
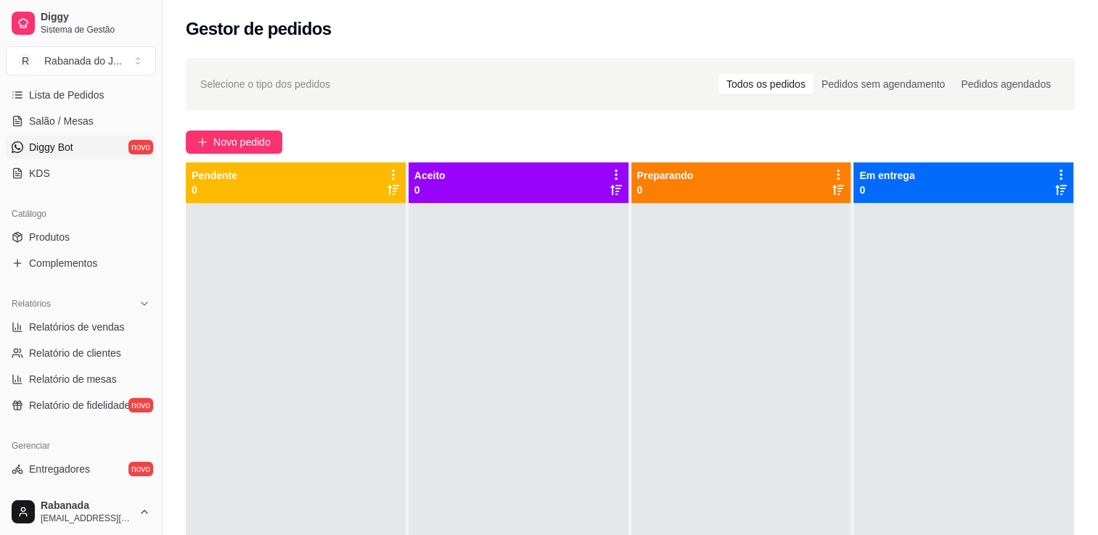
scroll to position [435, 0]
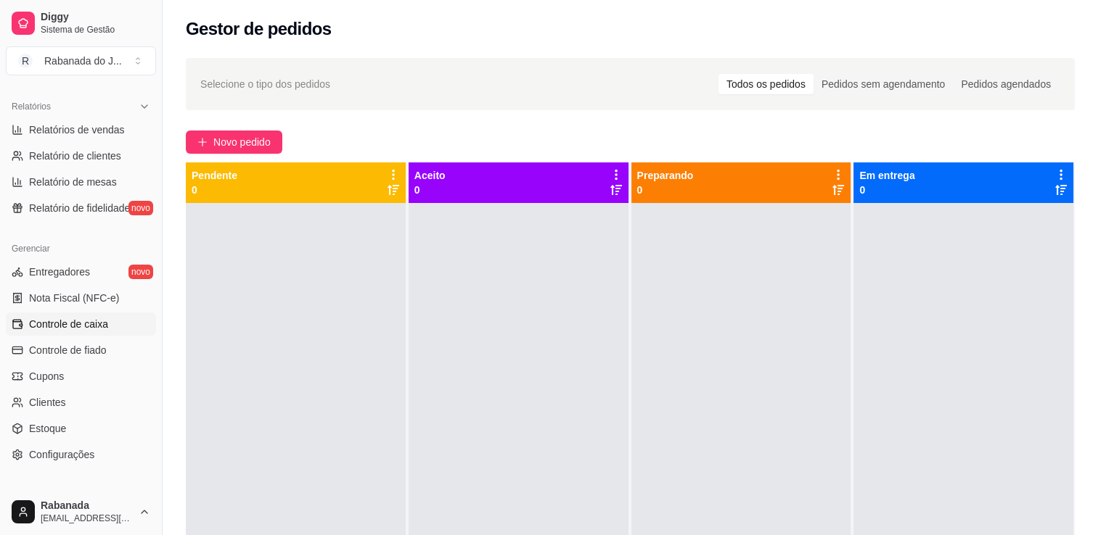
click at [101, 319] on span "Controle de caixa" at bounding box center [68, 324] width 79 height 15
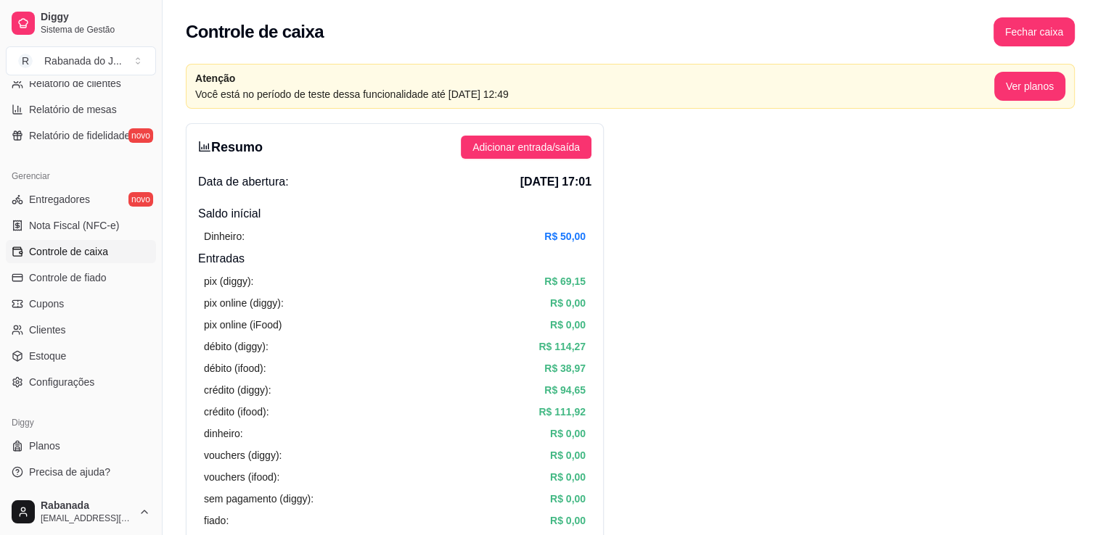
scroll to position [468, 0]
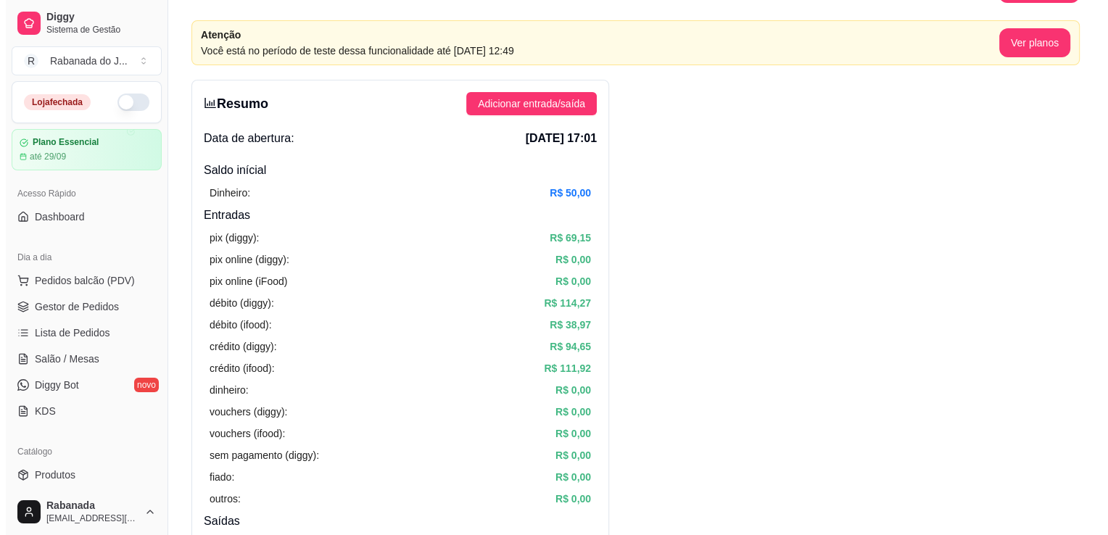
scroll to position [33, 0]
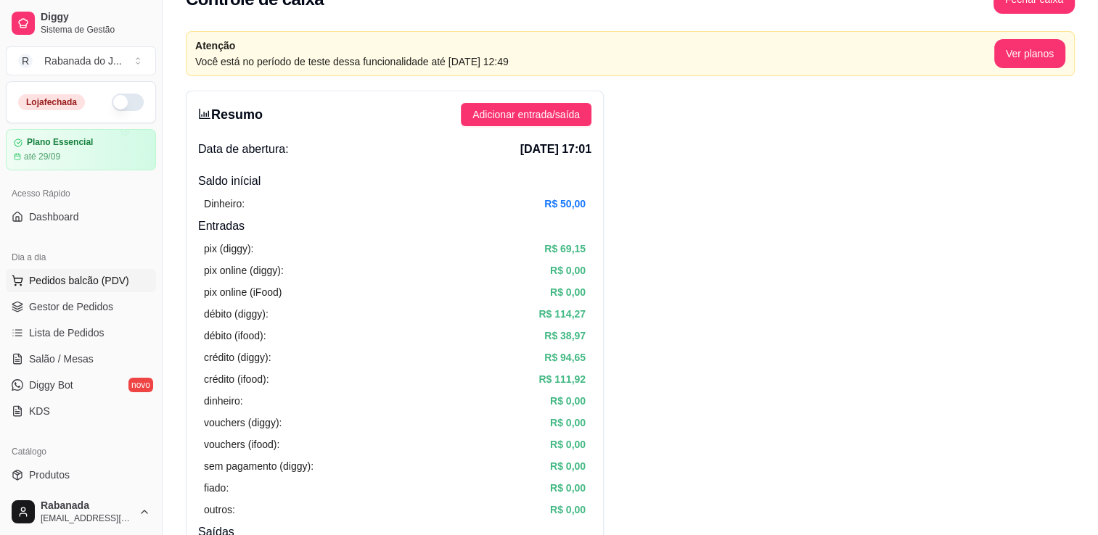
click at [84, 281] on span "Pedidos balcão (PDV)" at bounding box center [79, 280] width 100 height 15
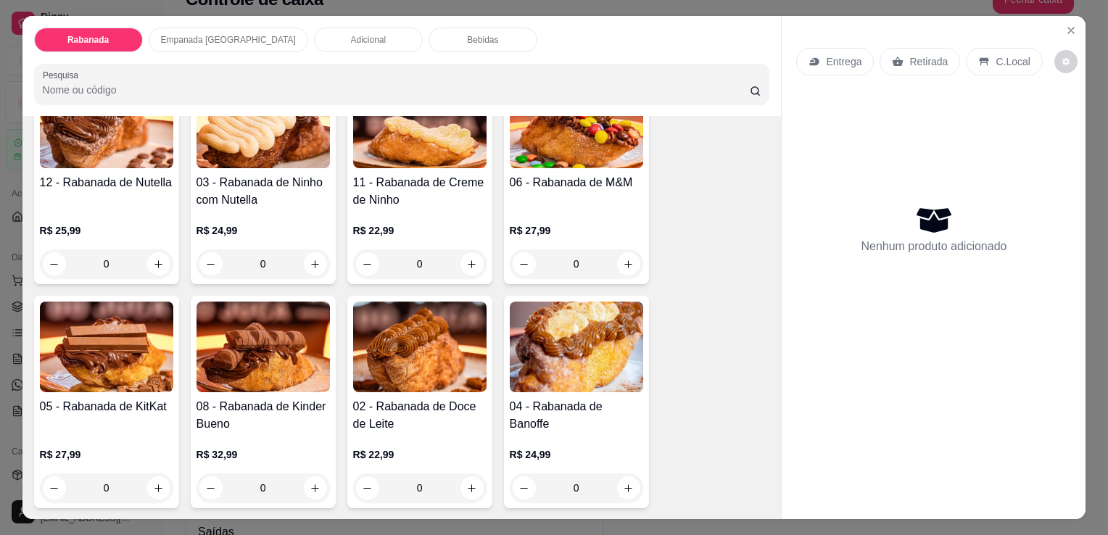
scroll to position [435, 0]
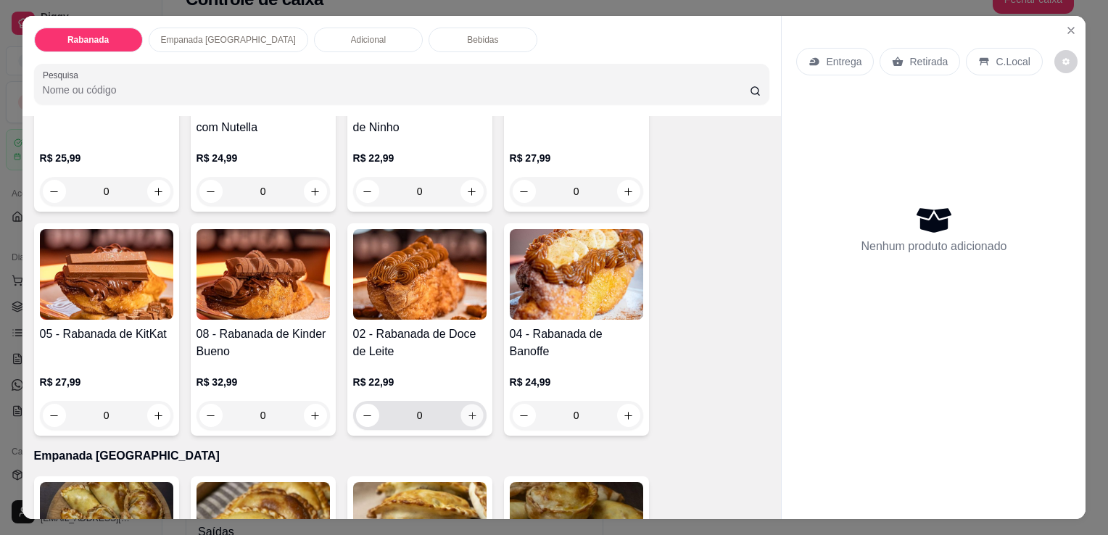
click at [469, 411] on icon "increase-product-quantity" at bounding box center [471, 416] width 11 height 11
type input "1"
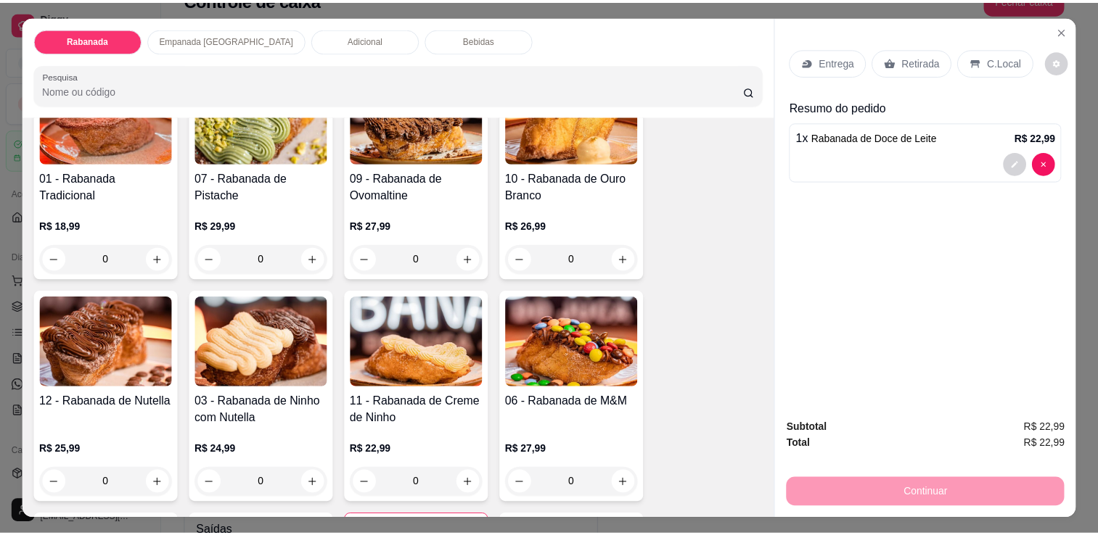
scroll to position [218, 0]
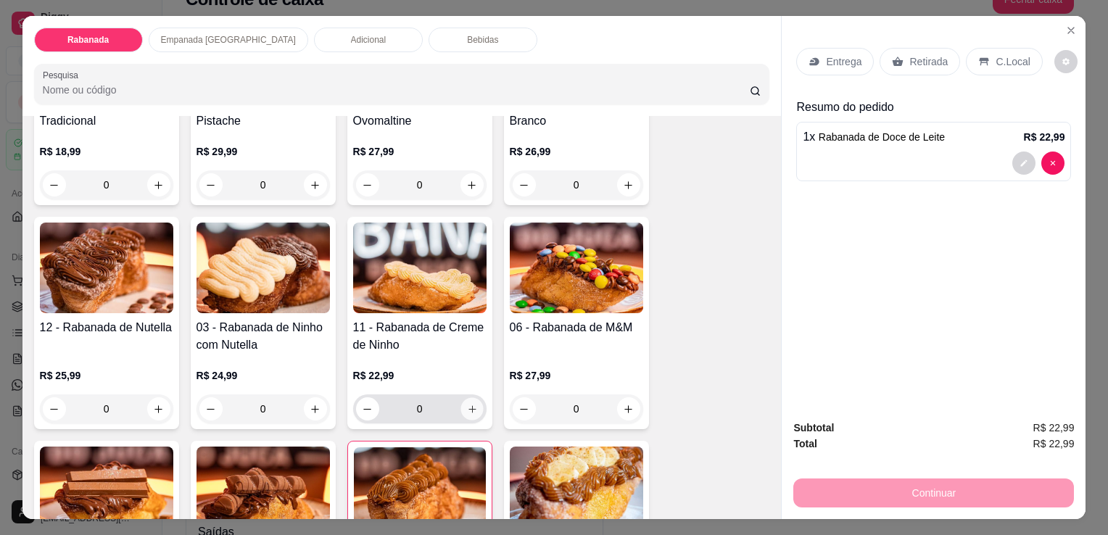
click at [466, 408] on icon "increase-product-quantity" at bounding box center [471, 409] width 11 height 11
type input "1"
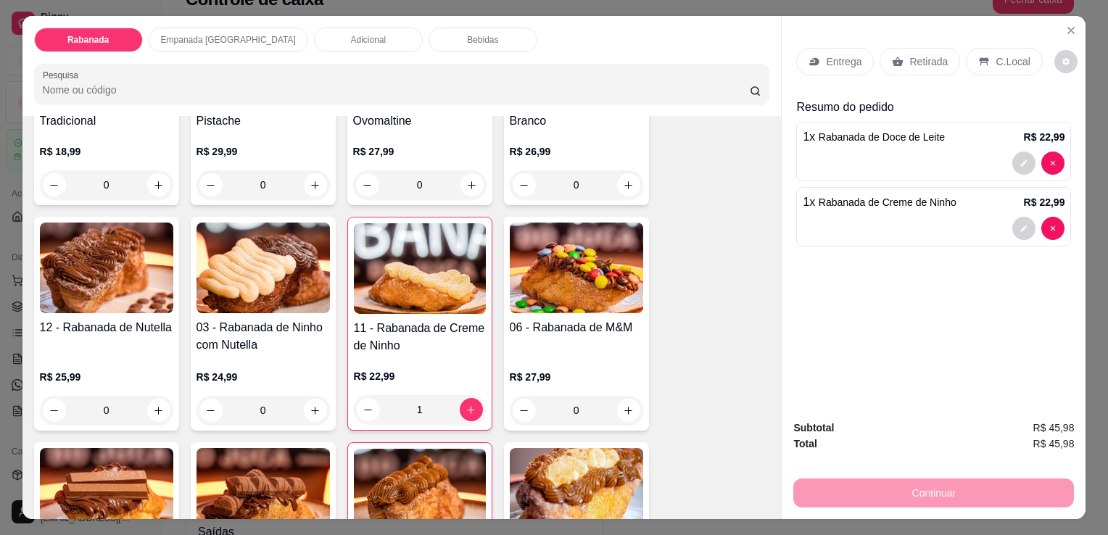
click at [1009, 57] on p "C.Local" at bounding box center [1013, 61] width 34 height 15
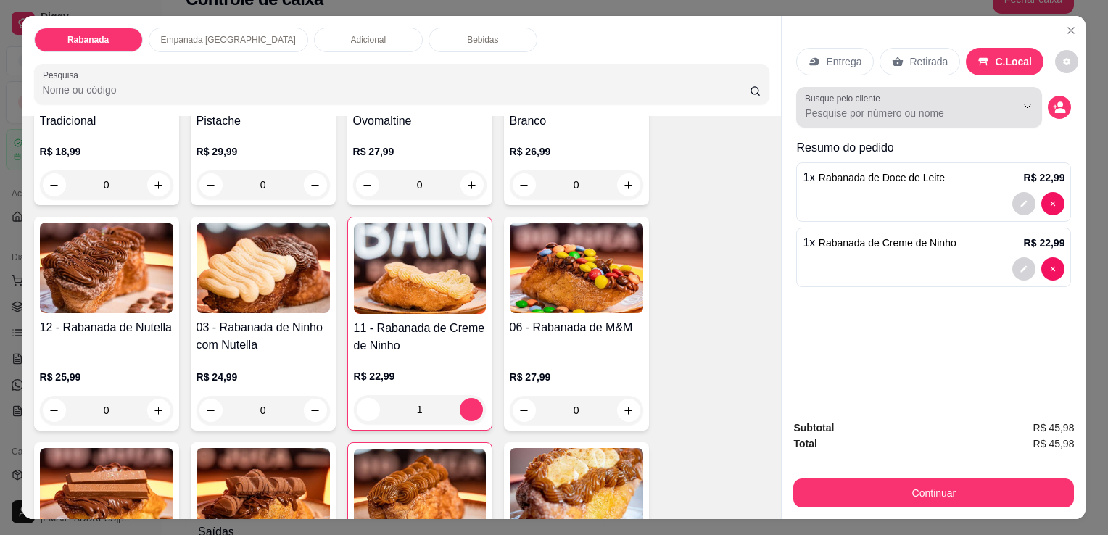
click at [965, 106] on input "Busque pelo cliente" at bounding box center [899, 113] width 188 height 15
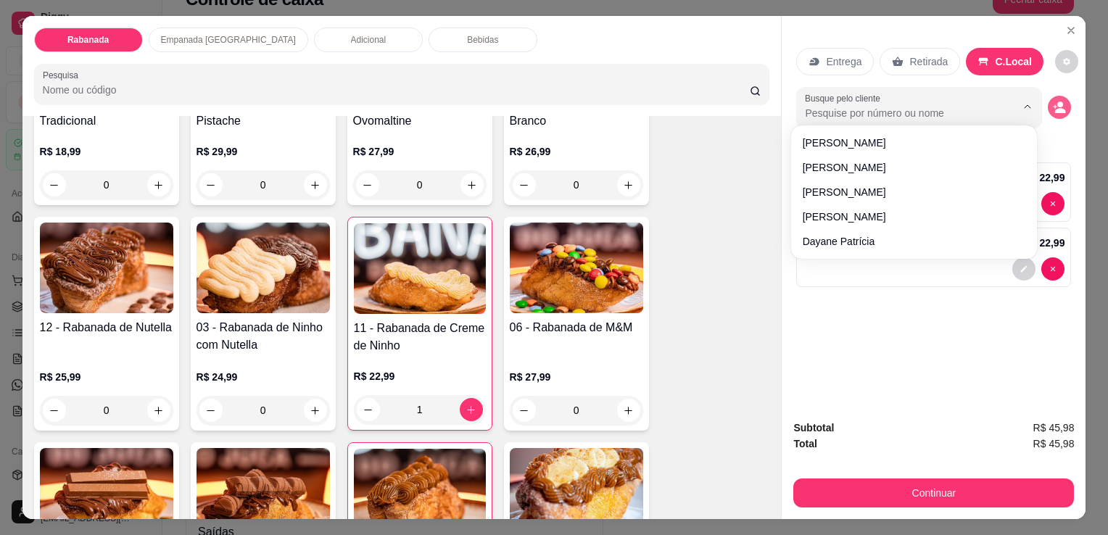
click at [1055, 108] on icon "decrease-product-quantity" at bounding box center [1060, 110] width 11 height 5
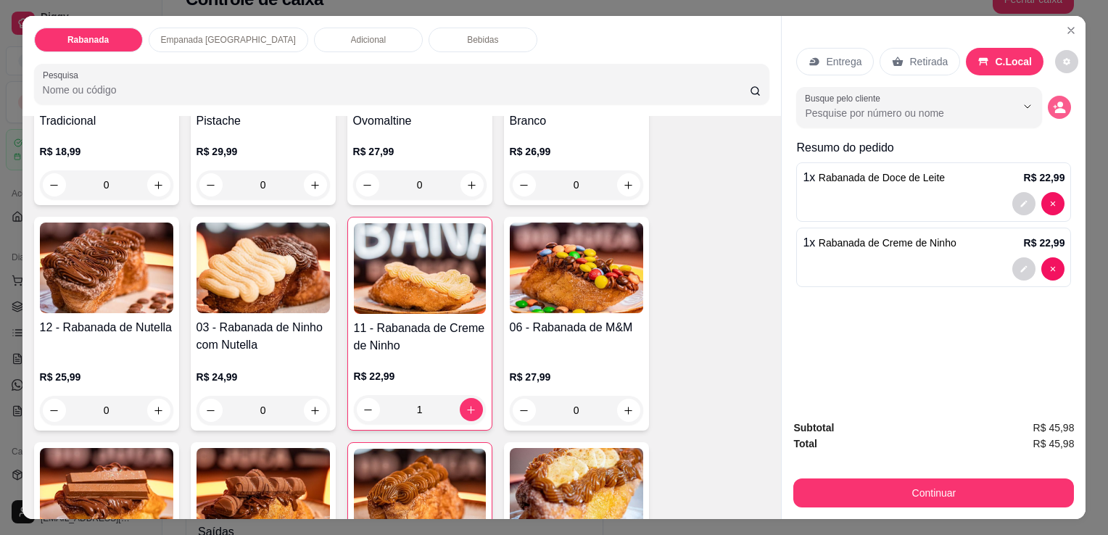
click at [1058, 102] on icon "decrease-product-quantity" at bounding box center [1059, 107] width 13 height 13
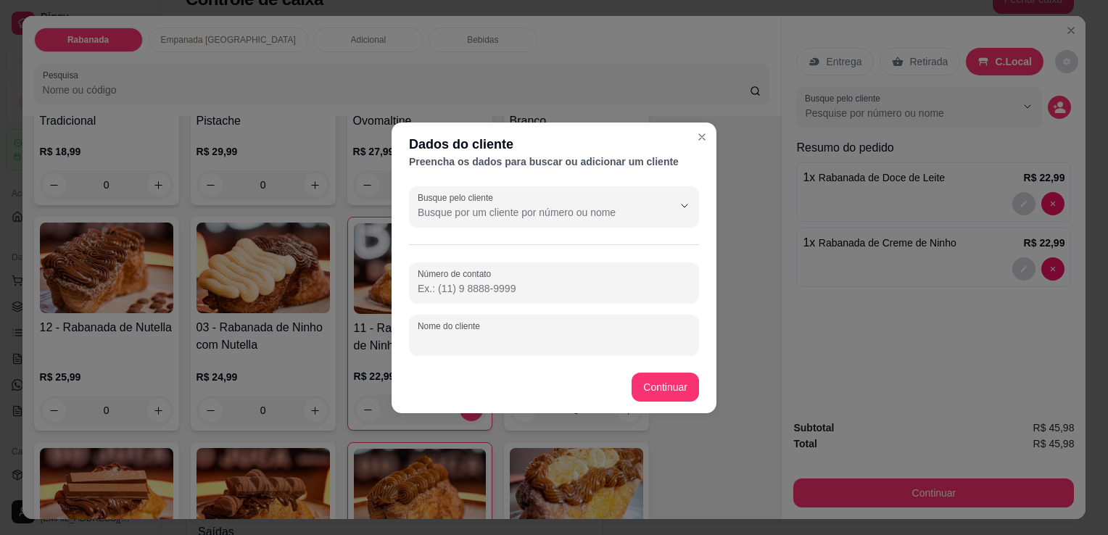
click at [499, 334] on input "Nome do cliente" at bounding box center [554, 341] width 273 height 15
type input "jefferson"
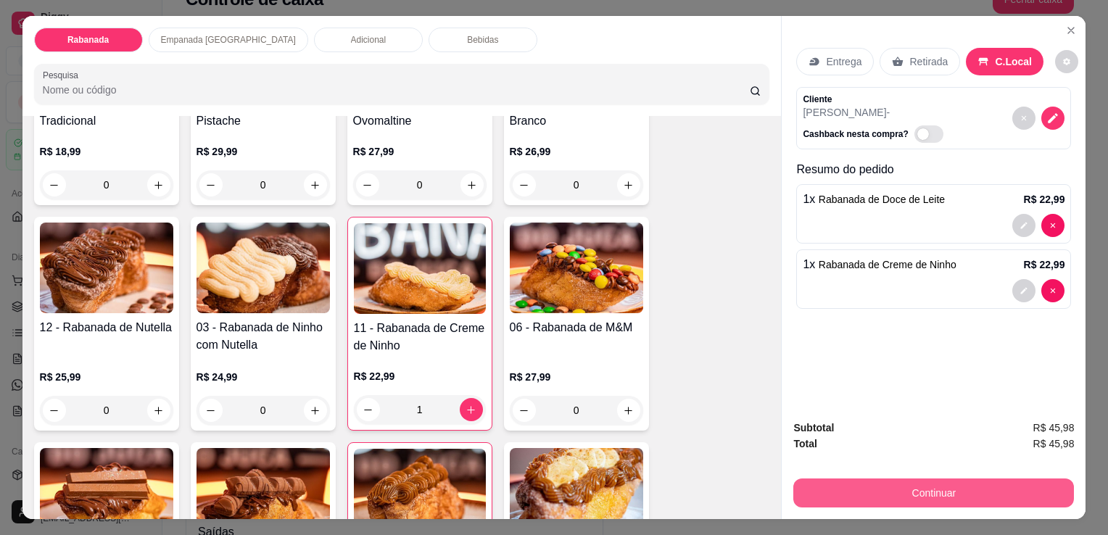
click at [926, 486] on button "Continuar" at bounding box center [934, 493] width 281 height 29
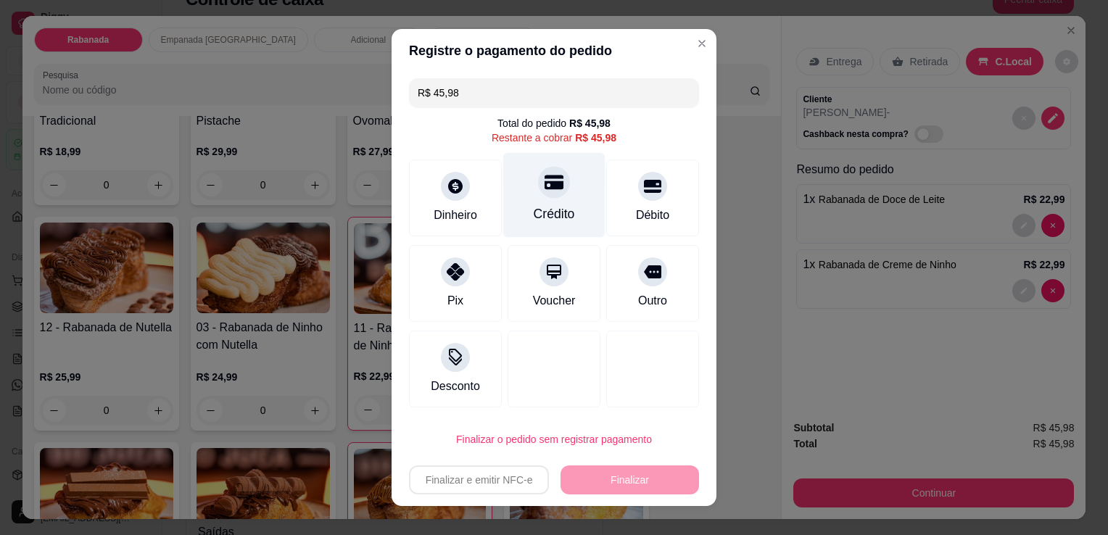
click at [545, 178] on icon at bounding box center [554, 183] width 19 height 15
type input "R$ 0,00"
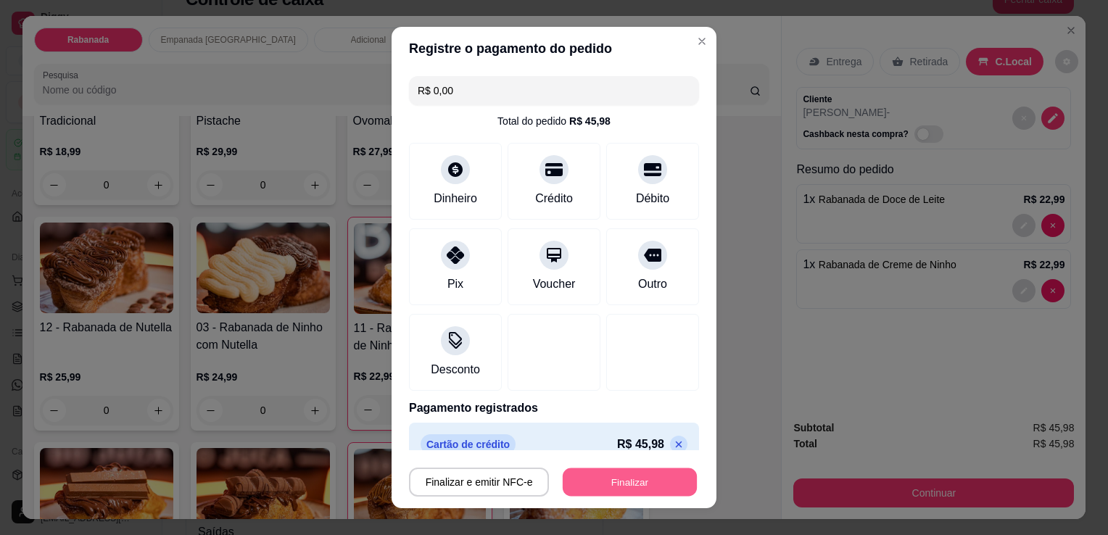
click at [618, 484] on button "Finalizar" at bounding box center [630, 483] width 134 height 28
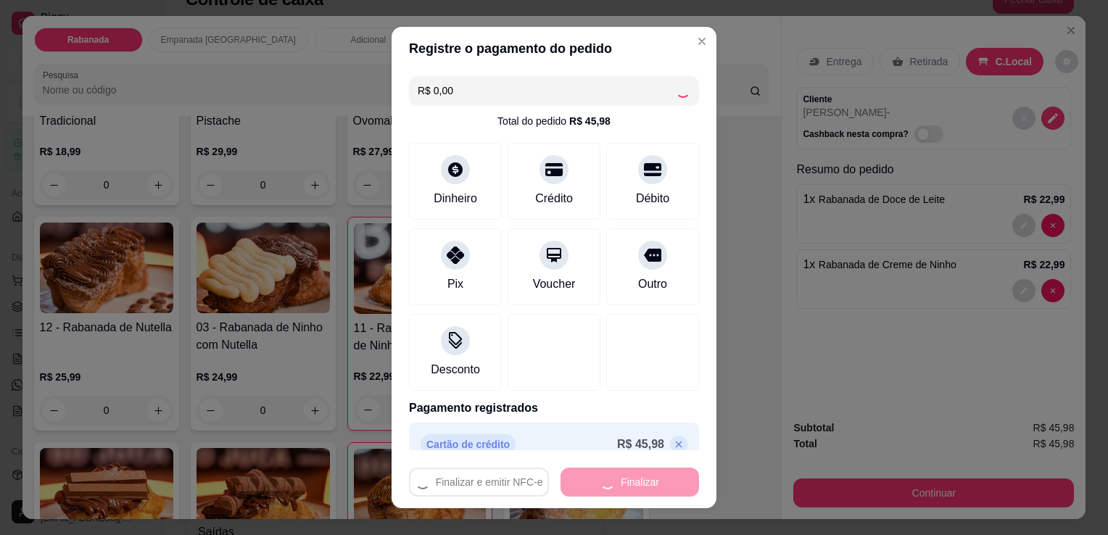
type input "0"
type input "-R$ 45,98"
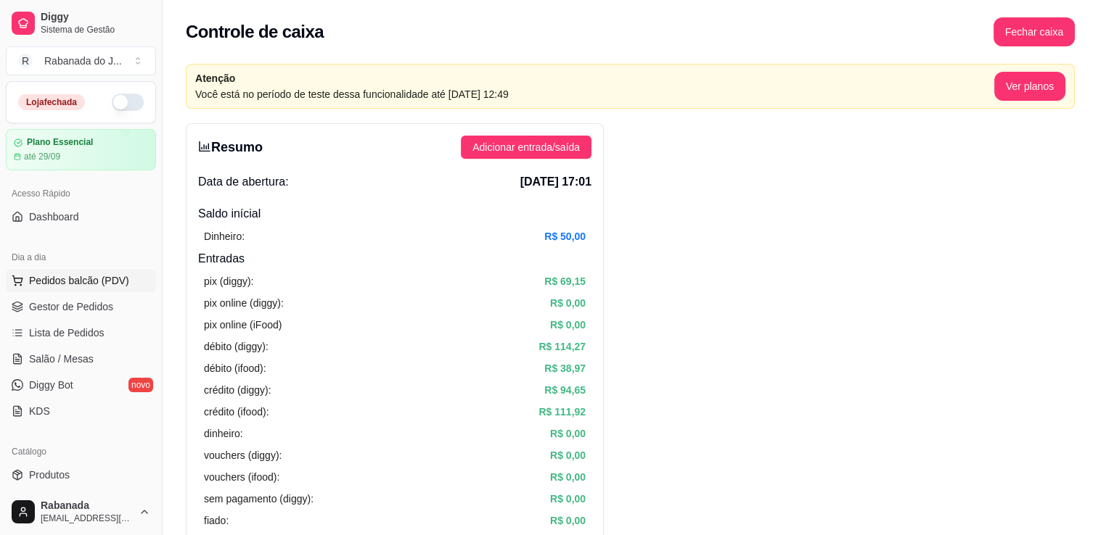
click at [81, 281] on span "Pedidos balcão (PDV)" at bounding box center [79, 280] width 100 height 15
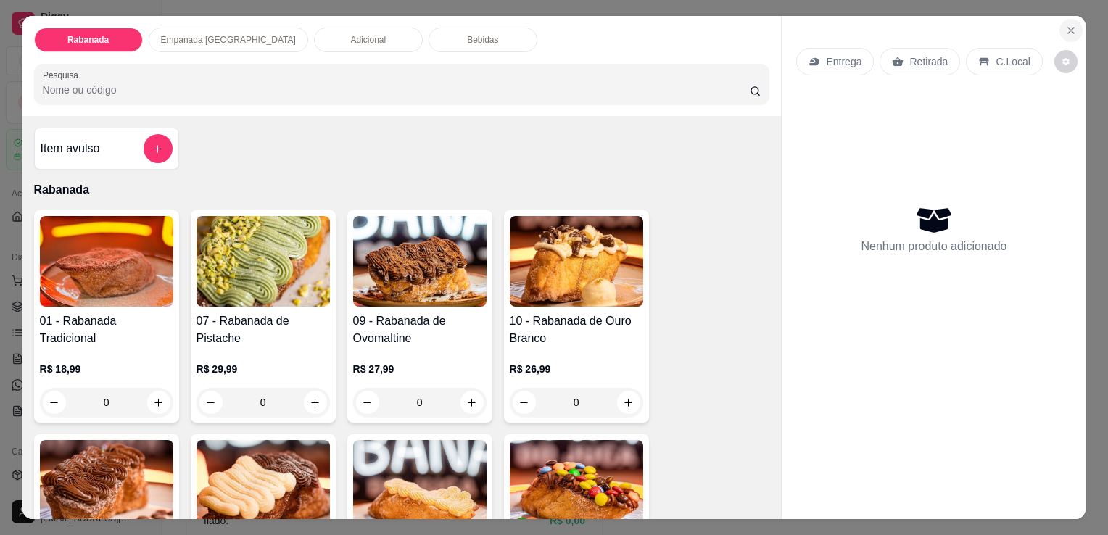
click at [1069, 25] on icon "Close" at bounding box center [1072, 31] width 12 height 12
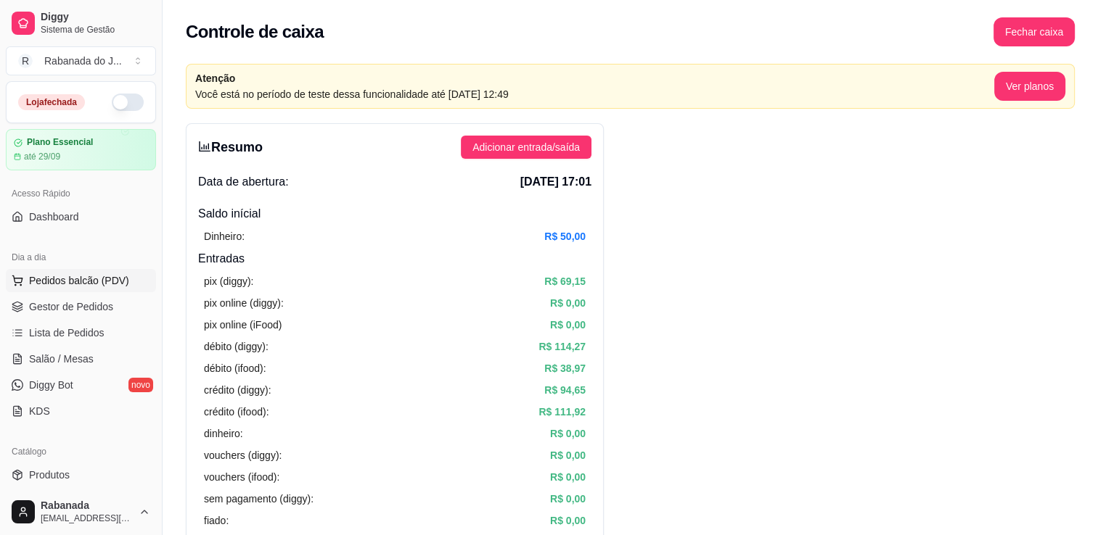
click at [84, 283] on span "Pedidos balcão (PDV)" at bounding box center [79, 280] width 100 height 15
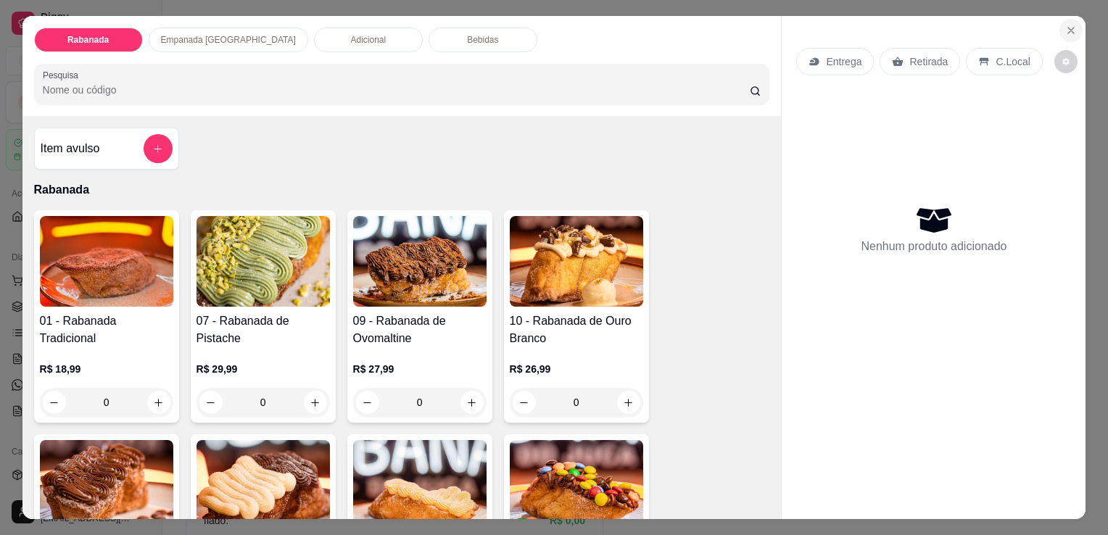
click at [1073, 27] on button "Close" at bounding box center [1071, 30] width 23 height 23
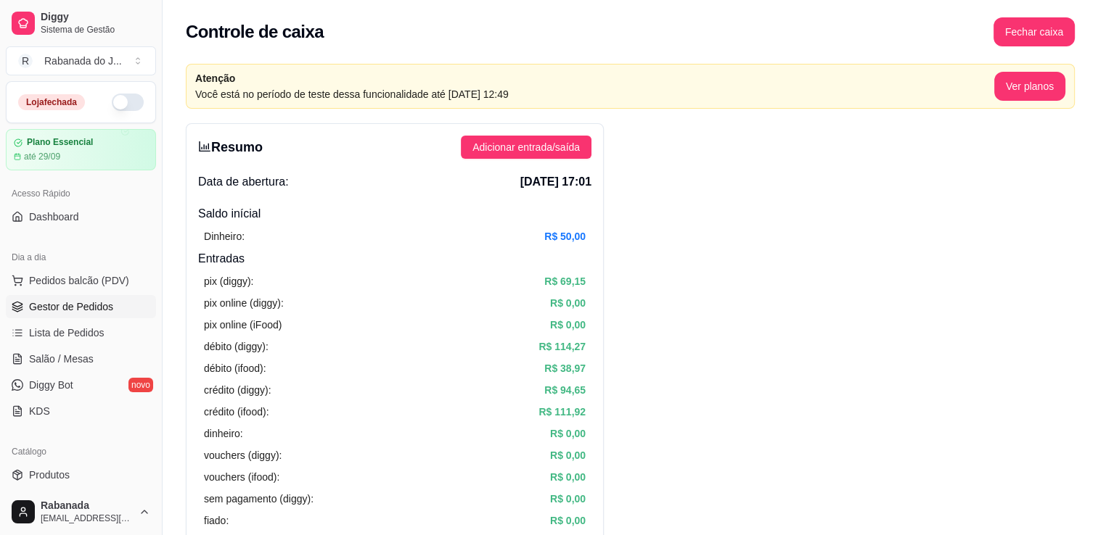
click at [73, 313] on span "Gestor de Pedidos" at bounding box center [71, 307] width 84 height 15
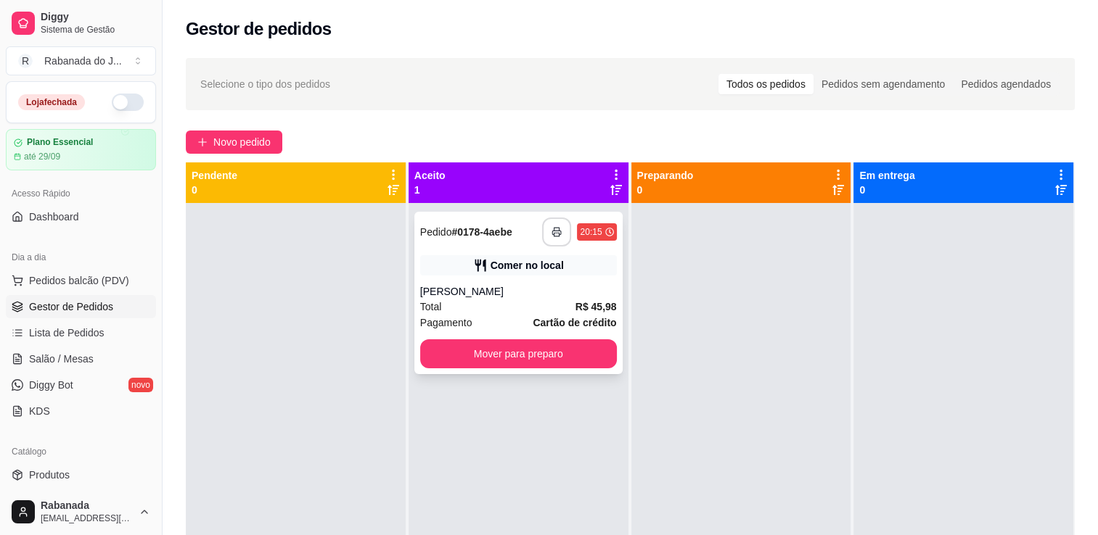
click at [547, 238] on button "button" at bounding box center [556, 232] width 29 height 29
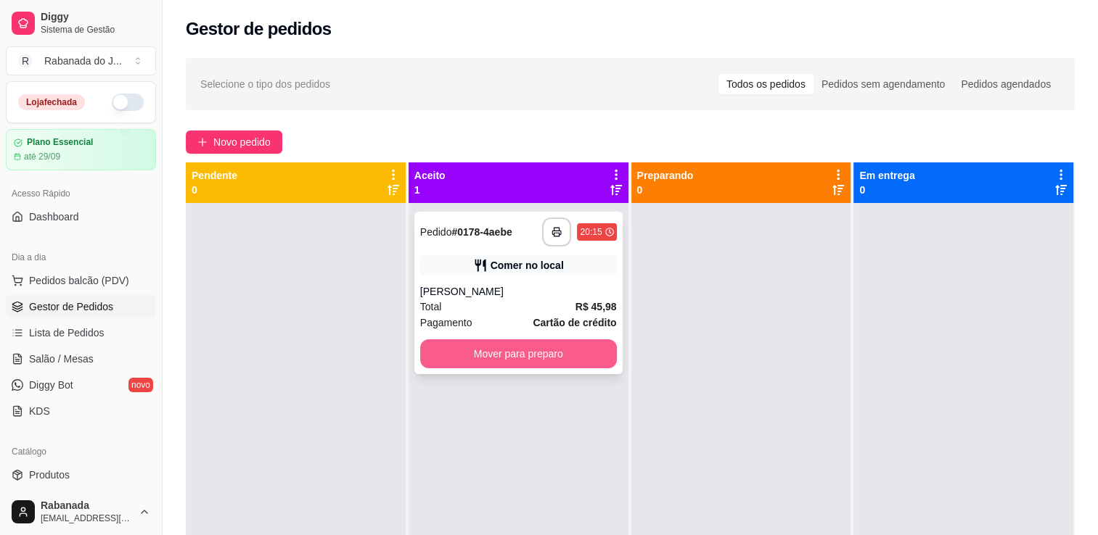
click at [552, 363] on button "Mover para preparo" at bounding box center [518, 353] width 197 height 29
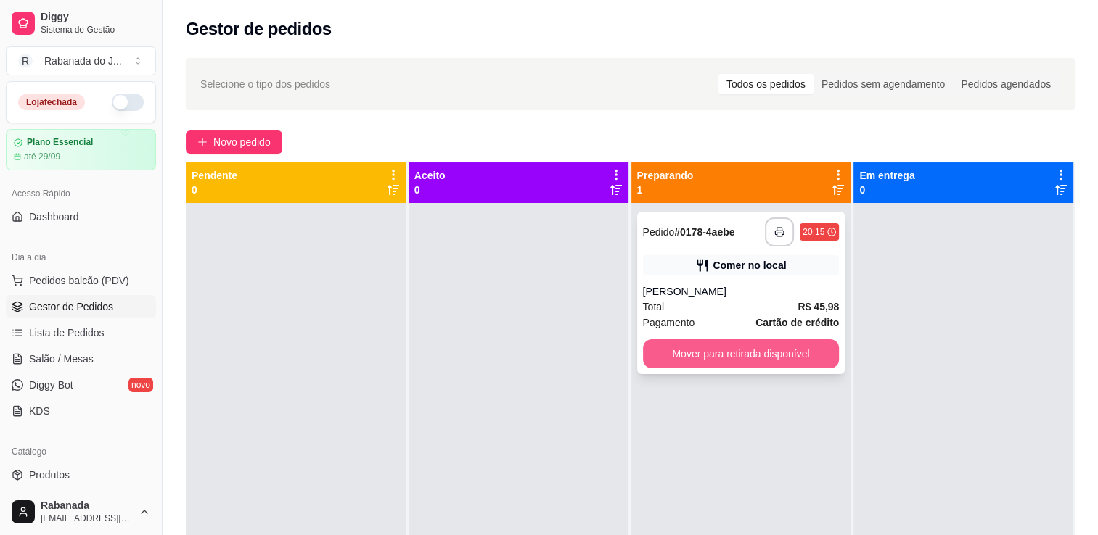
click at [685, 360] on button "Mover para retirada disponível" at bounding box center [741, 353] width 197 height 29
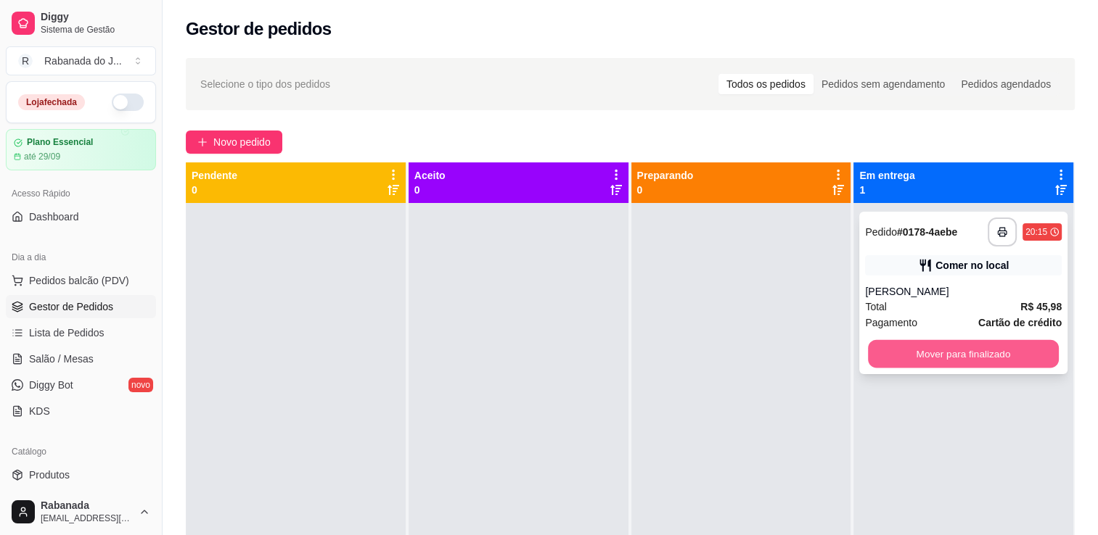
click at [891, 351] on button "Mover para finalizado" at bounding box center [963, 354] width 191 height 28
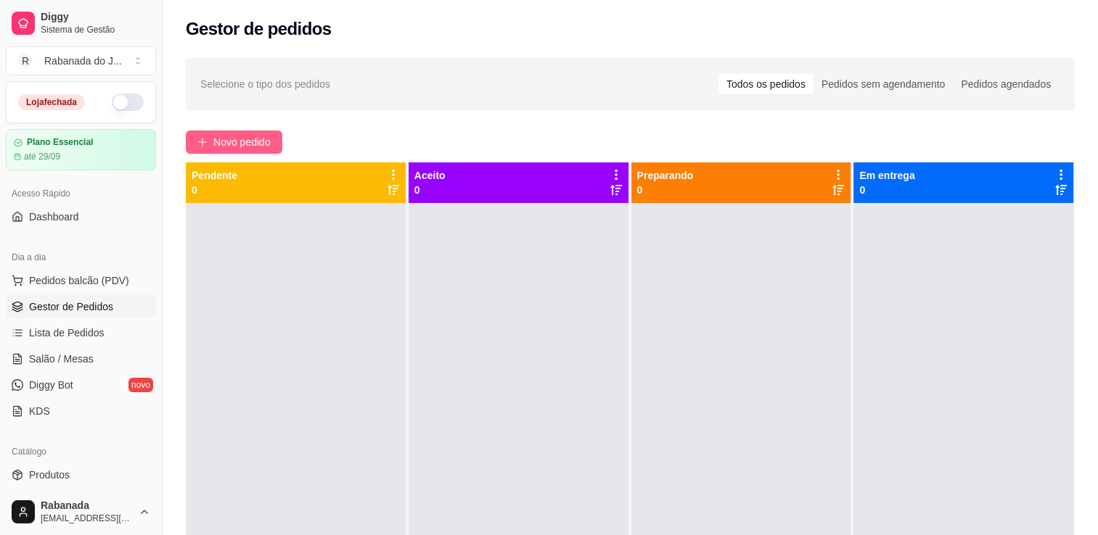
click at [229, 147] on span "Novo pedido" at bounding box center [241, 142] width 57 height 16
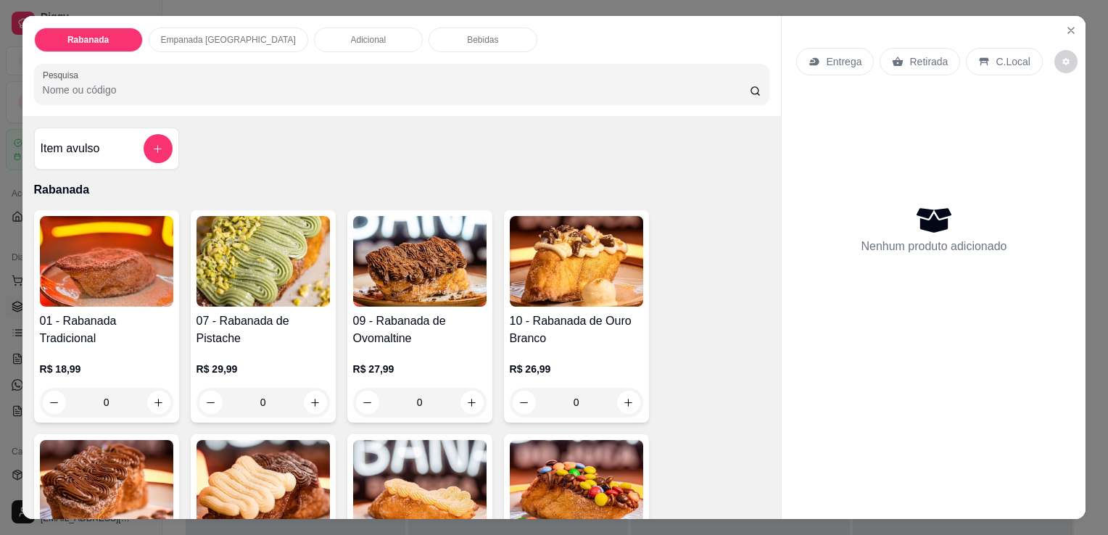
click at [223, 34] on p "Empanada Argentina" at bounding box center [228, 40] width 135 height 12
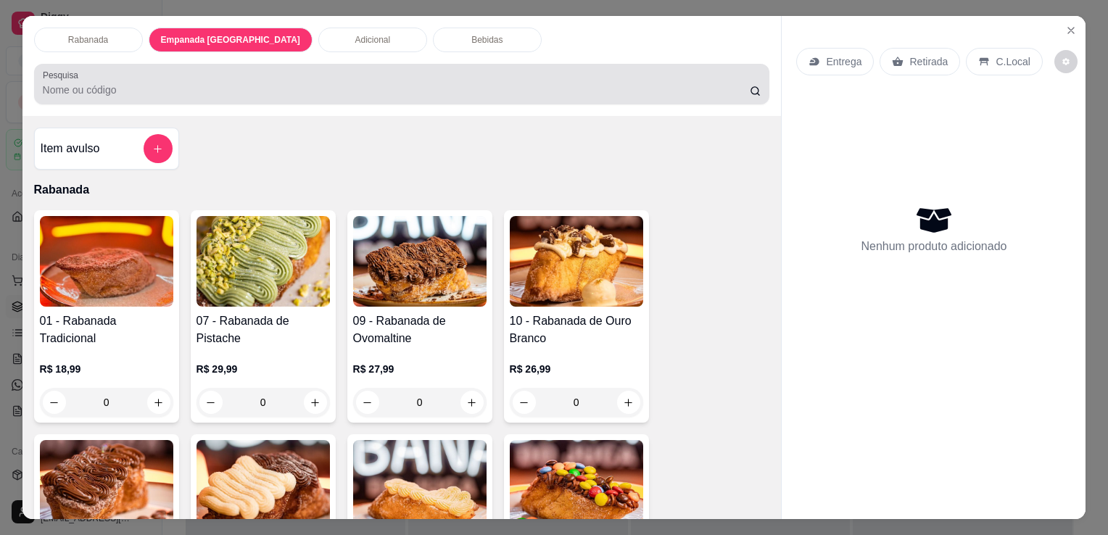
scroll to position [36, 0]
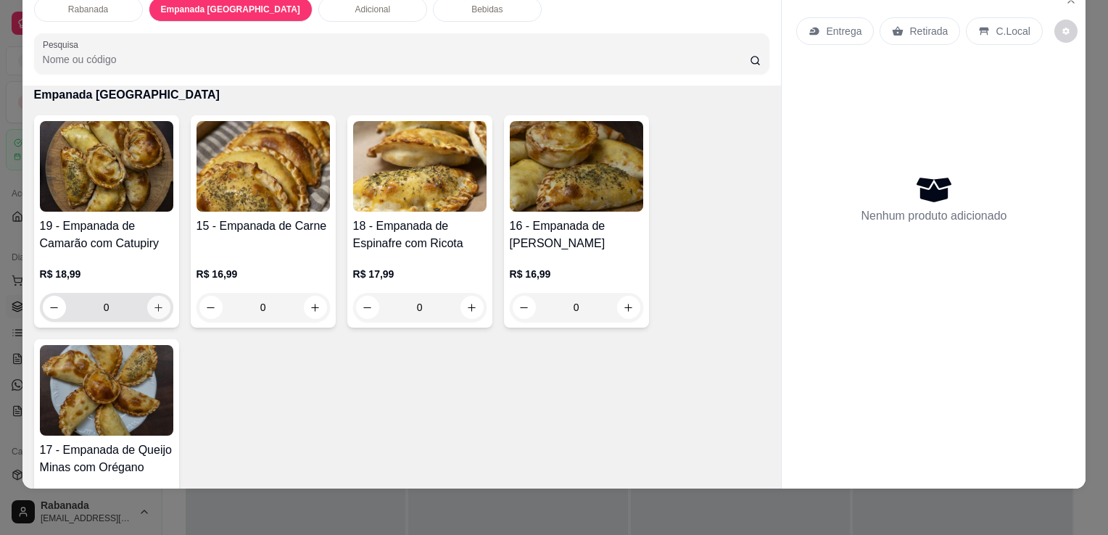
click at [153, 302] on icon "increase-product-quantity" at bounding box center [158, 307] width 11 height 11
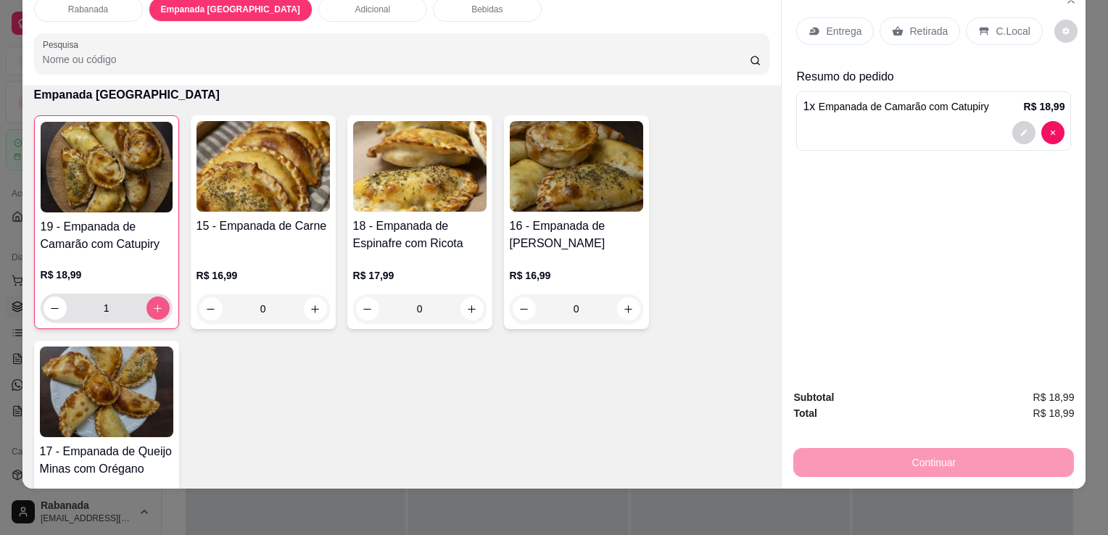
type input "1"
click at [1058, 25] on button "decrease-product-quantity" at bounding box center [1066, 31] width 22 height 22
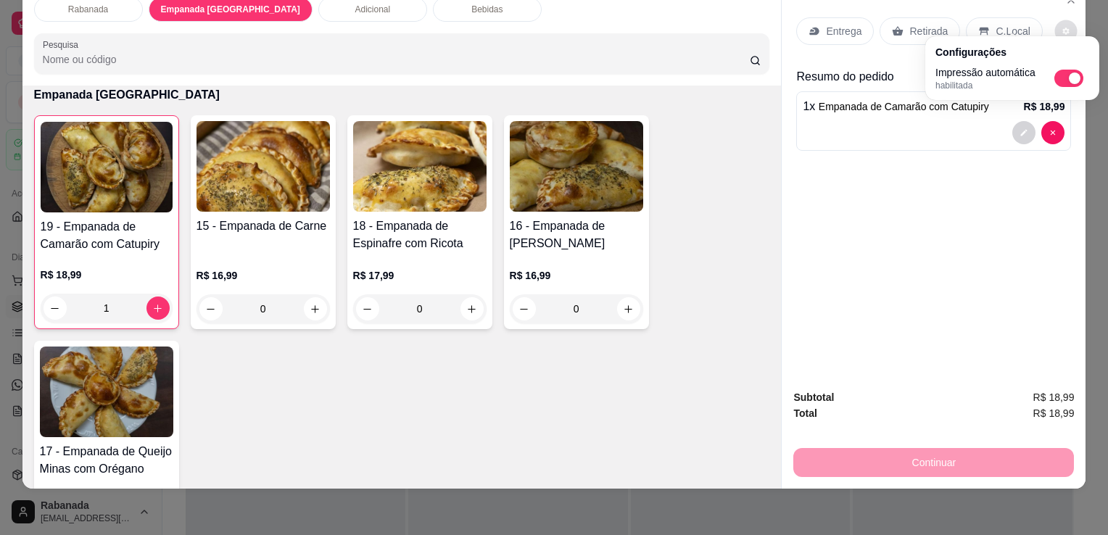
click at [985, 212] on div "Entrega Retirada C.Local Resumo do pedido 1 x Empanada de Camarão com Catupiry …" at bounding box center [934, 181] width 304 height 392
click at [1005, 27] on p "C.Local" at bounding box center [1013, 31] width 34 height 15
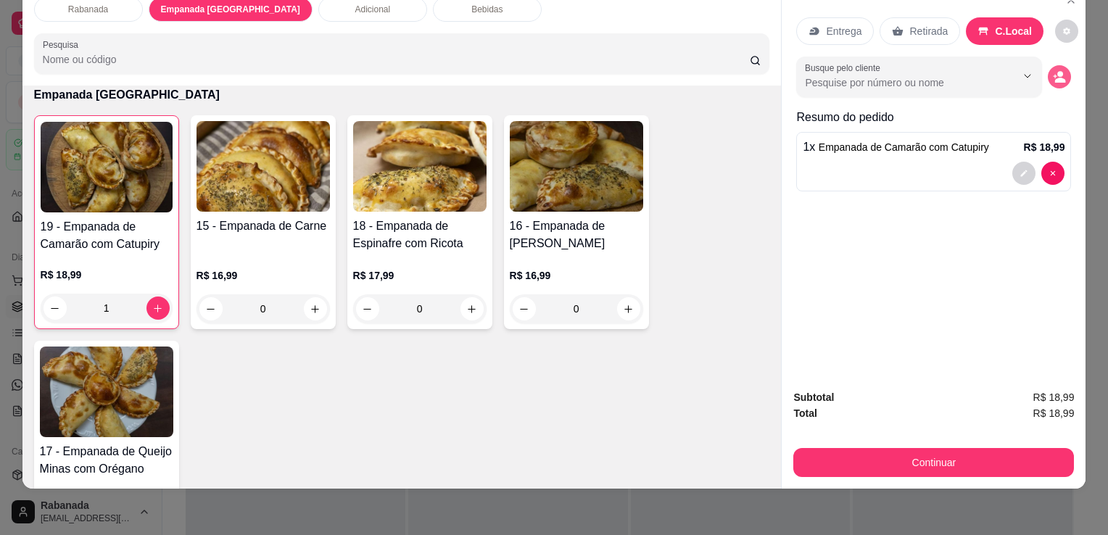
click at [1058, 71] on circle "decrease-product-quantity" at bounding box center [1061, 74] width 6 height 6
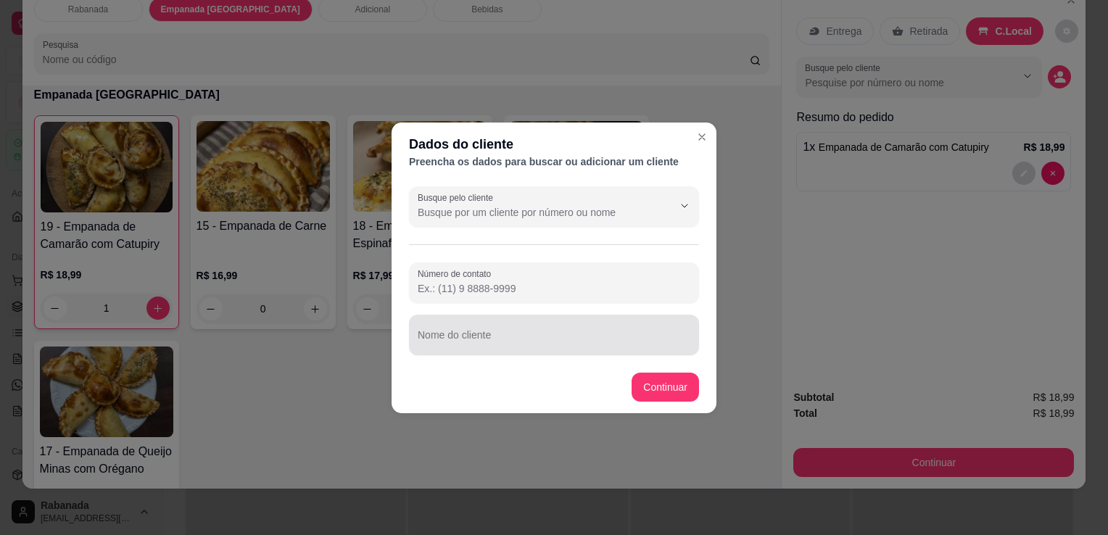
click at [485, 332] on div at bounding box center [554, 335] width 273 height 29
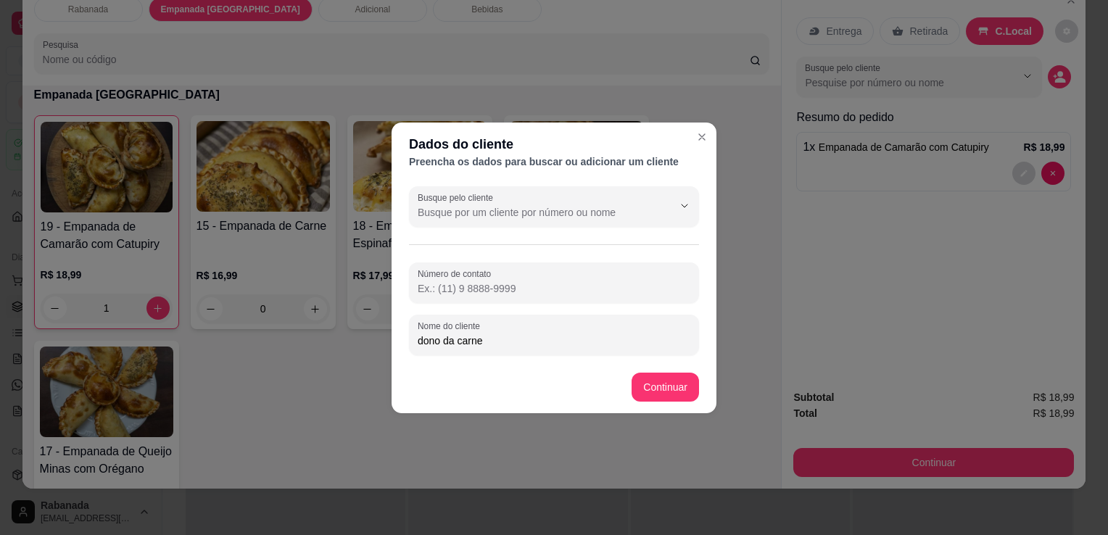
drag, startPoint x: 448, startPoint y: 353, endPoint x: 427, endPoint y: 378, distance: 33.4
click at [371, 366] on div "Dados do cliente Preencha os dados para buscar ou adicionar um cliente Busque p…" at bounding box center [554, 267] width 1108 height 535
type input "dono da carne"
click at [477, 392] on footer "Continuar" at bounding box center [554, 387] width 325 height 52
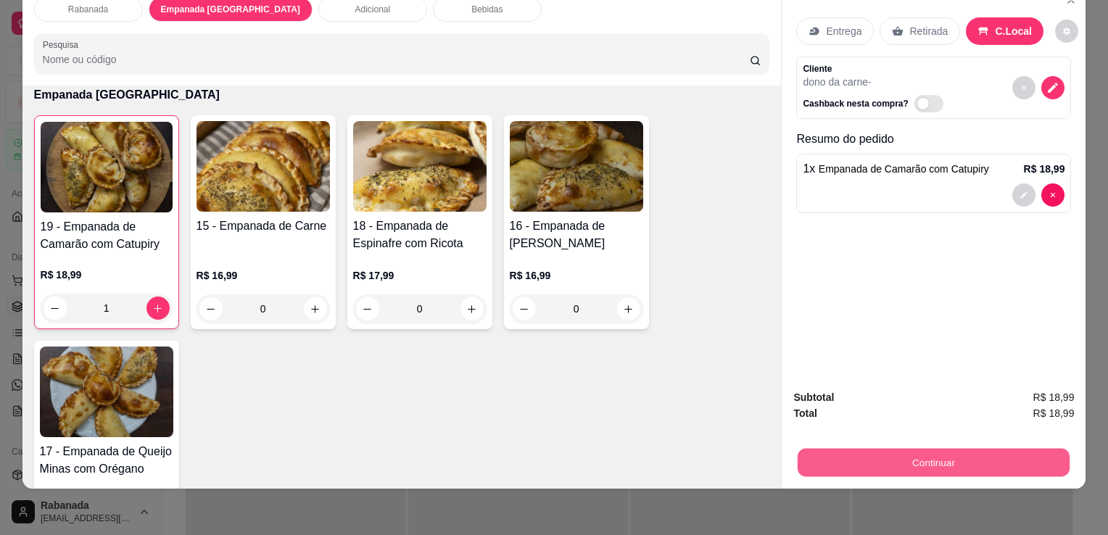
click at [948, 456] on button "Continuar" at bounding box center [934, 462] width 272 height 28
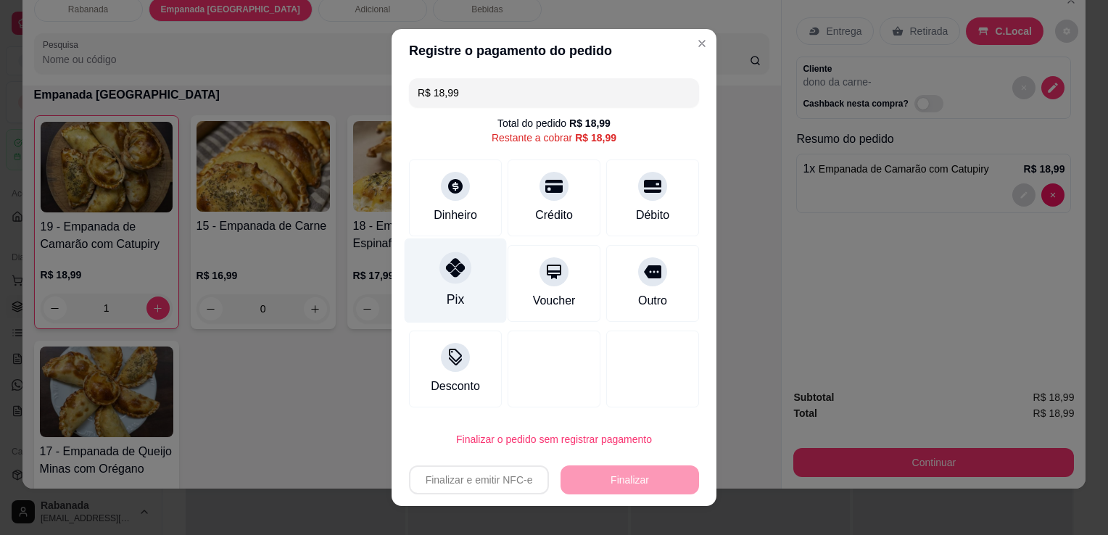
click at [458, 284] on div "Pix" at bounding box center [456, 281] width 102 height 85
type input "R$ 0,00"
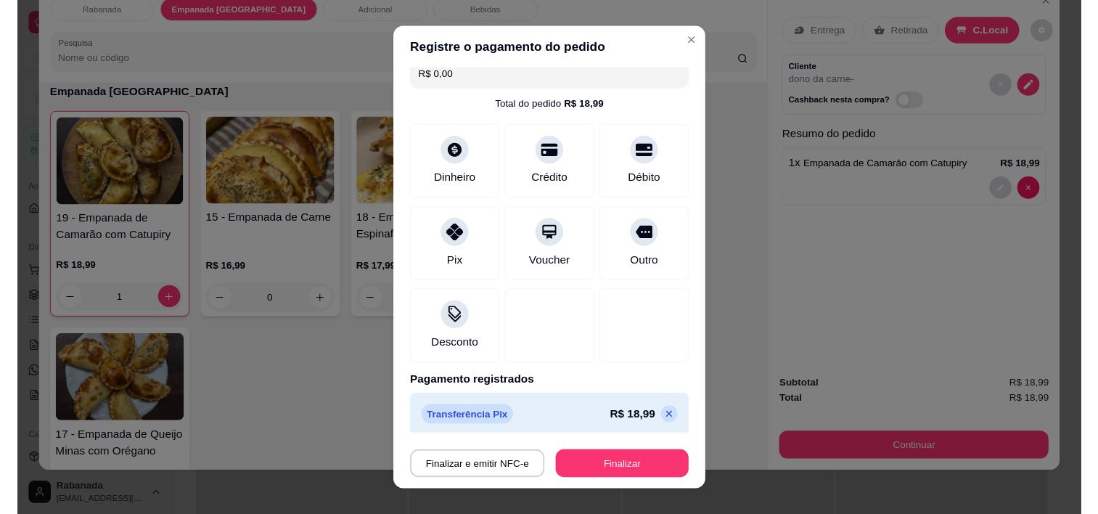
scroll to position [20, 0]
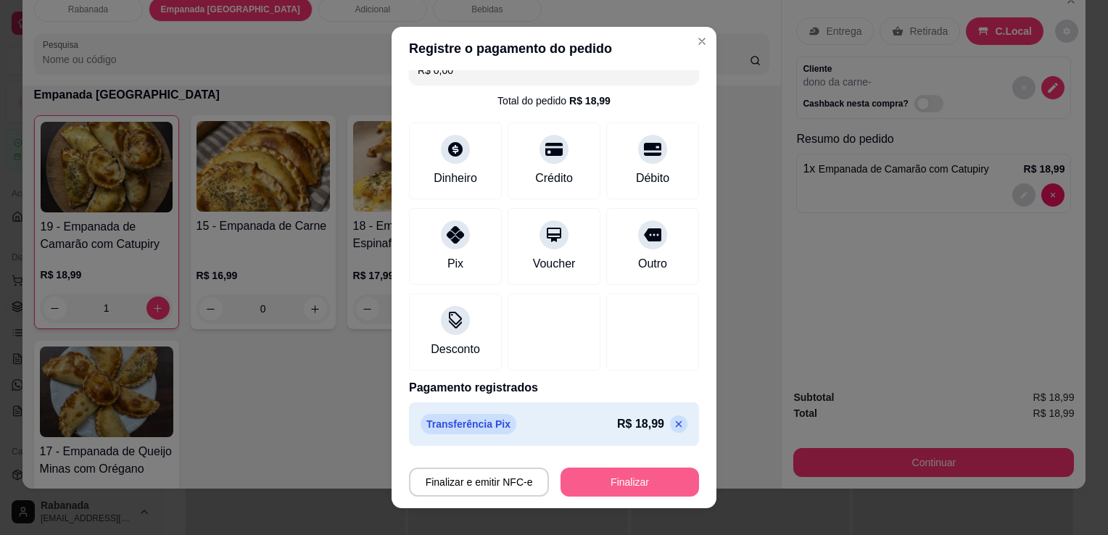
click at [598, 485] on button "Finalizar" at bounding box center [630, 482] width 139 height 29
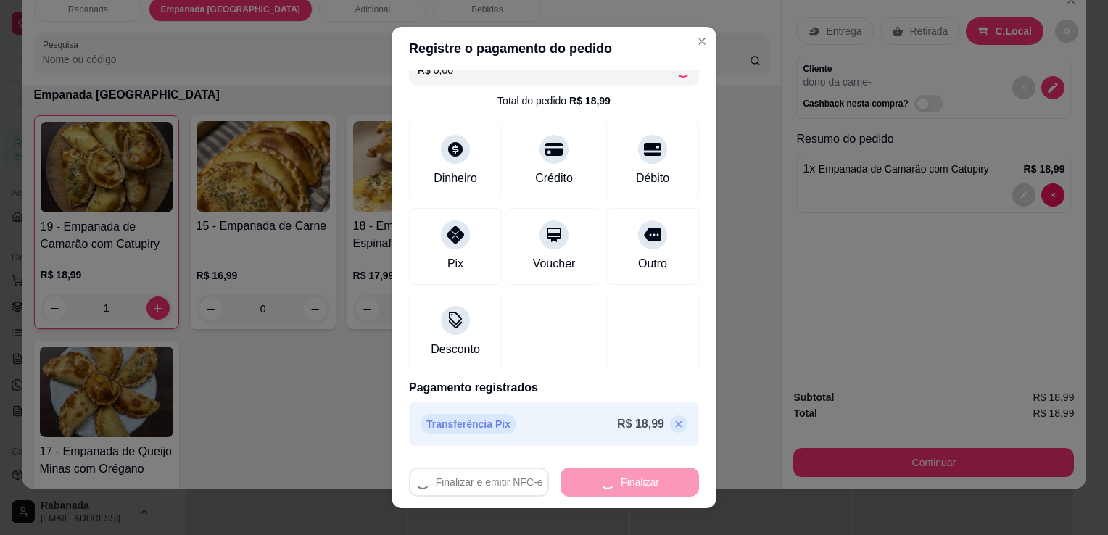
type input "0"
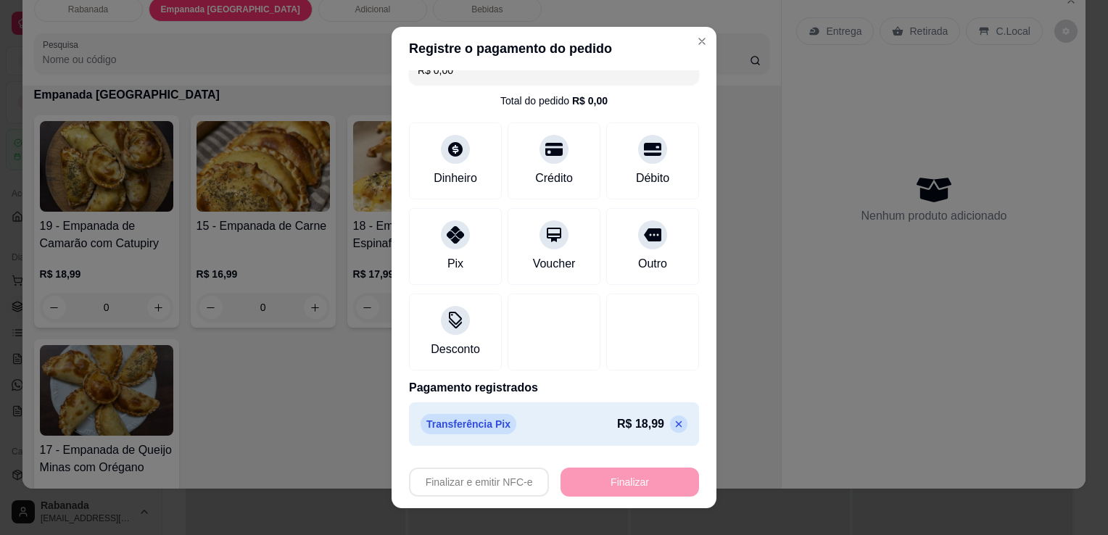
type input "-R$ 18,99"
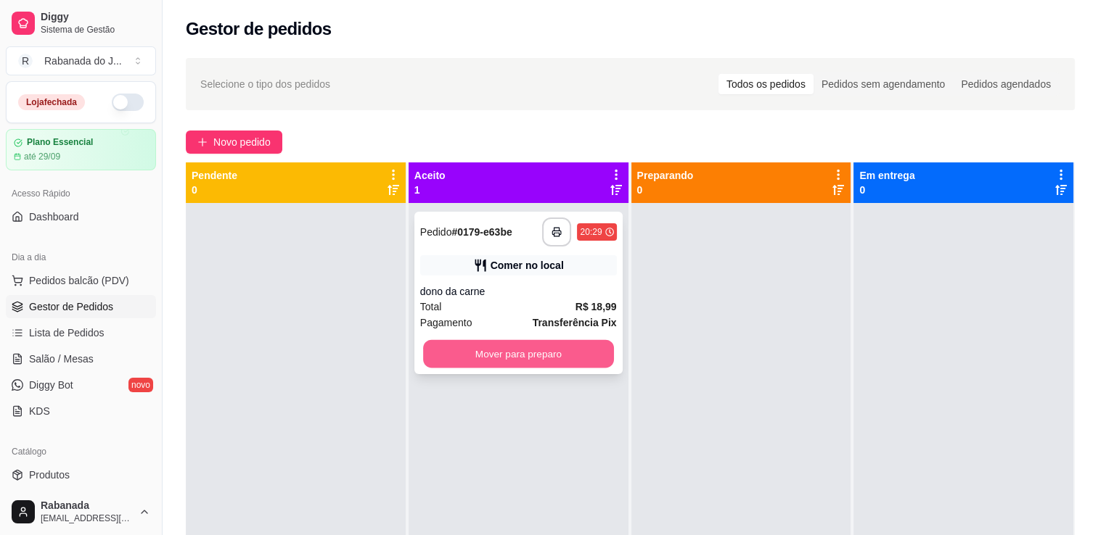
click at [559, 363] on button "Mover para preparo" at bounding box center [518, 354] width 191 height 28
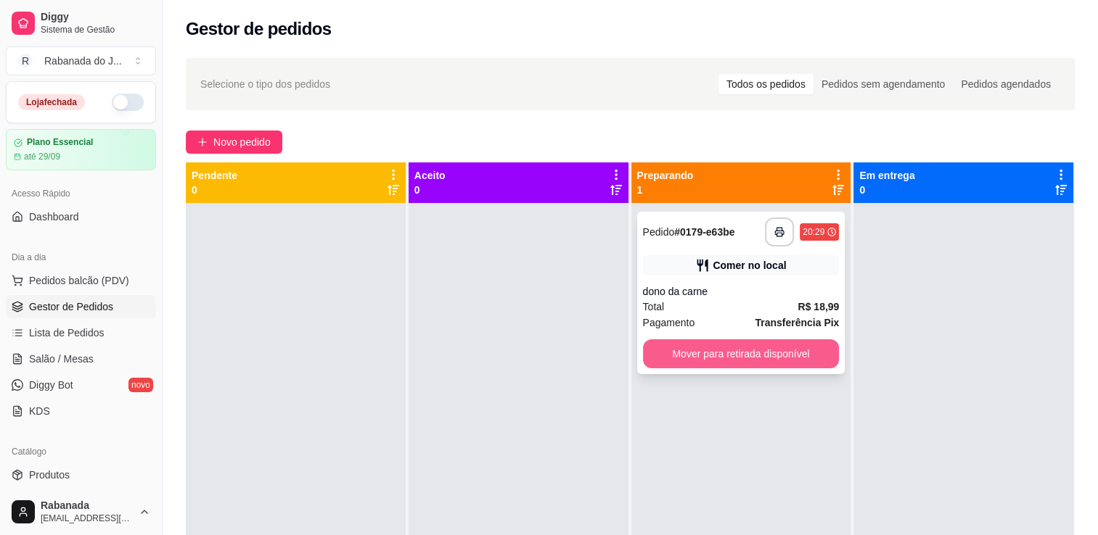
click at [693, 354] on button "Mover para retirada disponível" at bounding box center [741, 353] width 197 height 29
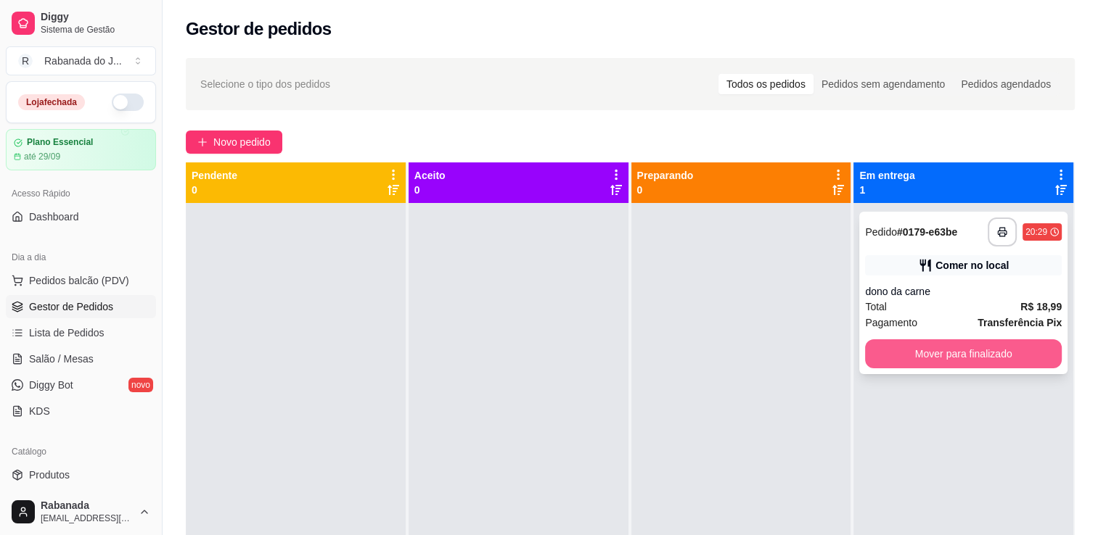
click at [921, 355] on button "Mover para finalizado" at bounding box center [963, 353] width 197 height 29
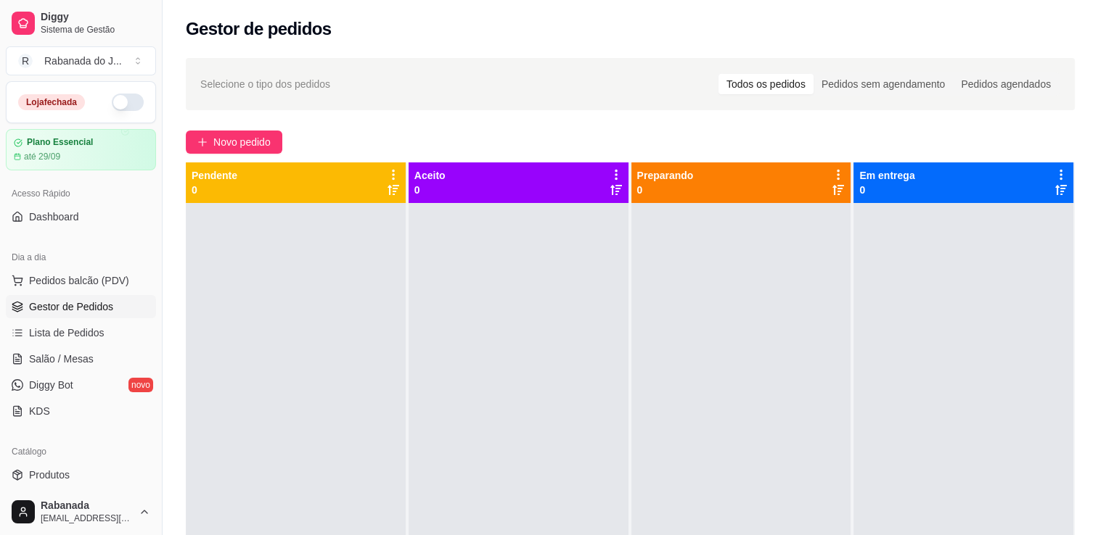
click at [995, 20] on div "Gestor de pedidos" at bounding box center [630, 28] width 889 height 23
drag, startPoint x: 942, startPoint y: 0, endPoint x: 794, endPoint y: 39, distance: 152.4
click at [794, 39] on div "Gestor de pedidos" at bounding box center [630, 28] width 889 height 23
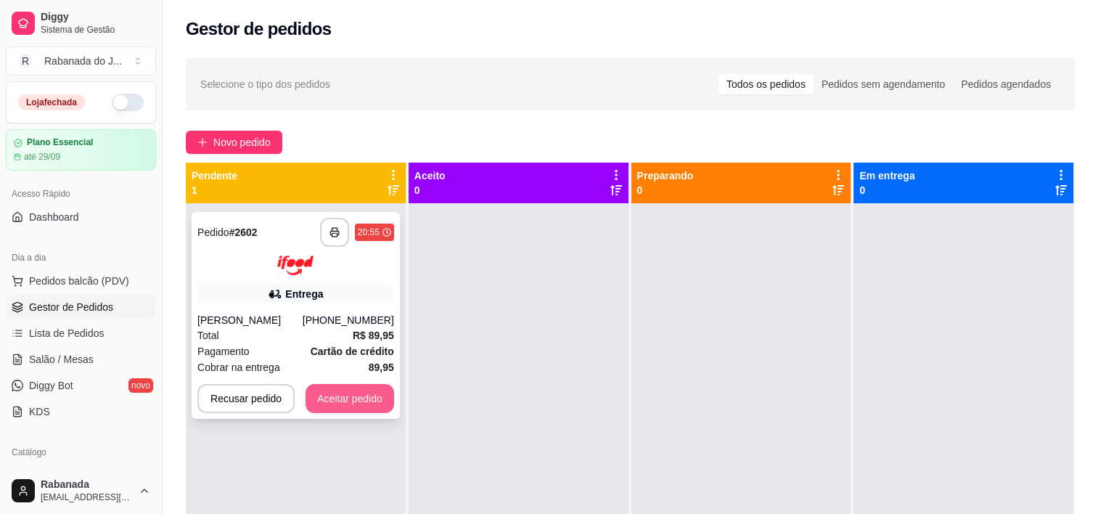
click at [331, 403] on button "Aceitar pedido" at bounding box center [349, 398] width 88 height 29
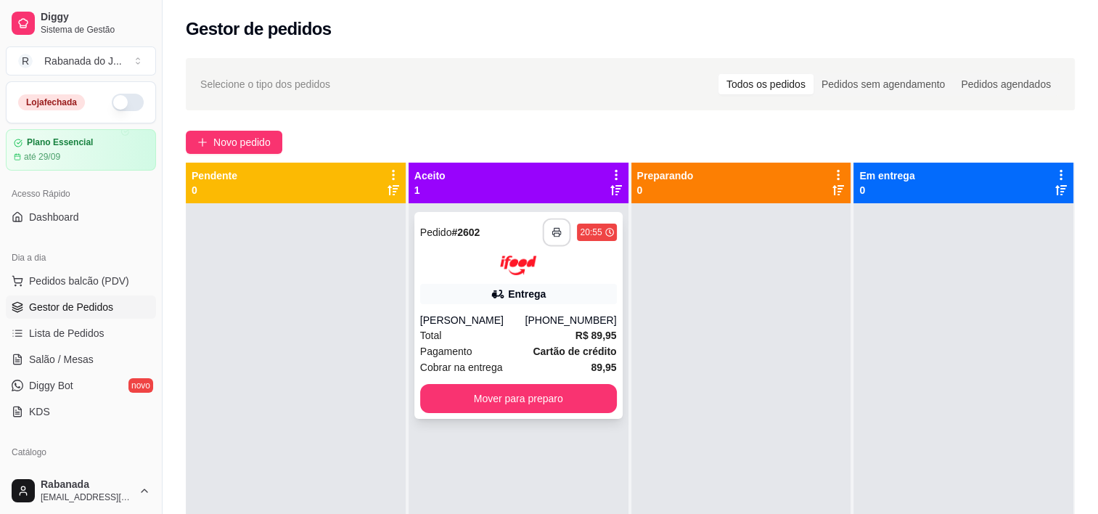
click at [545, 239] on button "button" at bounding box center [557, 232] width 28 height 28
click at [561, 234] on button "button" at bounding box center [557, 232] width 28 height 28
click at [453, 343] on span "Pagamento" at bounding box center [446, 351] width 52 height 16
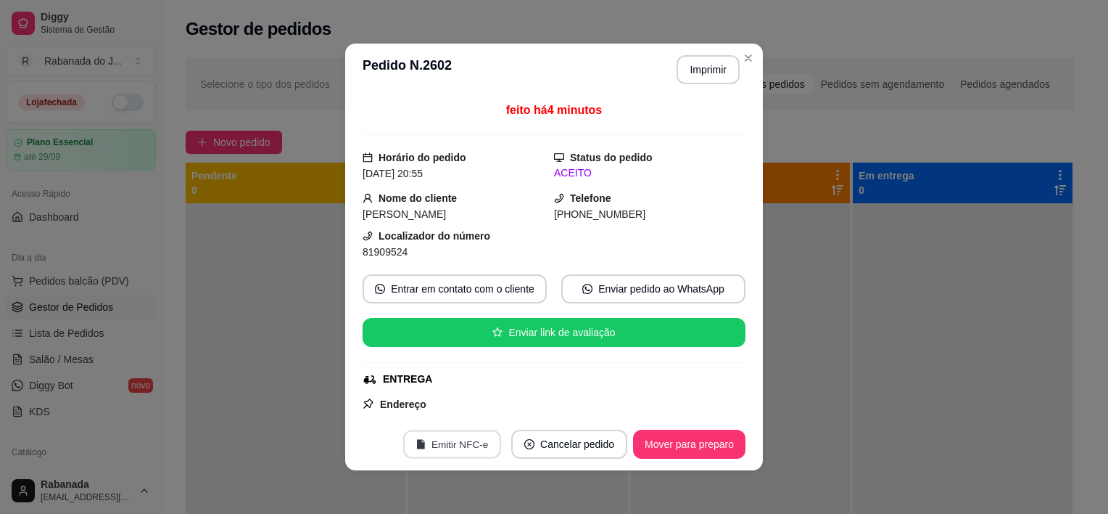
click at [456, 443] on button "Emitir NFC-e" at bounding box center [452, 444] width 98 height 28
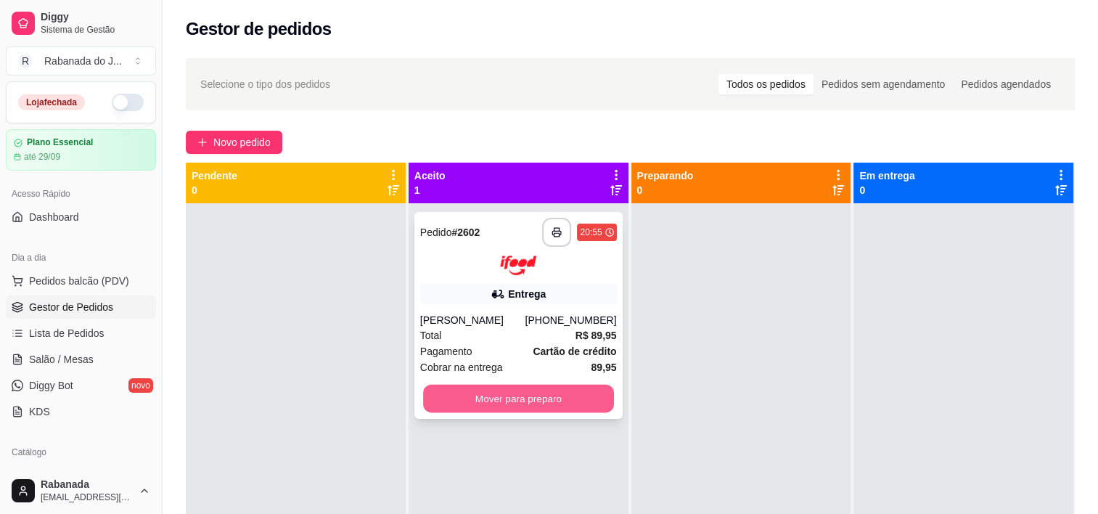
click at [496, 403] on button "Mover para preparo" at bounding box center [518, 398] width 191 height 28
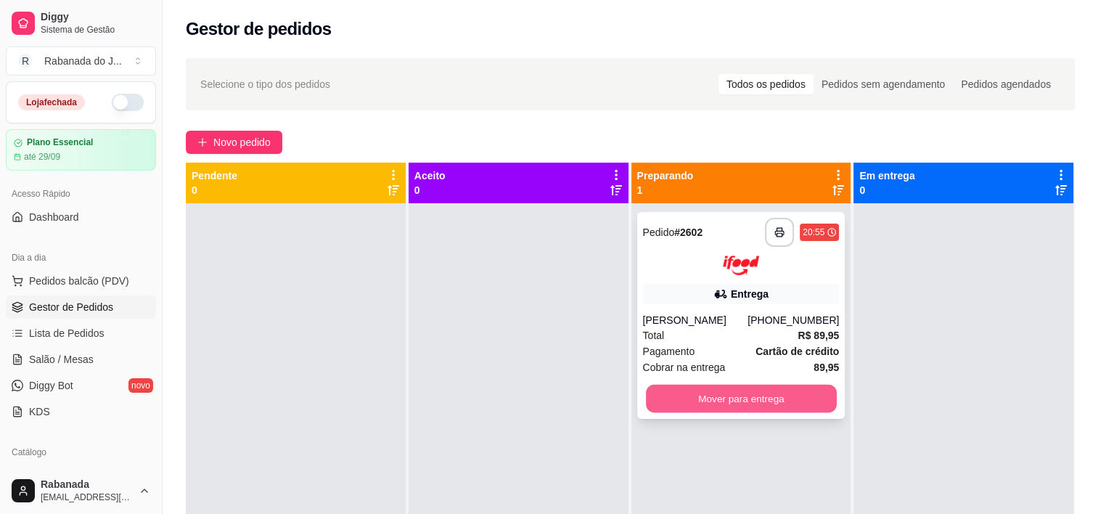
click at [781, 400] on button "Mover para entrega" at bounding box center [741, 398] width 191 height 28
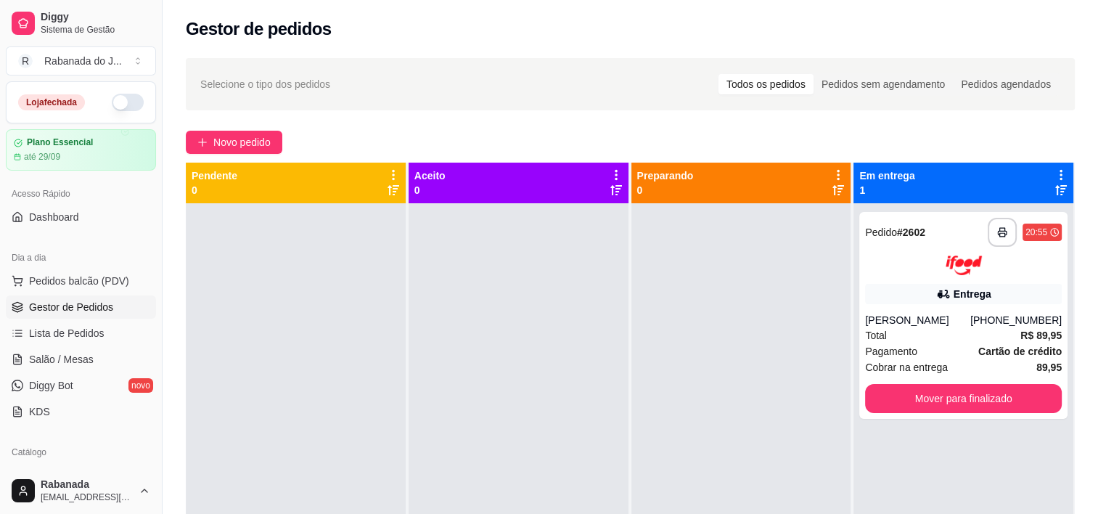
scroll to position [337, 0]
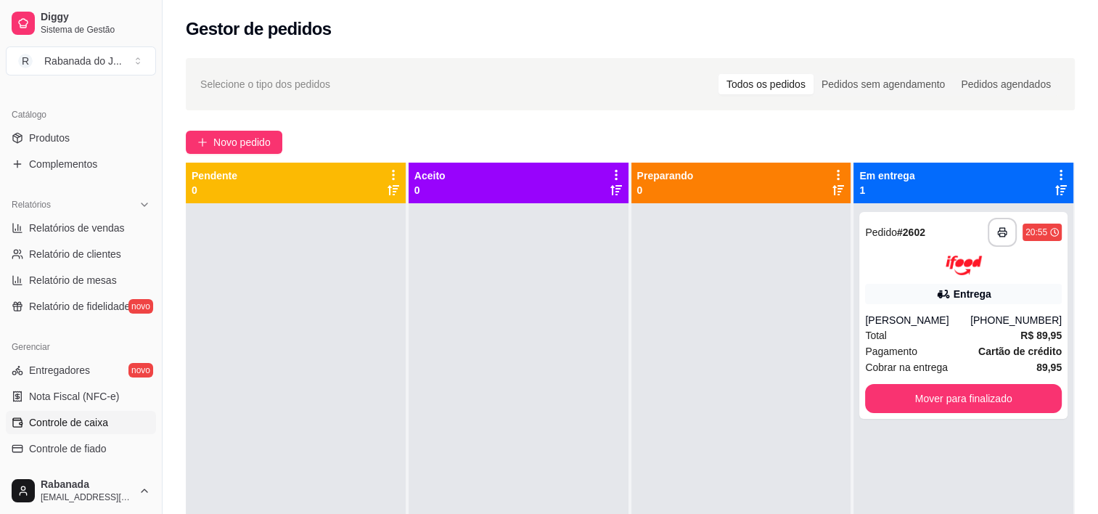
click at [112, 421] on link "Controle de caixa" at bounding box center [81, 422] width 150 height 23
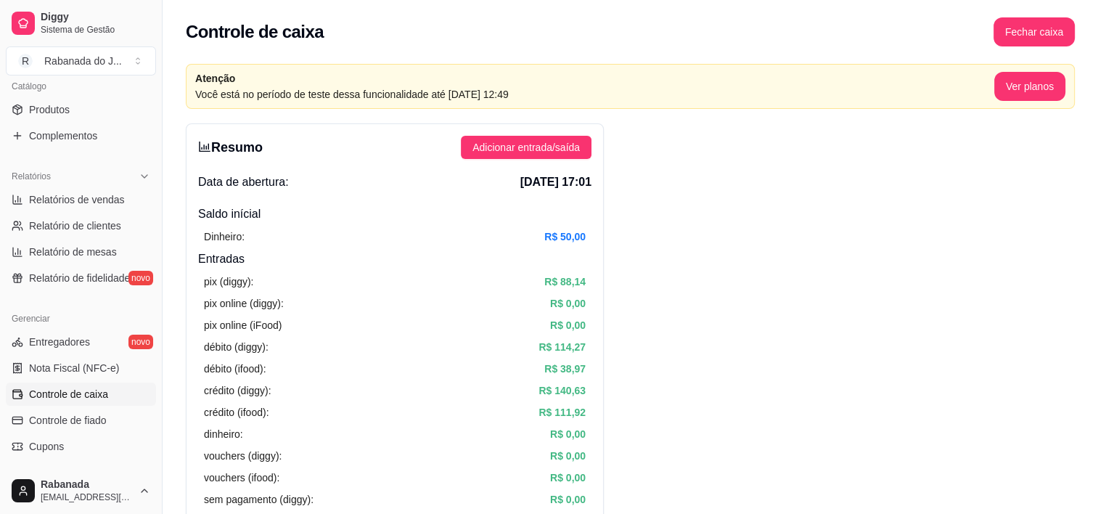
scroll to position [366, 0]
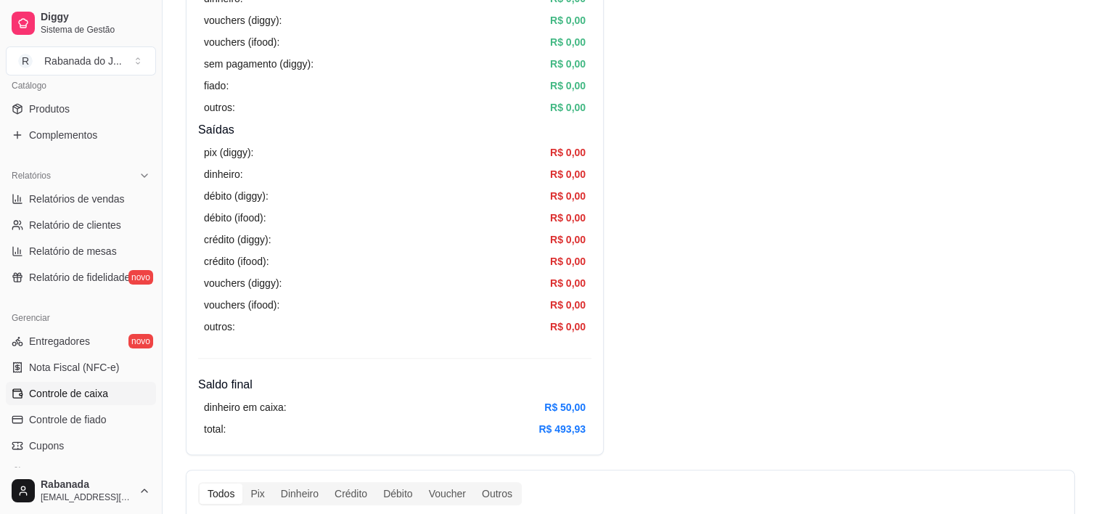
scroll to position [29, 0]
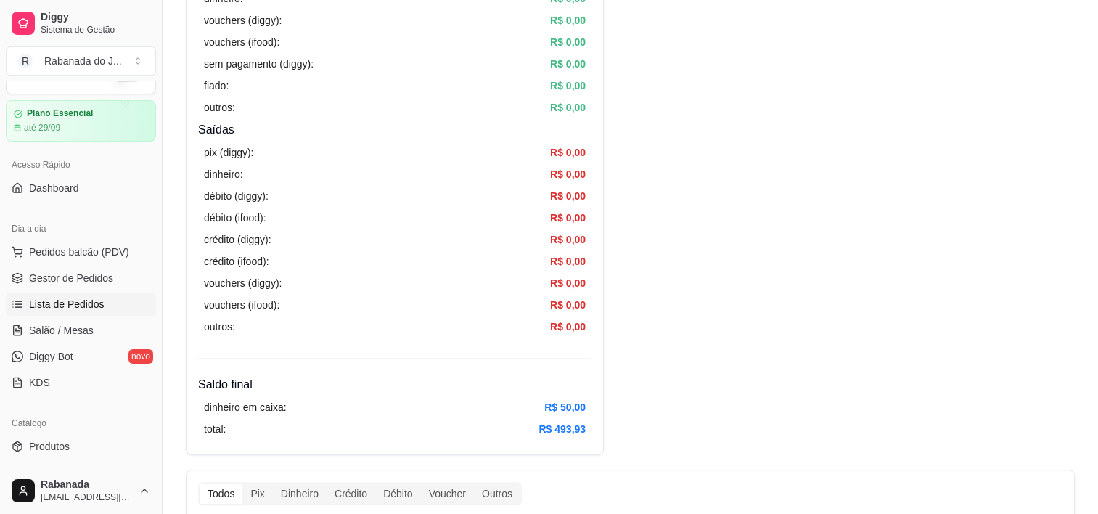
click at [104, 304] on link "Lista de Pedidos" at bounding box center [81, 303] width 150 height 23
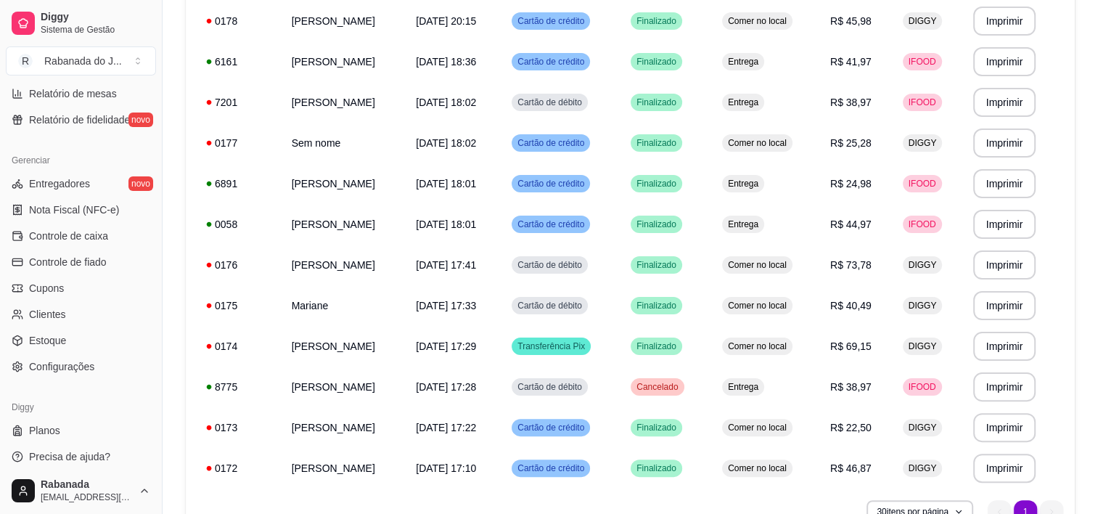
scroll to position [530, 0]
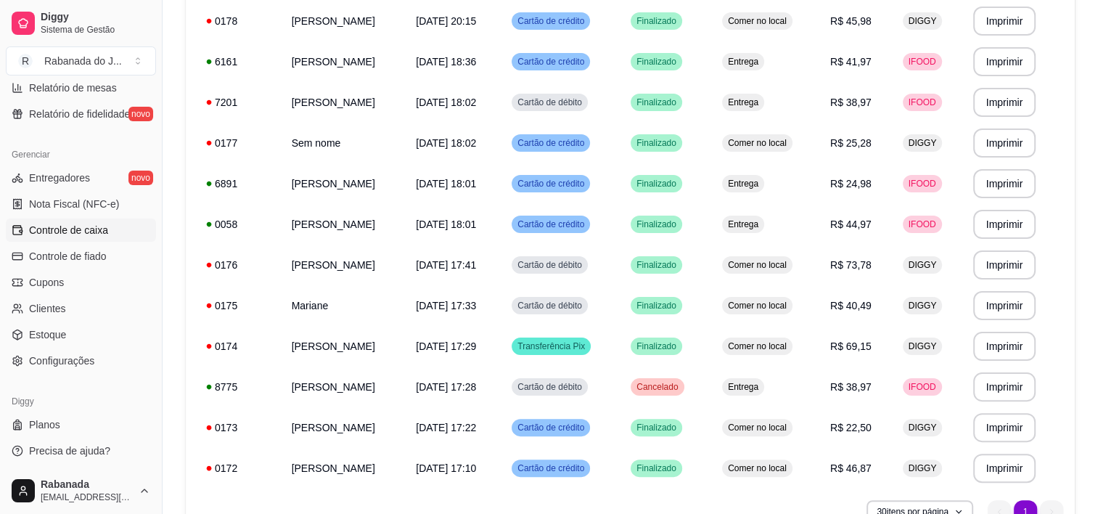
click at [75, 233] on span "Controle de caixa" at bounding box center [68, 230] width 79 height 15
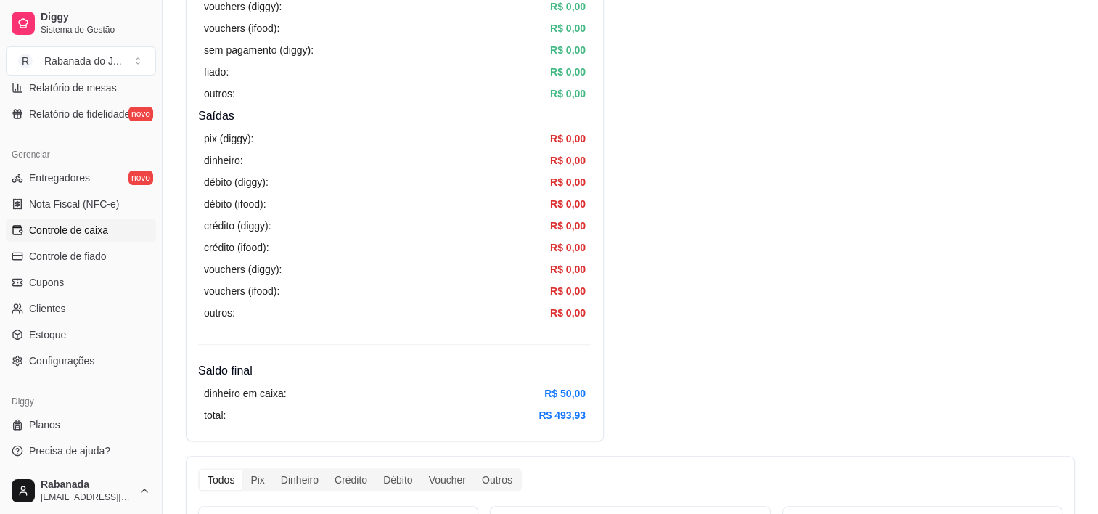
scroll to position [192, 0]
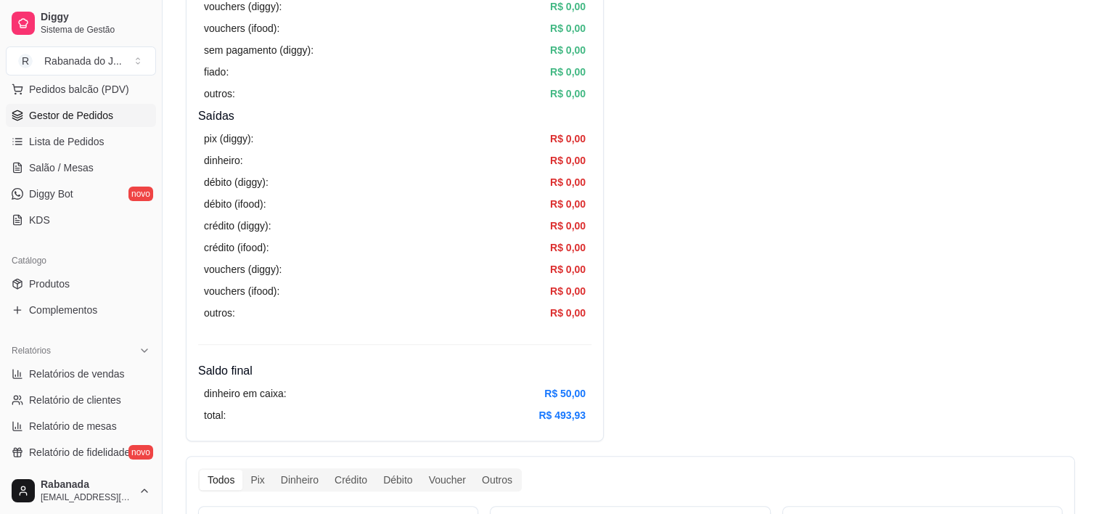
click at [104, 116] on span "Gestor de Pedidos" at bounding box center [71, 115] width 84 height 15
